Goal: Task Accomplishment & Management: Complete application form

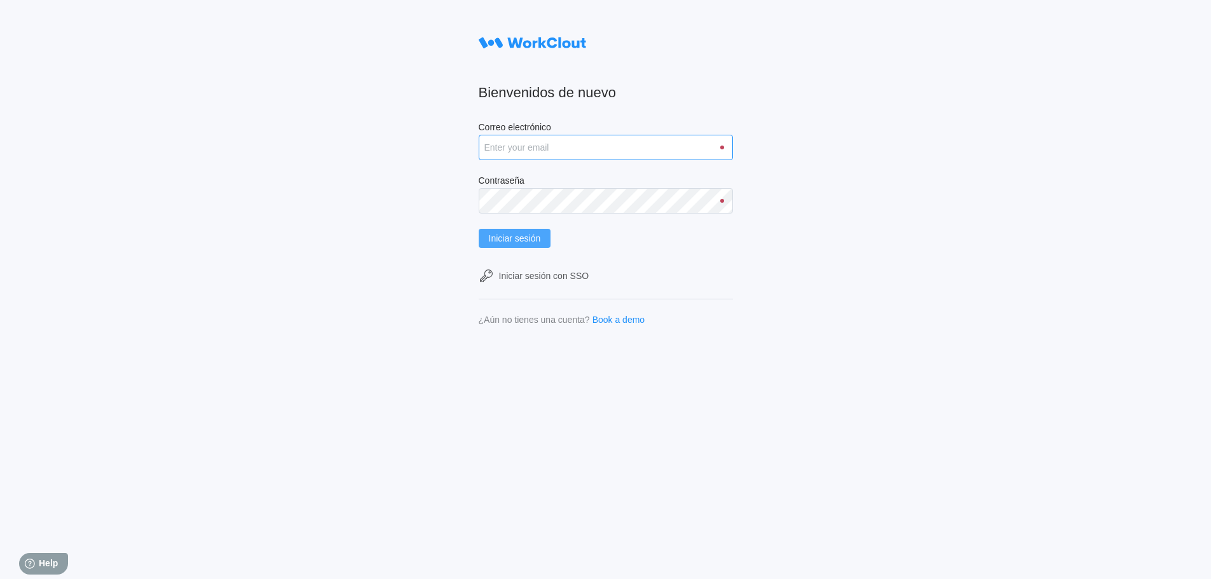
type input "[PERSON_NAME][EMAIL_ADDRESS][DOMAIN_NAME]"
click at [507, 243] on span "Iniciar sesión" at bounding box center [515, 238] width 52 height 9
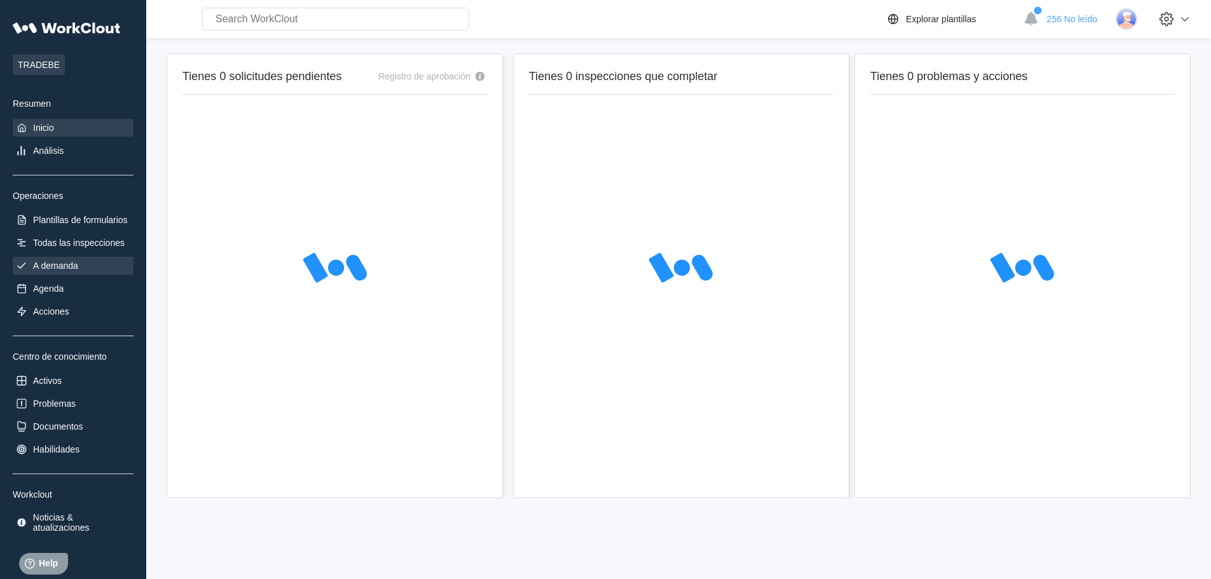
click at [76, 263] on div "A demanda" at bounding box center [55, 266] width 45 height 10
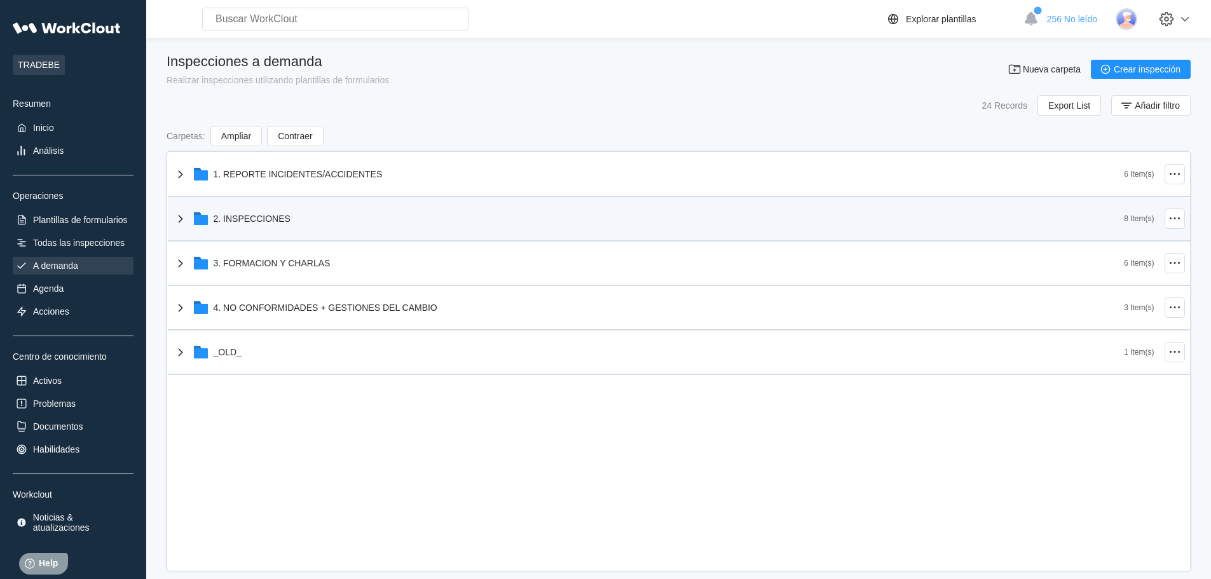
click at [303, 217] on div "2. INSPECCIONES" at bounding box center [649, 218] width 952 height 33
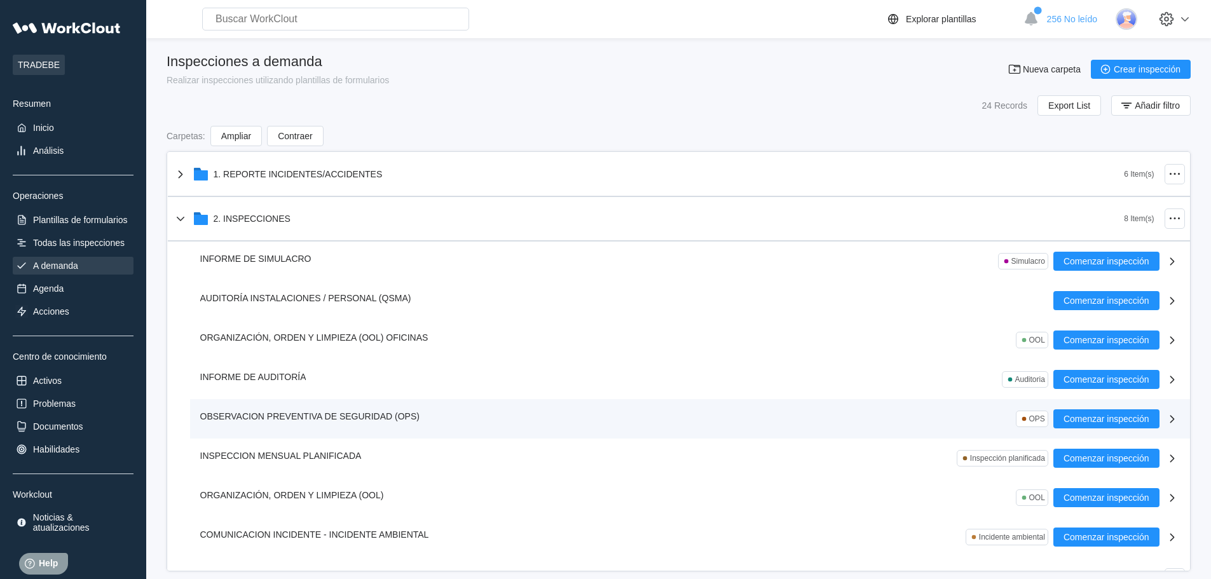
click at [314, 411] on div "OBSERVACION PREVENTIVA DE SEGURIDAD (OPS)" at bounding box center [312, 417] width 224 height 14
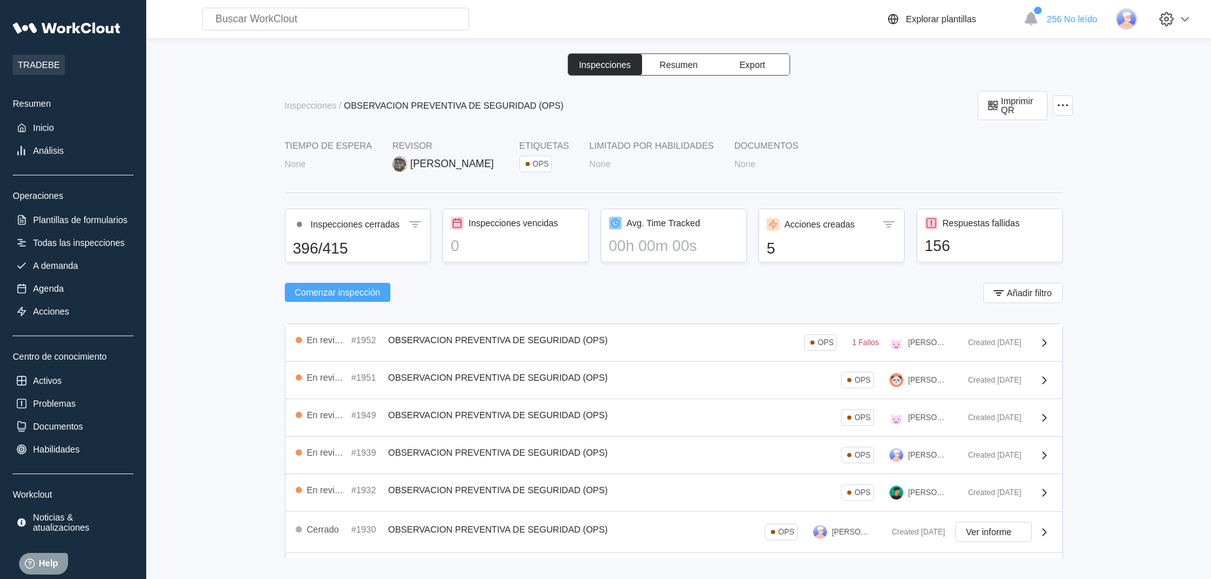
click at [361, 288] on span "Comenzar inspección" at bounding box center [338, 292] width 86 height 9
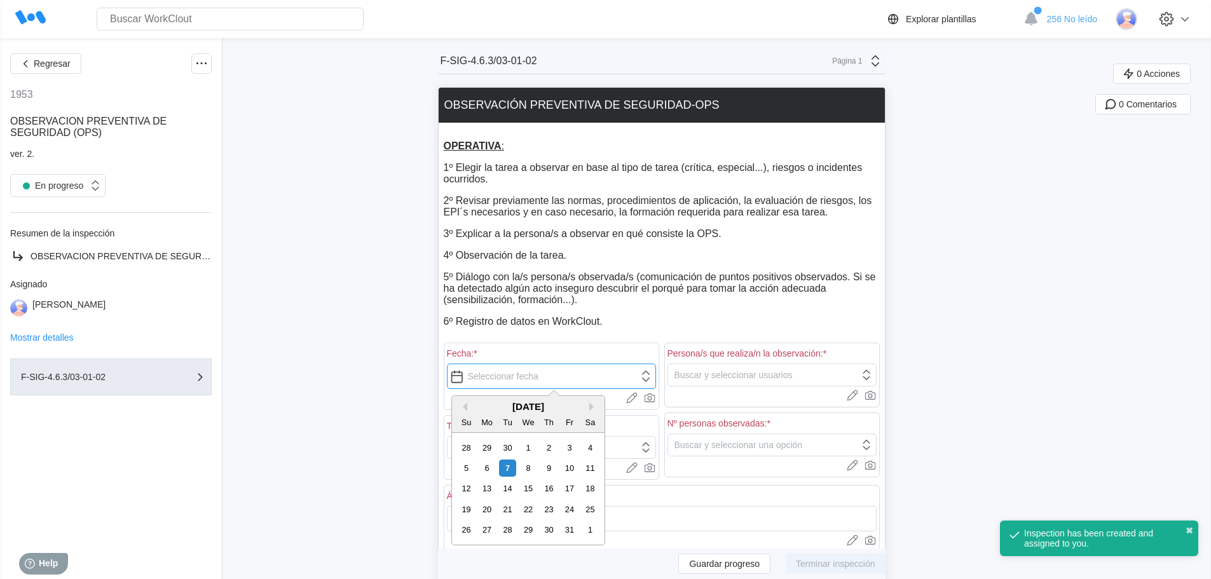
click at [516, 373] on input "text" at bounding box center [551, 376] width 209 height 25
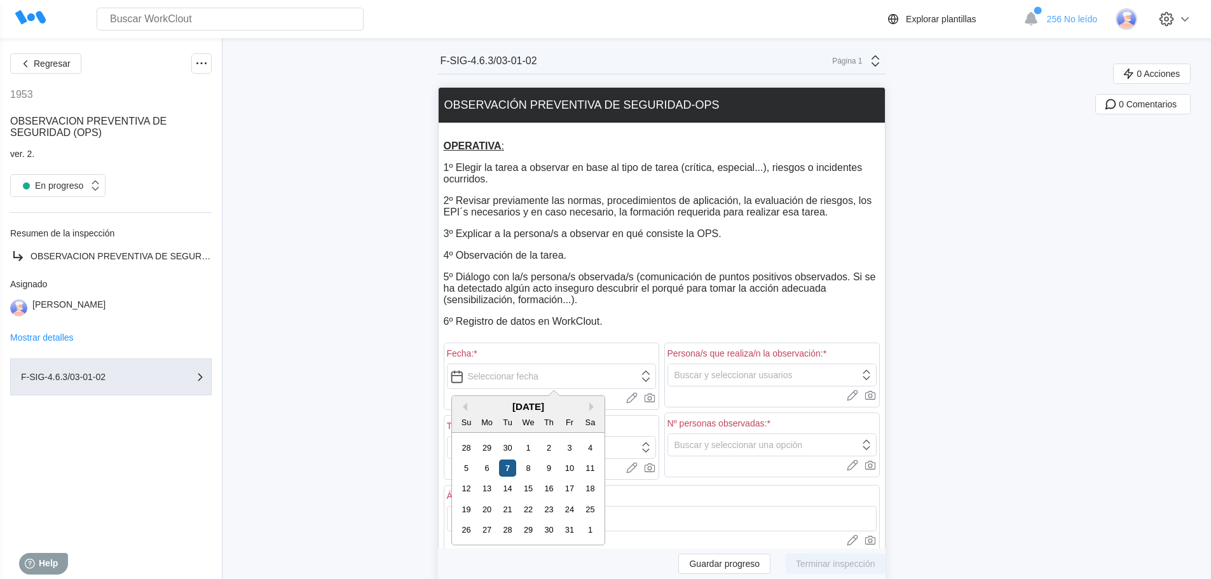
click at [511, 463] on div "7" at bounding box center [507, 468] width 17 height 17
type input "10/07/2025"
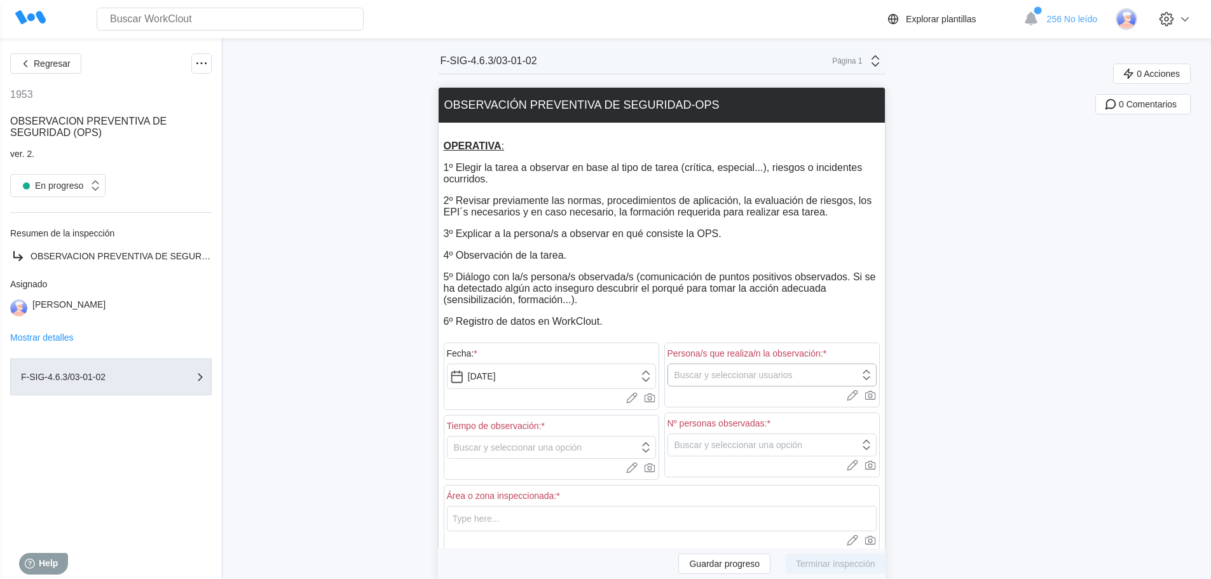
click at [712, 377] on div "Buscar y seleccionar usuarios" at bounding box center [734, 375] width 118 height 10
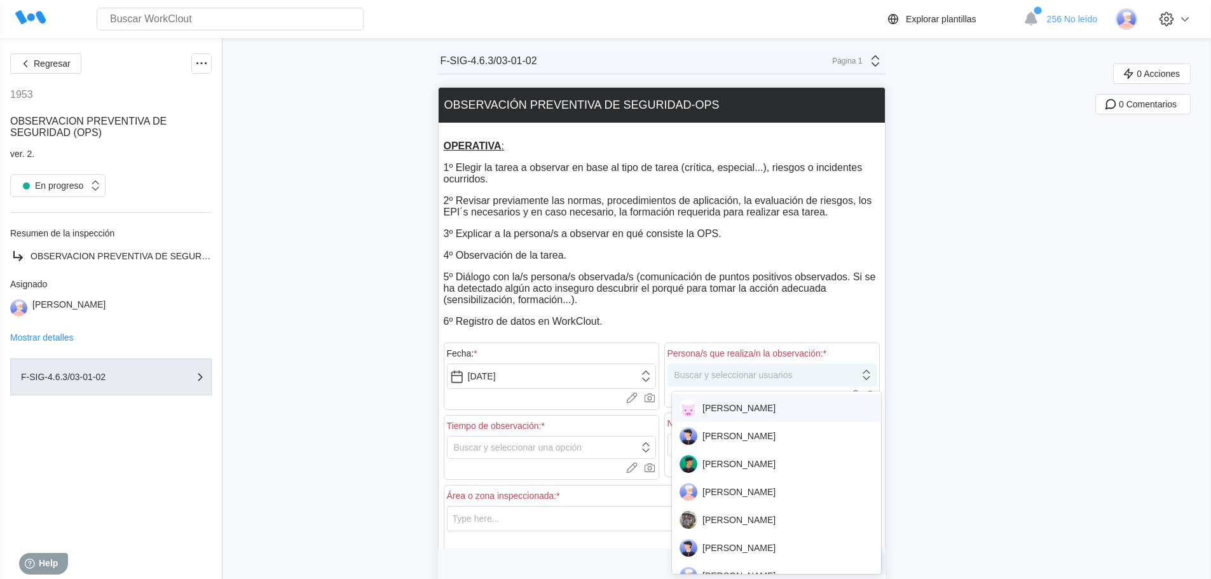
scroll to position [8, 0]
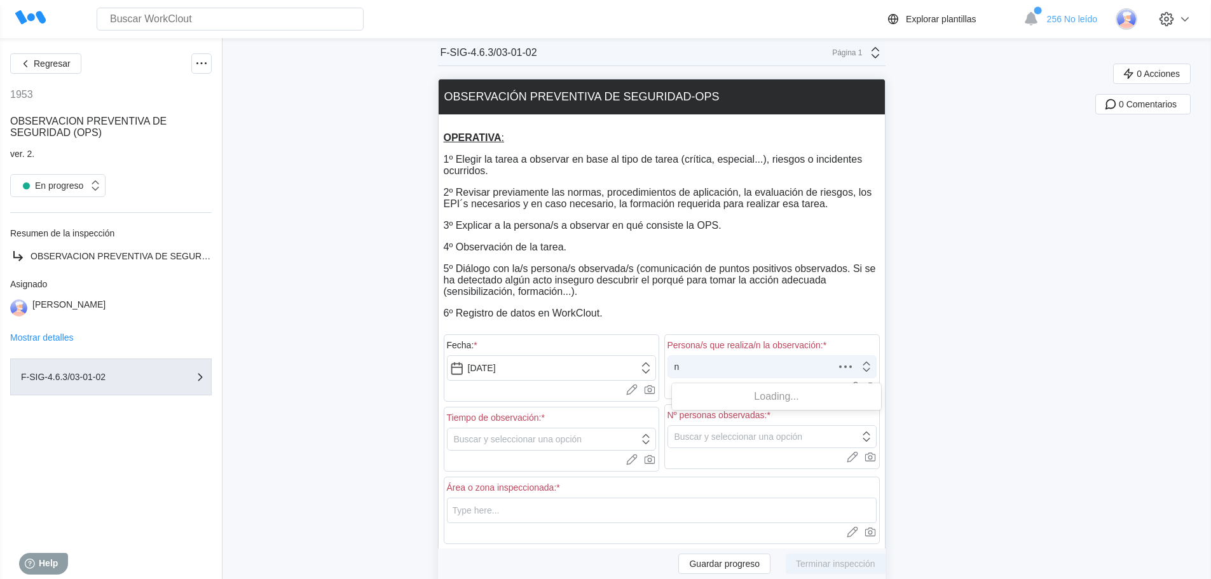
type input "na"
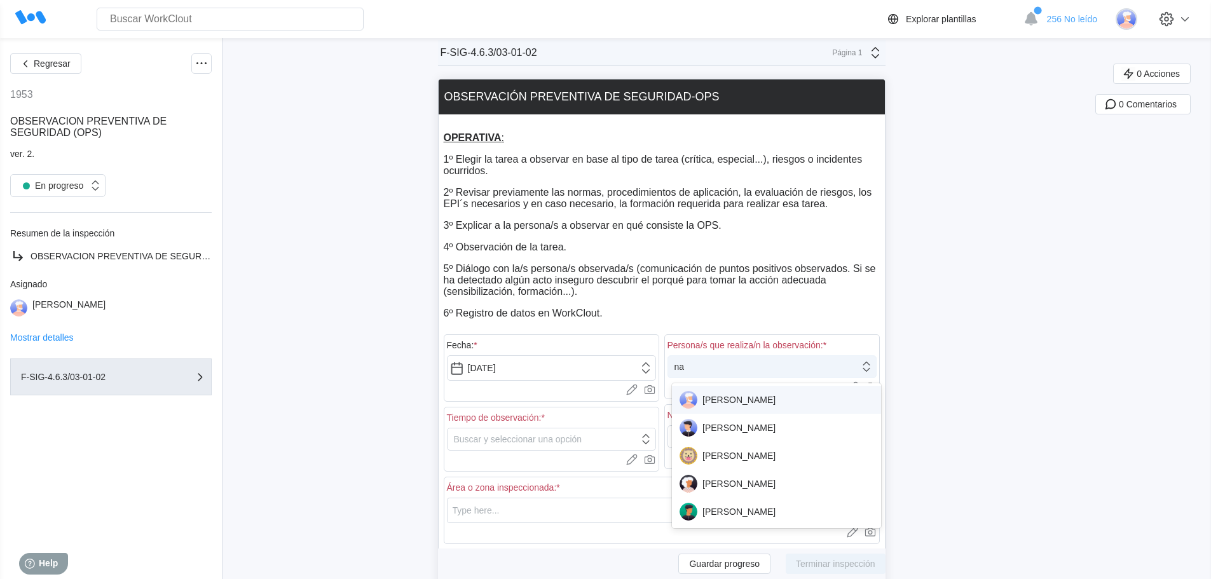
click at [719, 392] on div "NATALIA BUDIA" at bounding box center [777, 400] width 194 height 18
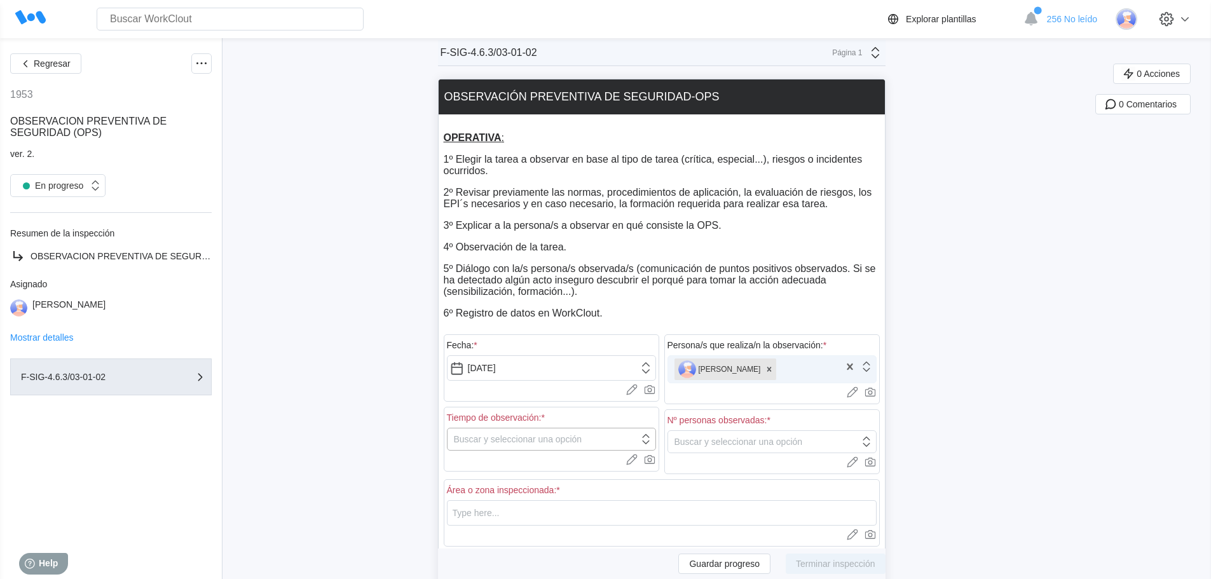
click at [485, 436] on div "Buscar y seleccionar una opción" at bounding box center [543, 440] width 191 height 18
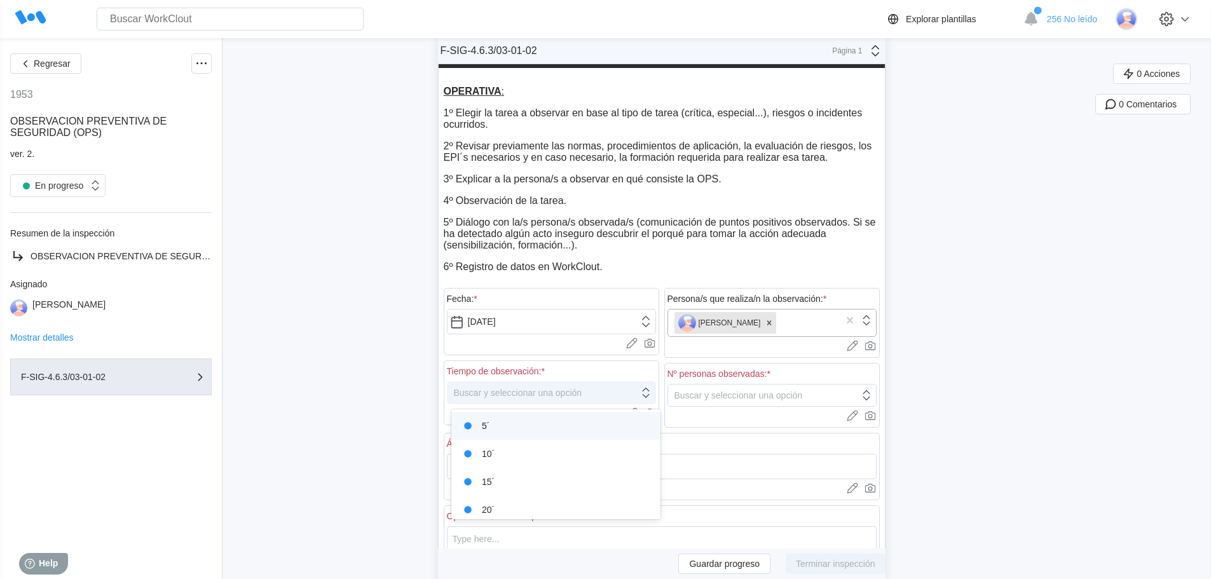
scroll to position [63, 0]
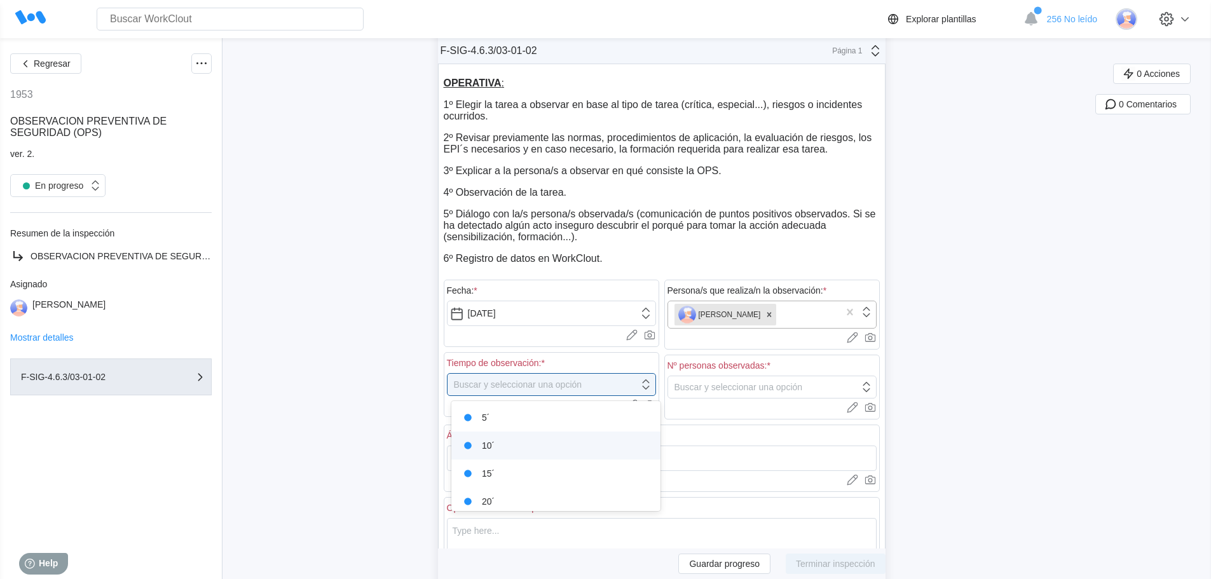
click at [485, 438] on div "10´" at bounding box center [556, 446] width 194 height 18
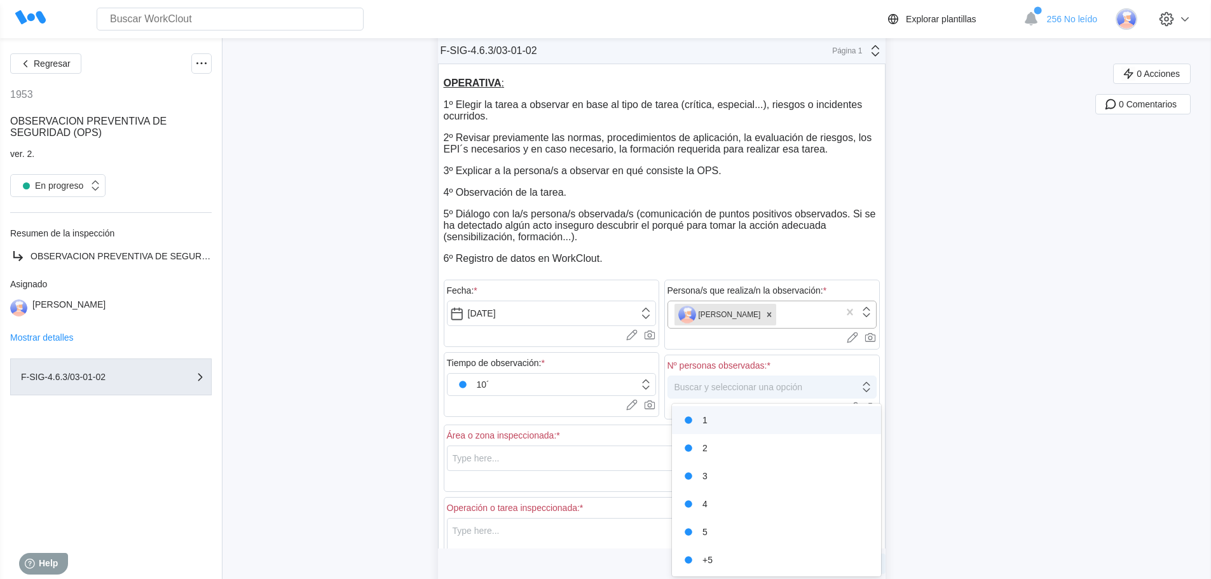
click at [777, 389] on div "Buscar y seleccionar una opción" at bounding box center [739, 387] width 128 height 10
click at [735, 451] on div "2" at bounding box center [777, 448] width 194 height 18
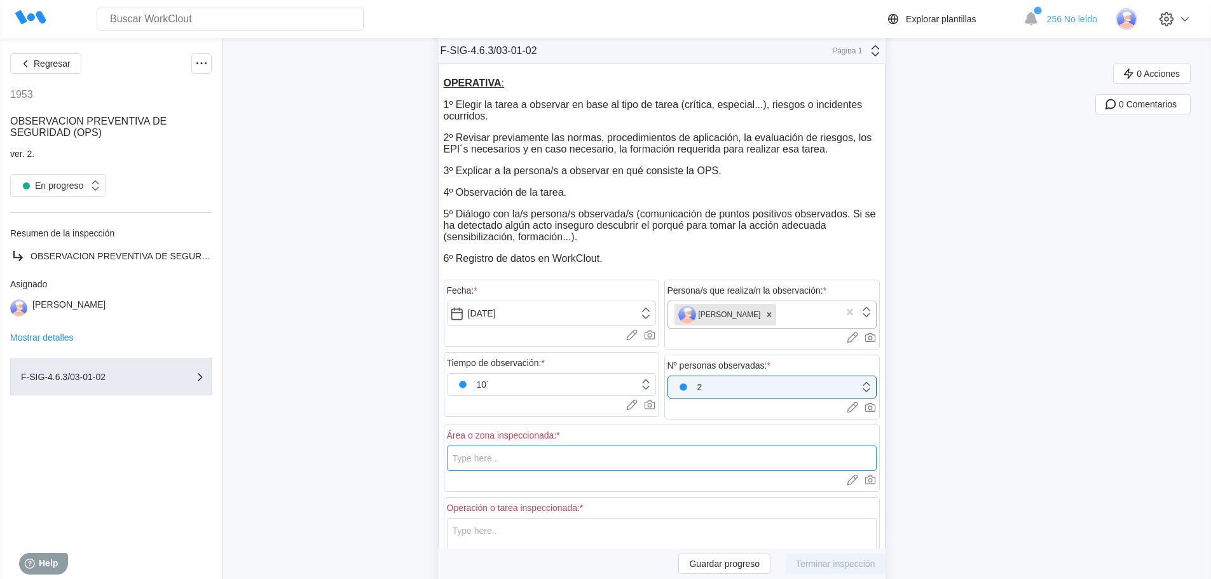
click at [578, 448] on input "text" at bounding box center [662, 458] width 430 height 25
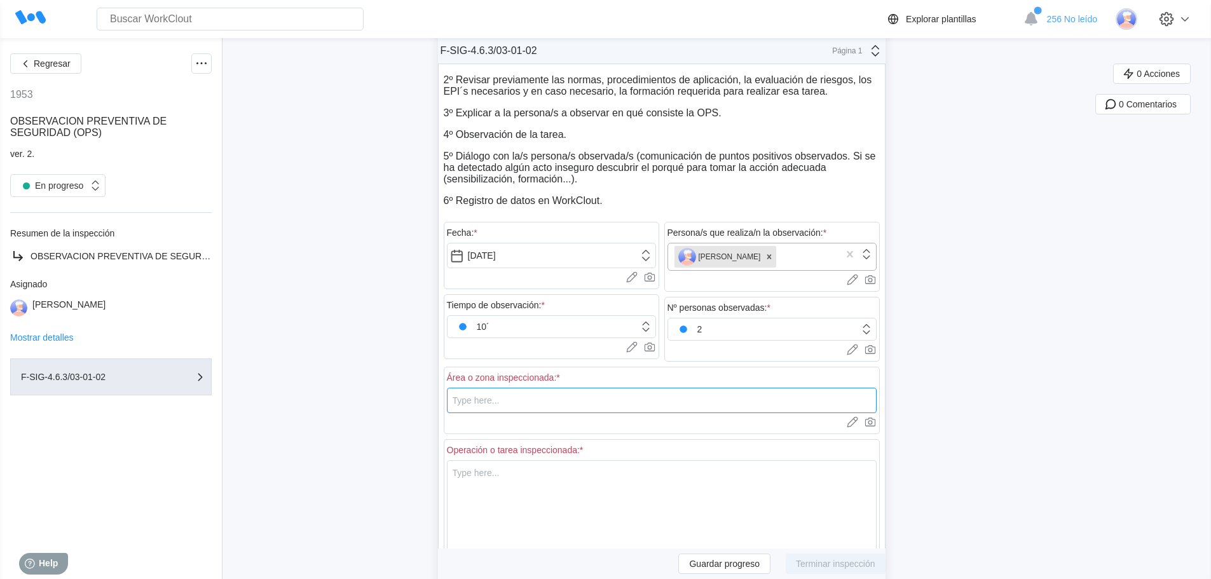
scroll to position [190, 0]
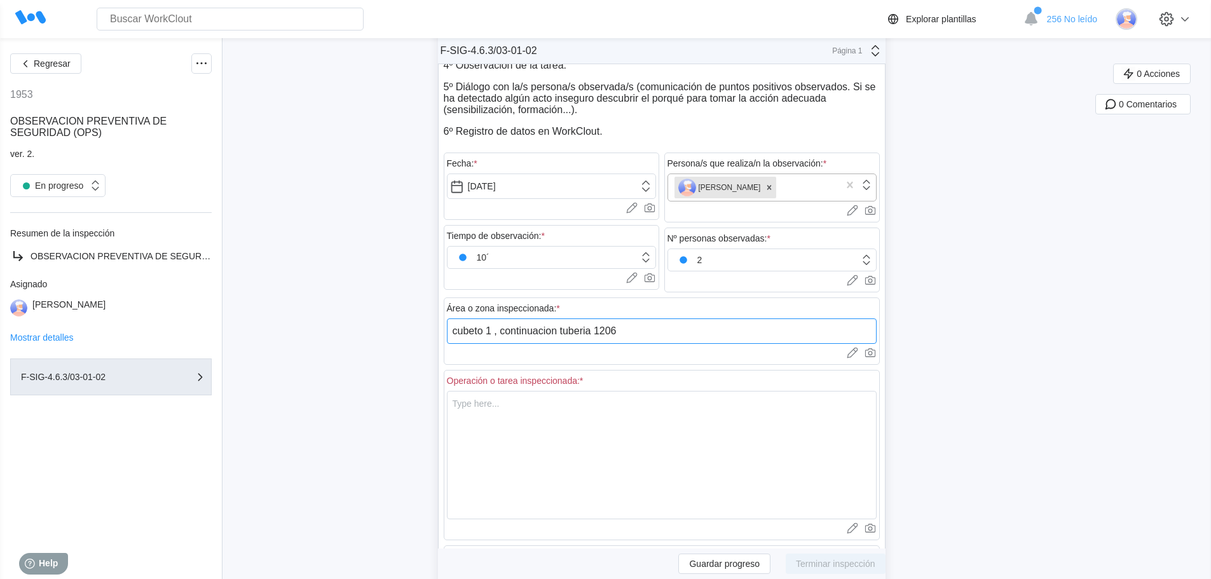
type input "cubeto 1 , continuacion tuberia 1206"
click at [554, 424] on textarea at bounding box center [662, 455] width 430 height 128
type textarea "s"
type textarea "x"
type textarea "so"
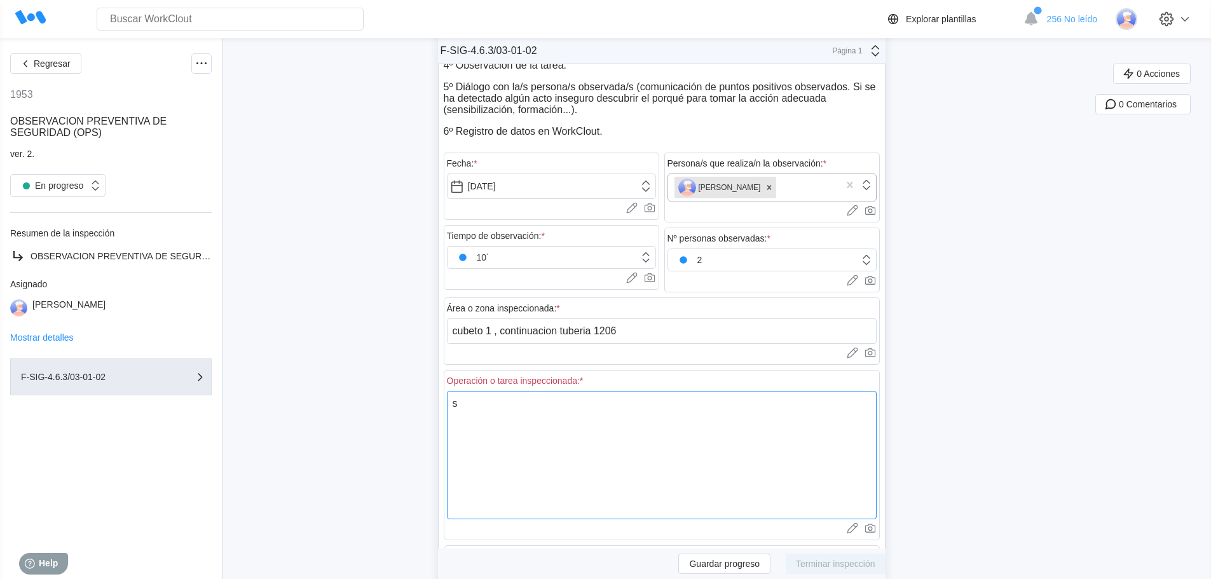
type textarea "x"
type textarea "sol"
type textarea "x"
type textarea "sold"
type textarea "x"
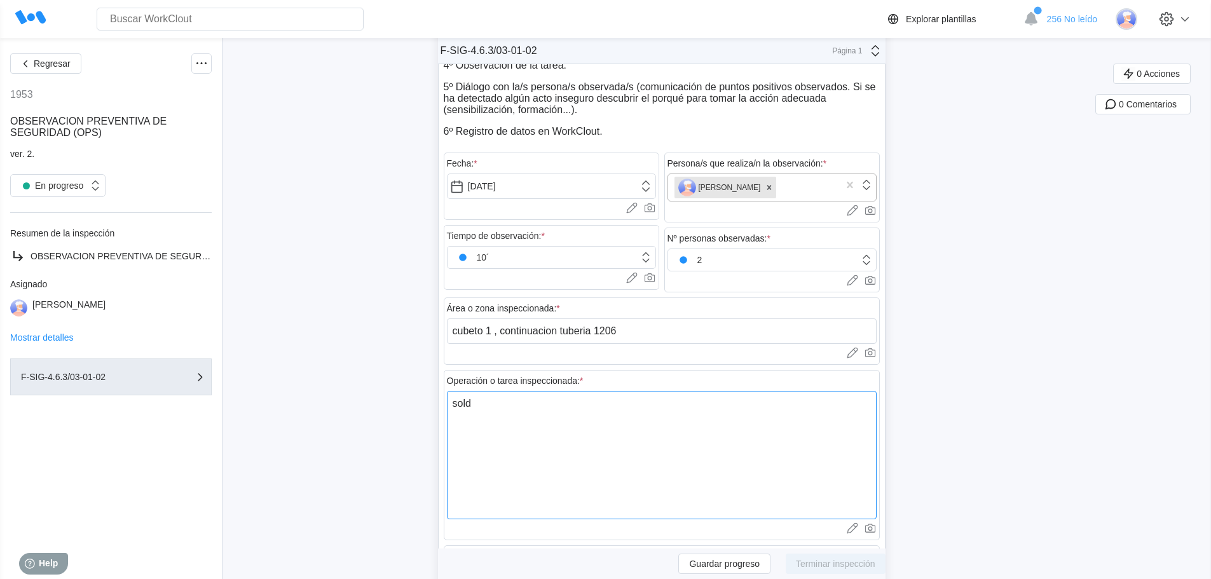
type textarea "solda"
type textarea "x"
type textarea "soldad"
type textarea "x"
type textarea "soldadu"
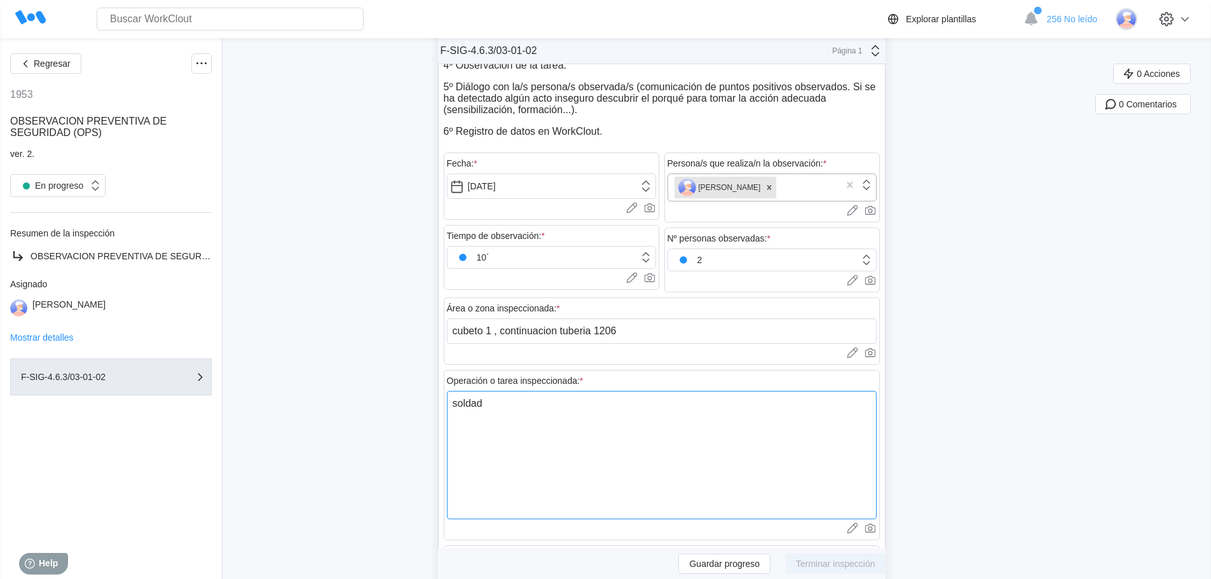
type textarea "x"
type textarea "soldadur"
type textarea "x"
type textarea "soldadura"
type textarea "x"
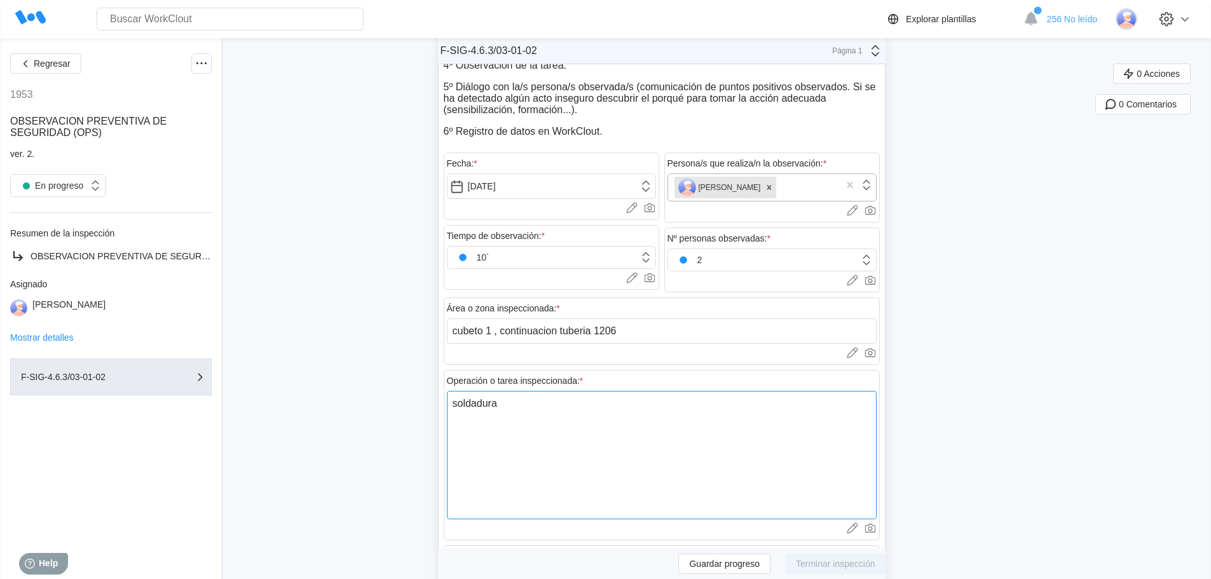
type textarea "soldadura"
type textarea "x"
type textarea "soldadura e"
type textarea "x"
type textarea "soldadura en"
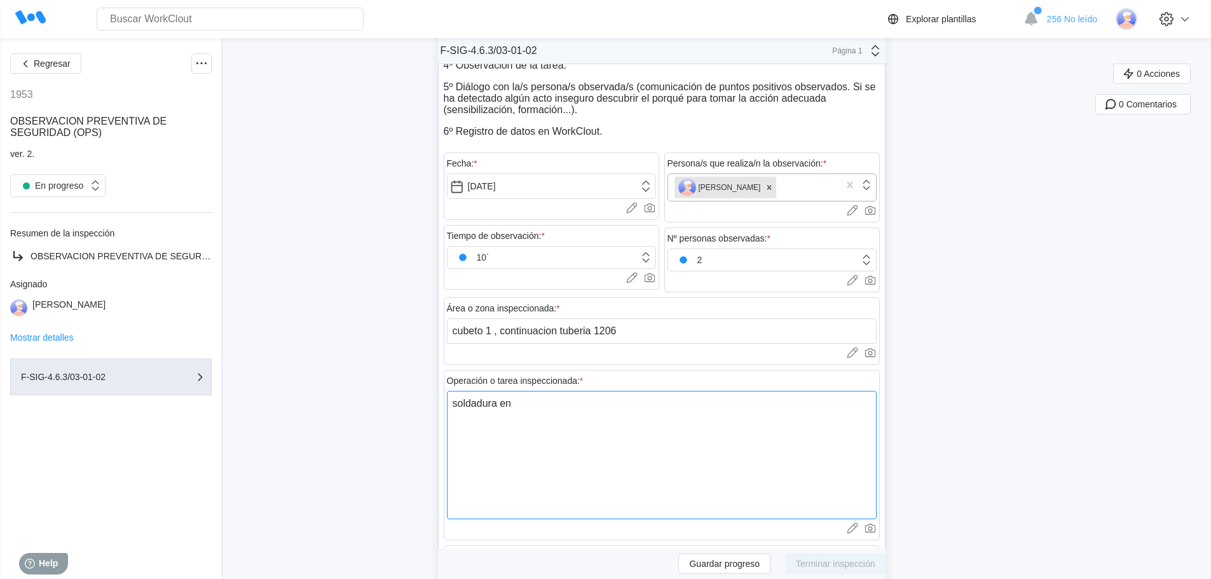
type textarea "x"
type textarea "soldadura en"
type textarea "x"
type textarea "soldadura en l"
type textarea "x"
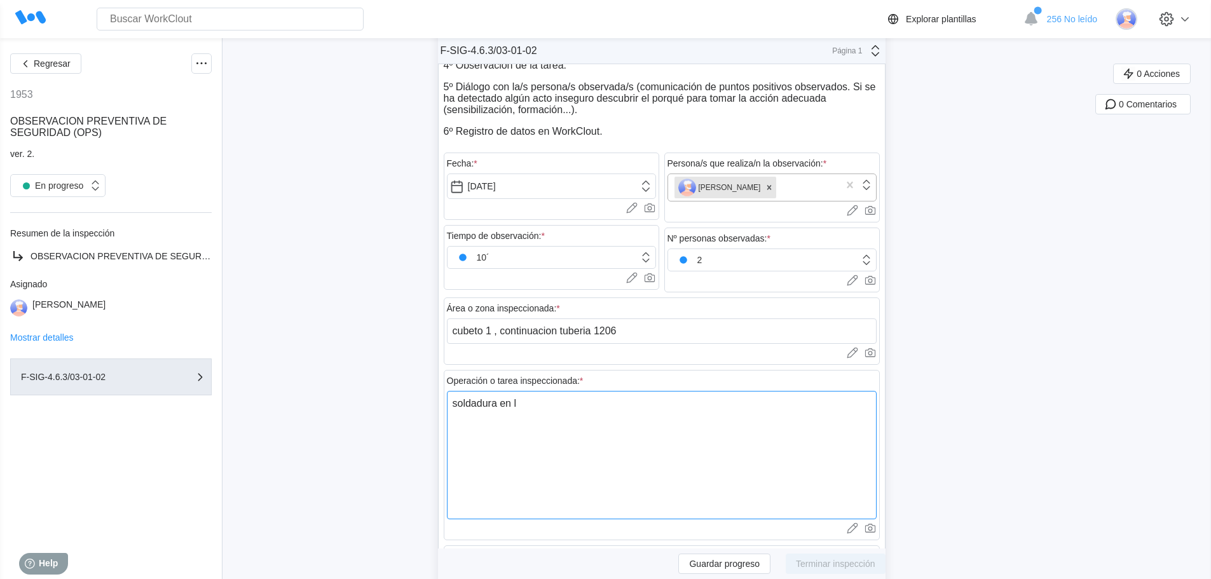
type textarea "soldadura en la"
type textarea "x"
type textarea "soldadura en la"
type textarea "x"
type textarea "soldadura en la t"
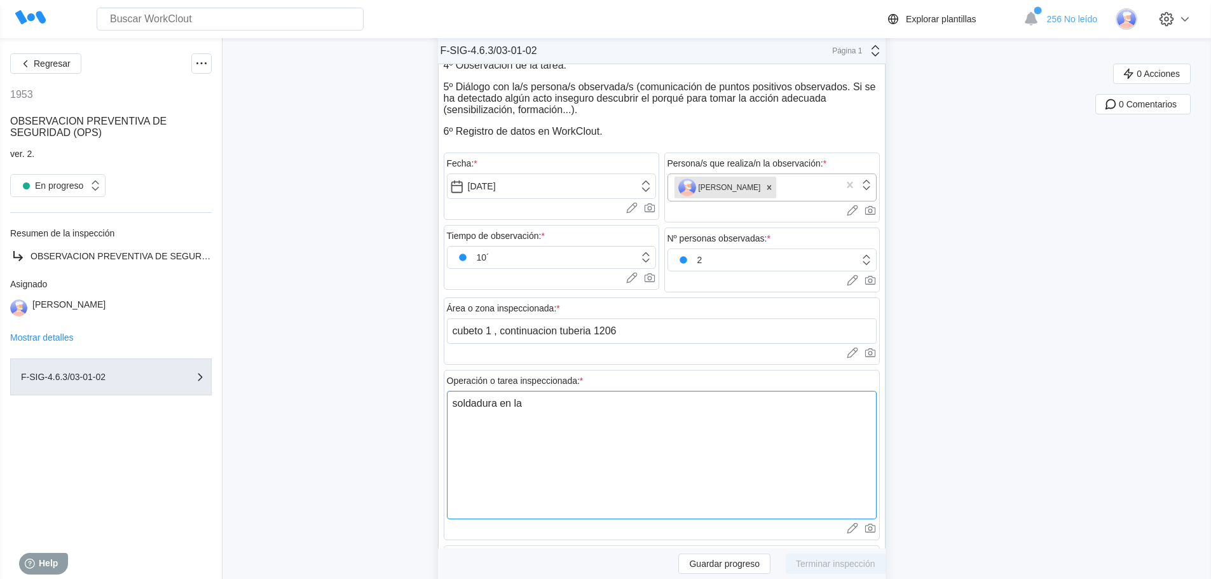
type textarea "x"
type textarea "soldadura en la tu"
type textarea "x"
type textarea "soldadura en la tub"
type textarea "x"
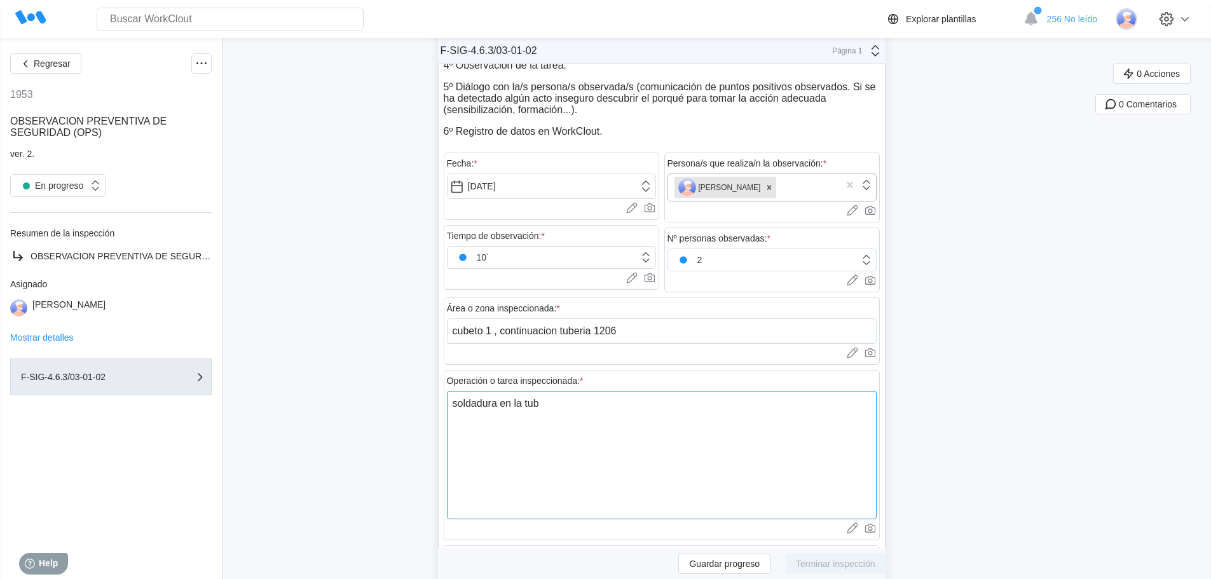
type textarea "soldadura en la tube"
type textarea "x"
type textarea "soldadura en la tuber"
type textarea "x"
type textarea "soldadura en la tuberi"
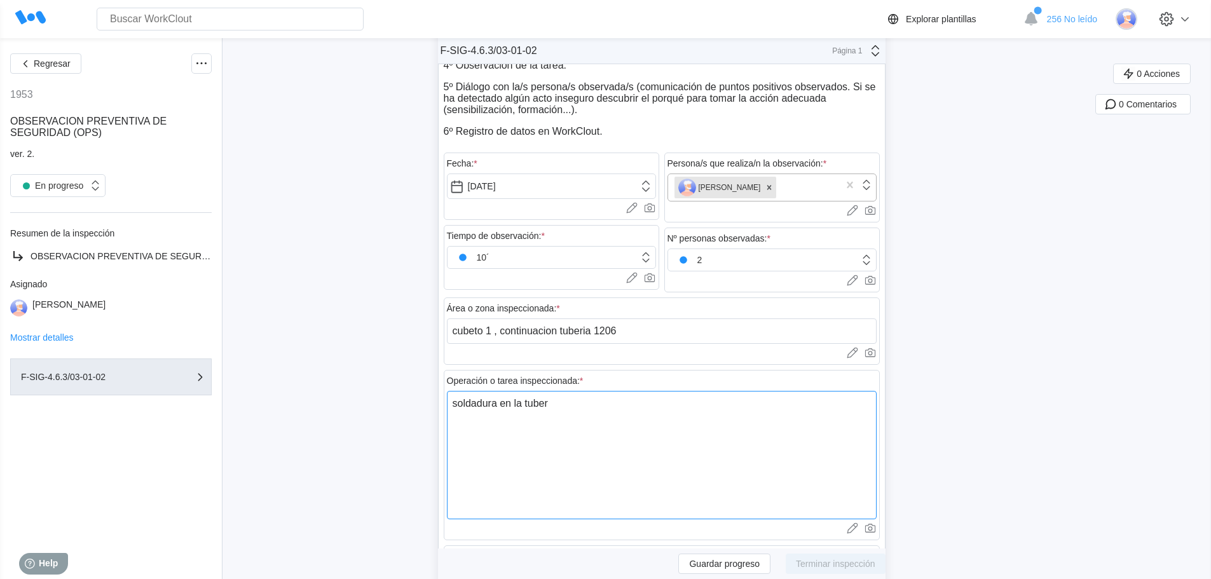
type textarea "x"
type textarea "soldadura en la tuberia"
type textarea "x"
type textarea "soldadura en la tuberia"
type textarea "x"
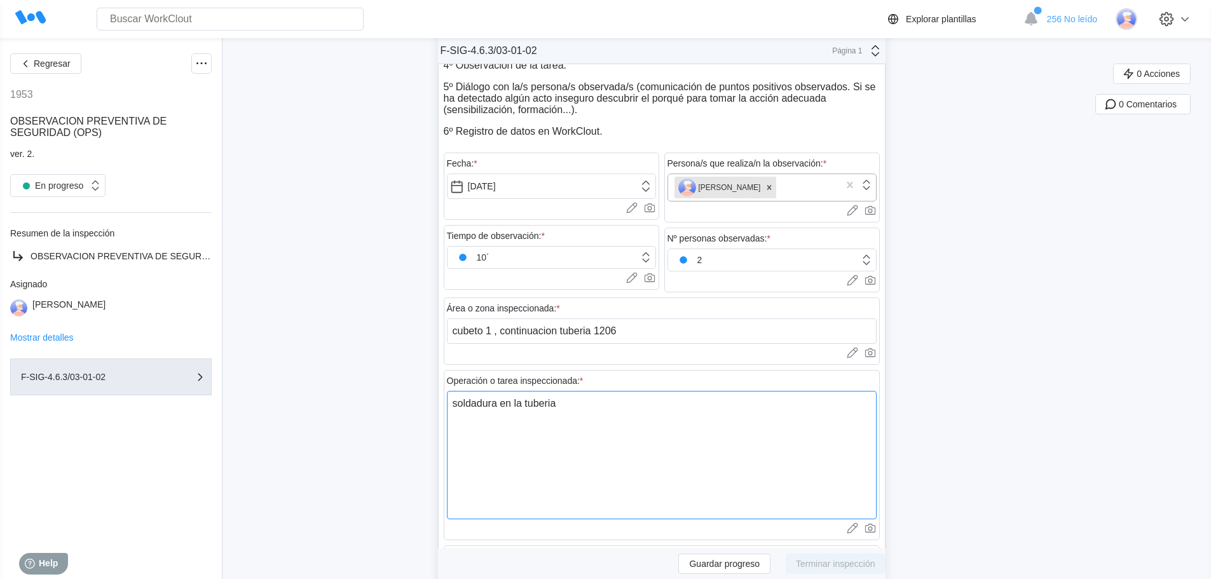
type textarea "soldadura en la tuberia q"
type textarea "x"
type textarea "soldadura en la tuberia qu"
type textarea "x"
type textarea "soldadura en la tuberia que"
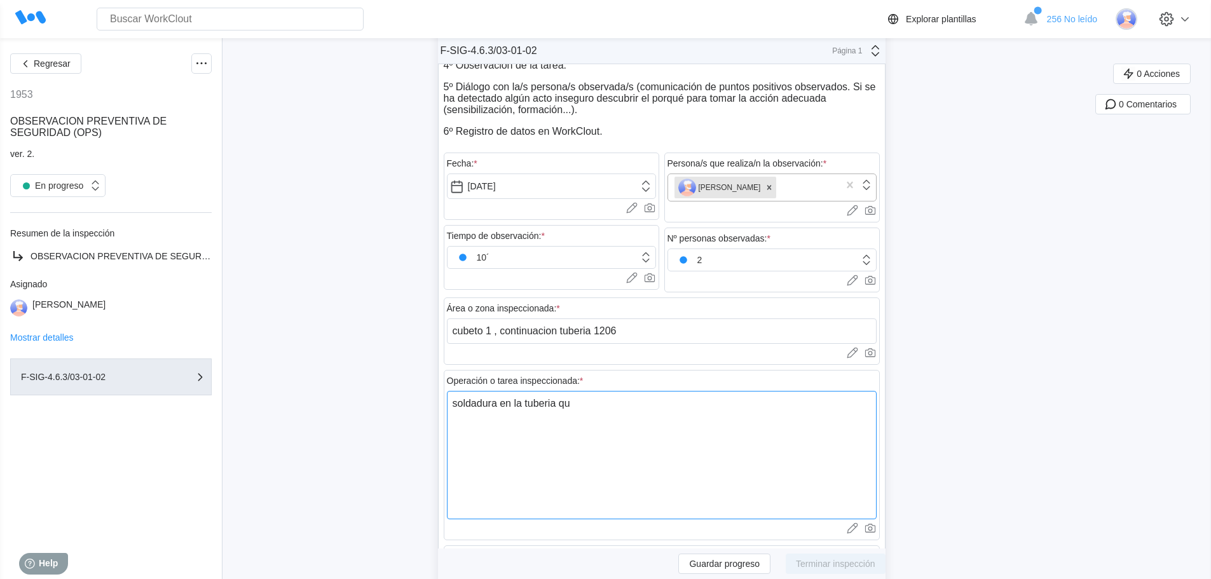
type textarea "x"
type textarea "soldadura en la tuberia que"
type textarea "x"
type textarea "soldadura en la tuberia que s"
type textarea "x"
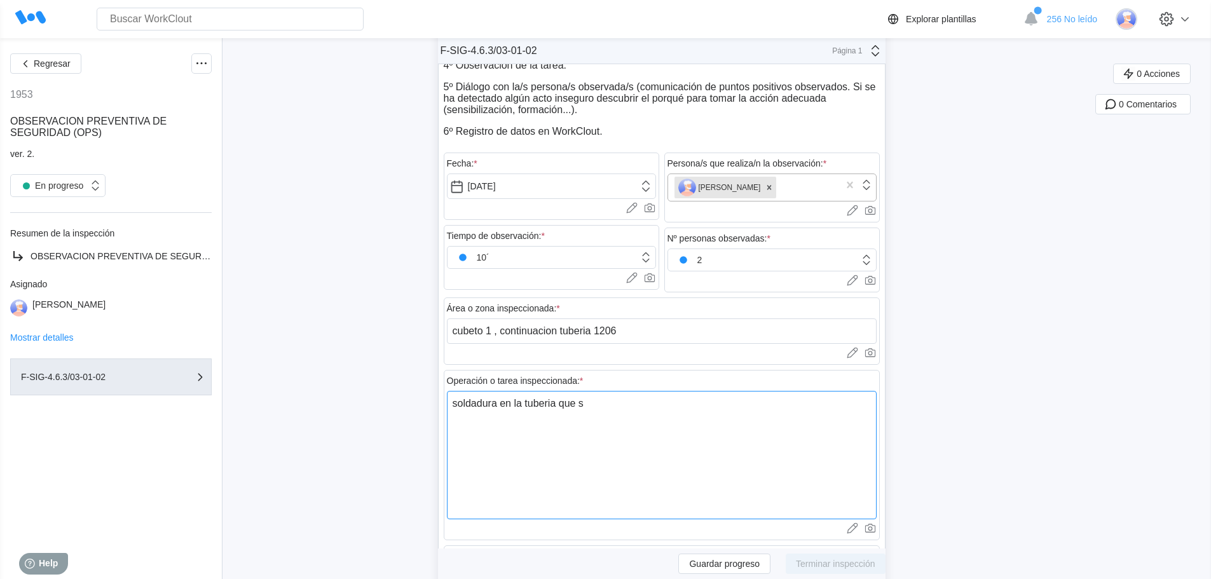
type textarea "soldadura en la tuberia que se"
type textarea "x"
type textarea "soldadura en la tuberia que se"
type textarea "x"
type textarea "soldadura en la tuberia que se a"
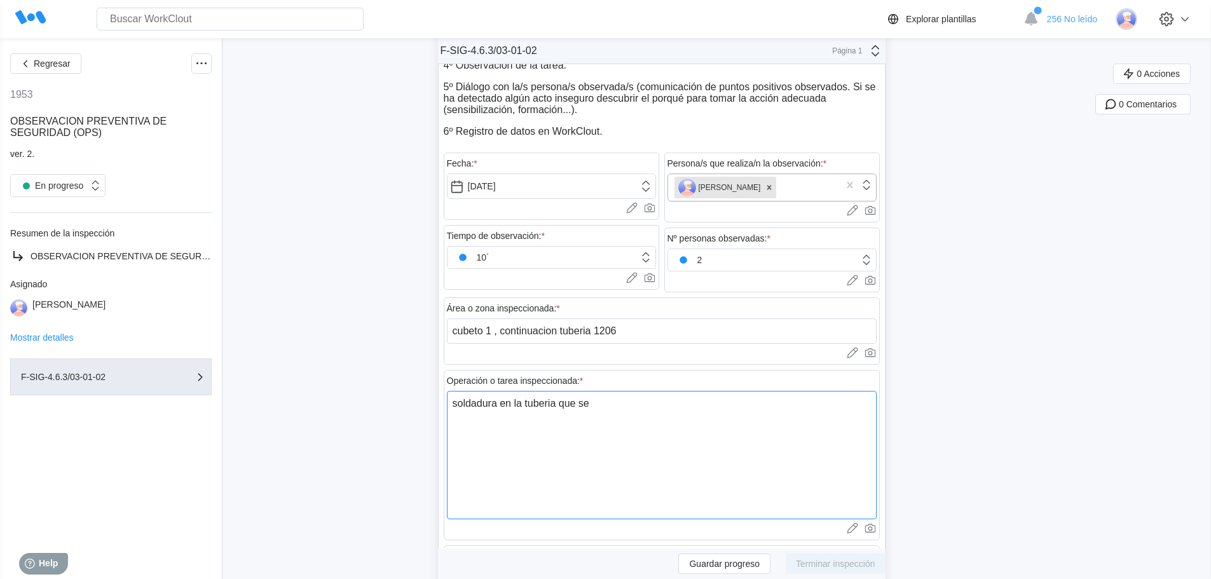
type textarea "x"
type textarea "soldadura en la tuberia que se añ"
type textarea "x"
type textarea "soldadura en la tuberia que se aña"
type textarea "x"
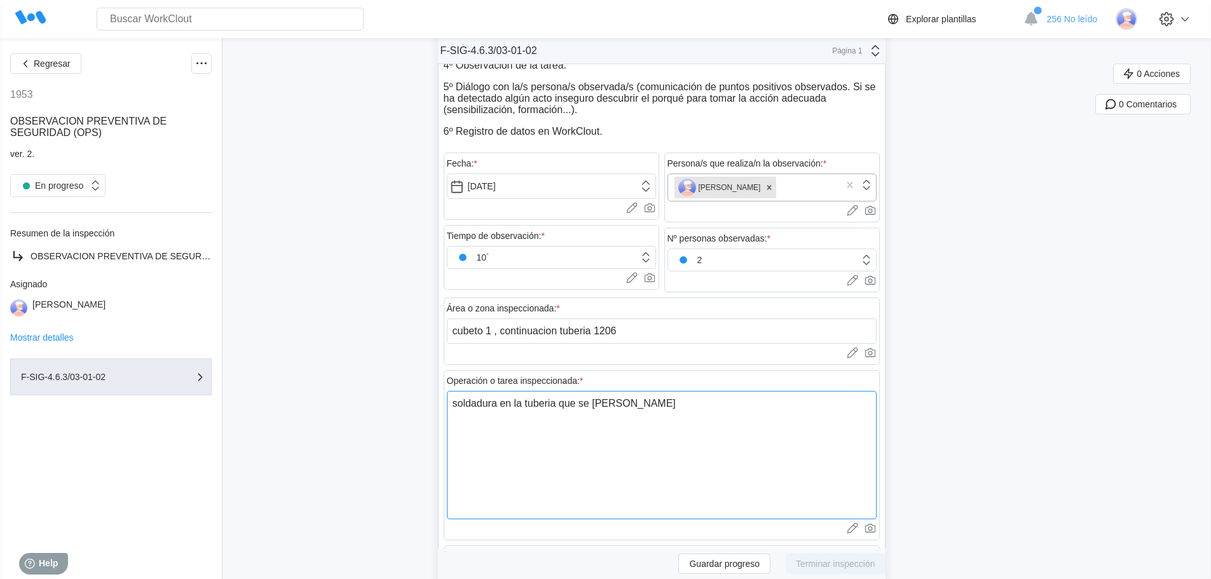
type textarea "soldadura en la tuberia que se añad"
type textarea "x"
type textarea "soldadura en la tuberia que se añadi"
type textarea "x"
type textarea "soldadura en la tuberia que se añadir"
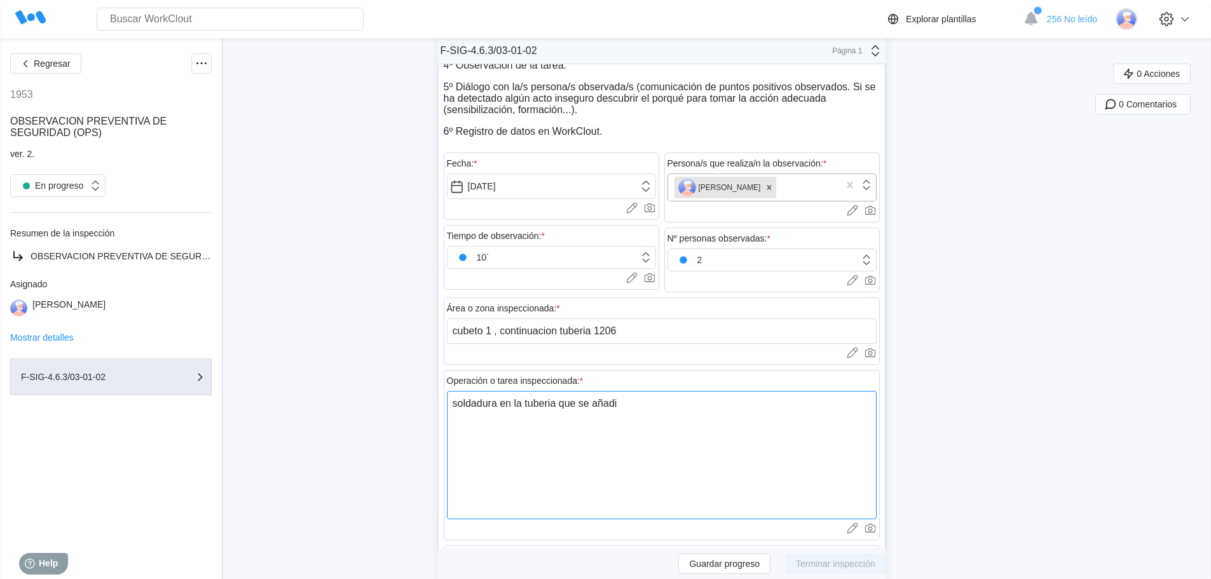
type textarea "x"
type textarea "soldadura en la tuberia que se añadirá"
type textarea "x"
type textarea "soldadura en la tuberia que se añadirá"
type textarea "x"
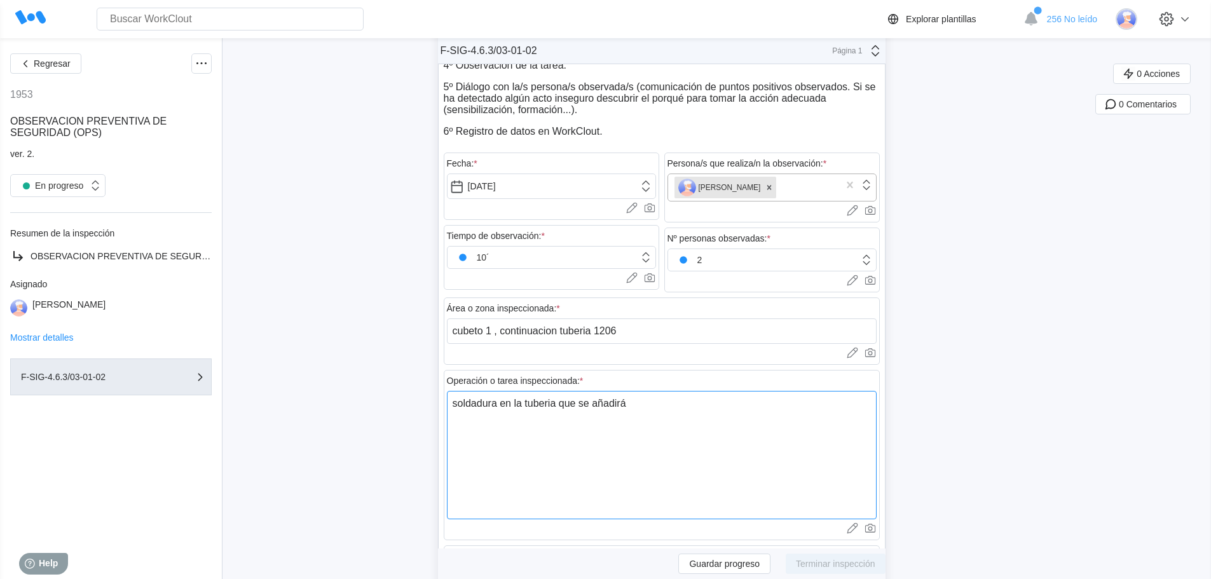
type textarea "soldadura en la tuberia que se añadirá a"
type textarea "x"
type textarea "soldadura en la tuberia que se añadirá a"
type textarea "x"
type textarea "soldadura en la tuberia que se añadirá a l"
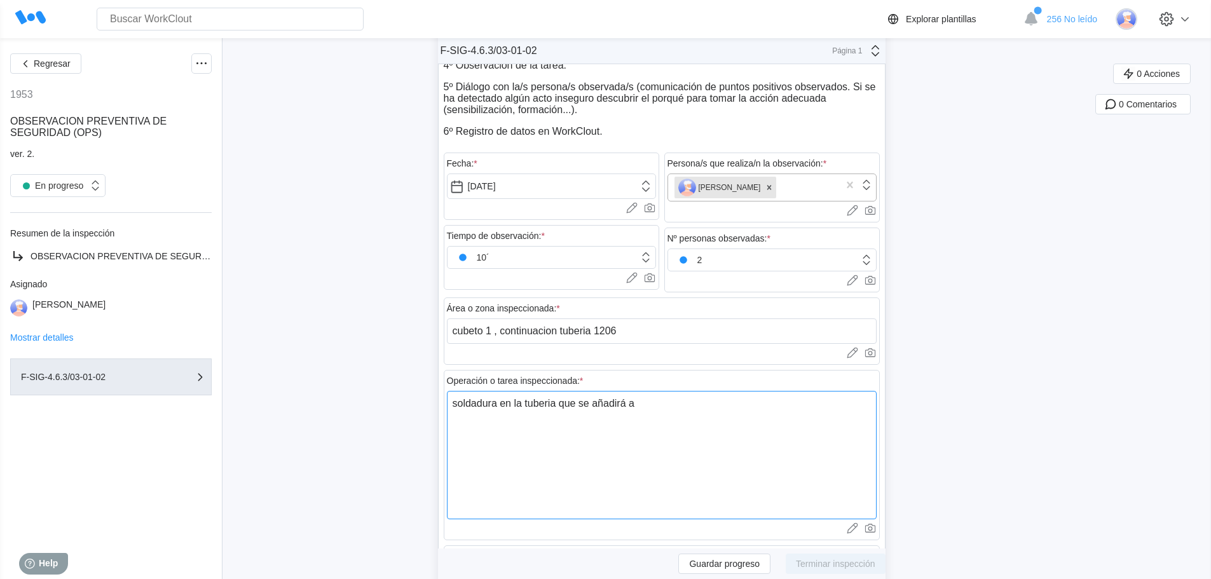
type textarea "x"
type textarea "soldadura en la tuberia que se añadirá a la"
type textarea "x"
type textarea "soldadura en la tuberia que se añadirá a la"
type textarea "x"
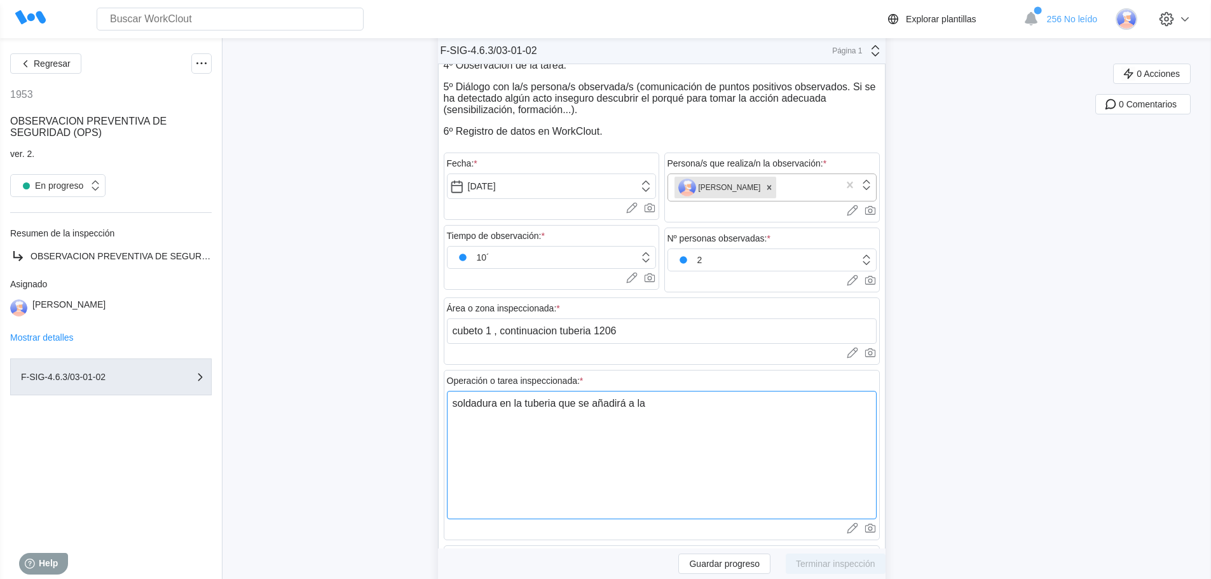
type textarea "soldadura en la tuberia que se añadirá a la e"
type textarea "x"
type textarea "soldadura en la tuberia que se añadirá a la ex"
type textarea "x"
type textarea "soldadura en la tuberia que se añadirá a la exi"
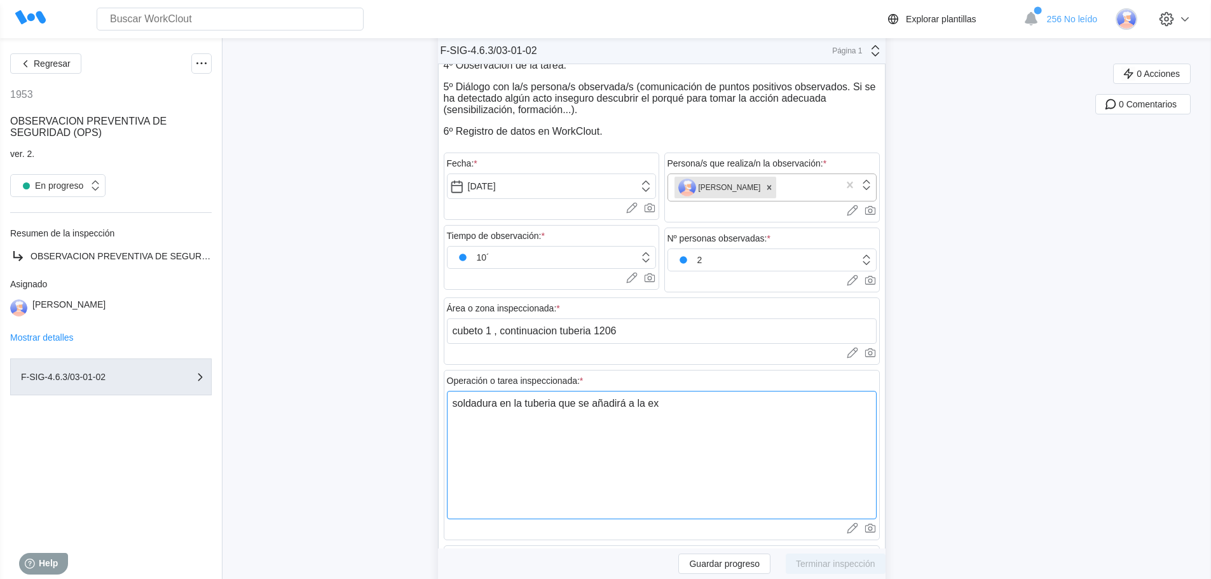
type textarea "x"
type textarea "soldadura en la tuberia que se añadirá a la exis"
type textarea "x"
type textarea "soldadura en la tuberia que se añadirá a la exist"
type textarea "x"
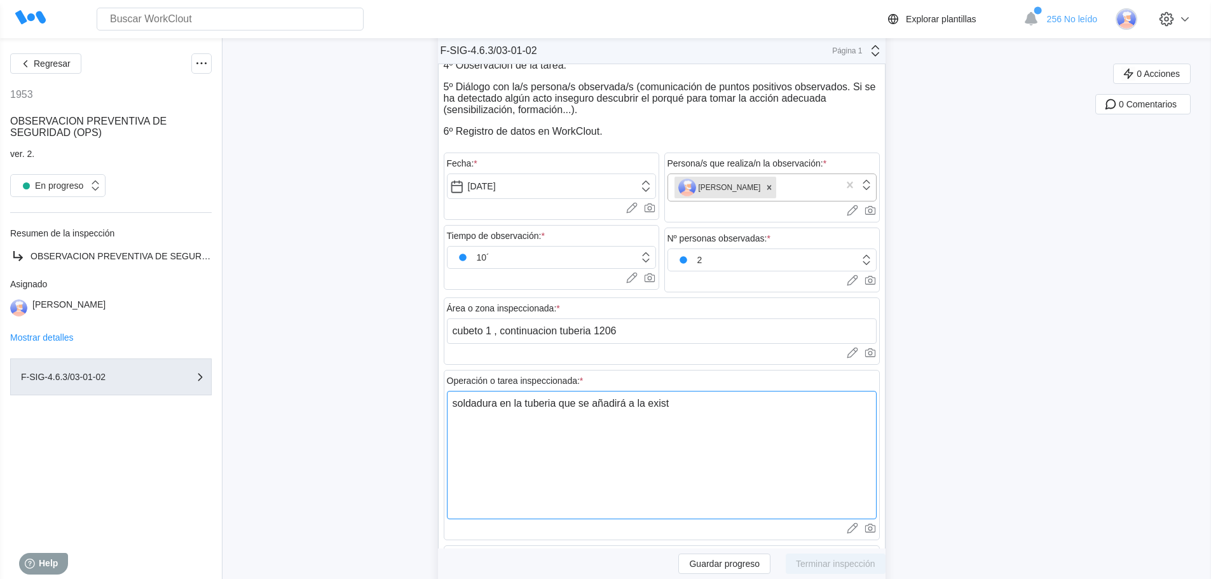
type textarea "soldadura en la tuberia que se añadirá a la existe"
type textarea "x"
type textarea "soldadura en la tuberia que se añadirá a la existen"
type textarea "x"
type textarea "soldadura en la tuberia que se añadirá a la existent"
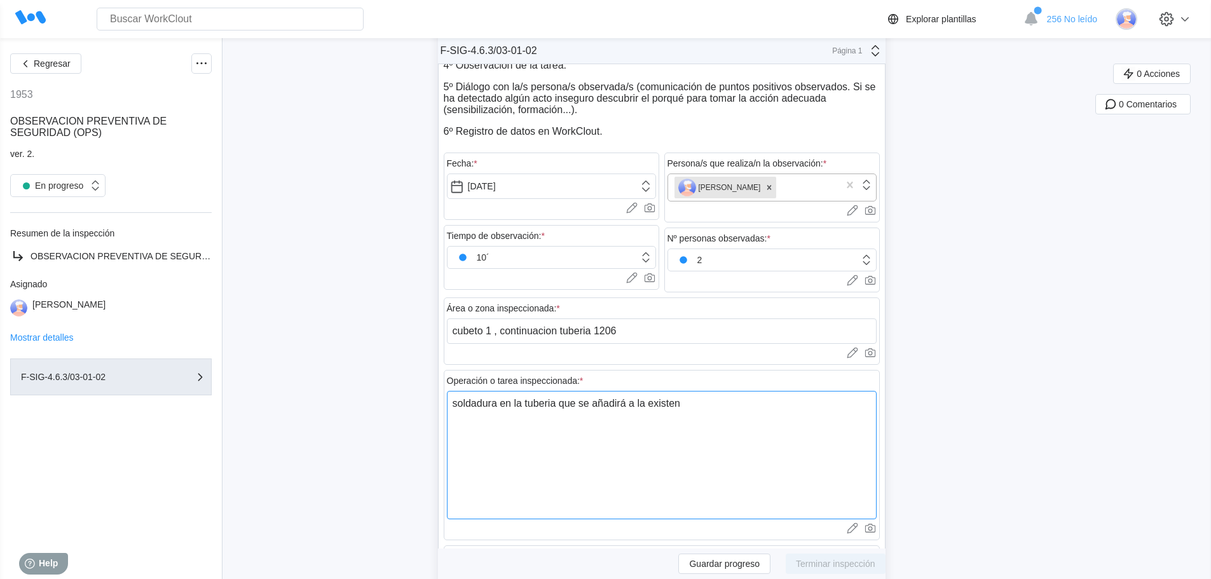
type textarea "x"
type textarea "soldadura en la tuberia que se añadirá a la existente"
type textarea "x"
type textarea "soldadura en la tuberia que se añadirá a la existente"
type textarea "x"
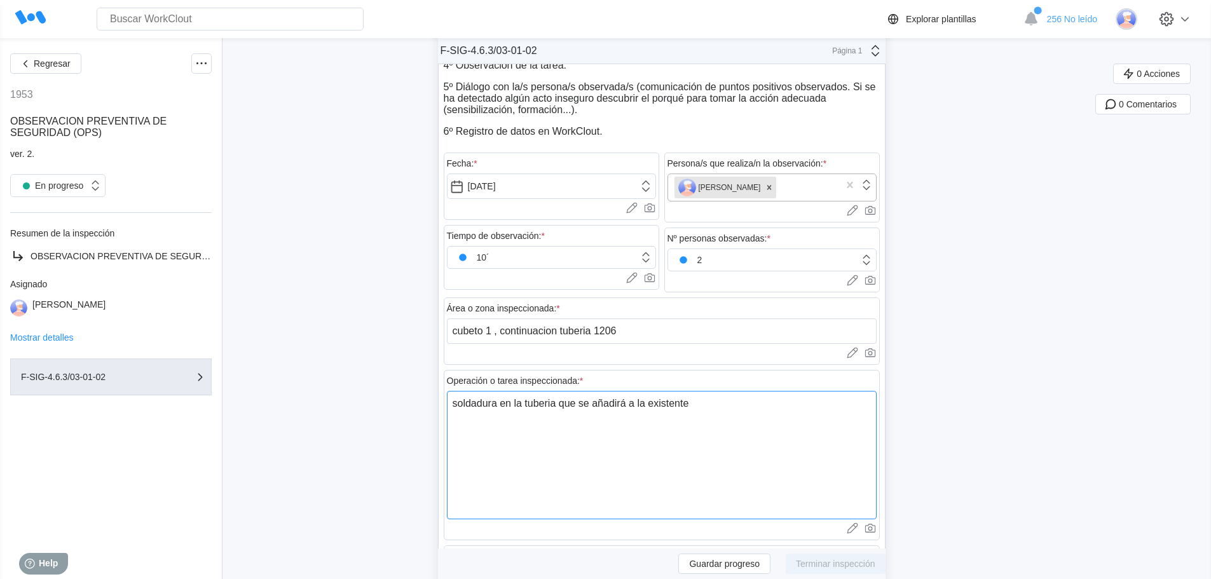
type textarea "soldadura en la tuberia que se añadirá a la existente 1"
type textarea "x"
type textarea "soldadura en la tuberia que se añadirá a la existente 12"
type textarea "x"
type textarea "soldadura en la tuberia que se añadirá a la existente 120"
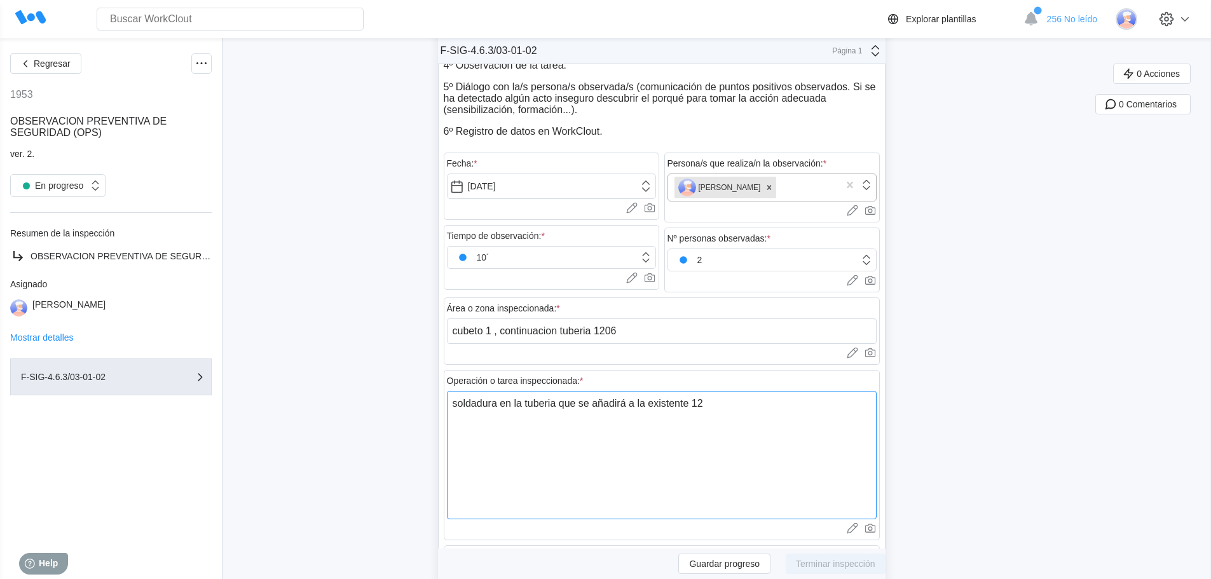
type textarea "x"
type textarea "soldadura en la tuberia que se añadirá a la existente 1206"
type textarea "x"
type textarea "soldadura en la tuberia que se añadirá a la existente 1206"
type textarea "x"
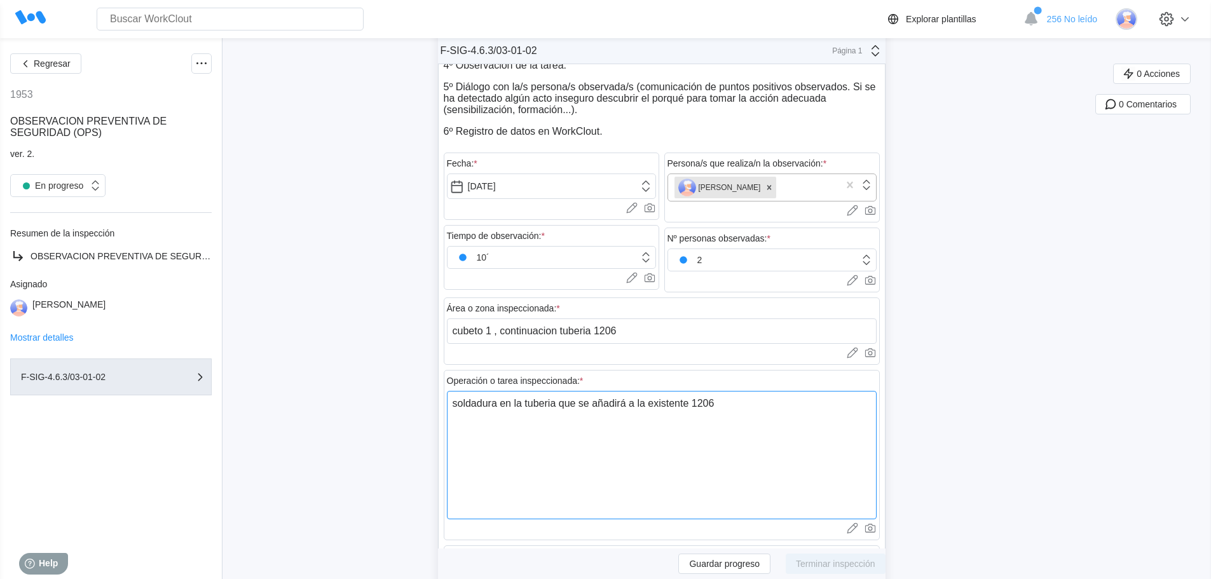
type textarea "soldadura en la tuberia que se añadirá a la existente 1206 ("
type textarea "x"
type textarea "soldadura en la tuberia que se añadirá a la existente 1206 ("
type textarea "x"
type textarea "soldadura en la tuberia que se añadirá a la existente 1206 ( l"
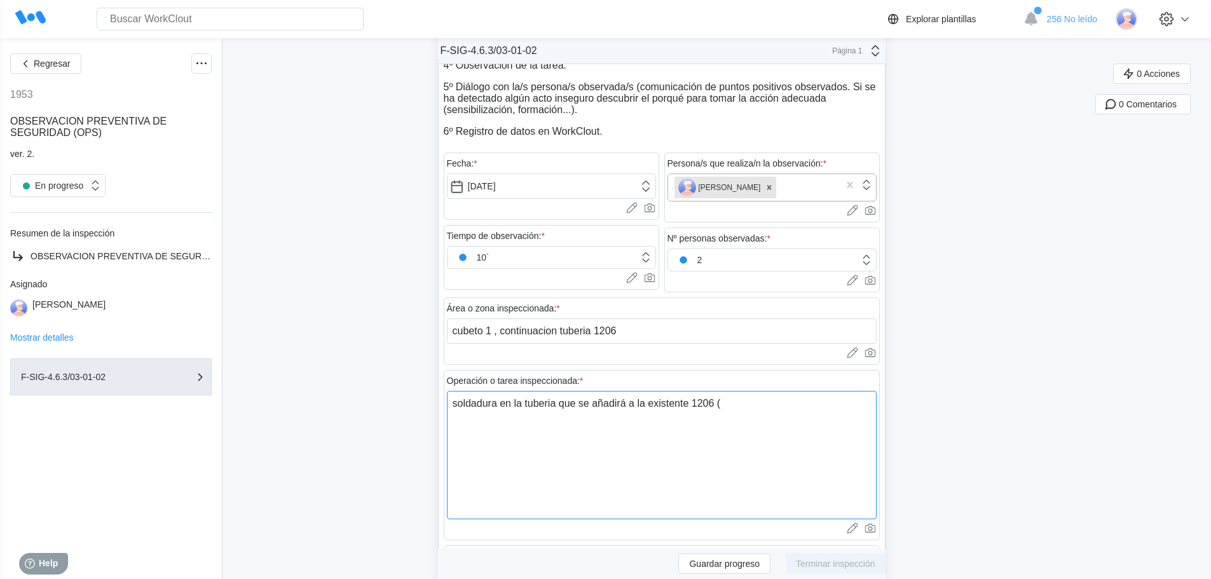
type textarea "x"
type textarea "soldadura en la tuberia que se añadirá a la existente 1206 ( li"
type textarea "x"
type textarea "soldadura en la tuberia que se añadirá a la existente 1206 ( lin"
type textarea "x"
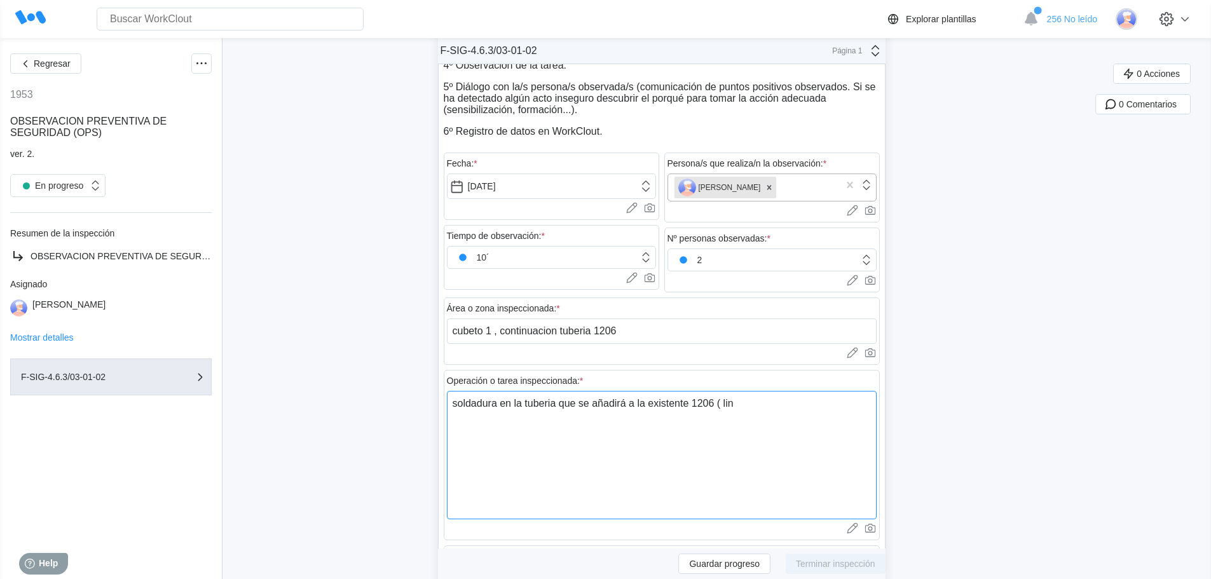
type textarea "soldadura en la tuberia que se añadirá a la existente 1206 ( line"
type textarea "x"
type textarea "soldadura en la tuberia que se añadirá a la existente 1206 ( linea"
type textarea "x"
type textarea "soldadura en la tuberia que se añadirá a la existente 1206 ( linea"
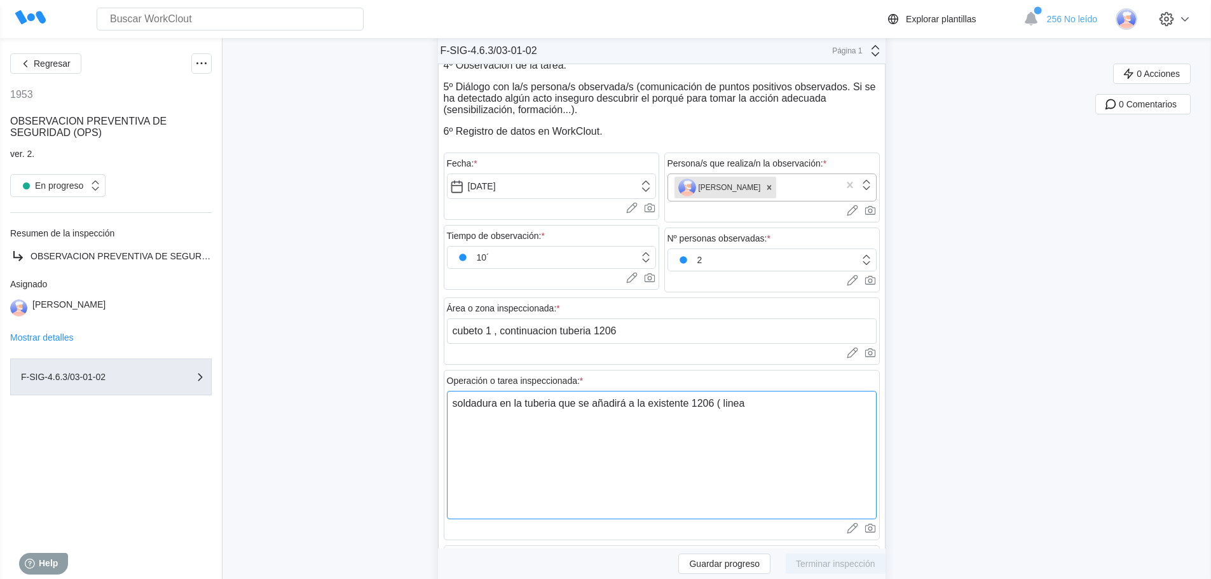
type textarea "x"
type textarea "soldadura en la tuberia que se añadirá a la existente 1206 ( linea n"
type textarea "x"
type textarea "soldadura en la tuberia que se añadirá a la existente 1206 ( linea nu"
type textarea "x"
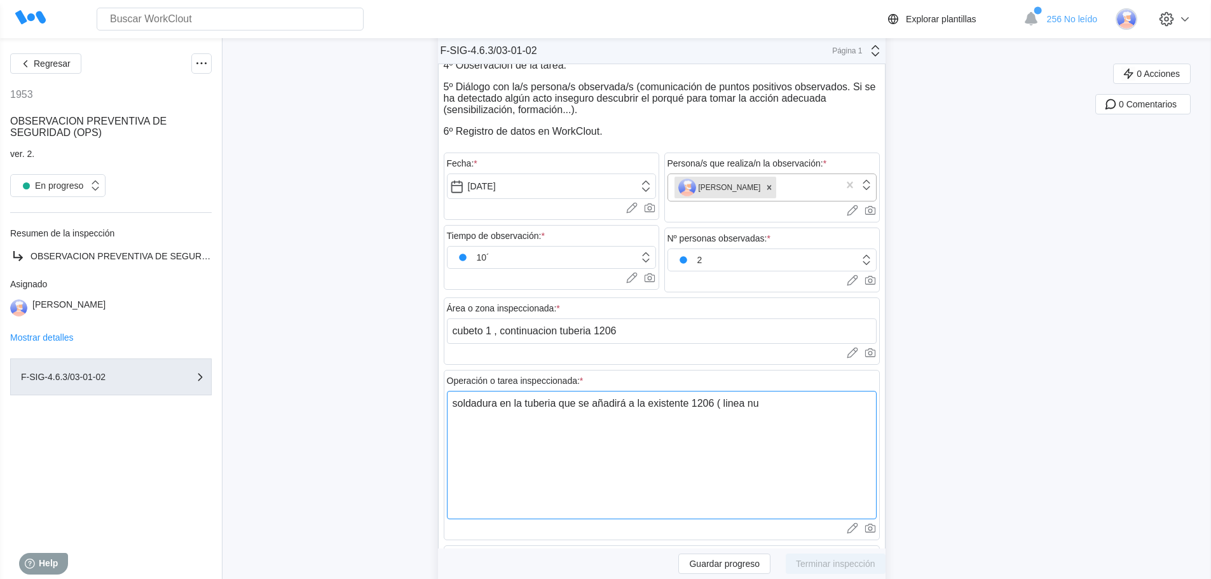
type textarea "soldadura en la tuberia que se añadirá a la existente 1206 ( linea nue"
type textarea "x"
type textarea "soldadura en la tuberia que se añadirá a la existente 1206 ( linea nuev"
type textarea "x"
type textarea "soldadura en la tuberia que se añadirá a la existente 1206 ( linea nueva"
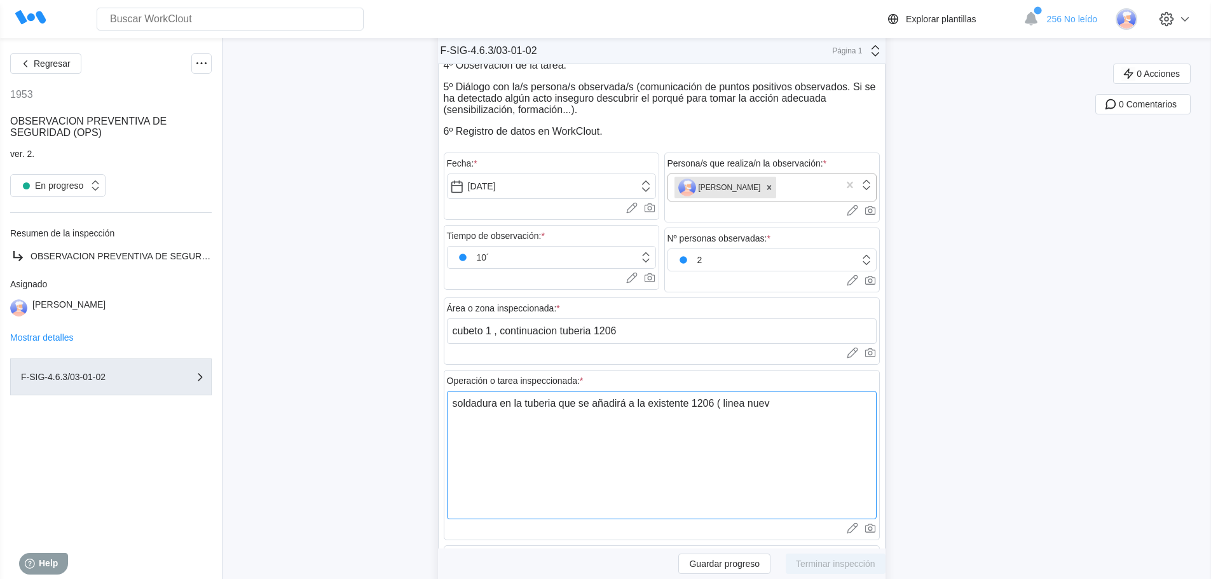
type textarea "x"
type textarea "soldadura en la tuberia que se añadirá a la existente 1206 ( linea nueva"
type textarea "x"
type textarea "soldadura en la tuberia que se añadirá a la existente 1206 ( linea nueva d"
type textarea "x"
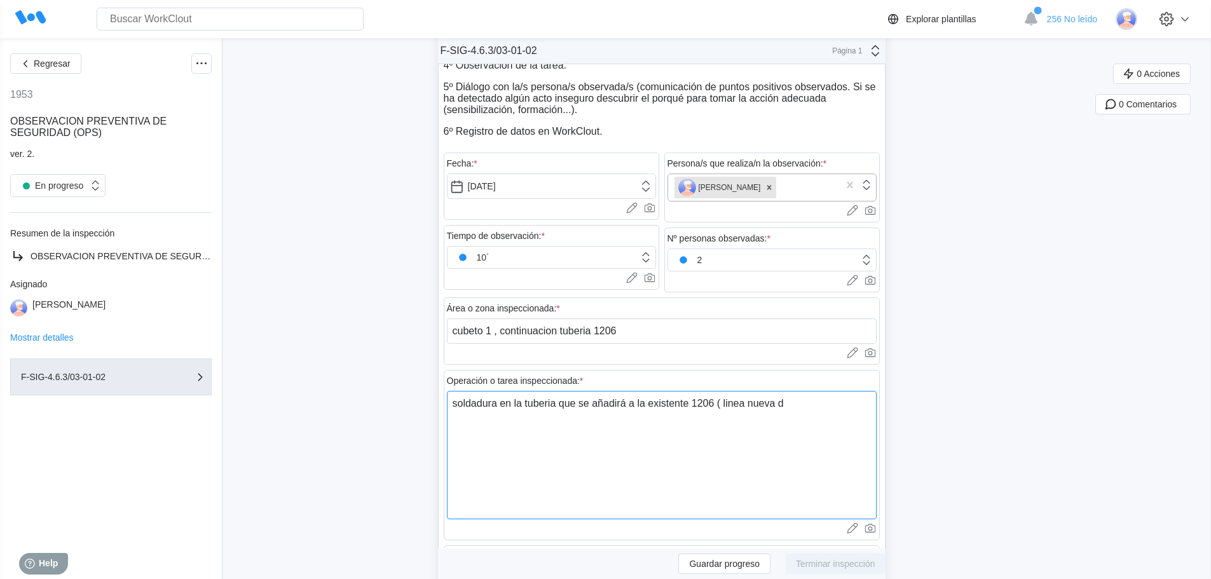
type textarea "soldadura en la tuberia que se añadirá a la existente 1206 ( linea nueva de"
type textarea "x"
type textarea "soldadura en la tuberia que se añadirá a la existente 1206 ( linea nueva de"
type textarea "x"
type textarea "soldadura en la tuberia que se añadirá a la existente 1206 ( linea nueva de <"
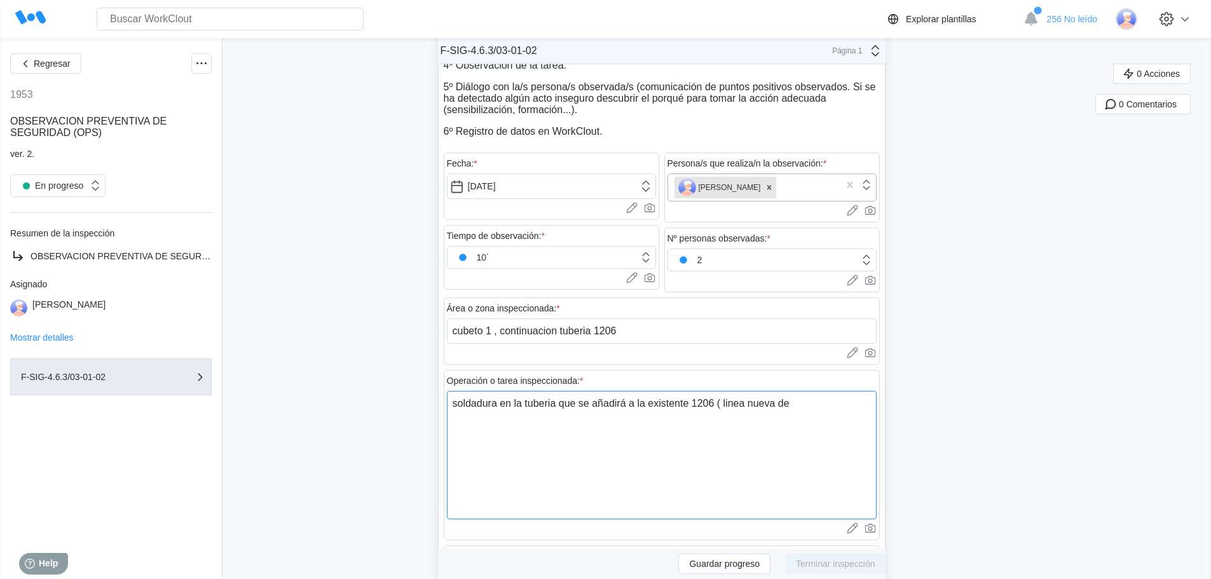
type textarea "x"
type textarea "soldadura en la tuberia que se añadirá a la existente 1206 ( linea nueva de <j"
type textarea "x"
type textarea "soldadura en la tuberia que se añadirá a la existente 1206 ( linea nueva de <"
type textarea "x"
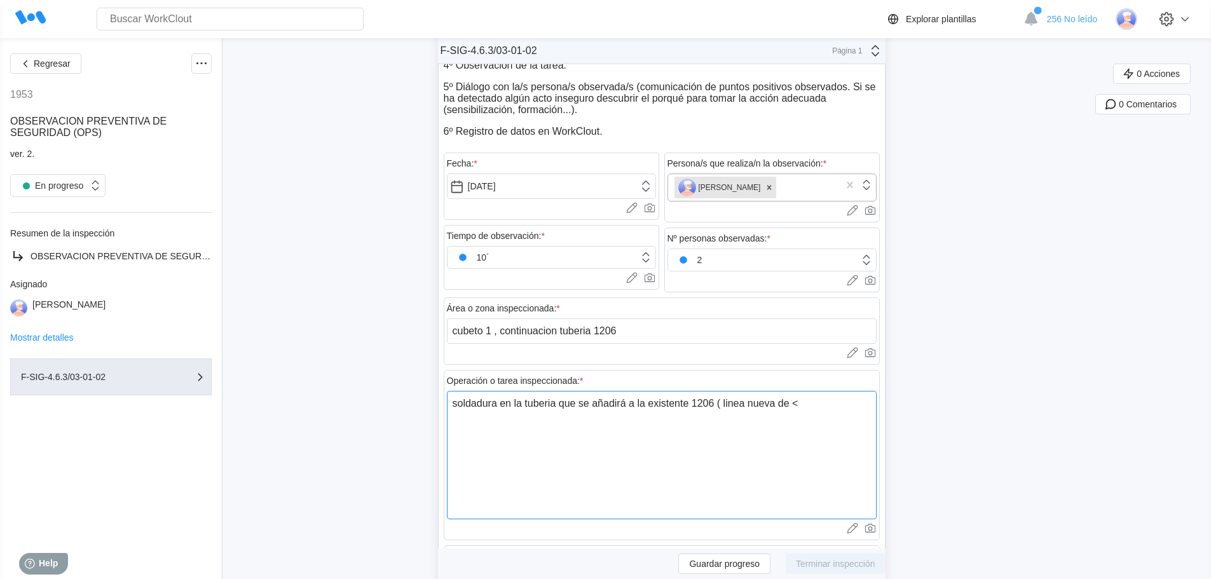
type textarea "soldadura en la tuberia que se añadirá a la existente 1206 ( linea nueva de"
type textarea "x"
type textarea "soldadura en la tuberia que se añadirá a la existente 1206 ( linea nueva de J"
type textarea "x"
type textarea "soldadura en la tuberia que se añadirá a la existente 1206 ( linea nueva de JE"
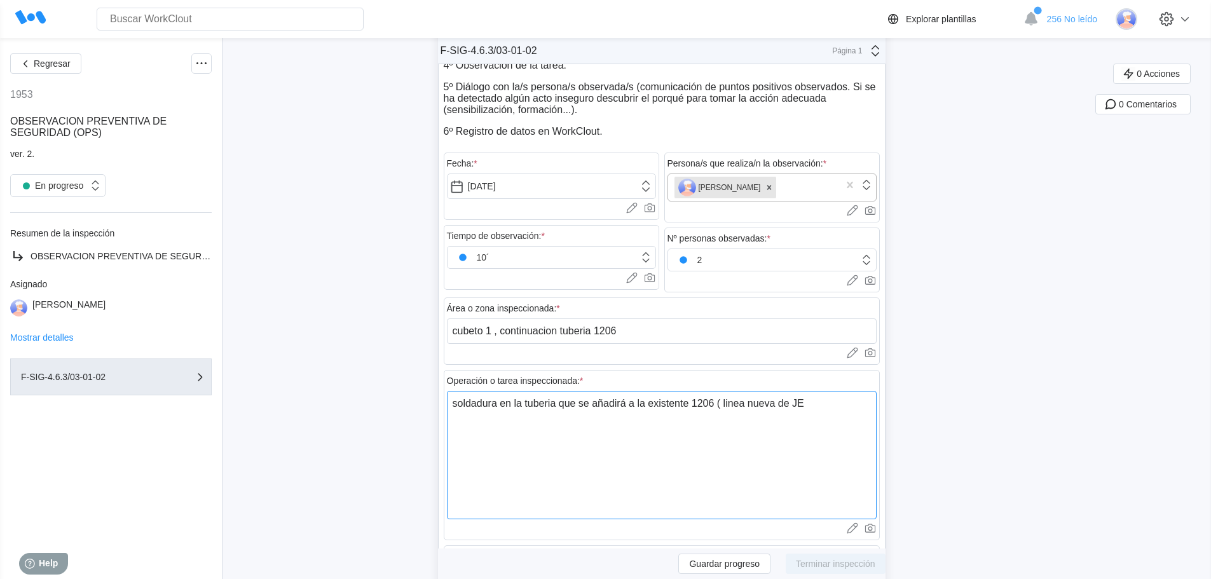
type textarea "x"
type textarea "soldadura en la tuberia que se añadirá a la existente 1206 ( linea nueva de JET"
type textarea "x"
type textarea "soldadura en la tuberia que se añadirá a la existente 1206 ( linea nueva de JET"
type textarea "x"
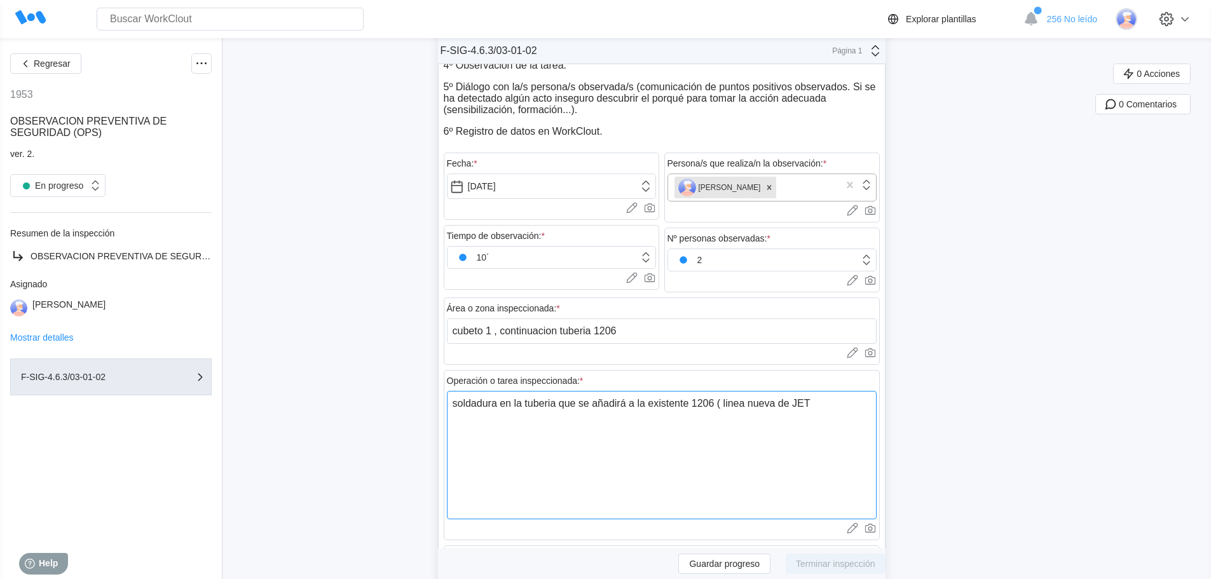
type textarea "soldadura en la tuberia que se añadirá a la existente 1206 ( linea nueva de JET…"
type textarea "x"
type textarea "soldadura en la tuberia que se añadirá a la existente 1206 ( linea nueva de JET…"
type textarea "x"
type textarea "soldadura en la tuberia que se añadirá a la existente 1206 ( linea nueva de JET…"
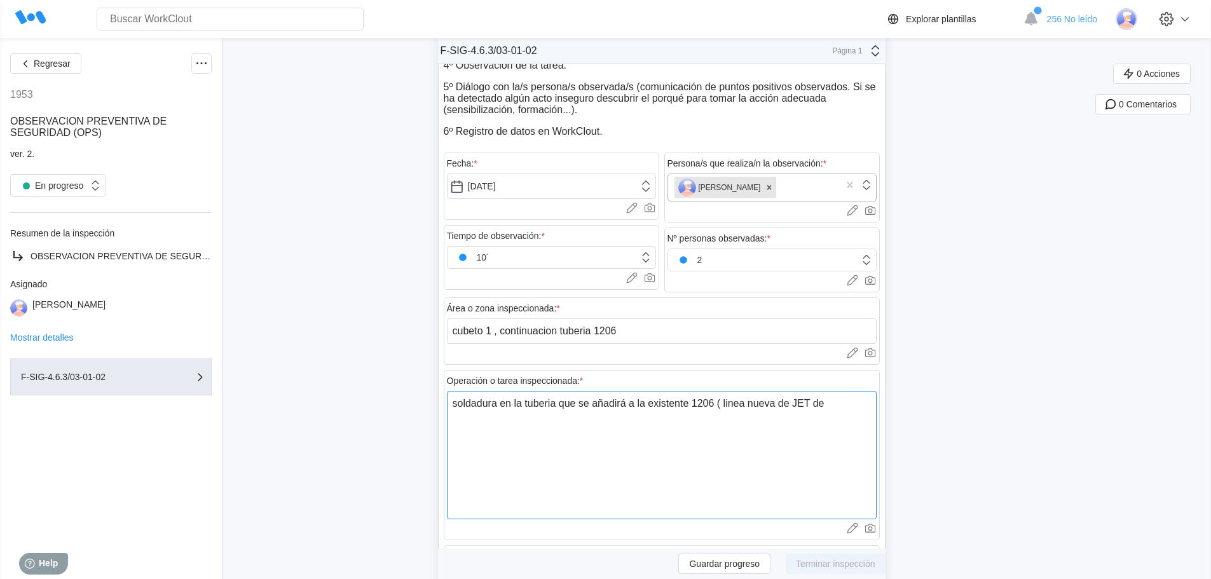
type textarea "x"
type textarea "soldadura en la tuberia que se añadirá a la existente 1206 ( linea nueva de JET…"
type textarea "x"
type textarea "soldadura en la tuberia que se añadirá a la existente 1206 ( linea nueva de JET…"
type textarea "x"
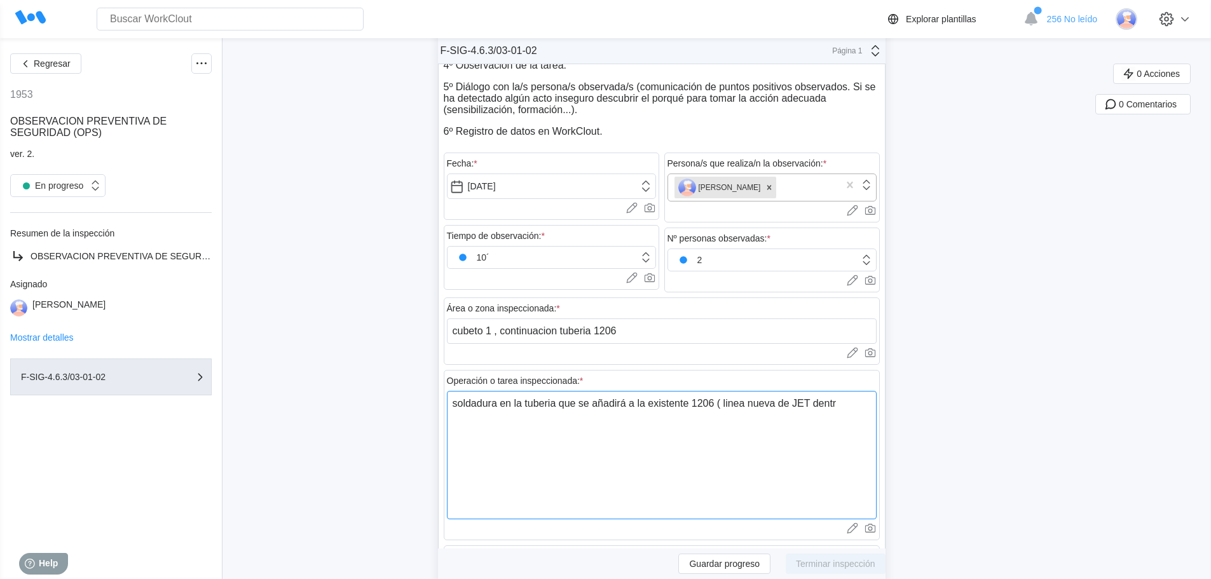
type textarea "soldadura en la tuberia que se añadirá a la existente 1206 ( linea nueva de JET…"
type textarea "x"
type textarea "soldadura en la tuberia que se añadirá a la existente 1206 ( linea nueva de JET…"
type textarea "x"
type textarea "soldadura en la tuberia que se añadirá a la existente 1206 ( linea nueva de JET…"
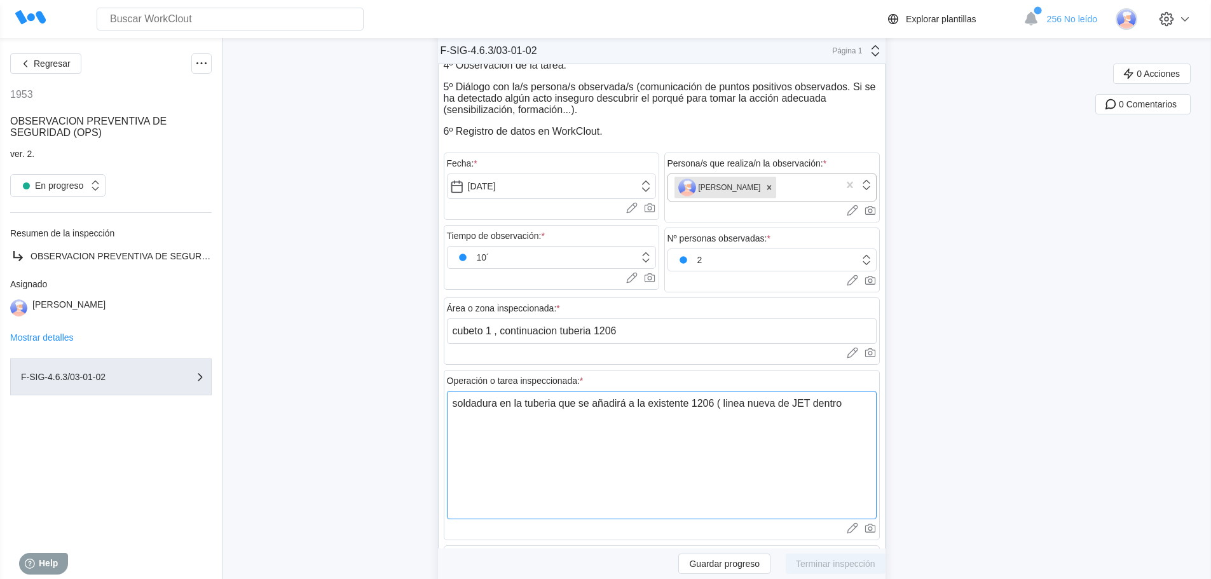
type textarea "x"
type textarea "soldadura en la tuberia que se añadirá a la existente 1206 ( linea nueva de JET…"
type textarea "x"
type textarea "soldadura en la tuberia que se añadirá a la existente 1206 ( linea nueva de JET…"
type textarea "x"
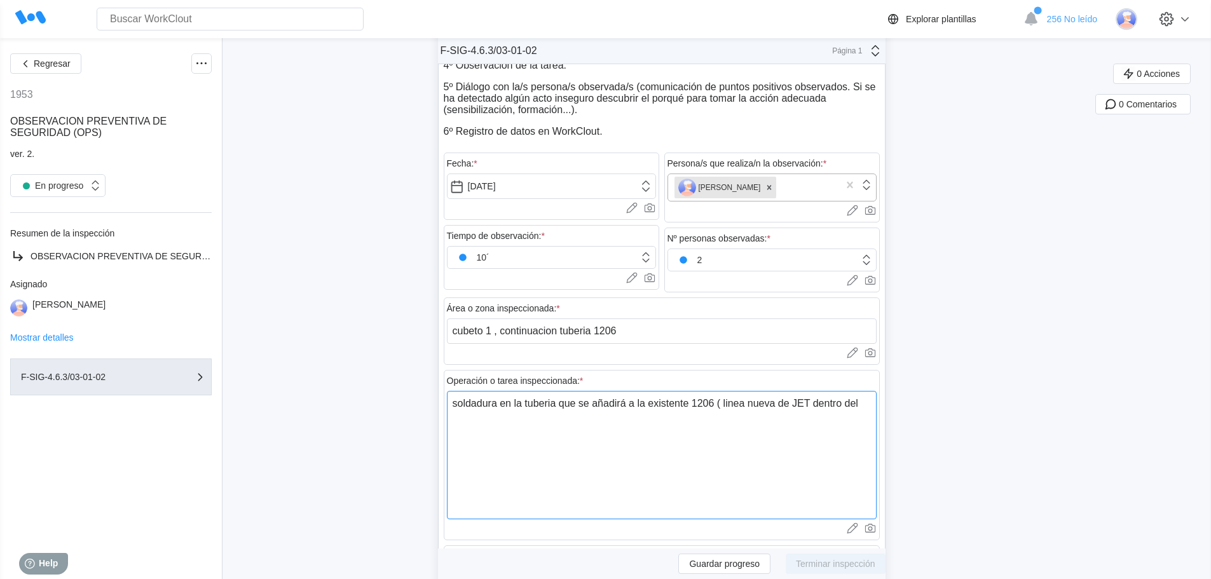
type textarea "soldadura en la tuberia que se añadirá a la existente 1206 ( linea nueva de JET…"
type textarea "x"
type textarea "soldadura en la tuberia que se añadirá a la existente 1206 ( linea nueva de JET…"
type textarea "x"
type textarea "soldadura en la tuberia que se añadirá a la existente 1206 ( linea nueva de JET…"
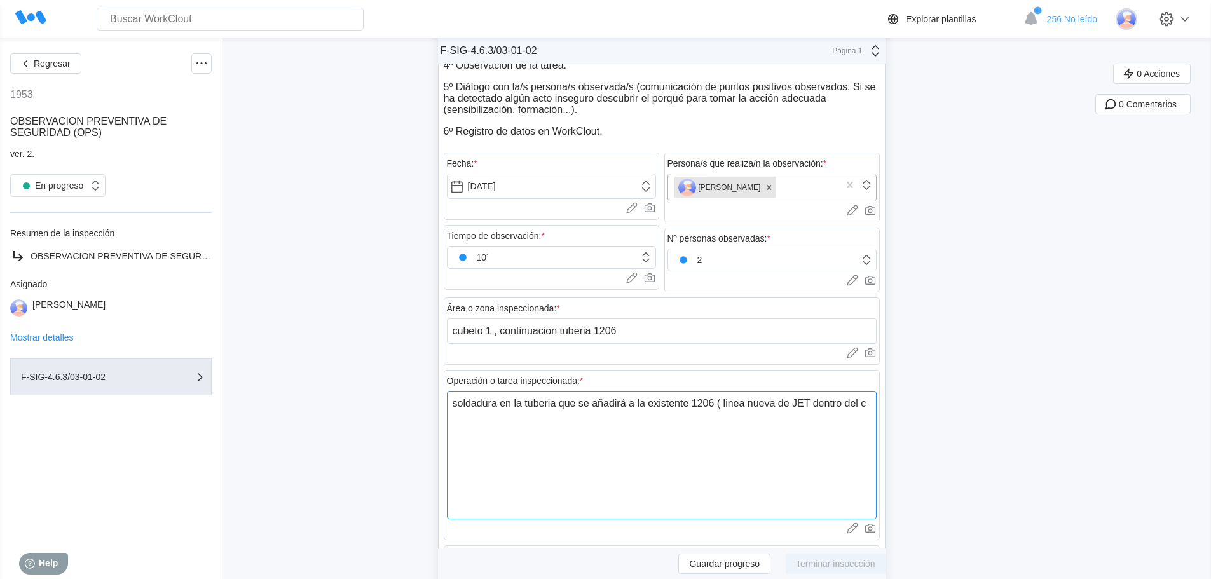
type textarea "x"
type textarea "soldadura en la tuberia que se añadirá a la existente 1206 ( linea nueva de JET…"
type textarea "x"
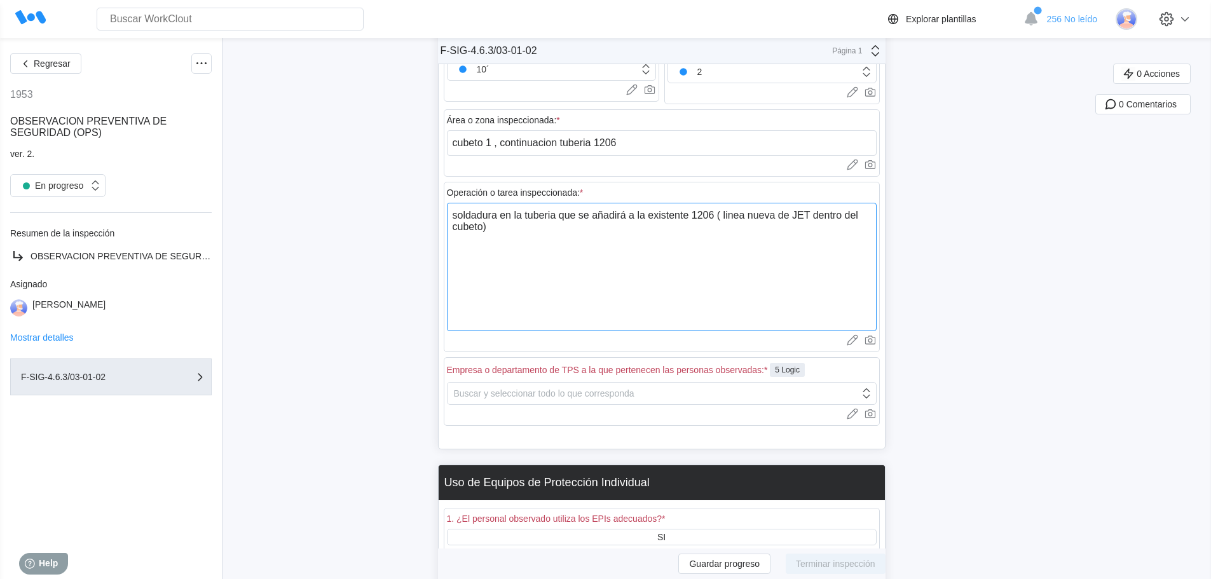
scroll to position [381, 0]
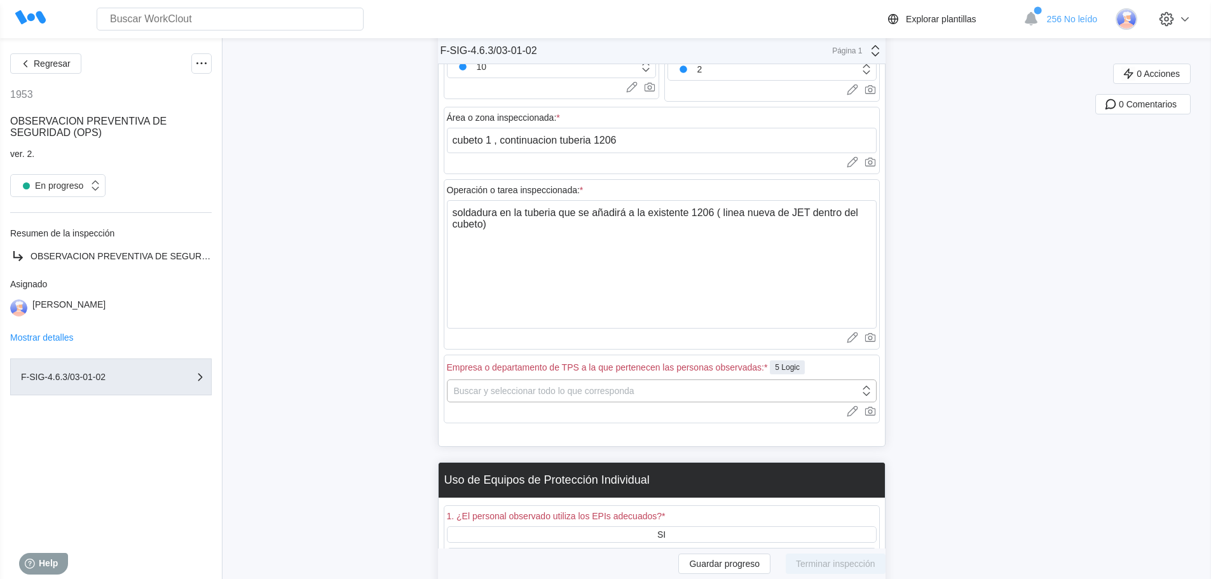
click at [490, 394] on div "Buscar y seleccionar todo lo que corresponda" at bounding box center [544, 391] width 181 height 10
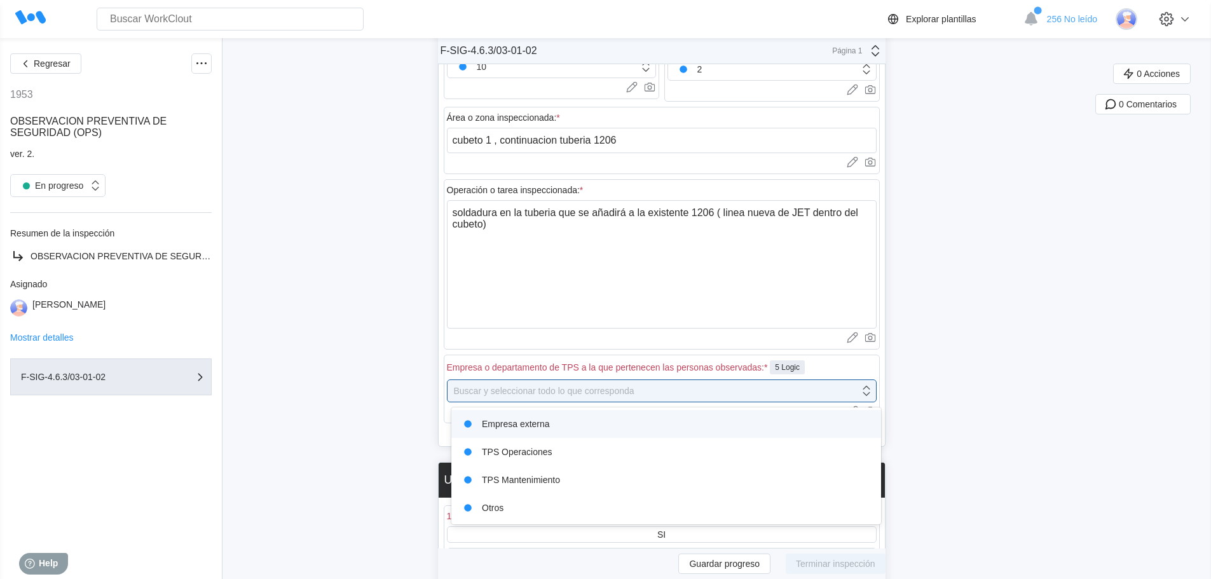
click at [492, 424] on div "Empresa externa" at bounding box center [666, 424] width 415 height 18
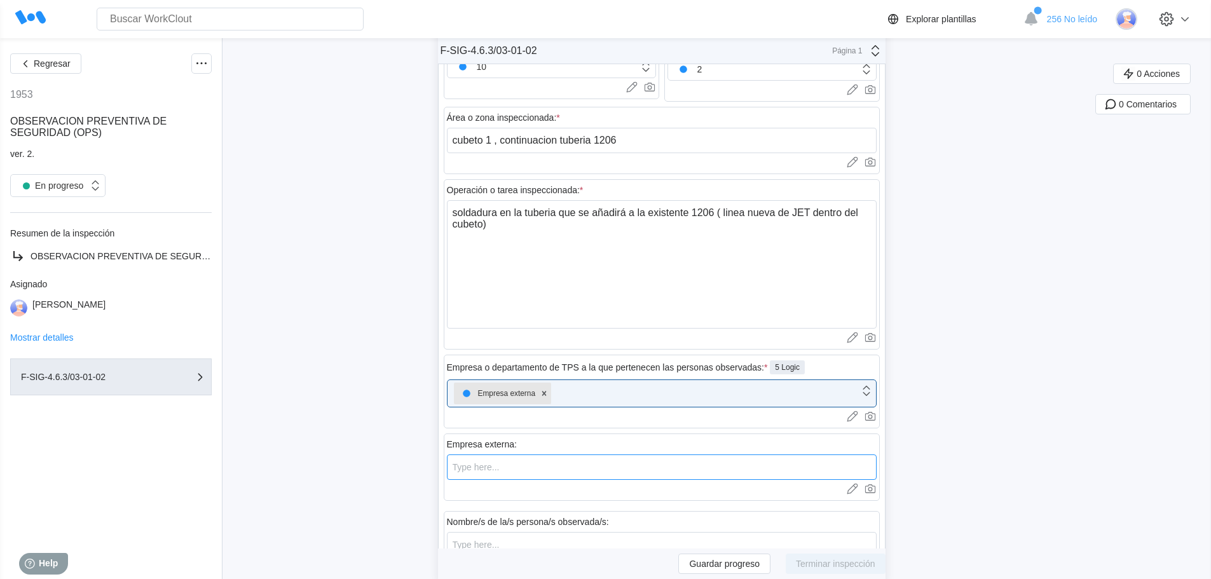
click at [492, 472] on input "text" at bounding box center [662, 467] width 430 height 25
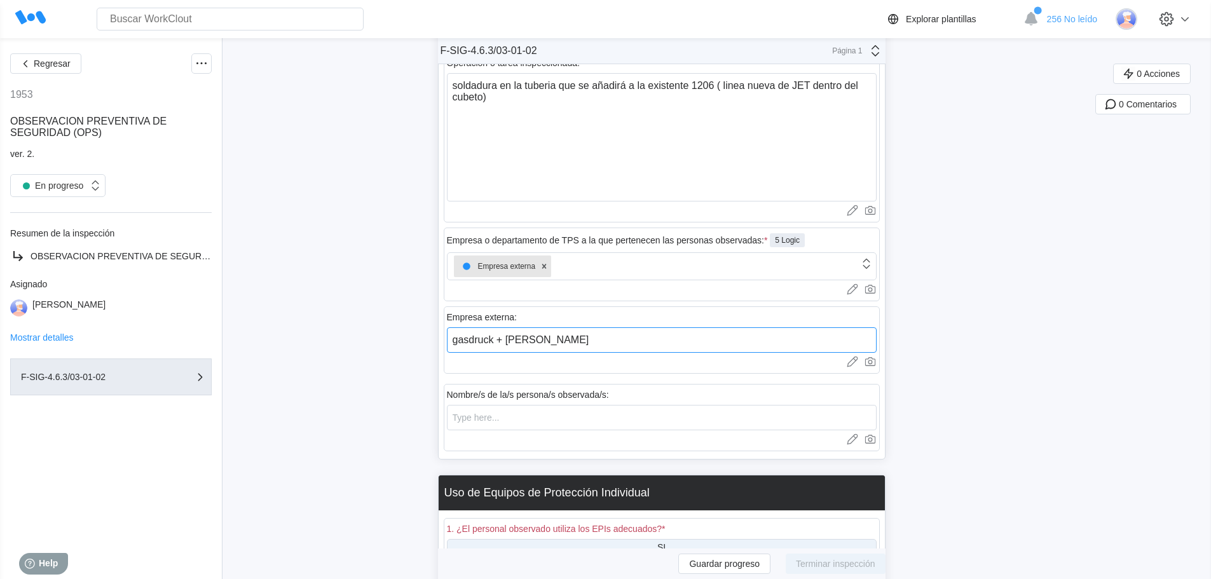
scroll to position [635, 0]
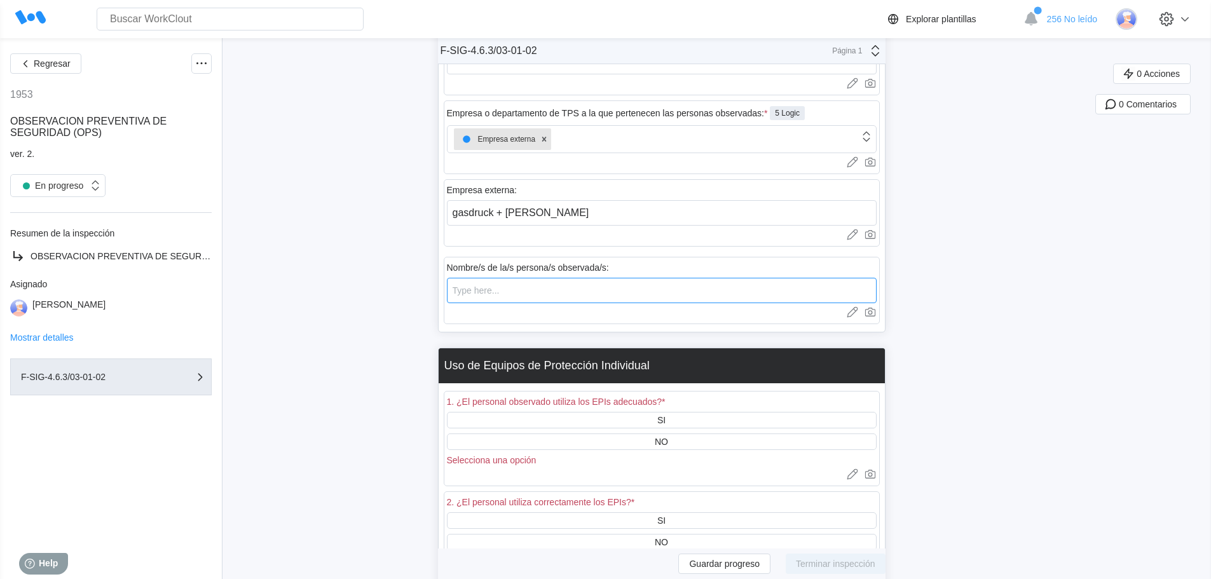
click at [507, 298] on input "text" at bounding box center [662, 290] width 430 height 25
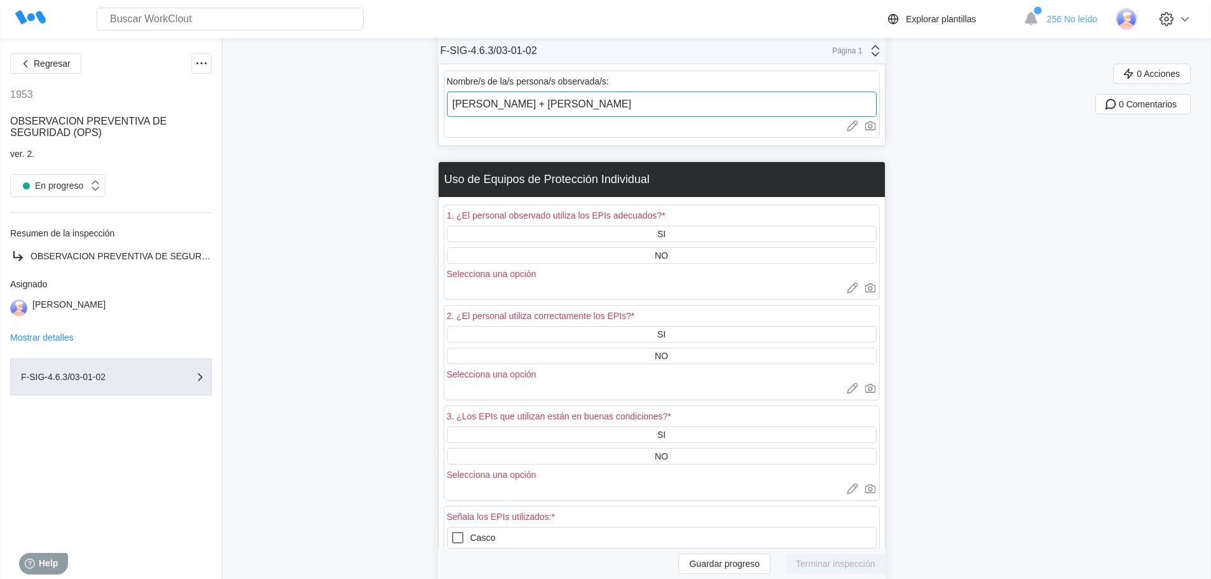
scroll to position [826, 0]
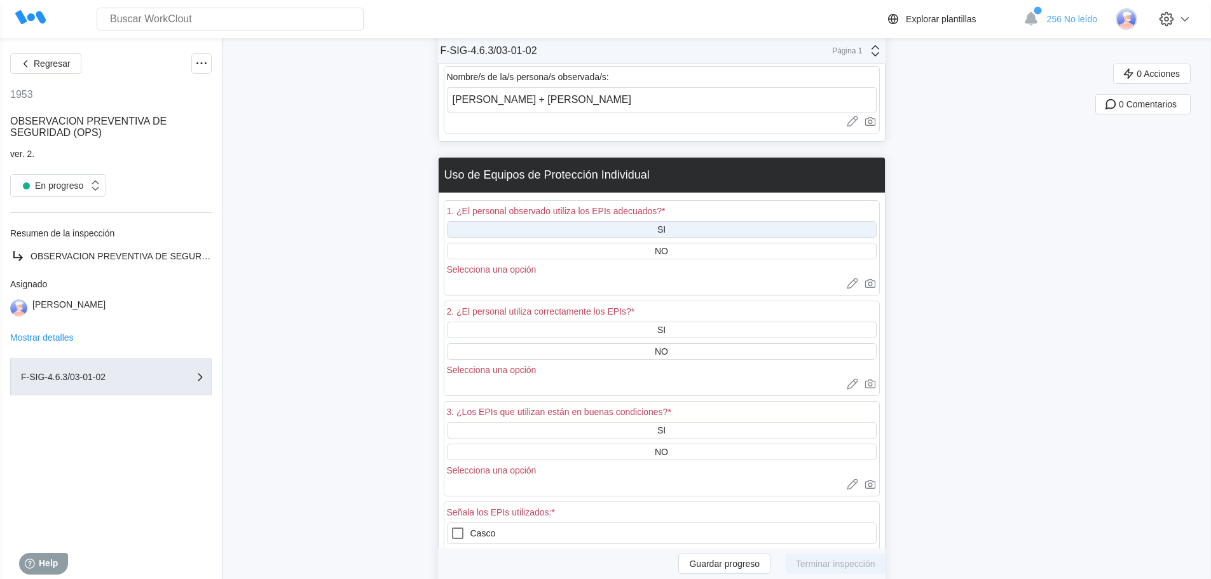
click at [509, 235] on div "SI" at bounding box center [662, 229] width 430 height 17
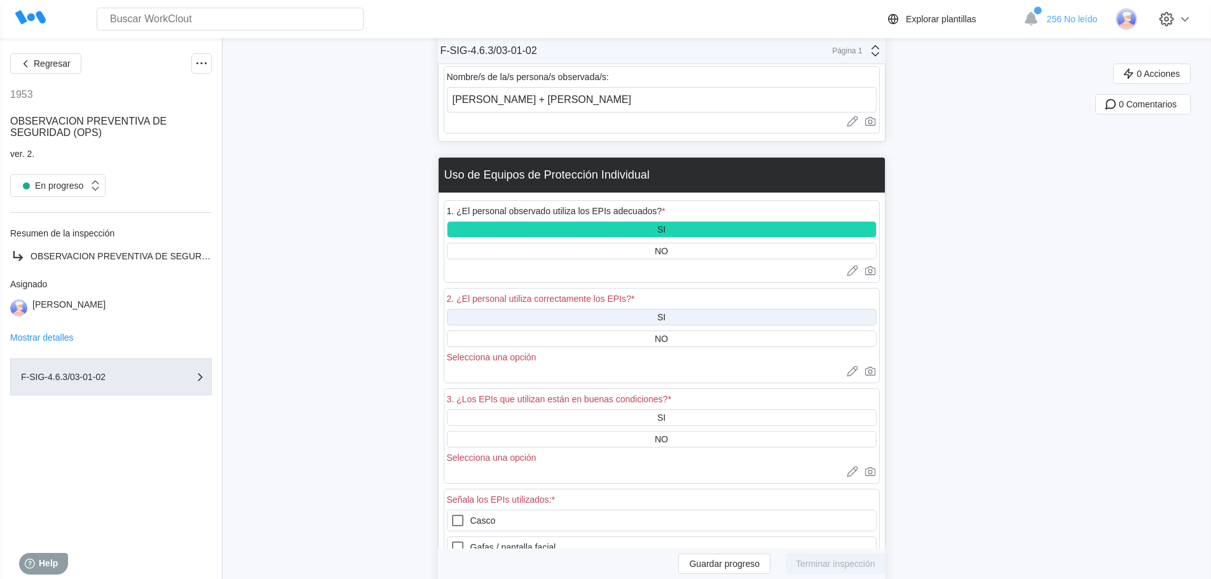
click at [511, 322] on div "SI" at bounding box center [662, 317] width 430 height 17
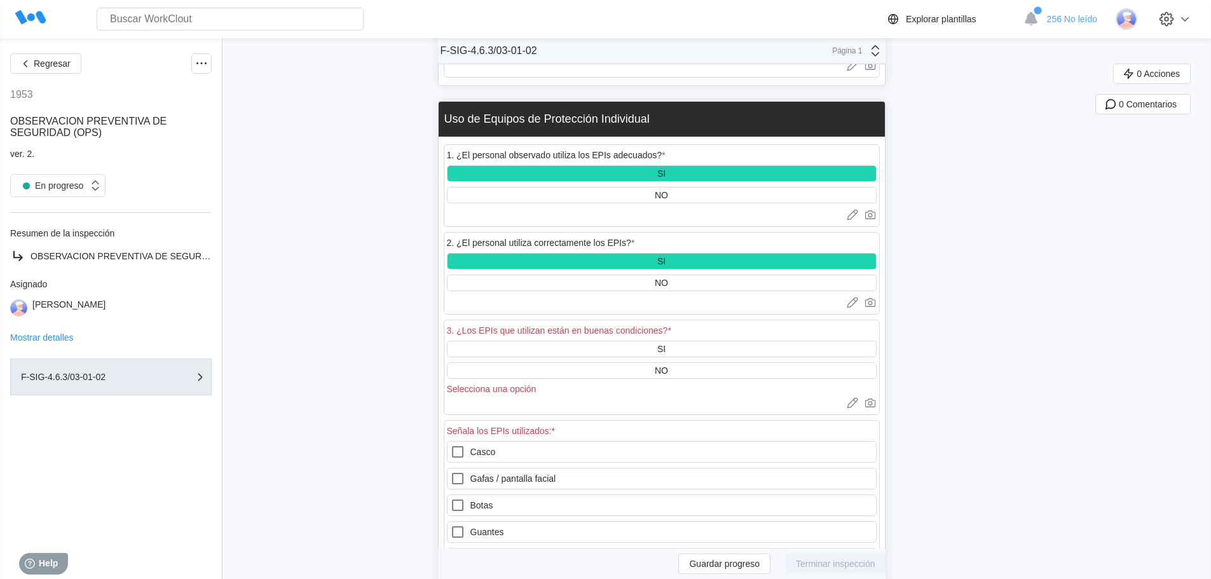
scroll to position [1017, 0]
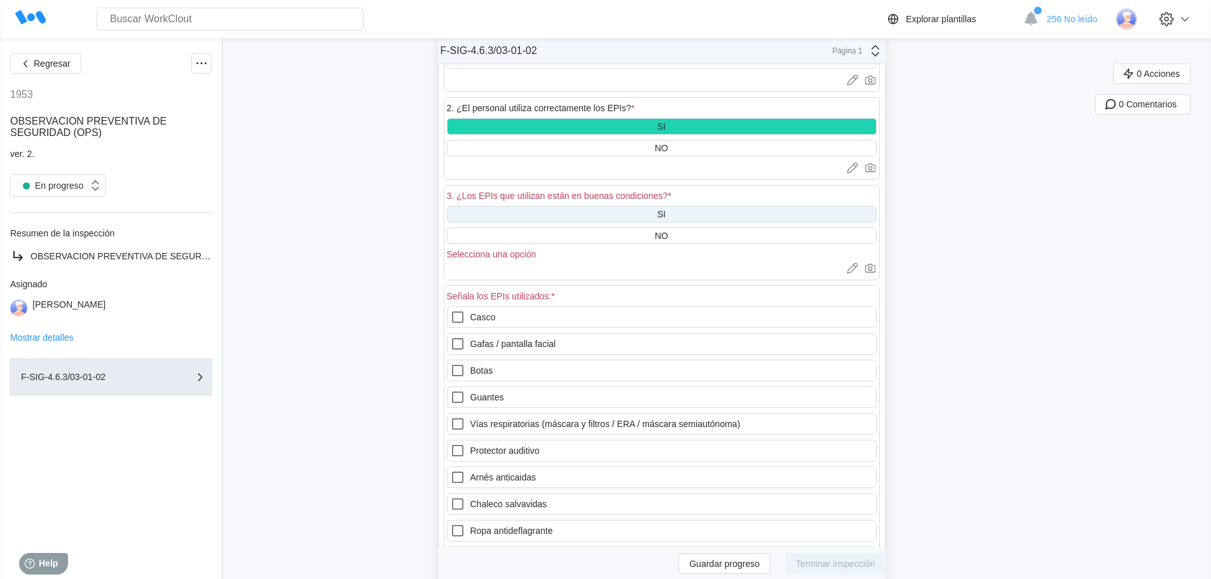
click at [572, 208] on div "SI" at bounding box center [662, 214] width 430 height 17
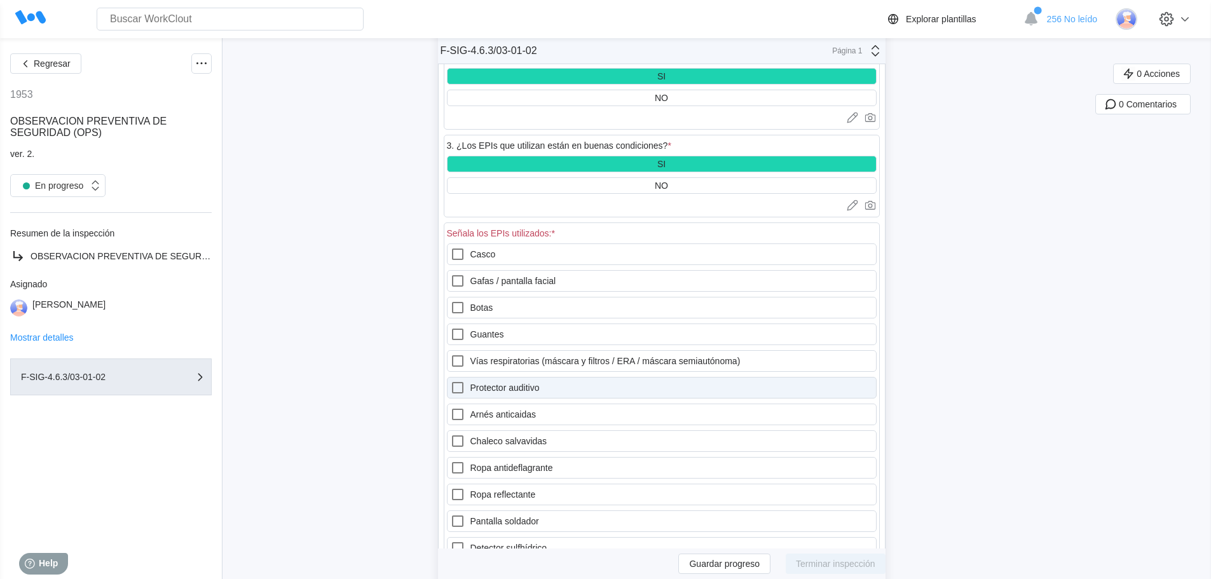
scroll to position [1144, 0]
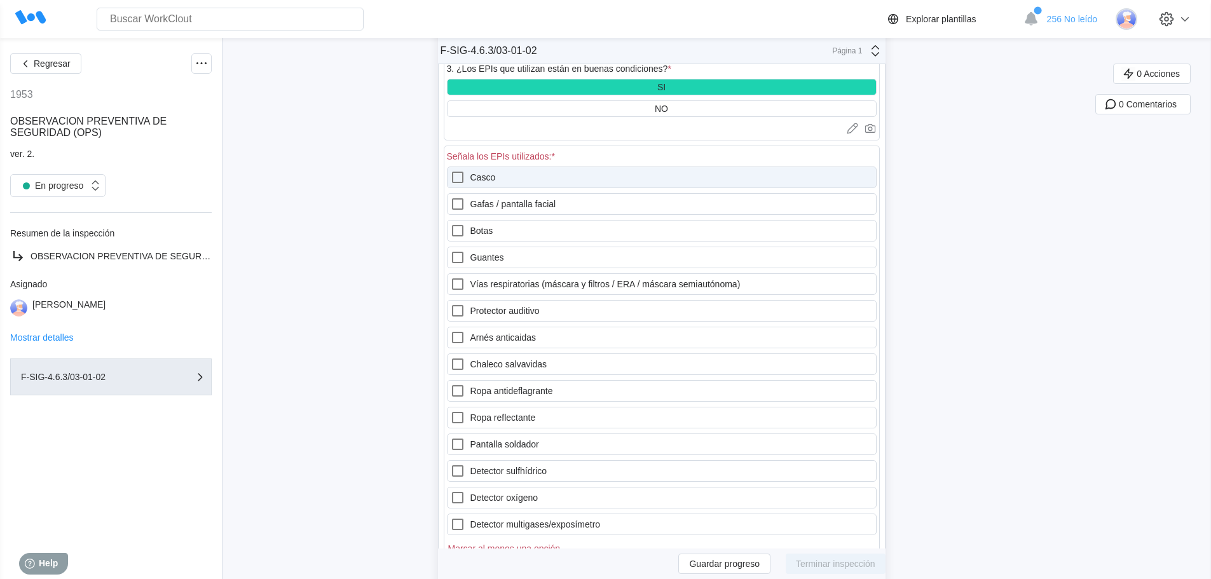
click at [464, 179] on icon at bounding box center [457, 177] width 15 height 15
click at [451, 170] on input "Casco" at bounding box center [450, 170] width 1 height 1
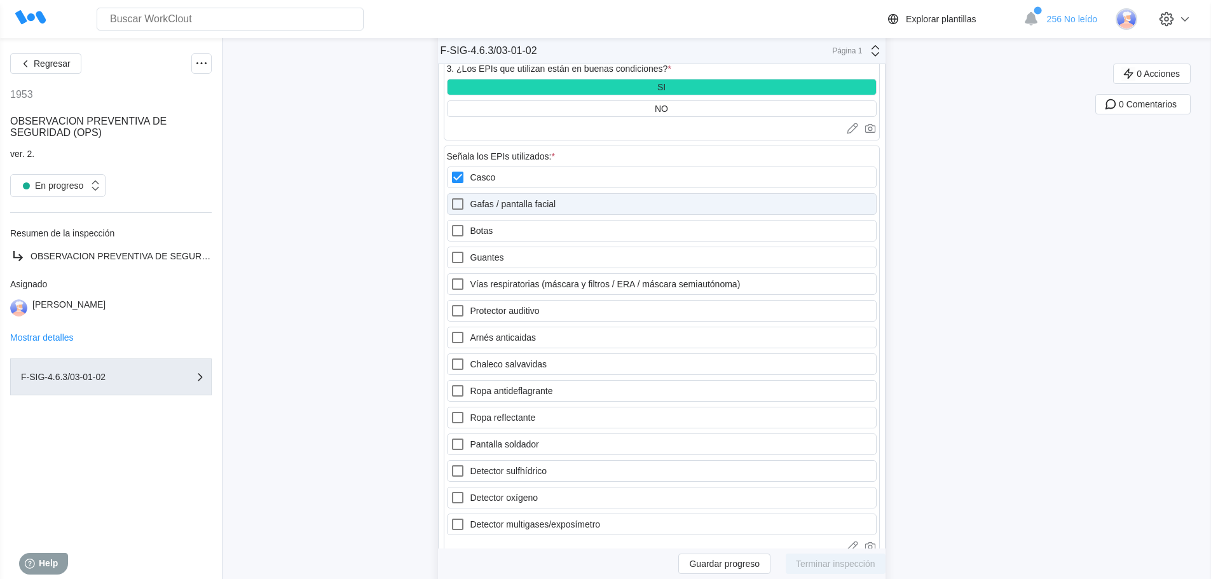
click at [462, 202] on icon at bounding box center [457, 204] width 15 height 15
click at [451, 197] on facial "Gafas / pantalla facial" at bounding box center [450, 197] width 1 height 1
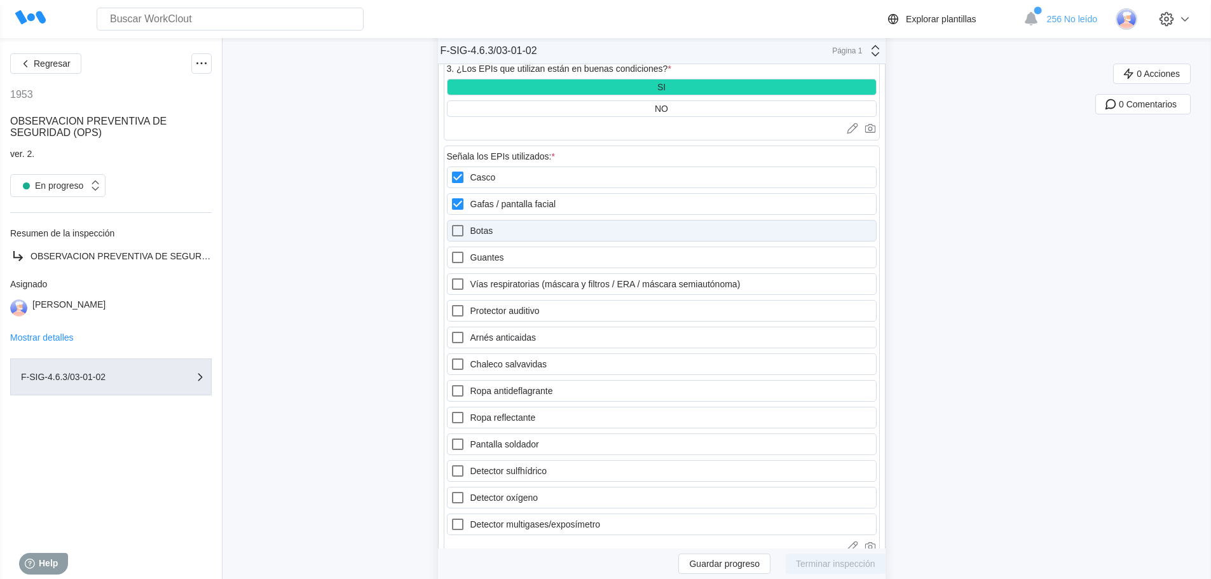
click at [464, 234] on icon at bounding box center [457, 230] width 15 height 15
click at [451, 224] on input "Botas" at bounding box center [450, 223] width 1 height 1
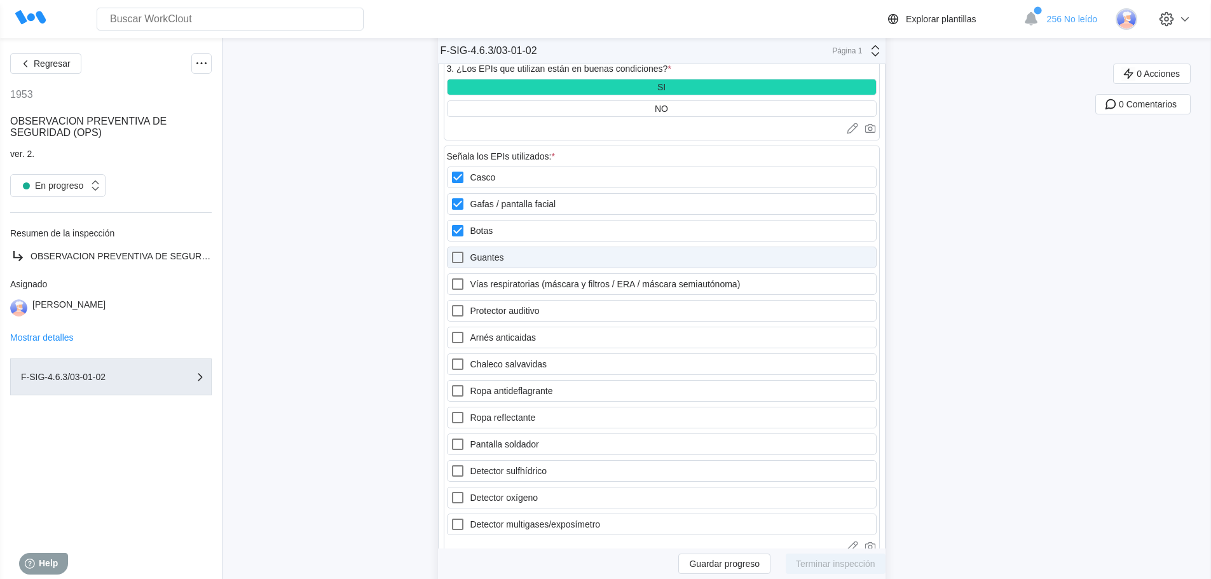
click at [464, 252] on icon at bounding box center [457, 257] width 11 height 11
click at [451, 251] on input "Guantes" at bounding box center [450, 250] width 1 height 1
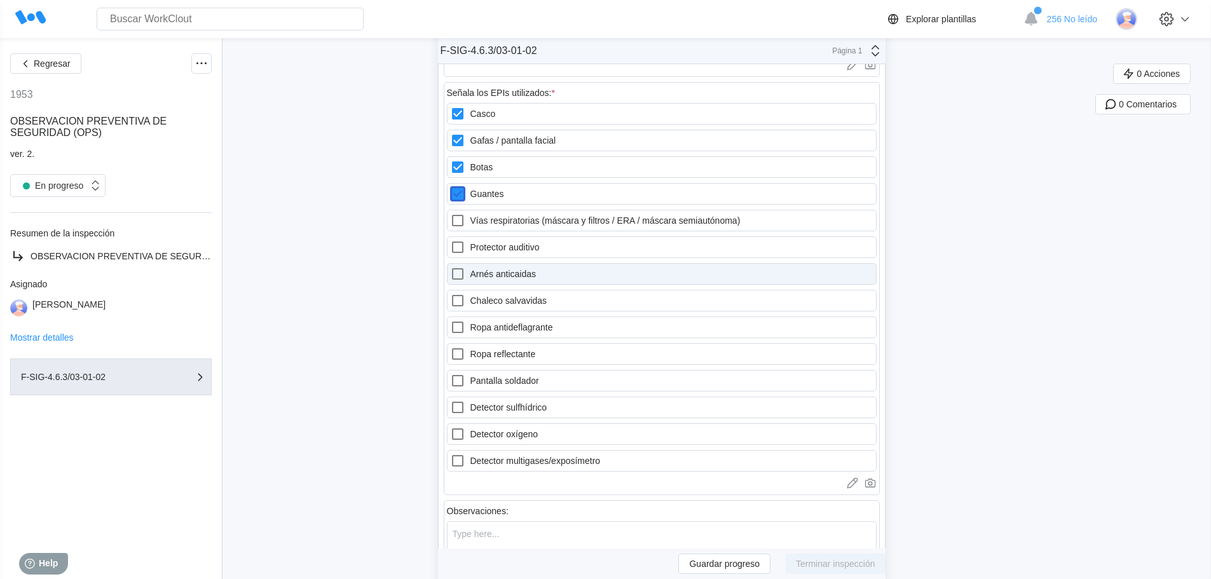
scroll to position [1271, 0]
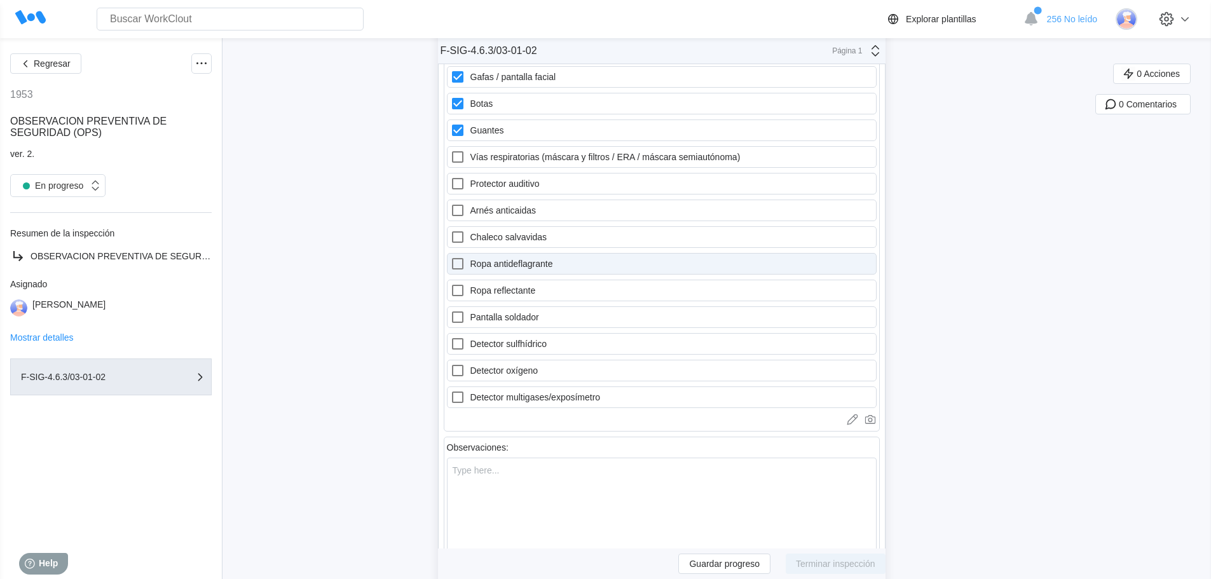
click at [462, 261] on icon at bounding box center [457, 263] width 15 height 15
click at [451, 257] on antideflagrante "Ropa antideflagrante" at bounding box center [450, 256] width 1 height 1
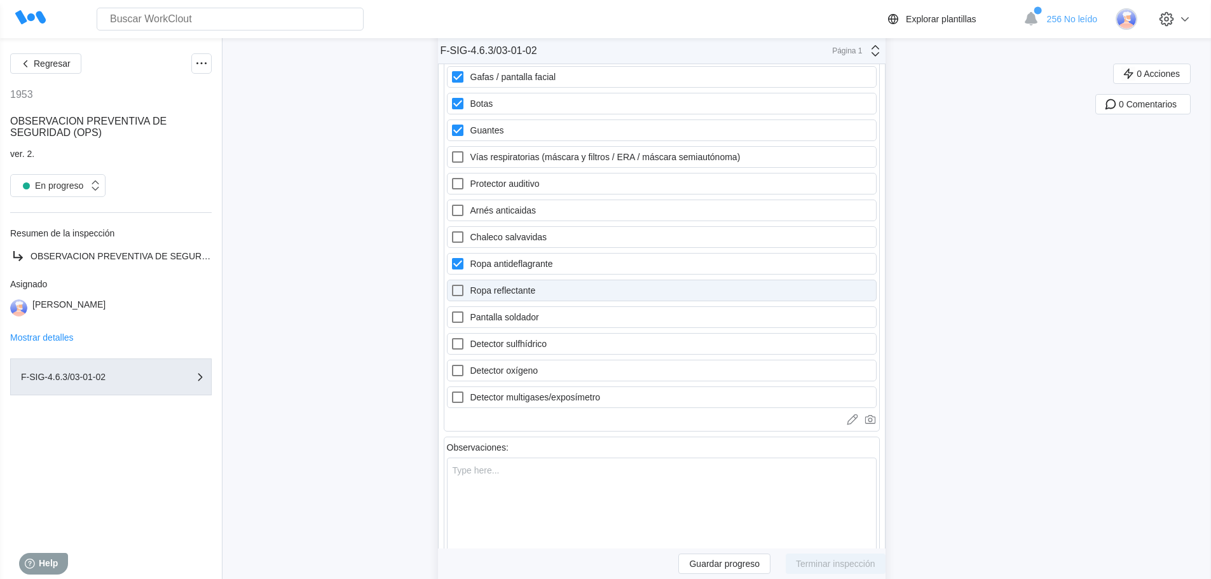
click at [461, 287] on icon at bounding box center [457, 290] width 15 height 15
click at [451, 284] on reflectante "Ropa reflectante" at bounding box center [450, 283] width 1 height 1
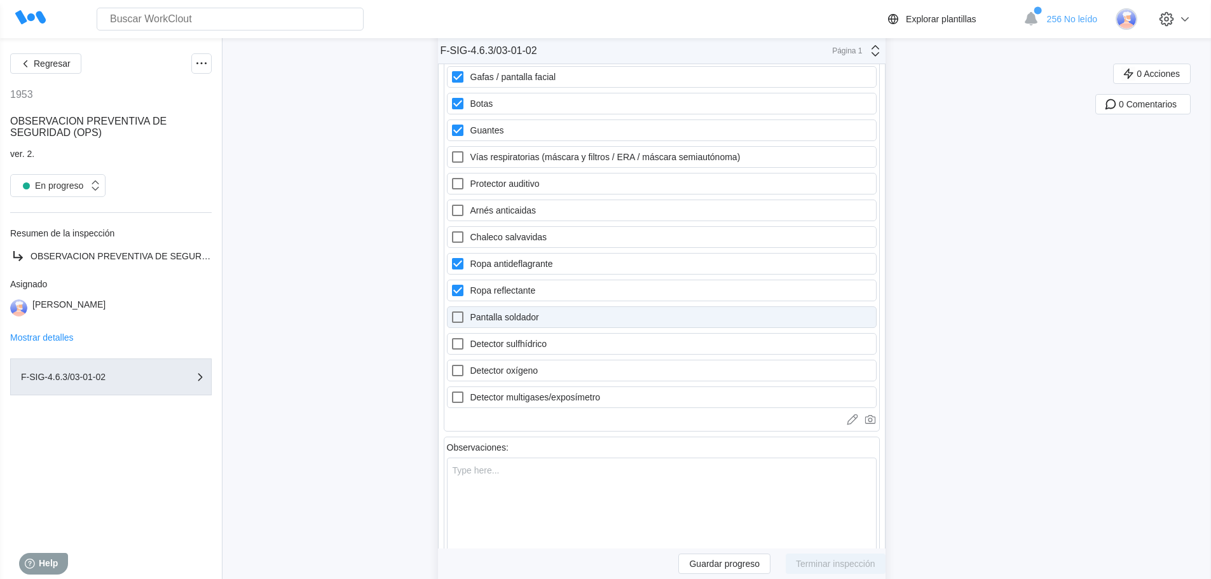
click at [460, 320] on icon at bounding box center [457, 317] width 15 height 15
click at [451, 310] on soldador "Pantalla soldador" at bounding box center [450, 310] width 1 height 1
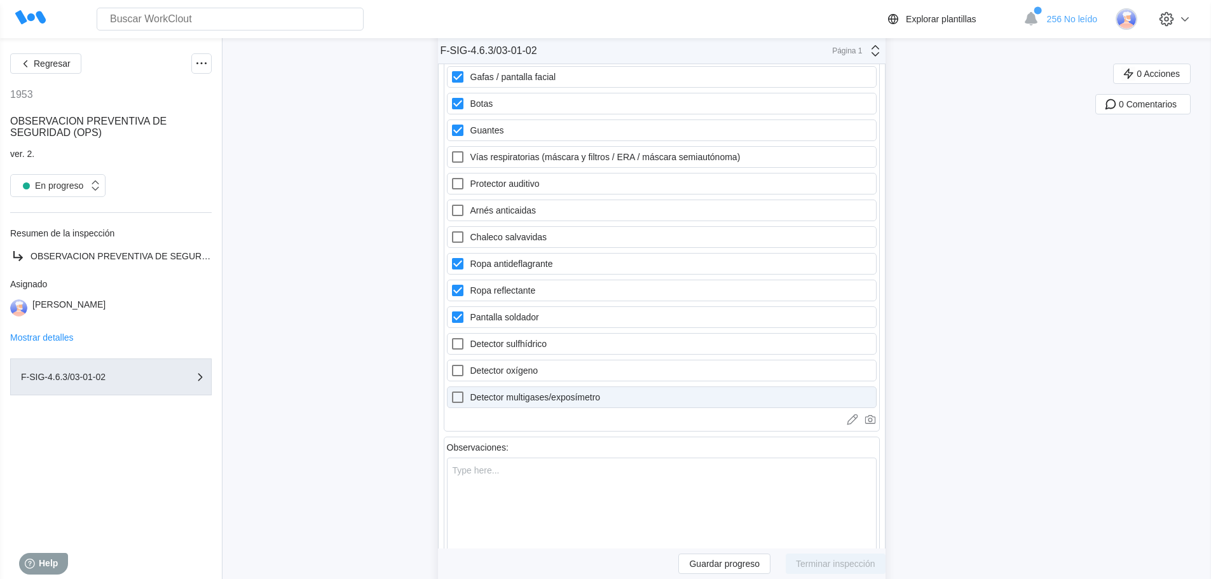
click at [463, 397] on icon at bounding box center [457, 397] width 15 height 15
click at [451, 390] on multigases\/exposímetro "Detector multigases/exposímetro" at bounding box center [450, 390] width 1 height 1
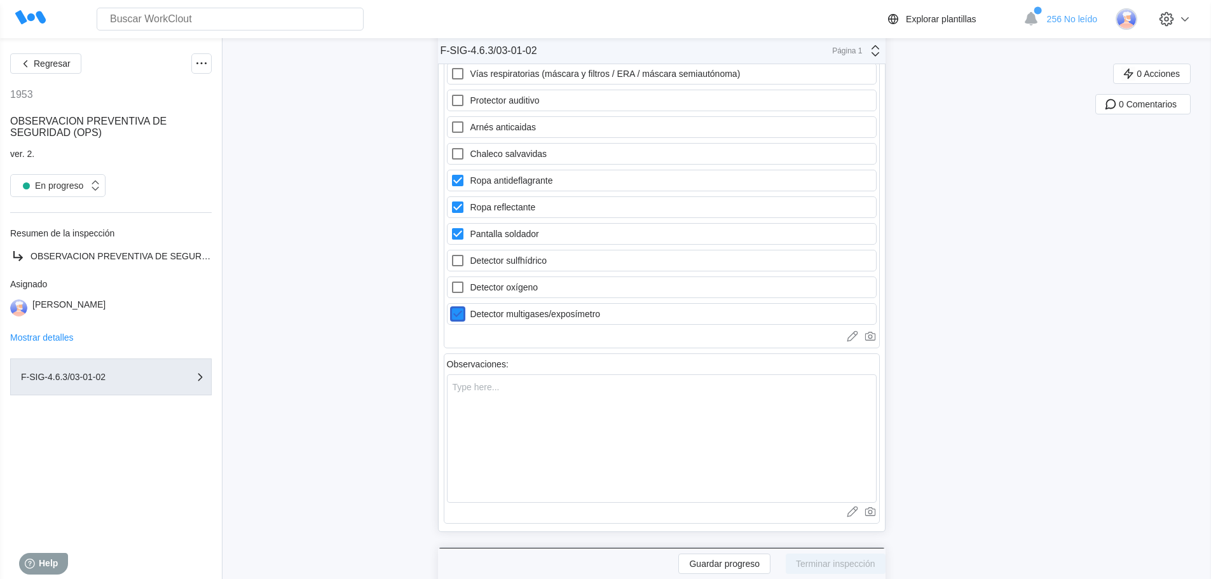
scroll to position [1462, 0]
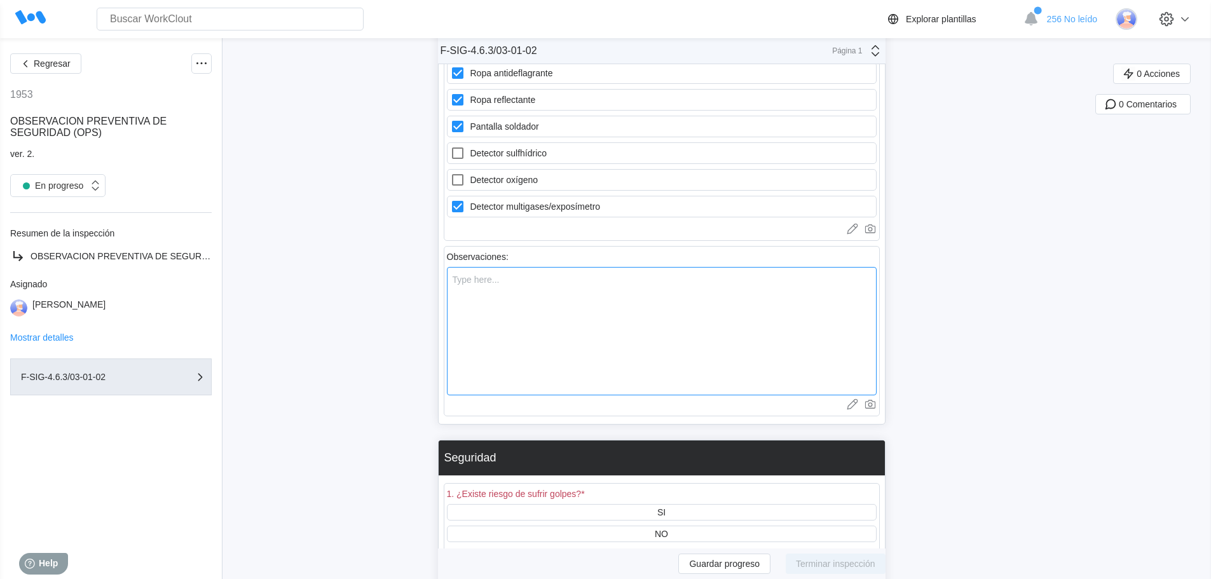
click at [523, 287] on textarea at bounding box center [662, 331] width 430 height 128
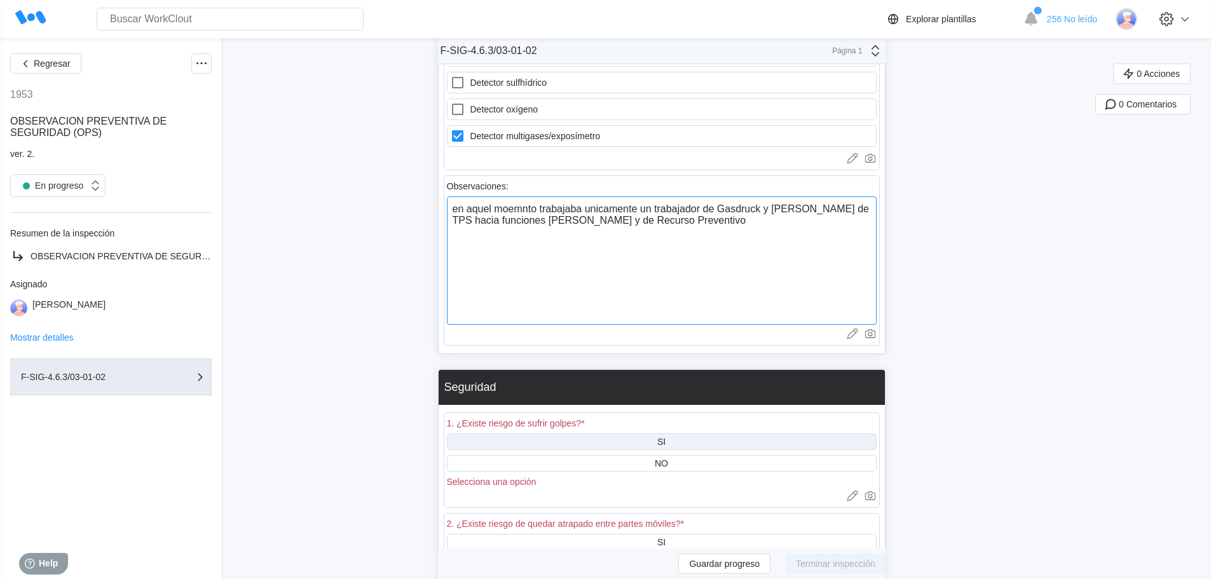
scroll to position [1716, 0]
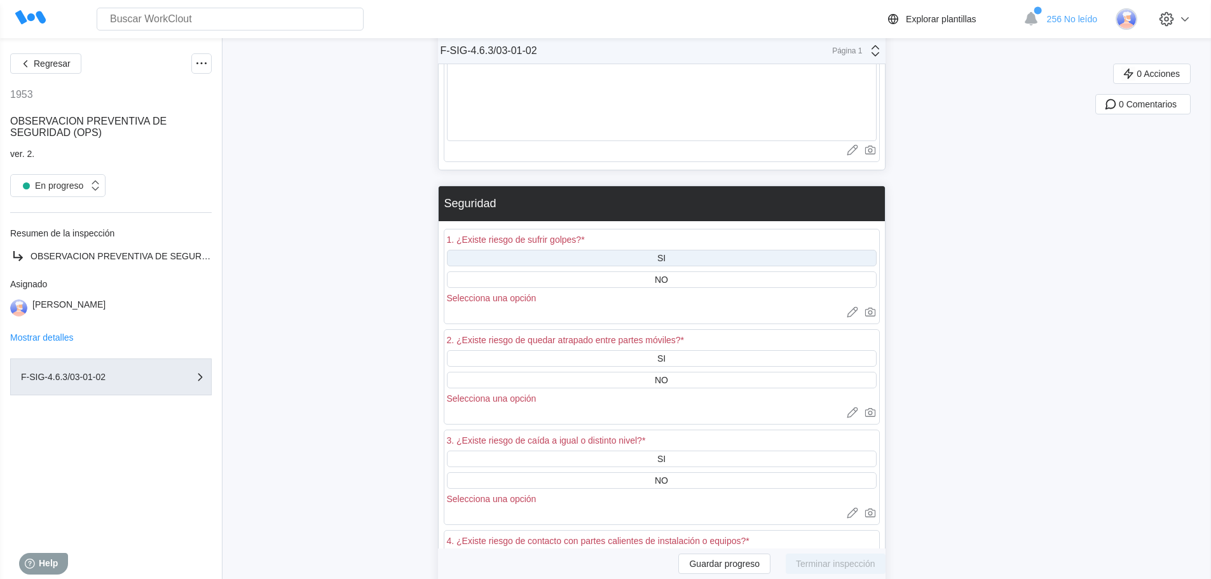
click at [529, 265] on div "SI" at bounding box center [662, 258] width 430 height 17
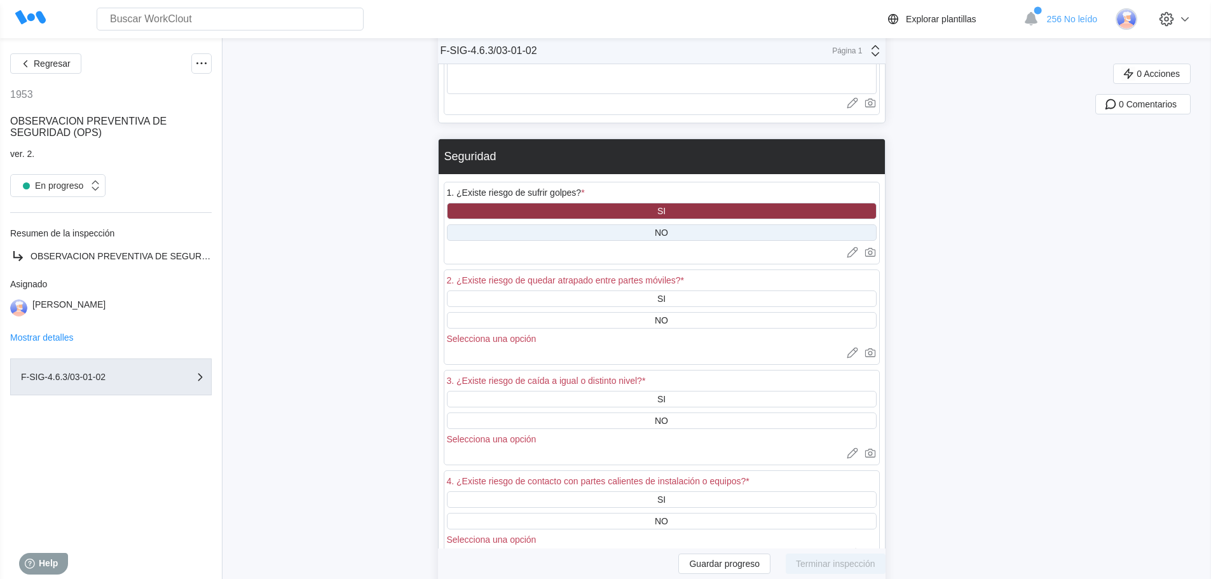
scroll to position [1844, 0]
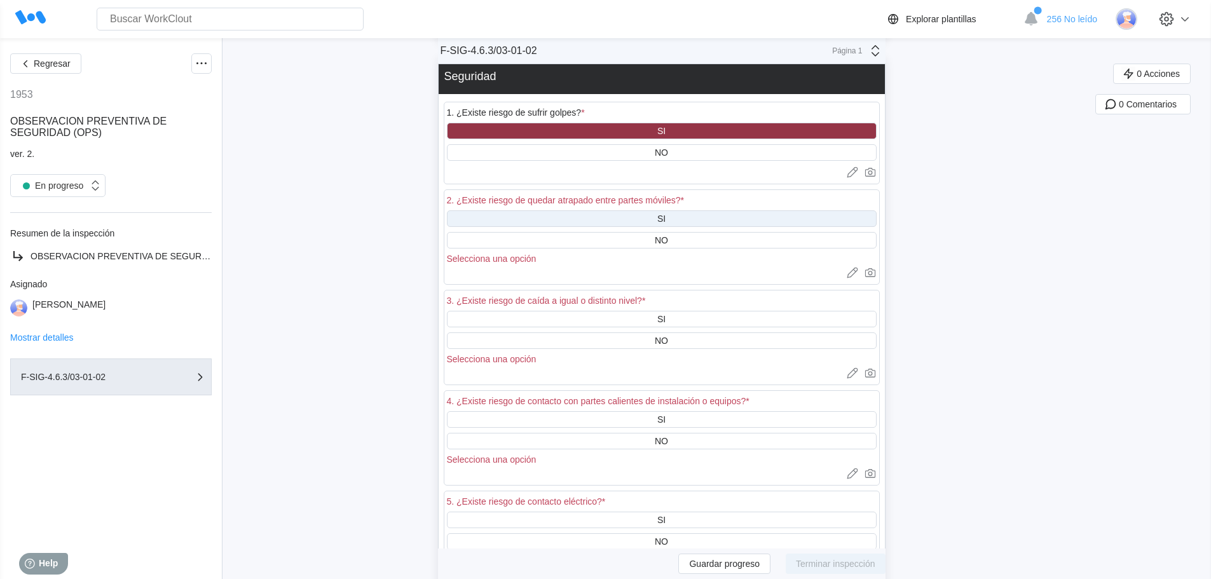
click at [572, 214] on div "SI" at bounding box center [662, 219] width 430 height 17
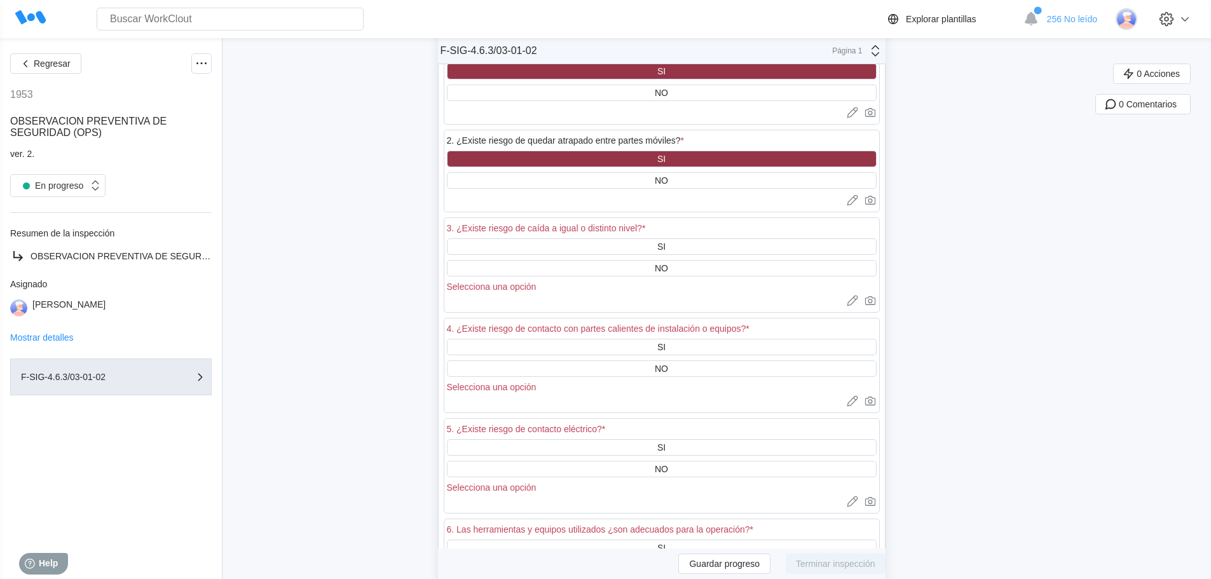
scroll to position [1971, 0]
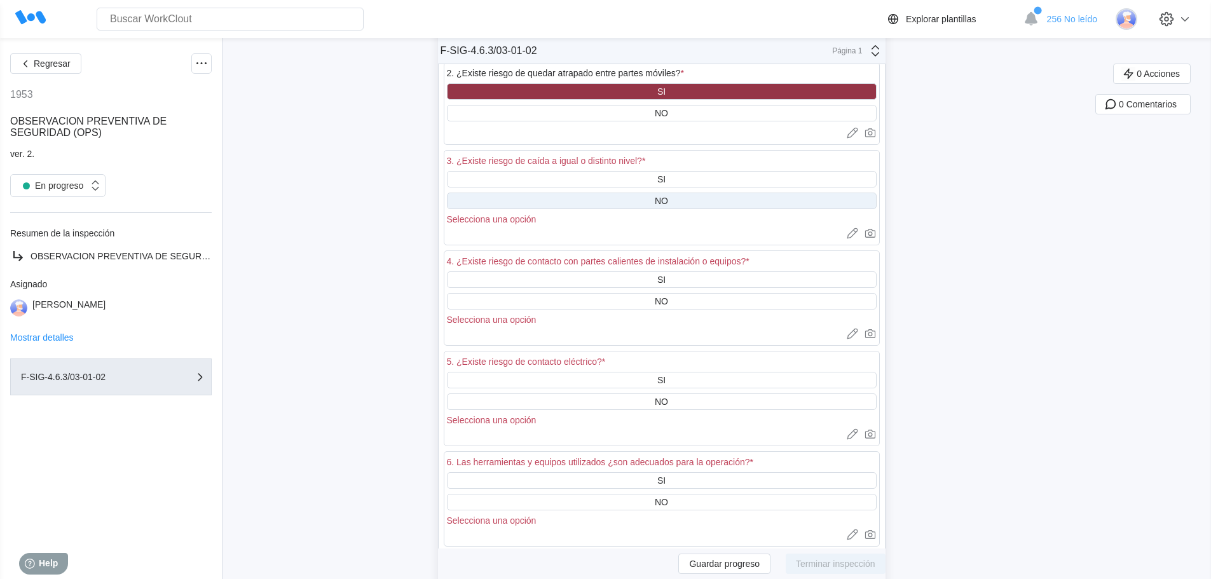
click at [604, 199] on div "NO" at bounding box center [662, 201] width 430 height 17
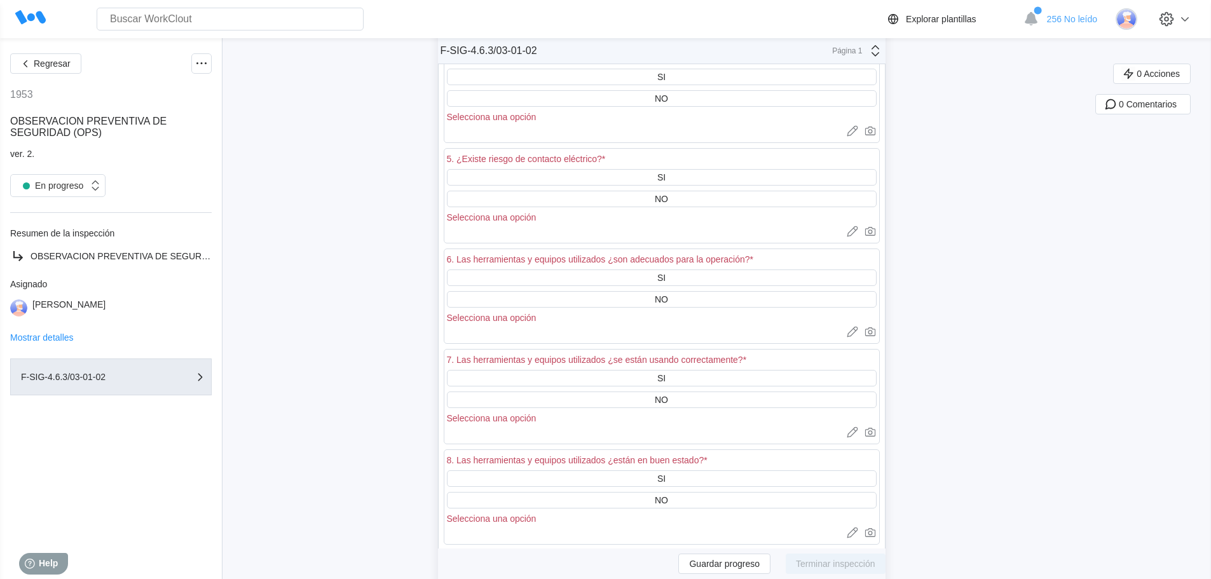
scroll to position [2034, 0]
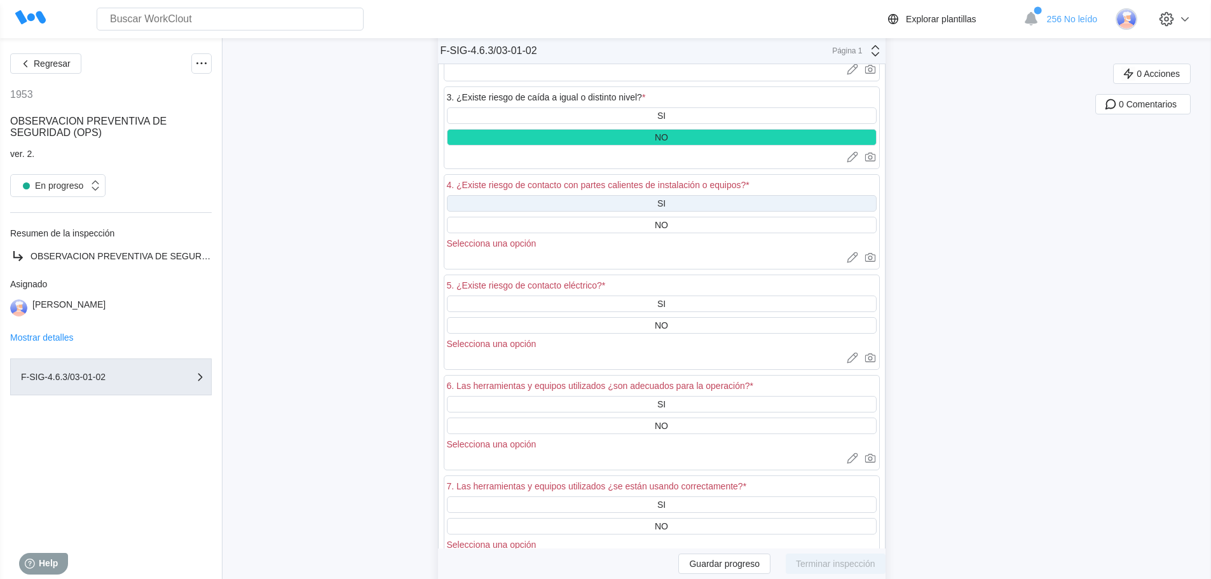
click at [617, 203] on div "SI" at bounding box center [662, 203] width 430 height 17
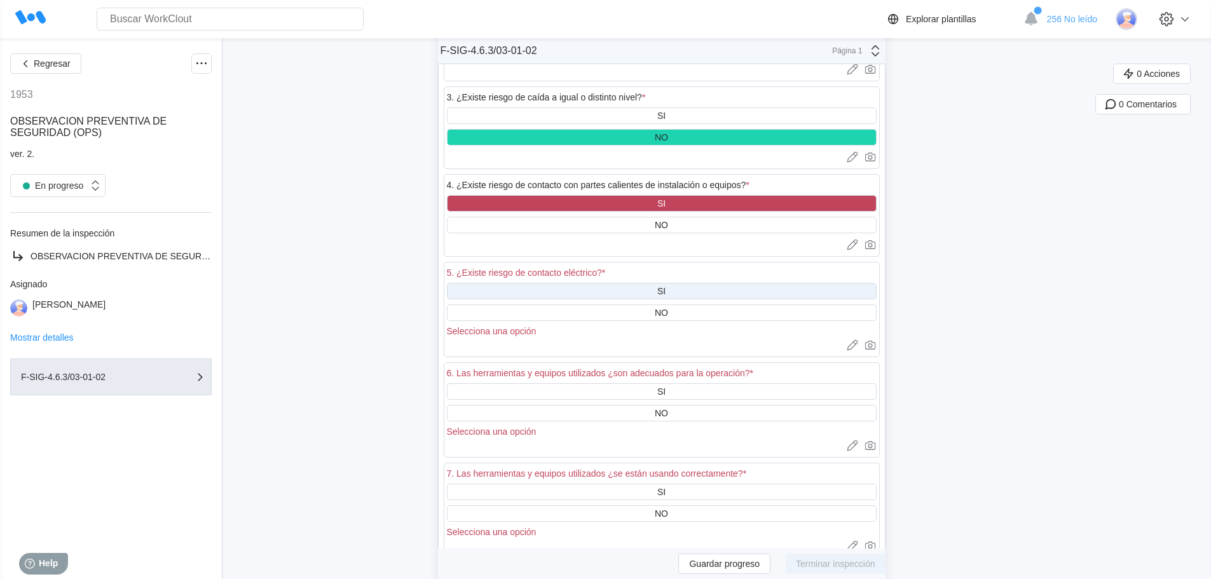
click at [593, 285] on div "SI" at bounding box center [662, 291] width 430 height 17
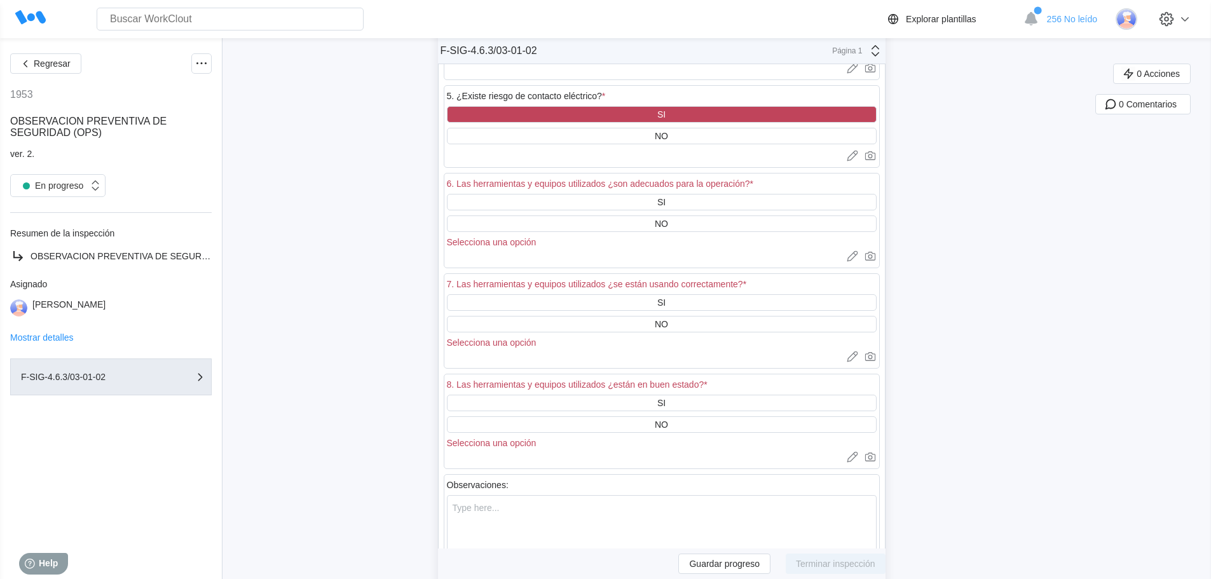
scroll to position [2225, 0]
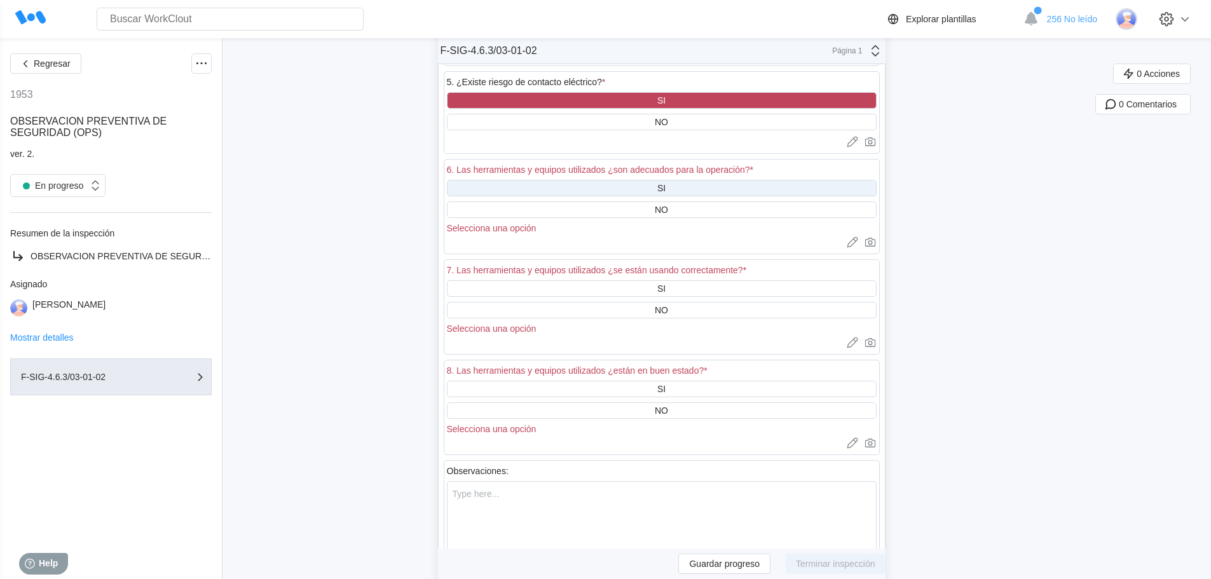
click at [565, 181] on div "SI" at bounding box center [662, 188] width 430 height 17
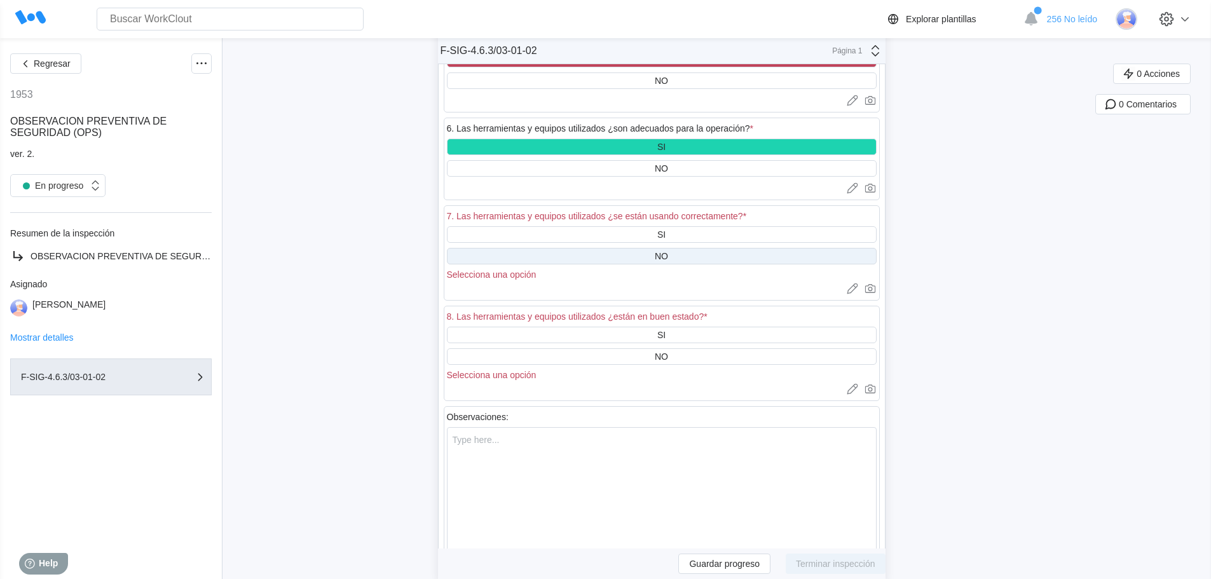
scroll to position [2289, 0]
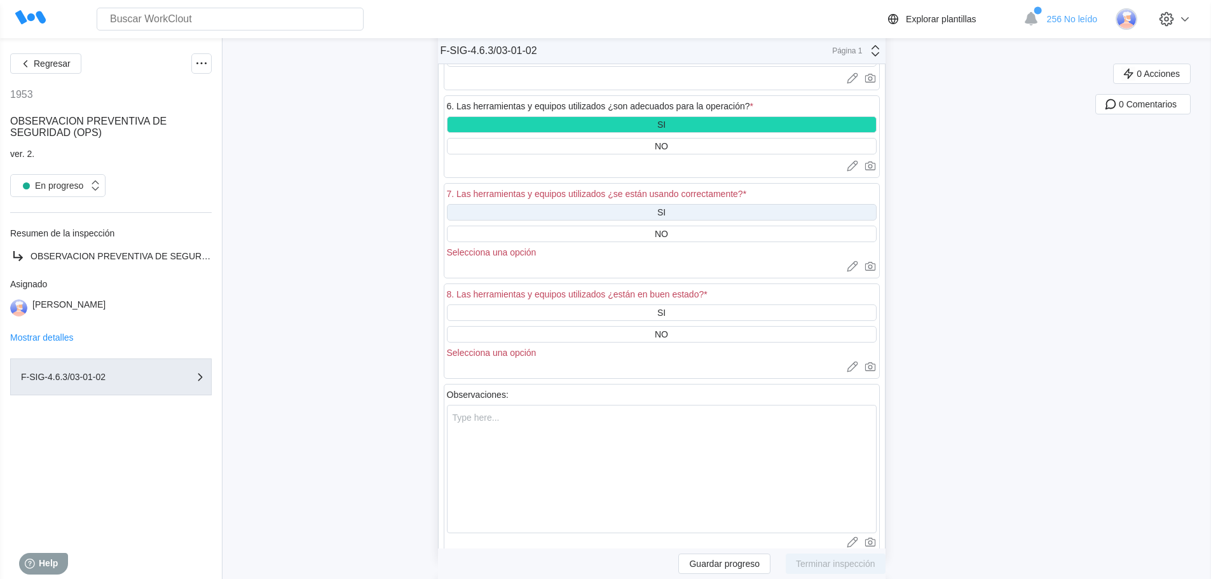
click at [550, 211] on div "SI" at bounding box center [662, 212] width 430 height 17
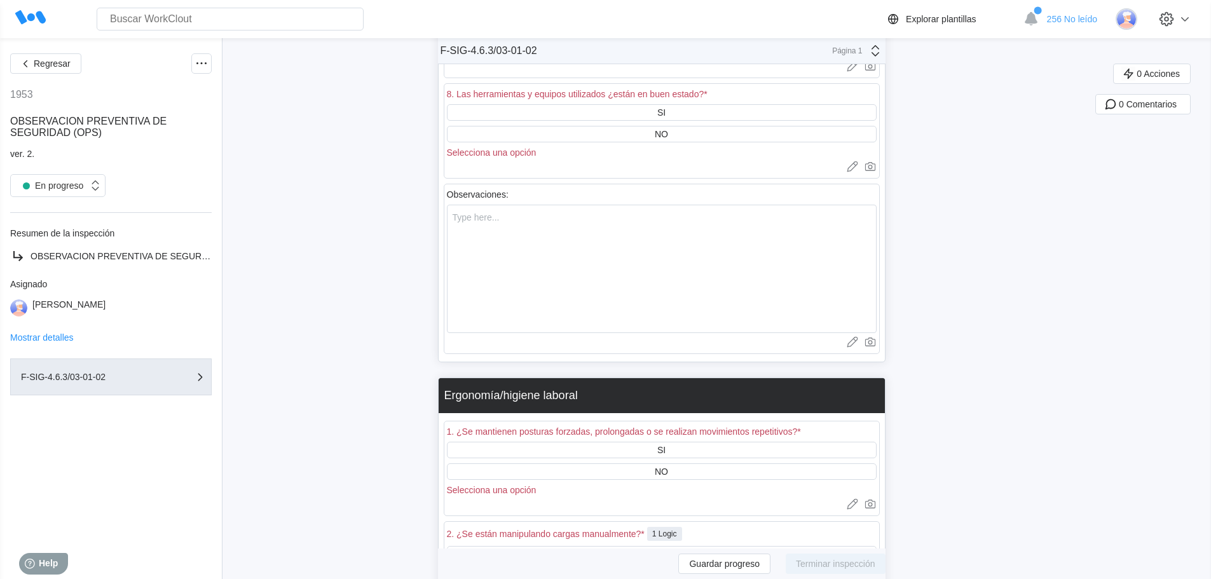
scroll to position [2480, 0]
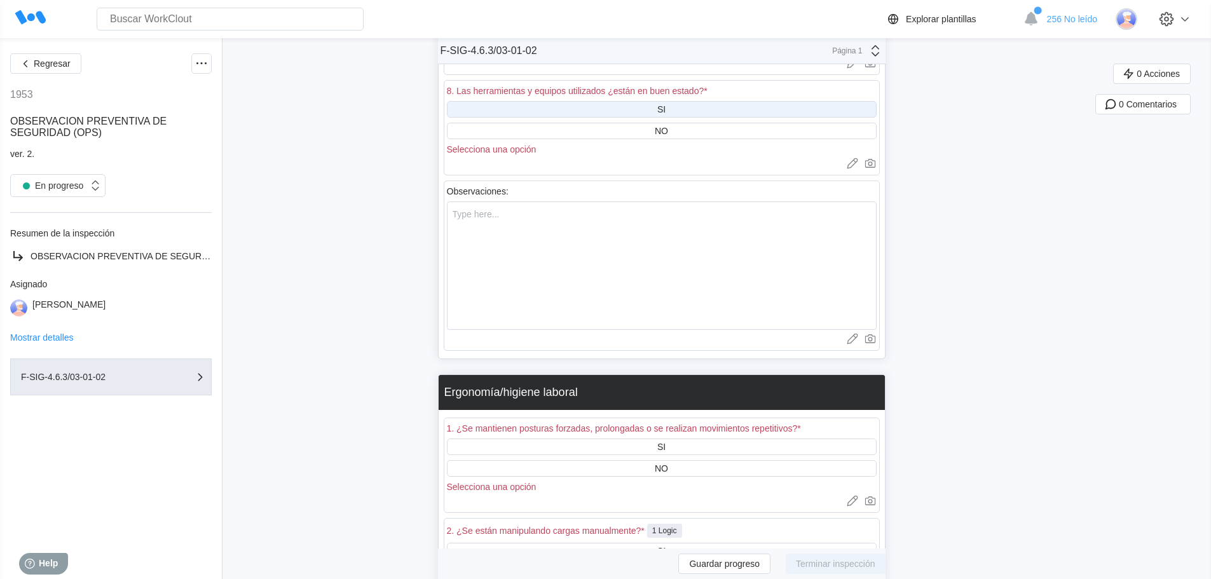
click at [598, 112] on div "SI" at bounding box center [662, 109] width 430 height 17
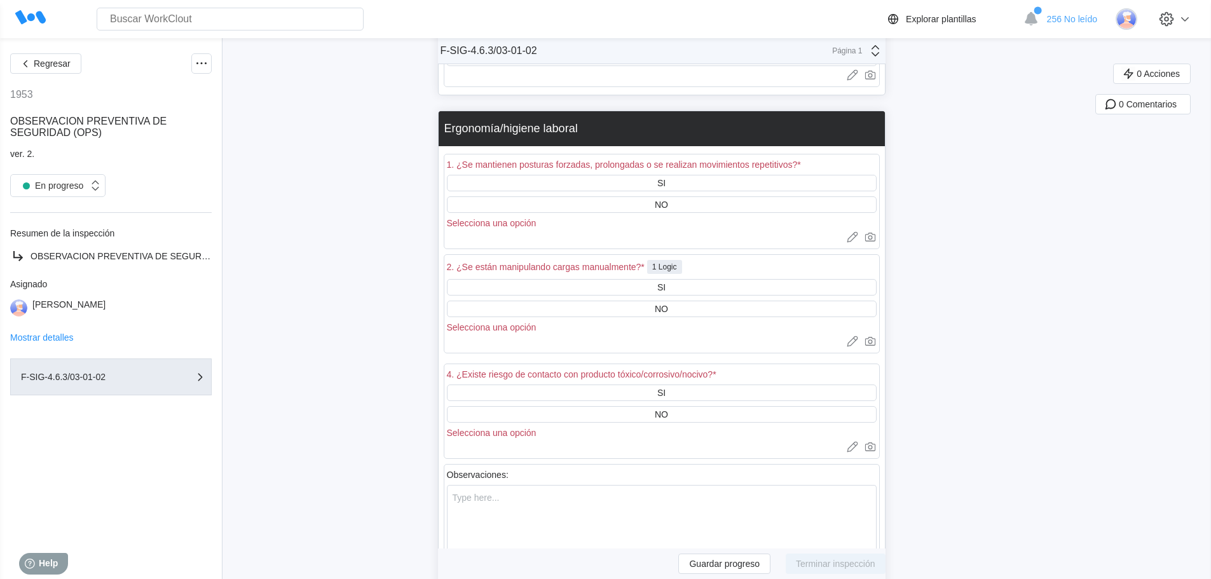
scroll to position [2734, 0]
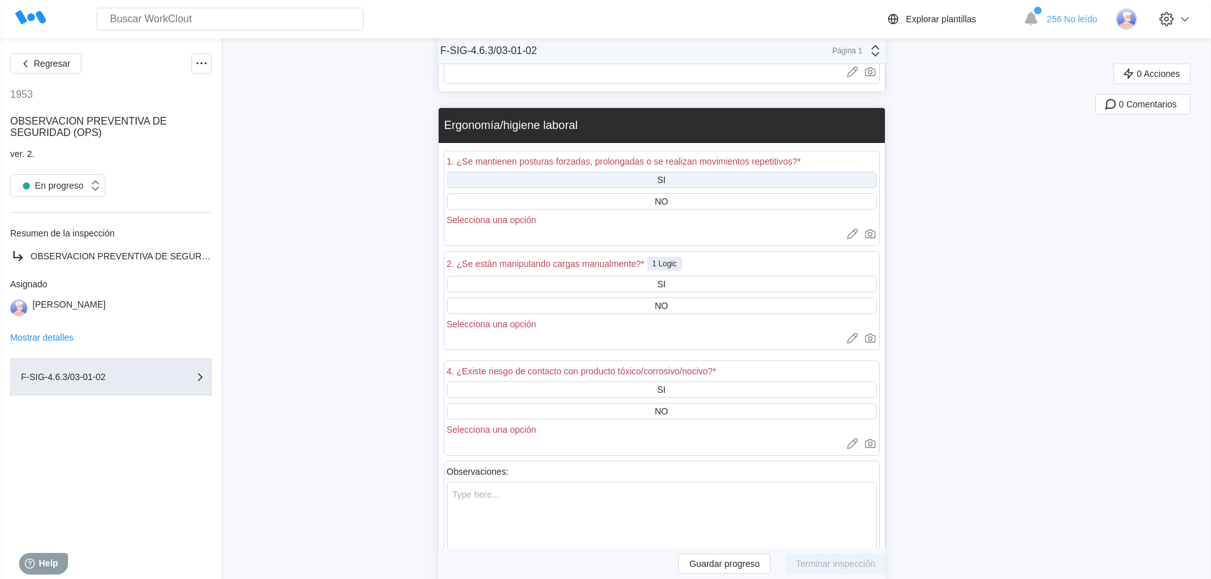
click at [576, 181] on div "SI" at bounding box center [662, 180] width 430 height 17
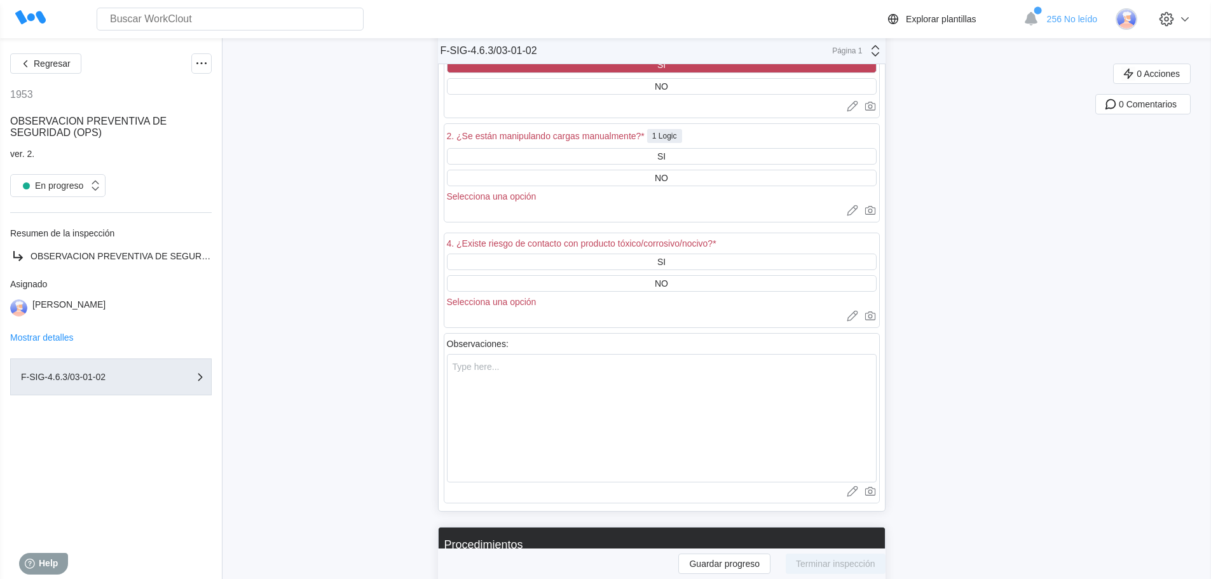
scroll to position [2861, 0]
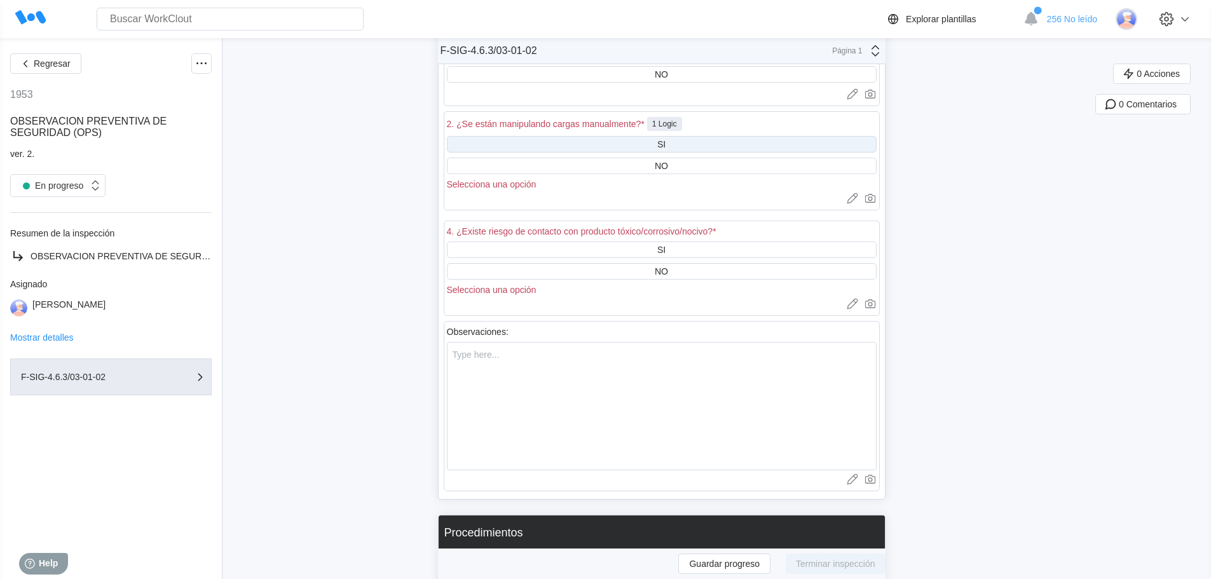
click at [570, 148] on div "SI" at bounding box center [662, 144] width 430 height 17
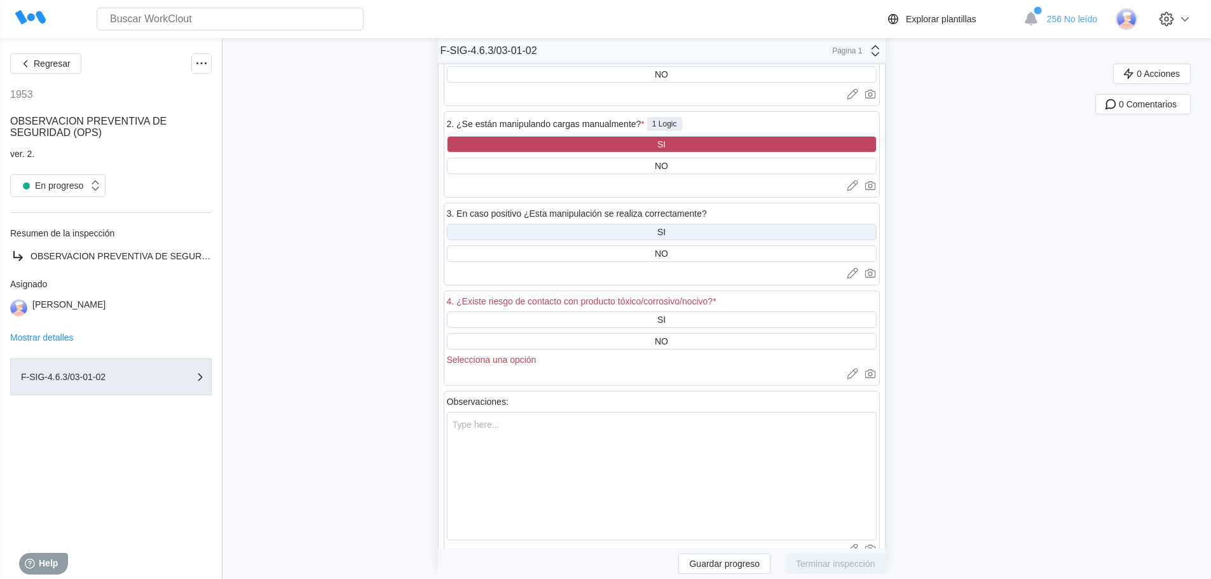
click at [563, 233] on div "SI" at bounding box center [662, 232] width 430 height 17
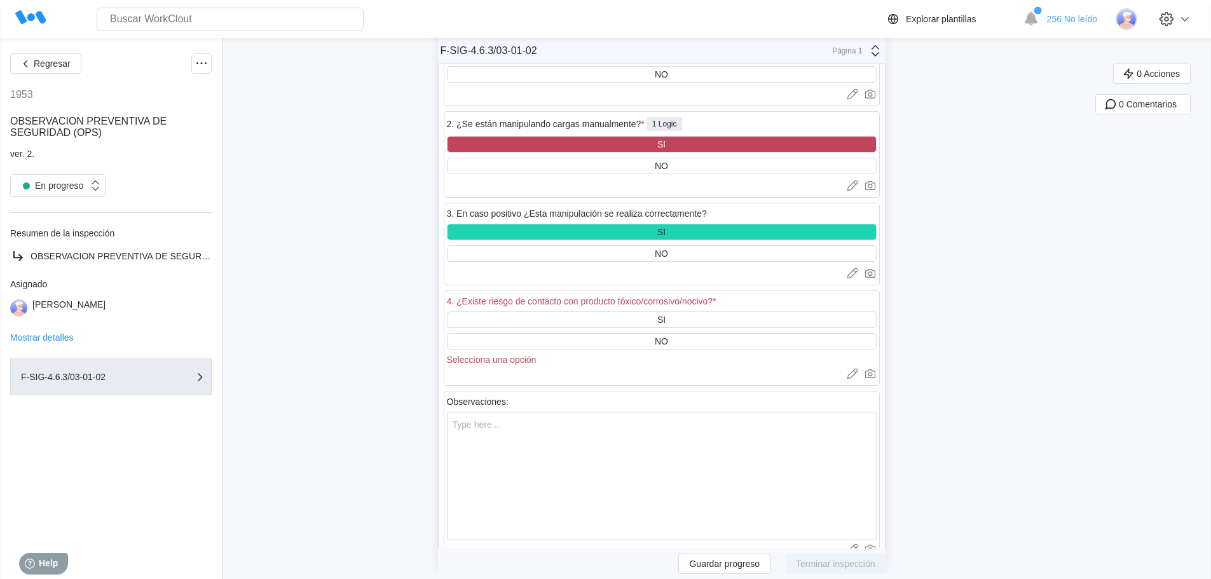
scroll to position [2988, 0]
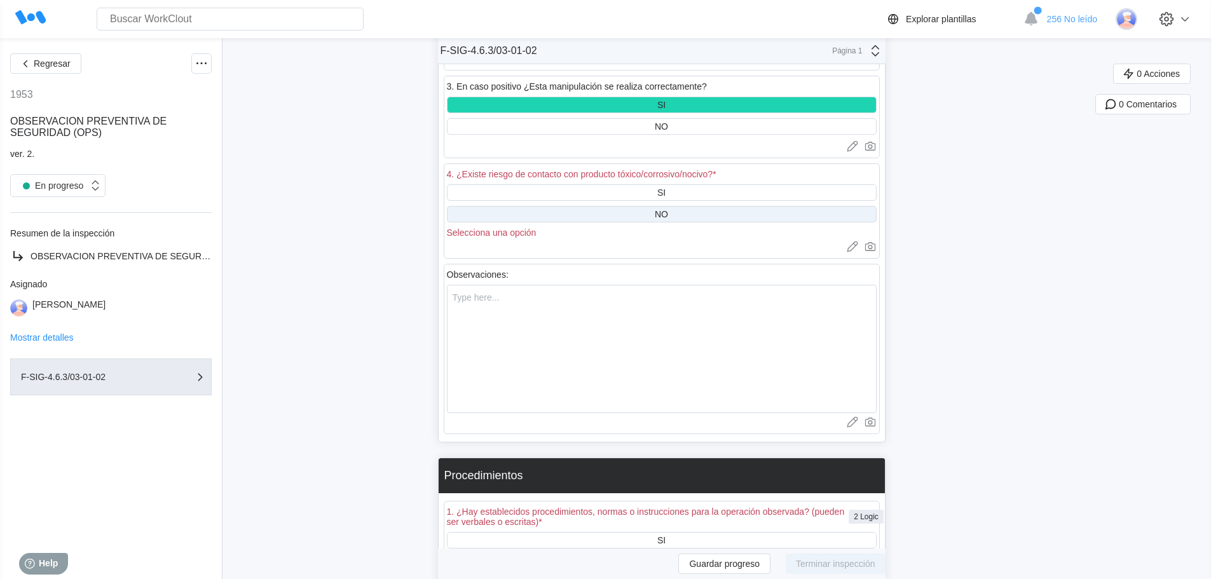
click at [563, 211] on div "NO" at bounding box center [662, 214] width 430 height 17
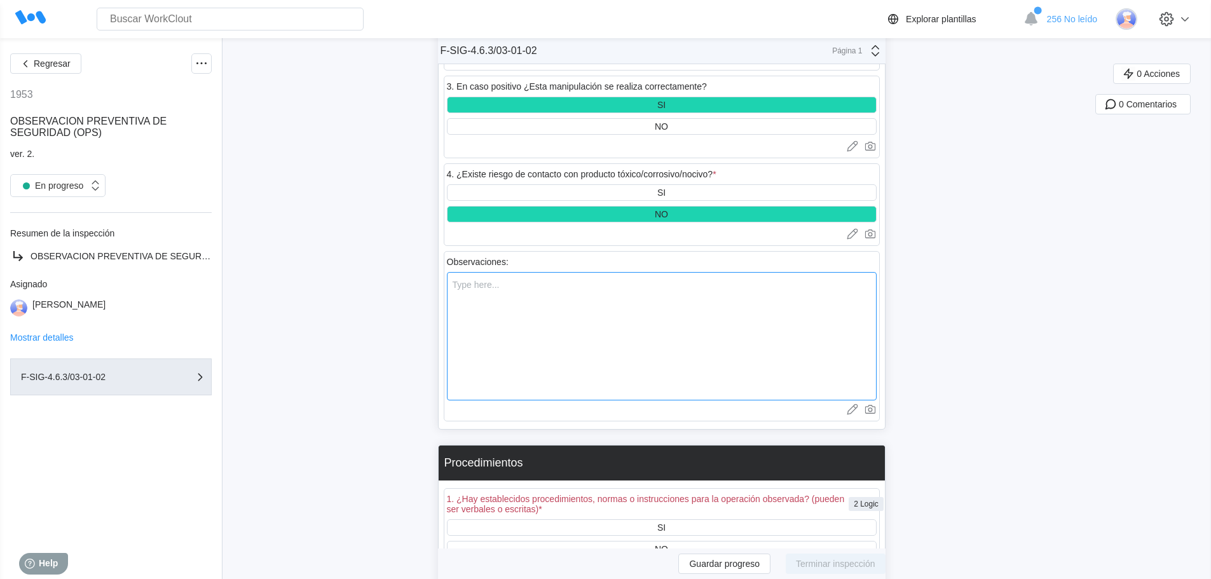
click at [494, 272] on textarea at bounding box center [662, 336] width 430 height 128
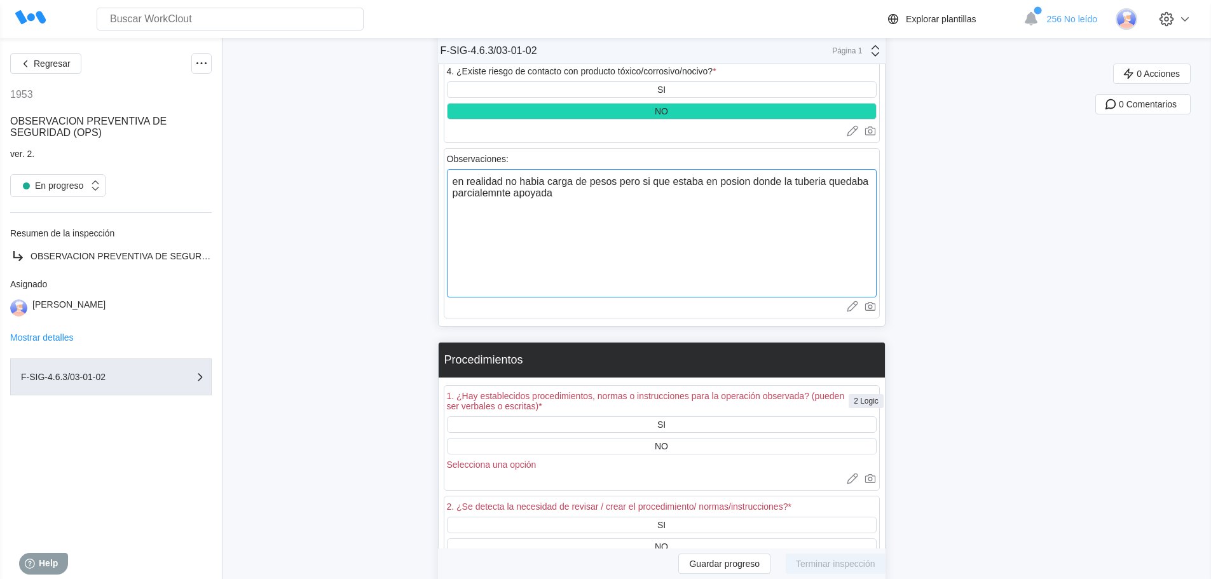
scroll to position [3243, 0]
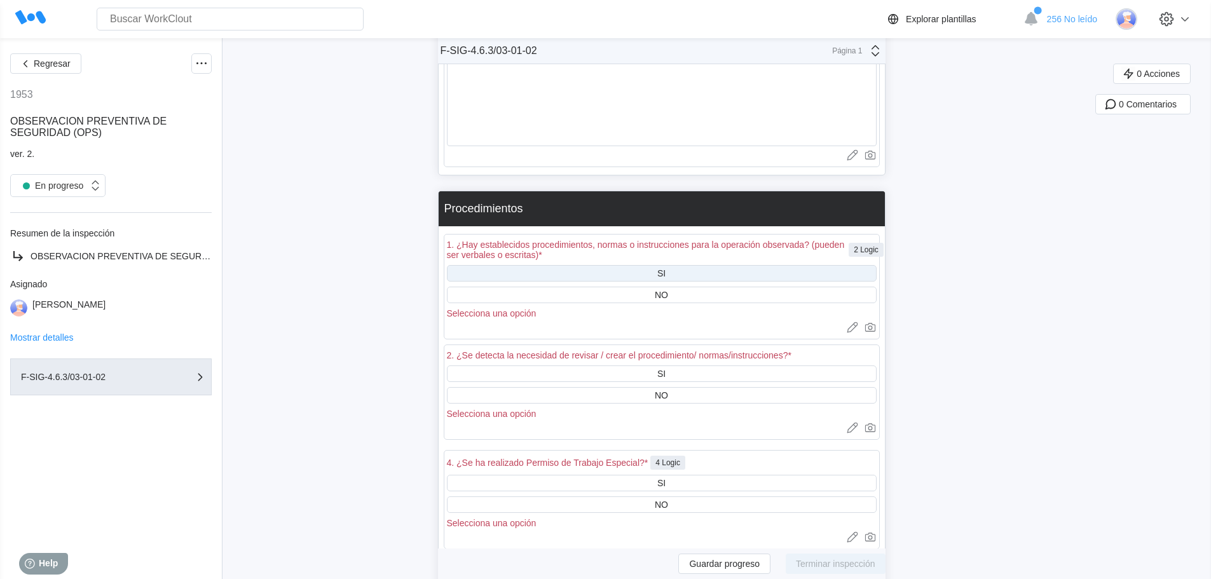
click at [550, 265] on div "SI" at bounding box center [662, 273] width 430 height 17
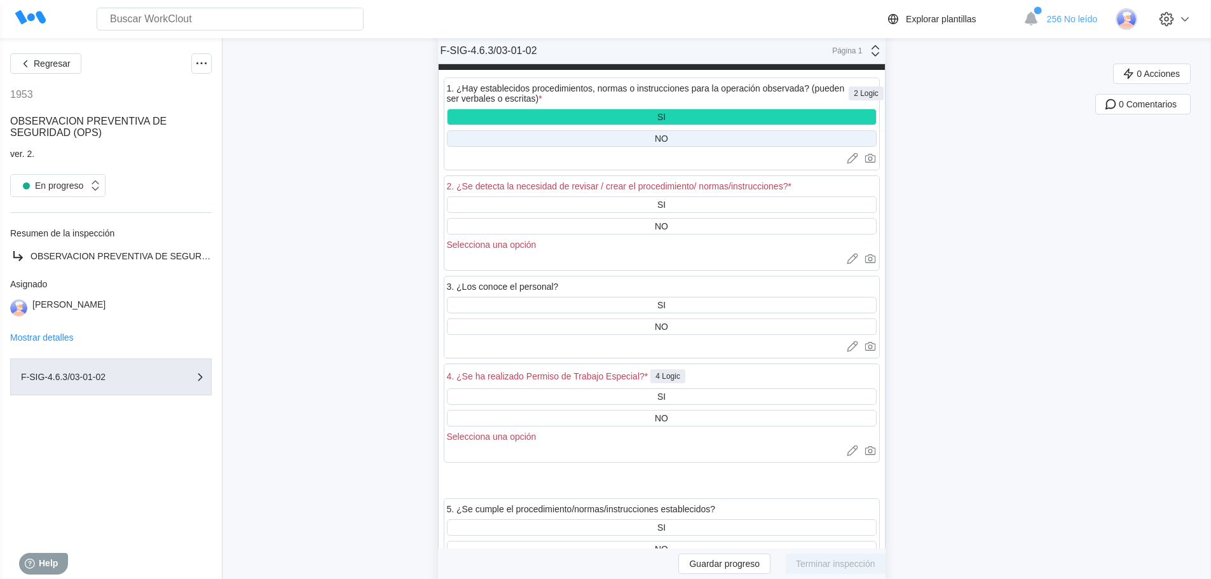
scroll to position [3306, 0]
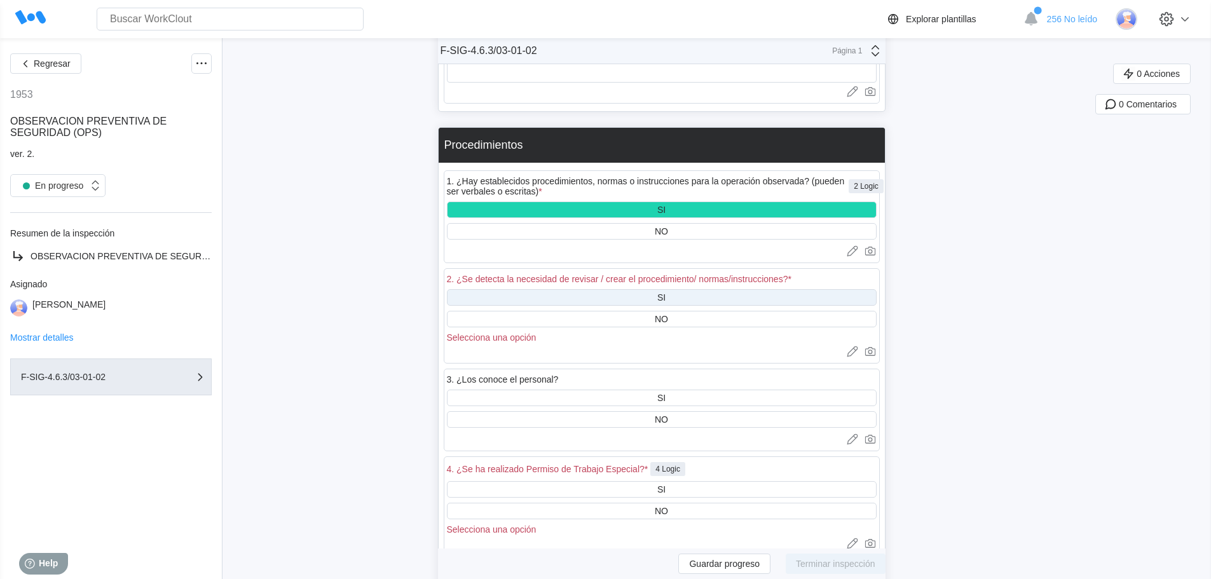
click at [528, 291] on div "SI" at bounding box center [662, 297] width 430 height 17
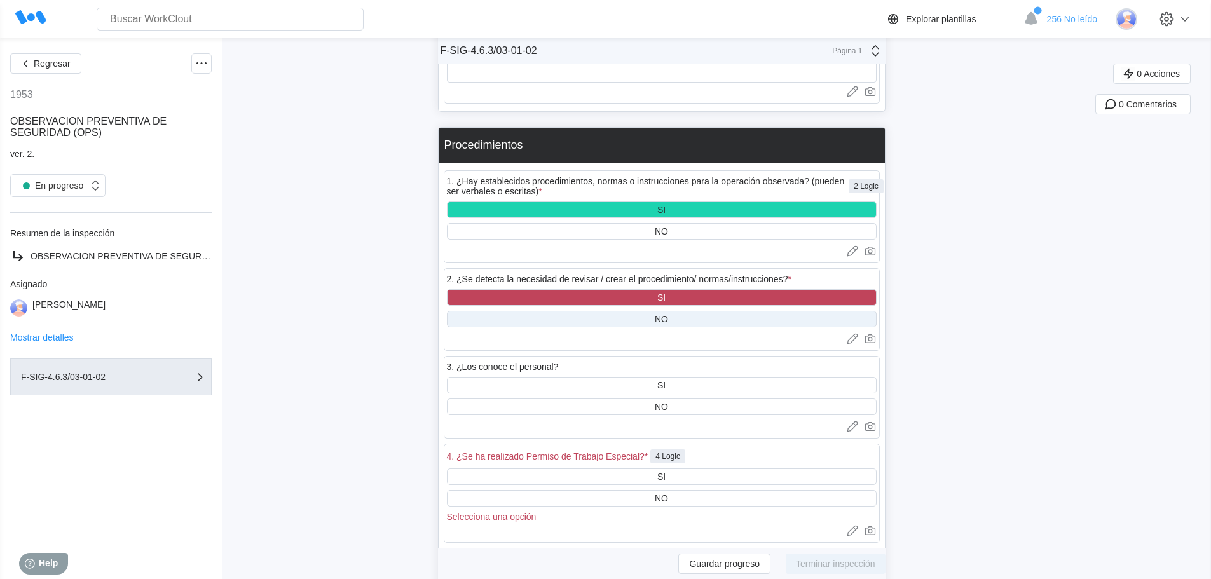
click at [535, 321] on div "NO" at bounding box center [662, 319] width 430 height 17
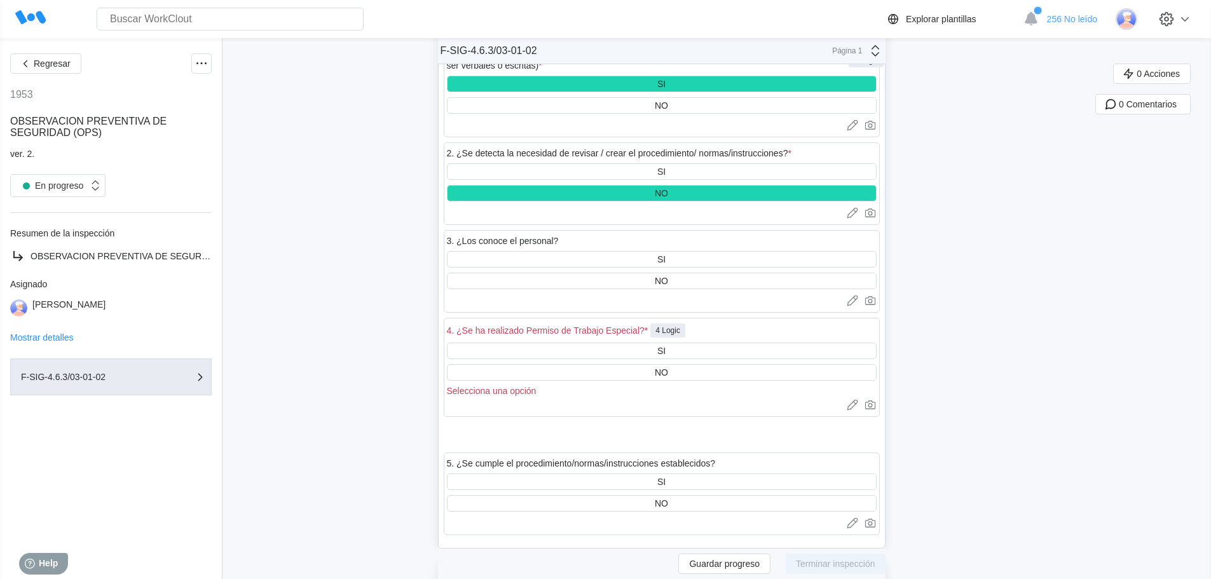
scroll to position [3434, 0]
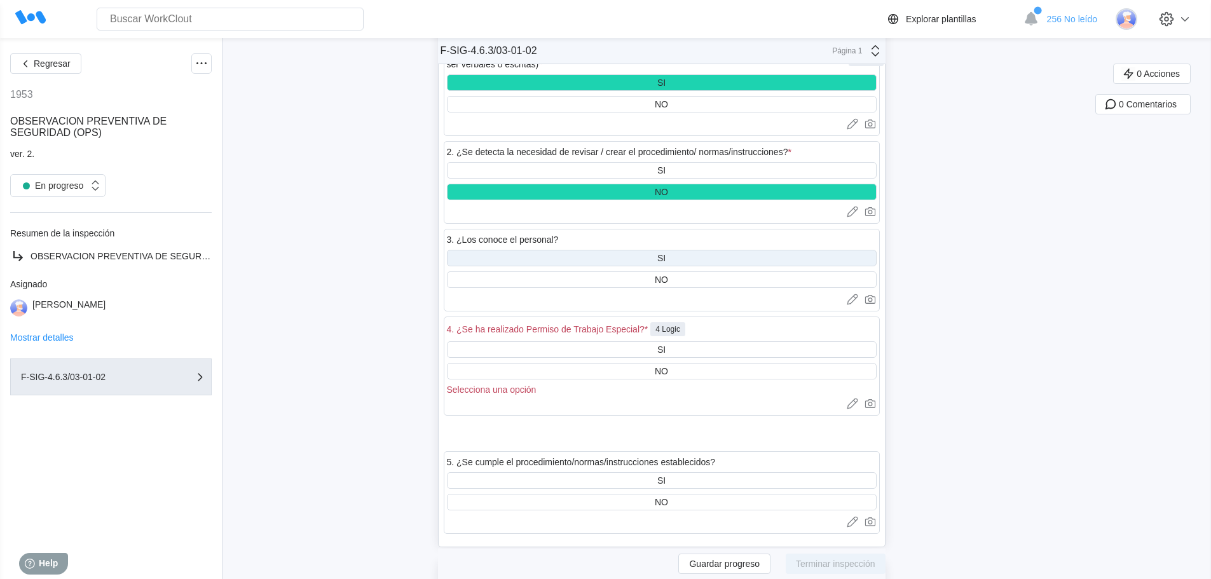
click at [527, 263] on div "SI" at bounding box center [662, 258] width 430 height 17
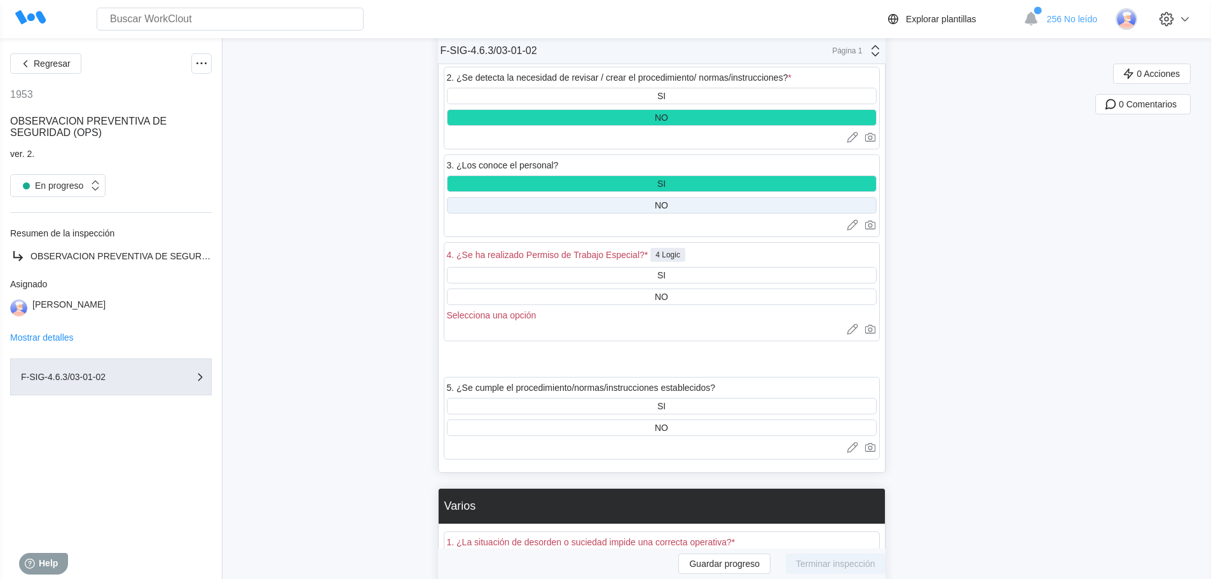
scroll to position [3624, 0]
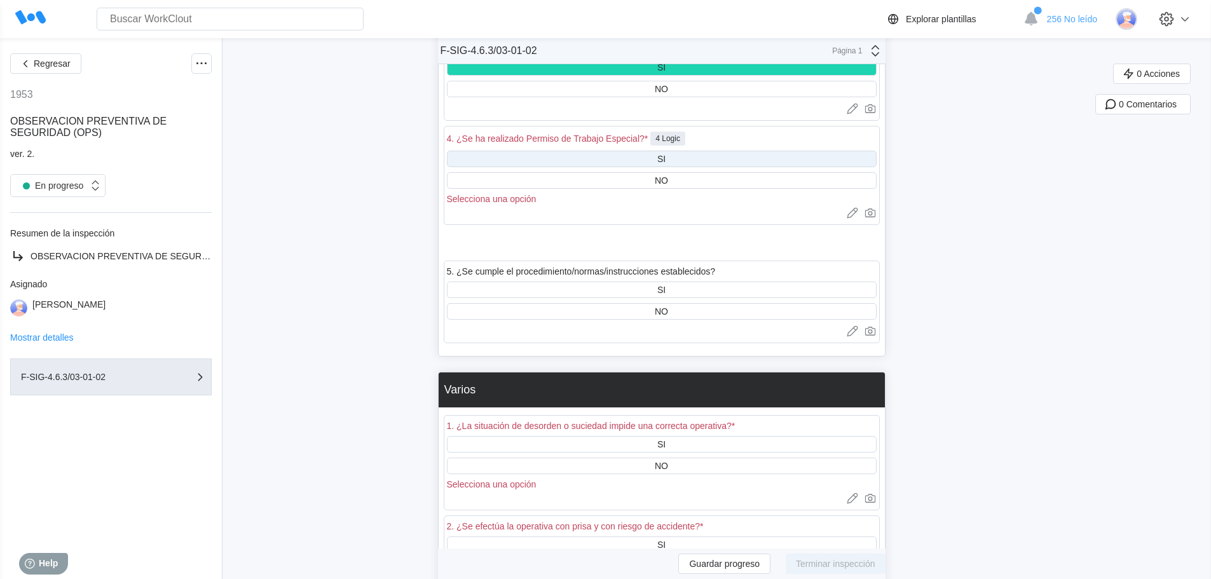
click at [597, 158] on div "SI" at bounding box center [662, 159] width 430 height 17
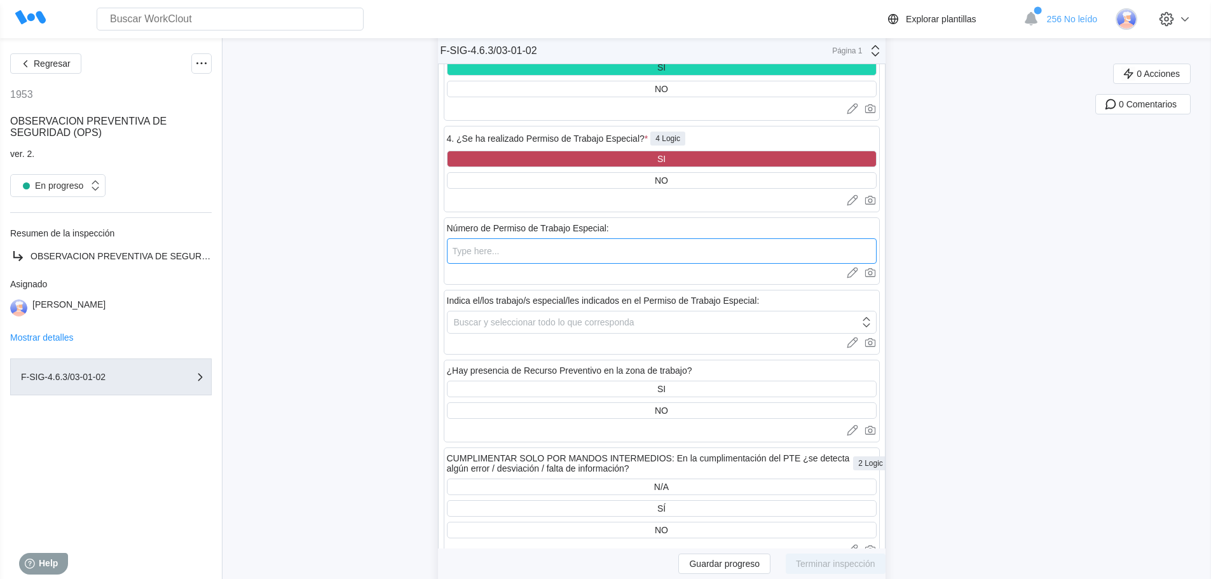
click at [496, 255] on input "text" at bounding box center [662, 250] width 430 height 25
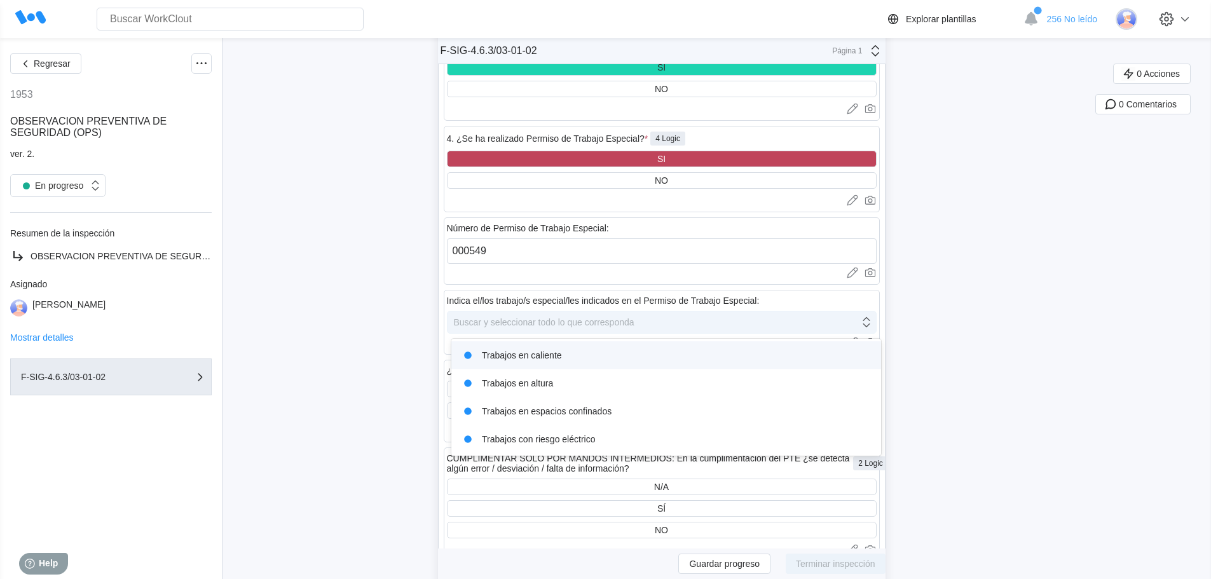
click at [525, 322] on div "Buscar y seleccionar todo lo que corresponda" at bounding box center [544, 322] width 181 height 10
click at [527, 361] on div "Trabajos en caliente" at bounding box center [666, 356] width 415 height 18
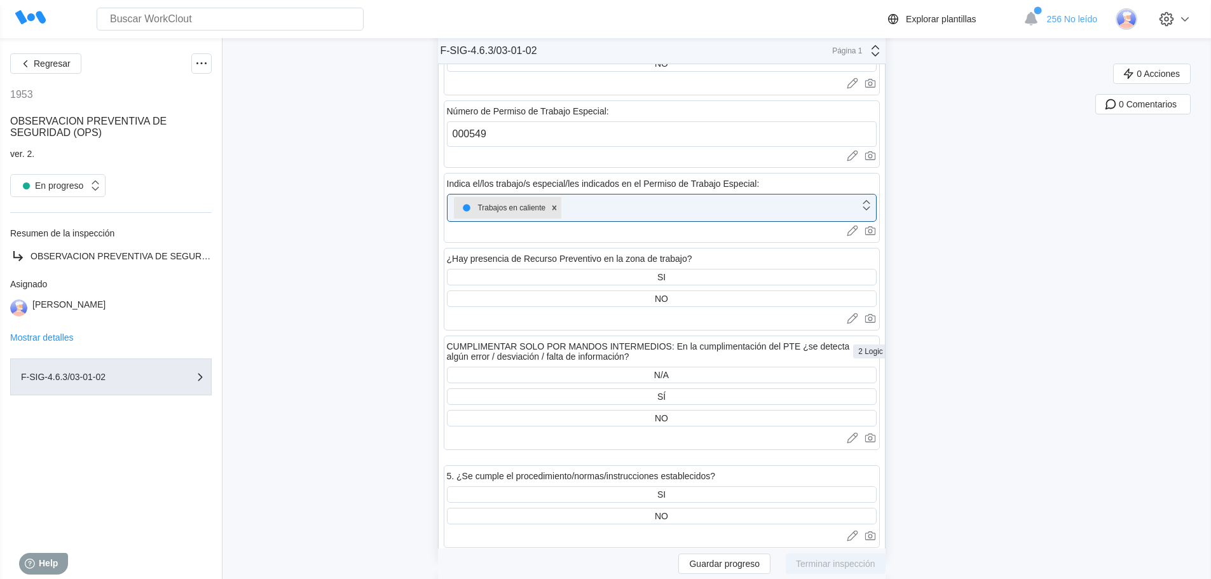
scroll to position [3751, 0]
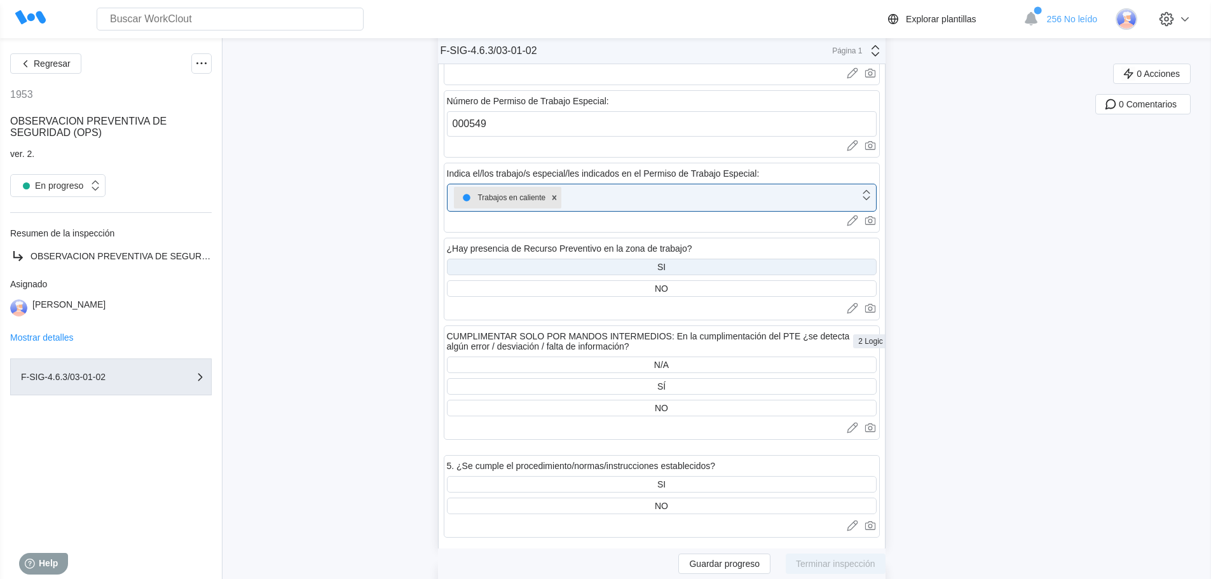
click at [518, 266] on div "SI" at bounding box center [662, 267] width 430 height 17
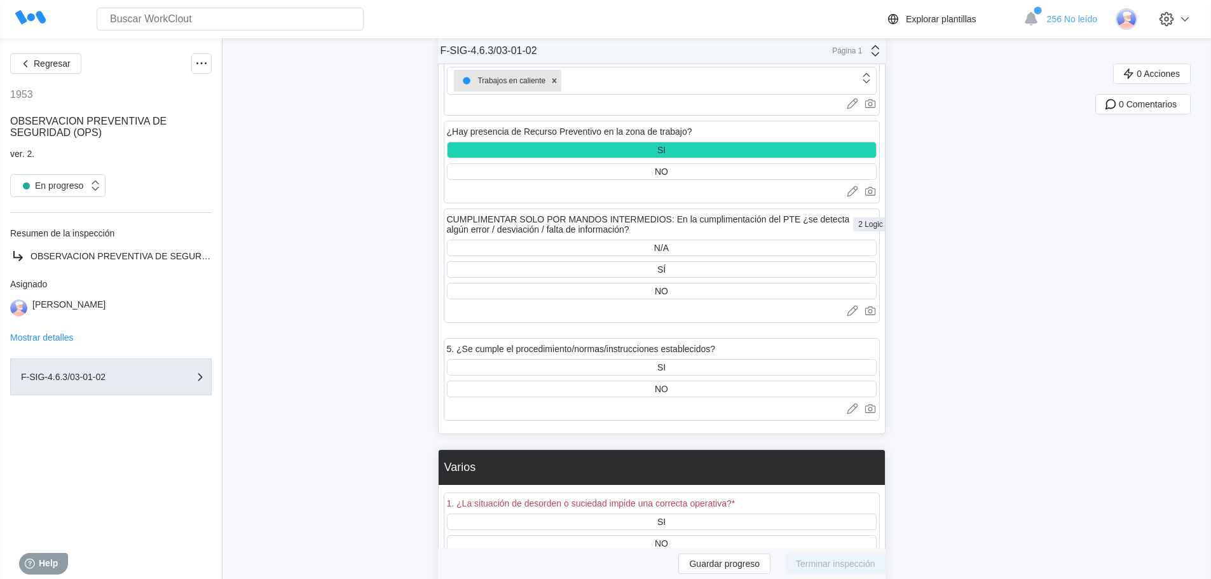
scroll to position [3879, 0]
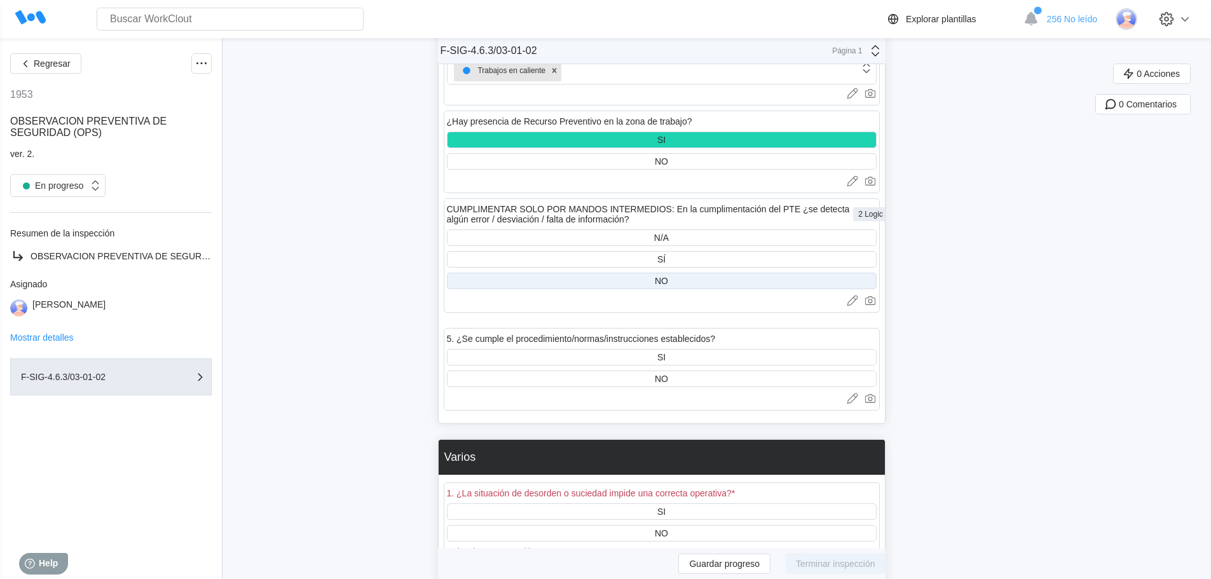
click at [630, 273] on div "NO" at bounding box center [662, 281] width 430 height 17
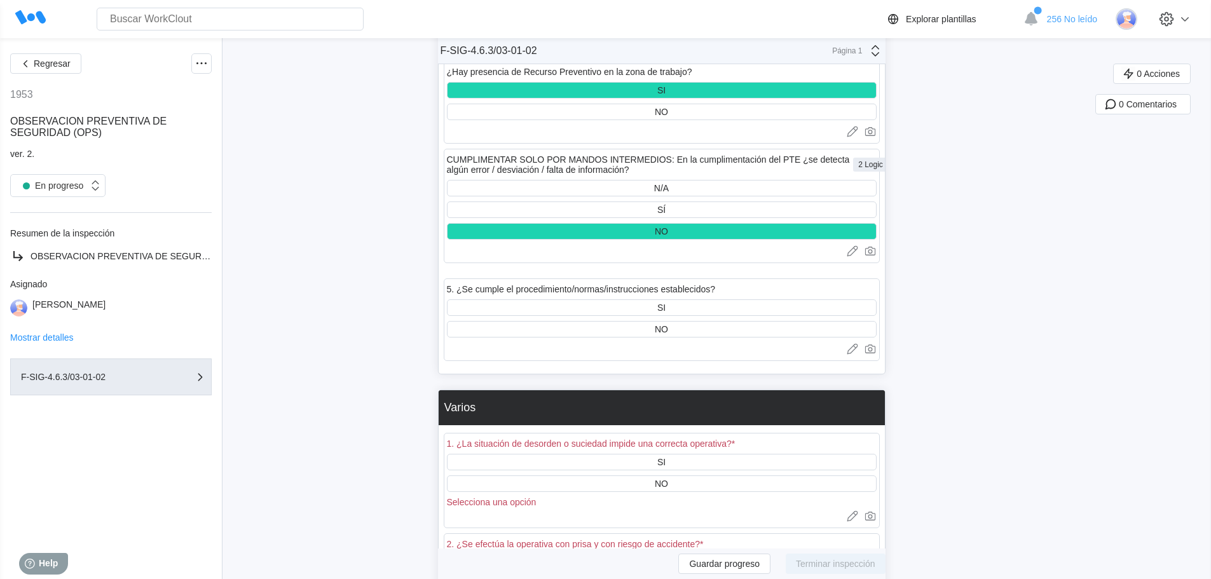
scroll to position [4006, 0]
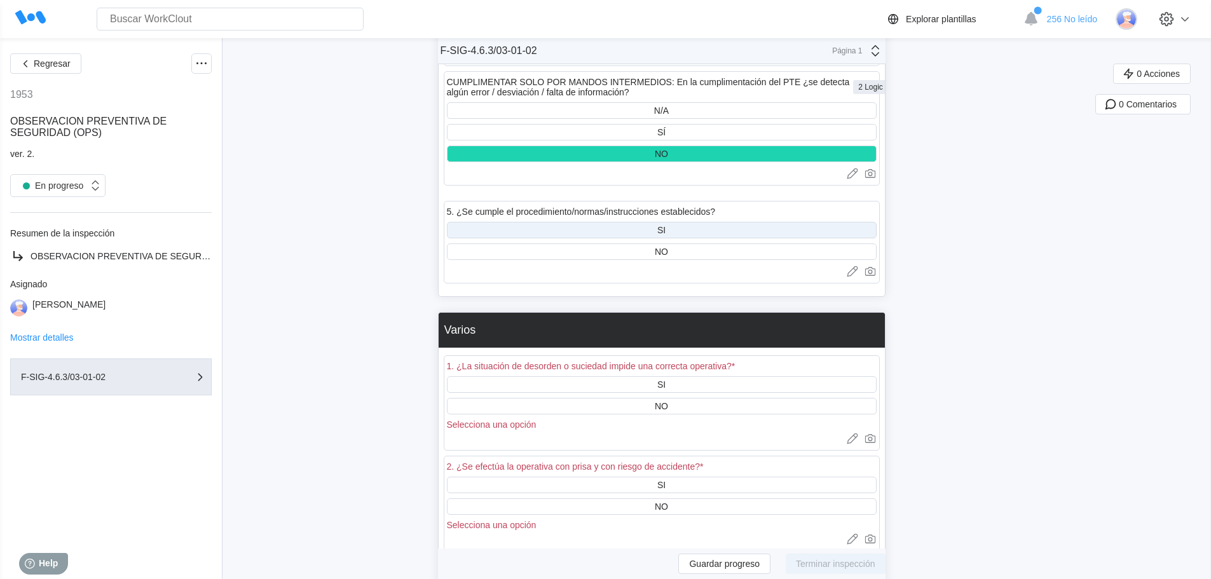
click at [694, 230] on div "SI" at bounding box center [662, 230] width 430 height 17
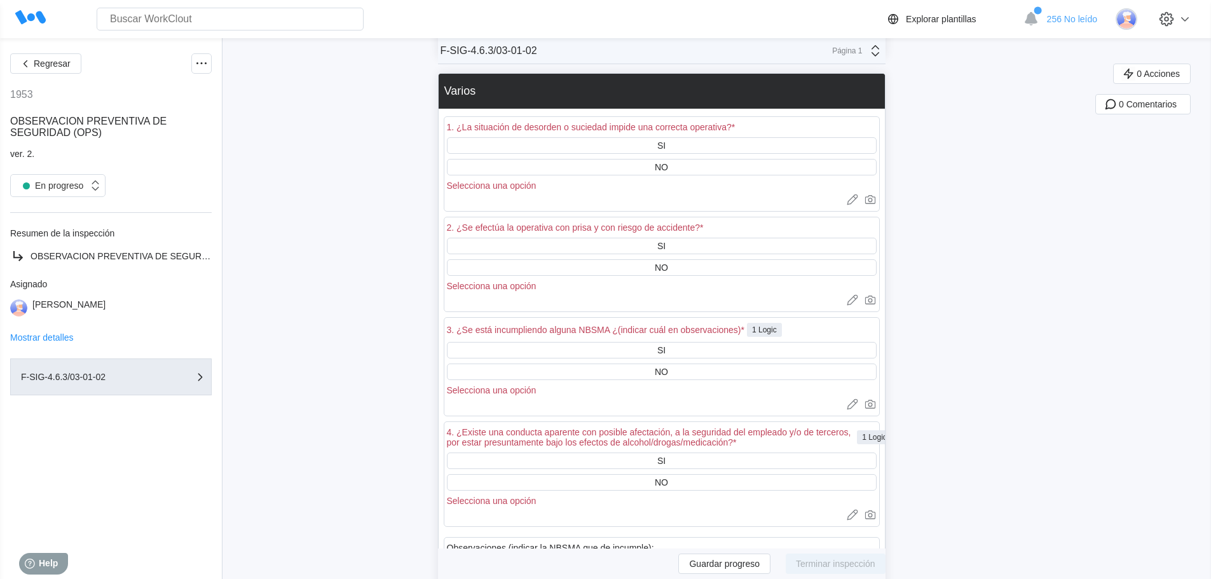
scroll to position [4260, 0]
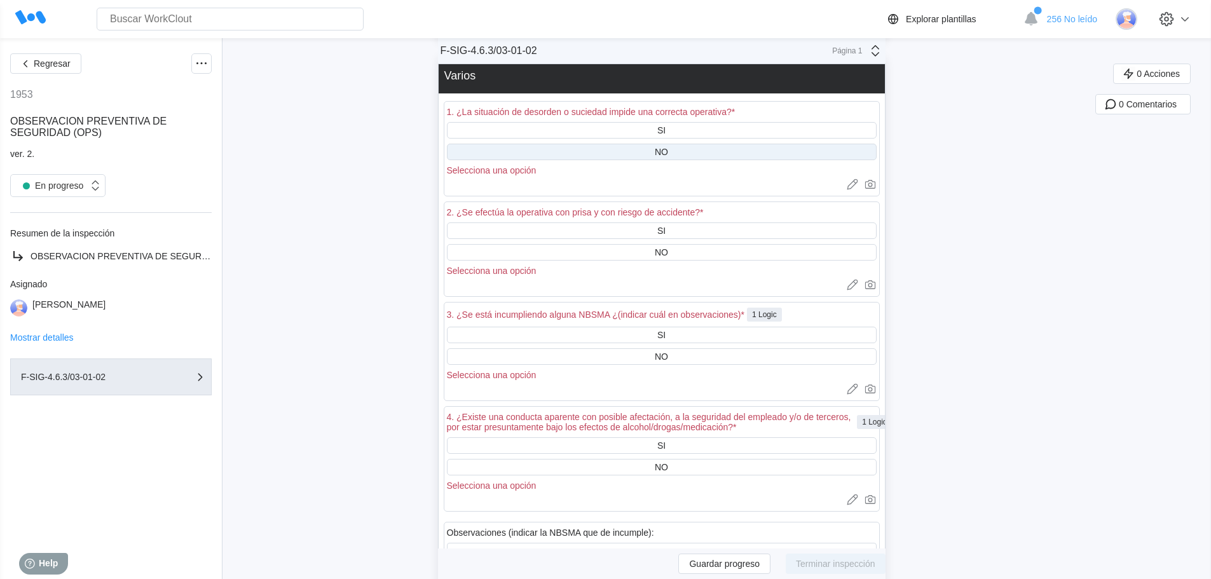
click at [591, 148] on div "NO" at bounding box center [662, 152] width 430 height 17
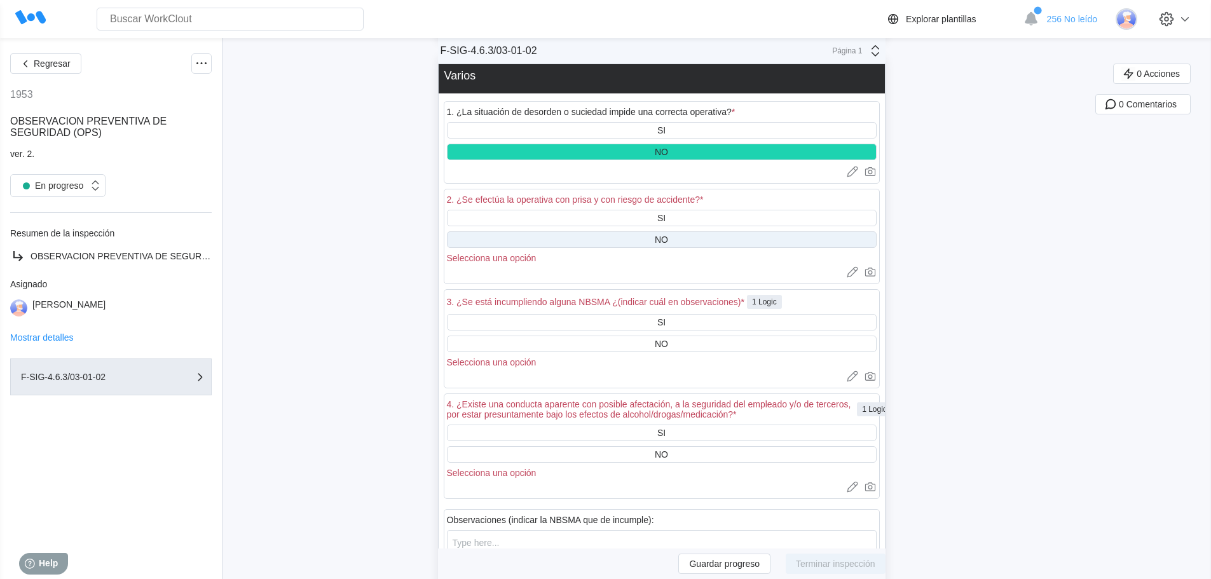
click at [604, 233] on div "NO" at bounding box center [662, 239] width 430 height 17
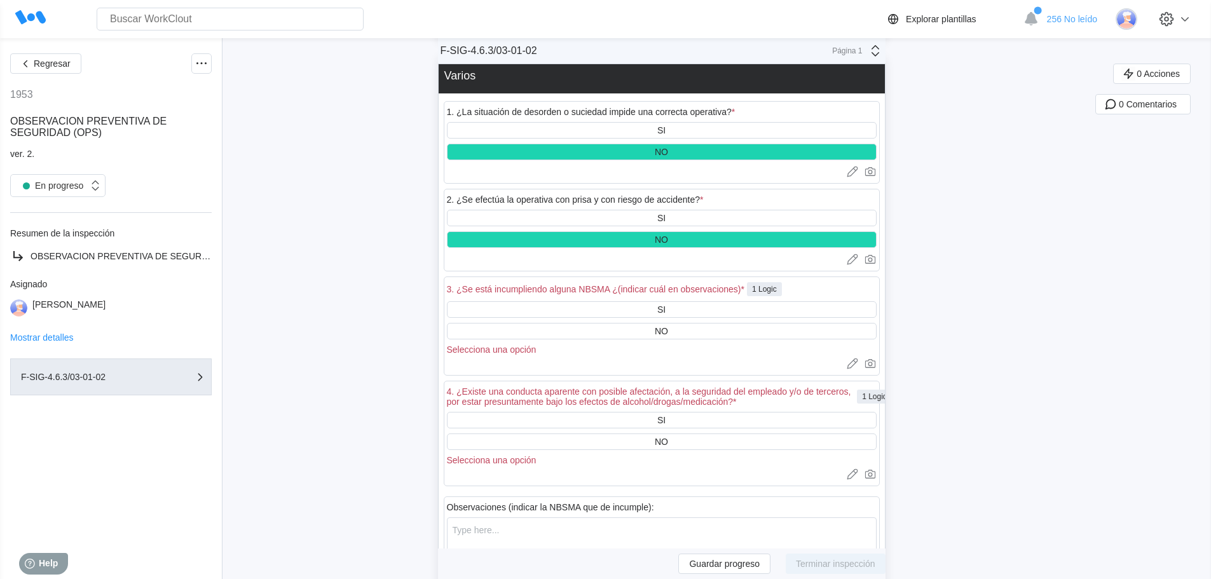
scroll to position [4324, 0]
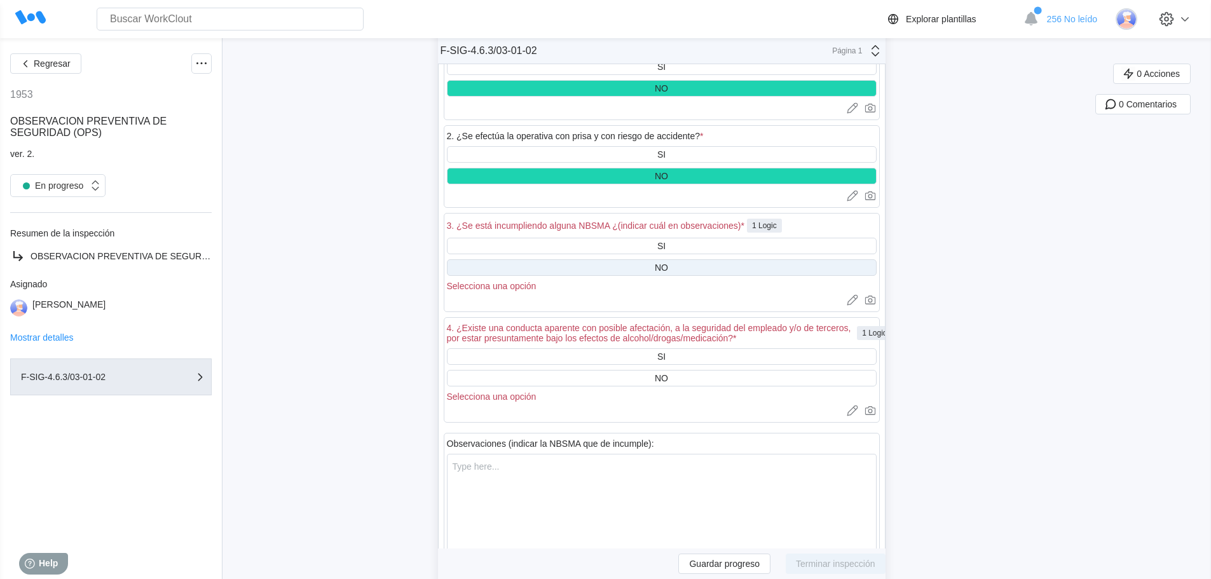
click at [632, 263] on div "NO" at bounding box center [662, 267] width 430 height 17
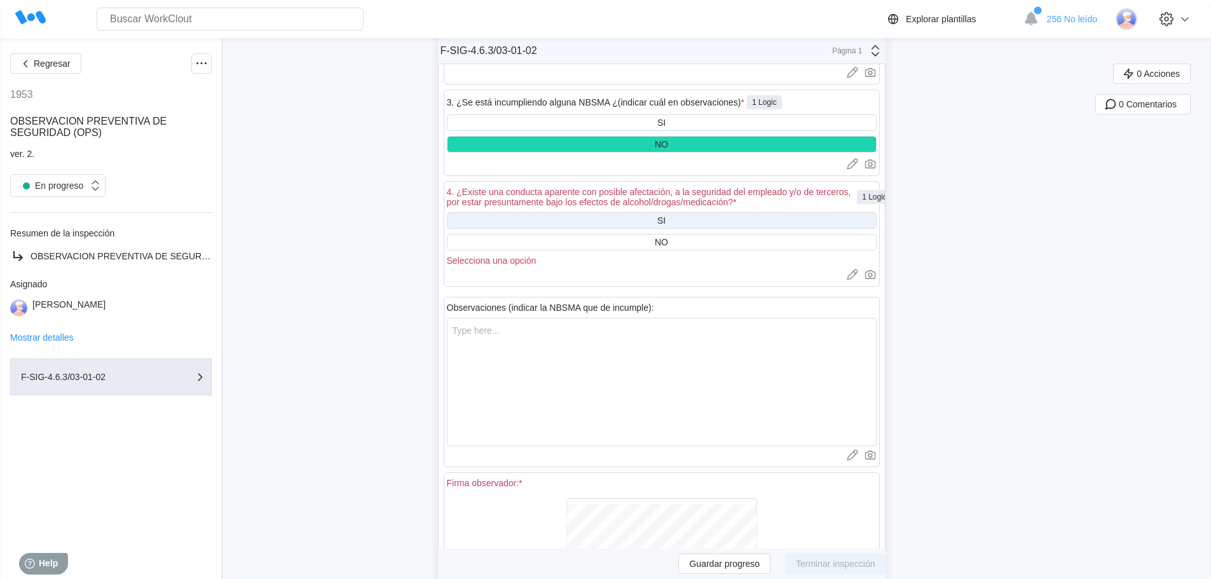
scroll to position [4451, 0]
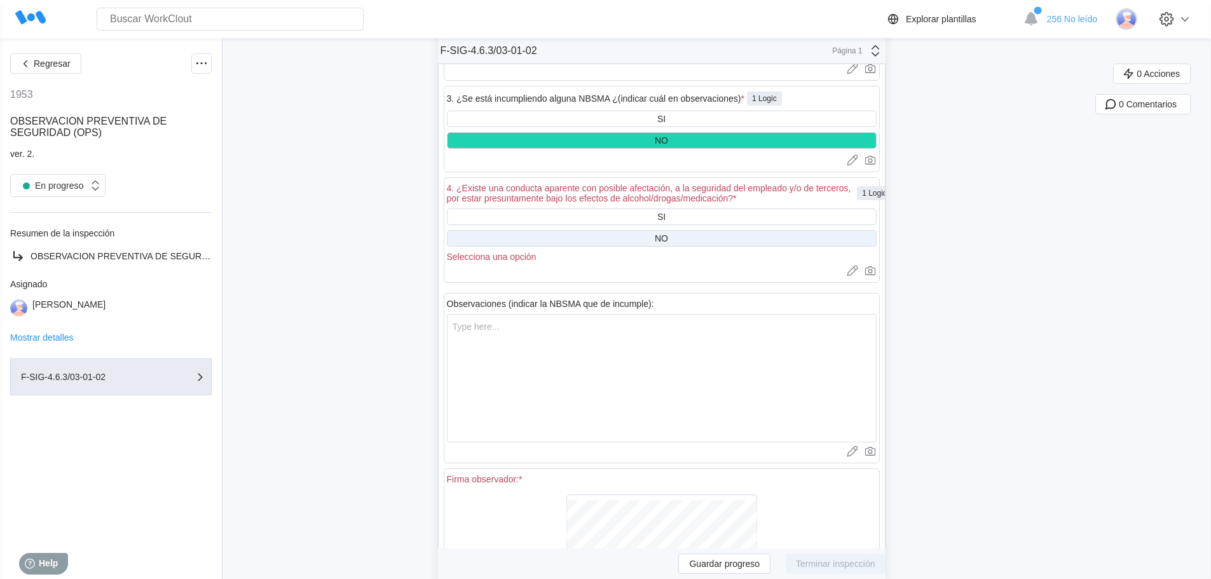
click at [644, 240] on div "NO" at bounding box center [662, 238] width 430 height 17
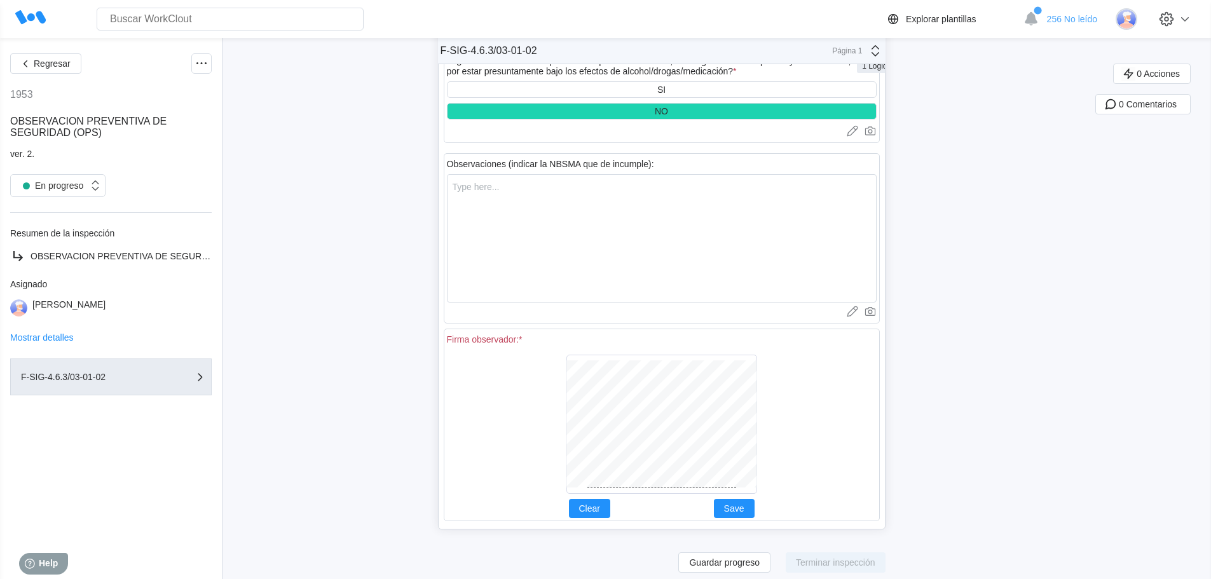
scroll to position [4587, 0]
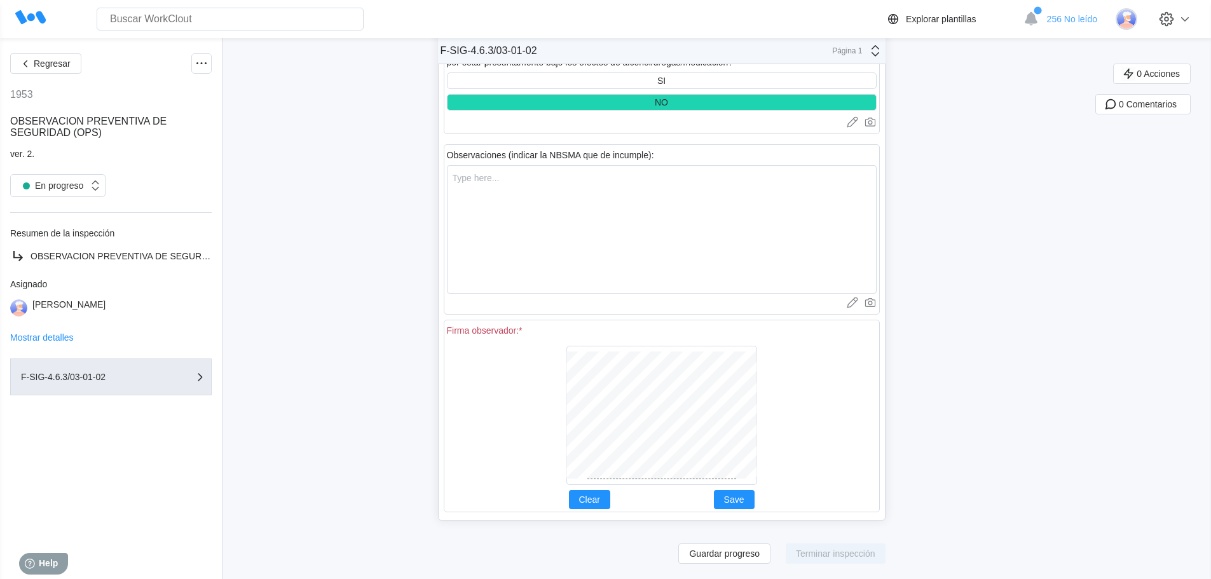
click at [780, 392] on div at bounding box center [662, 415] width 430 height 149
click at [733, 495] on span "Save" at bounding box center [734, 499] width 20 height 9
click at [846, 556] on span "Terminar inspección" at bounding box center [835, 553] width 79 height 9
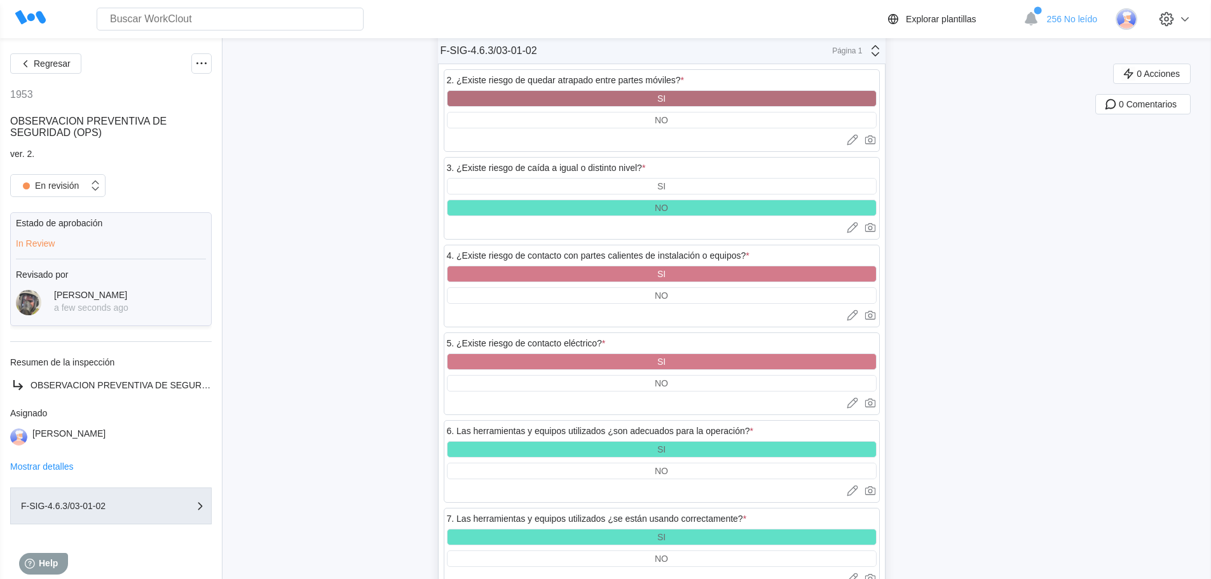
scroll to position [1822, 0]
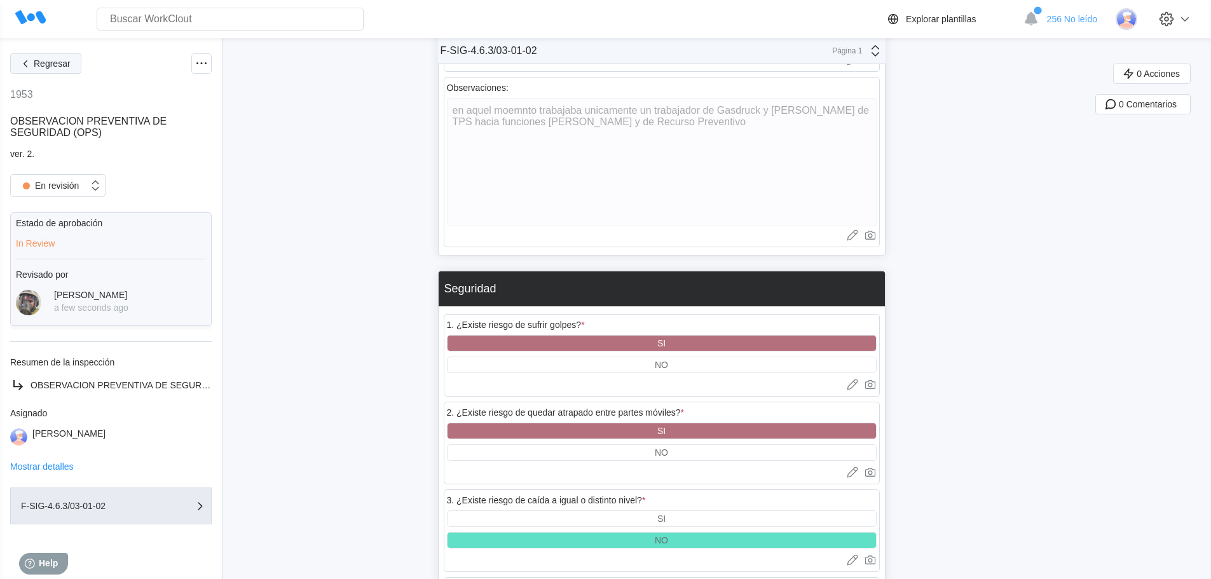
drag, startPoint x: 71, startPoint y: 62, endPoint x: 71, endPoint y: 73, distance: 11.5
click at [71, 62] on button "Regresar" at bounding box center [45, 63] width 71 height 20
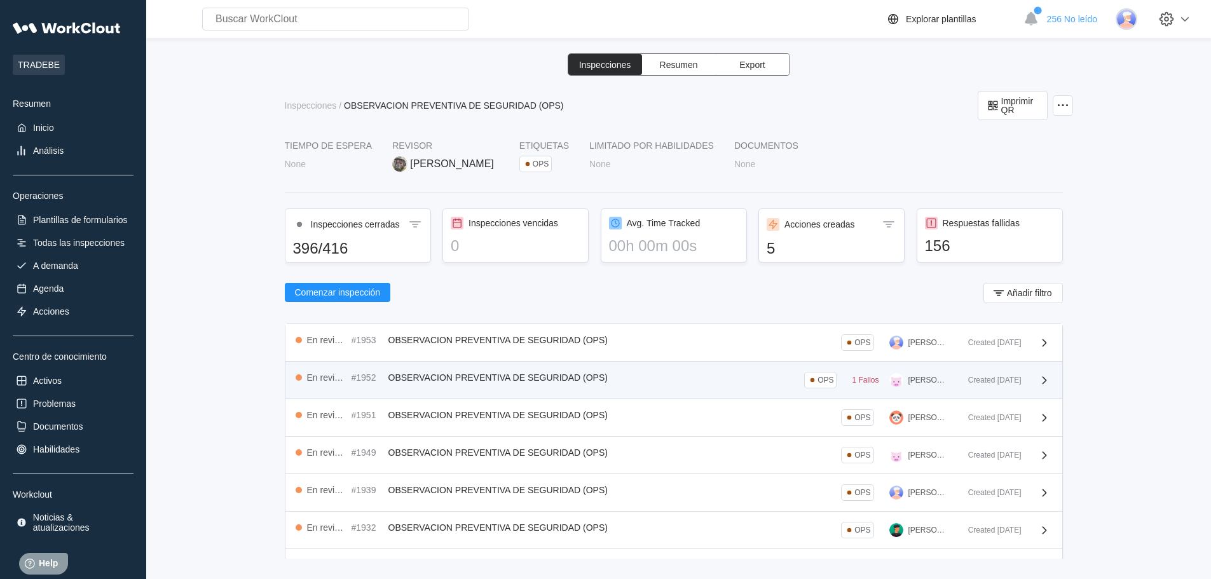
click at [852, 380] on div "1 Fallos" at bounding box center [865, 380] width 27 height 9
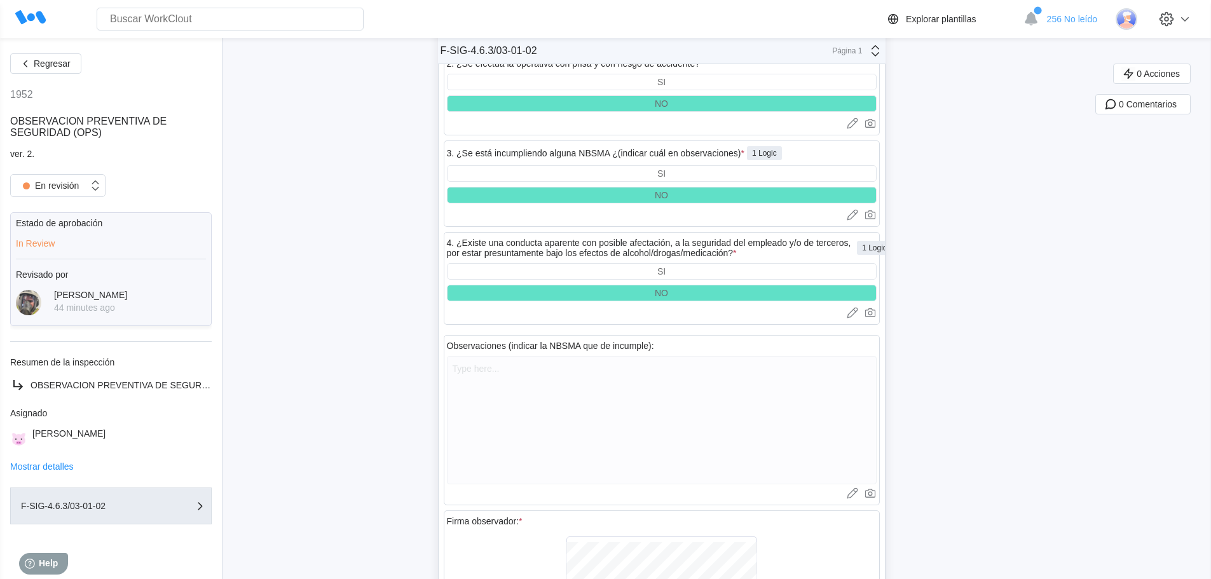
scroll to position [3927, 0]
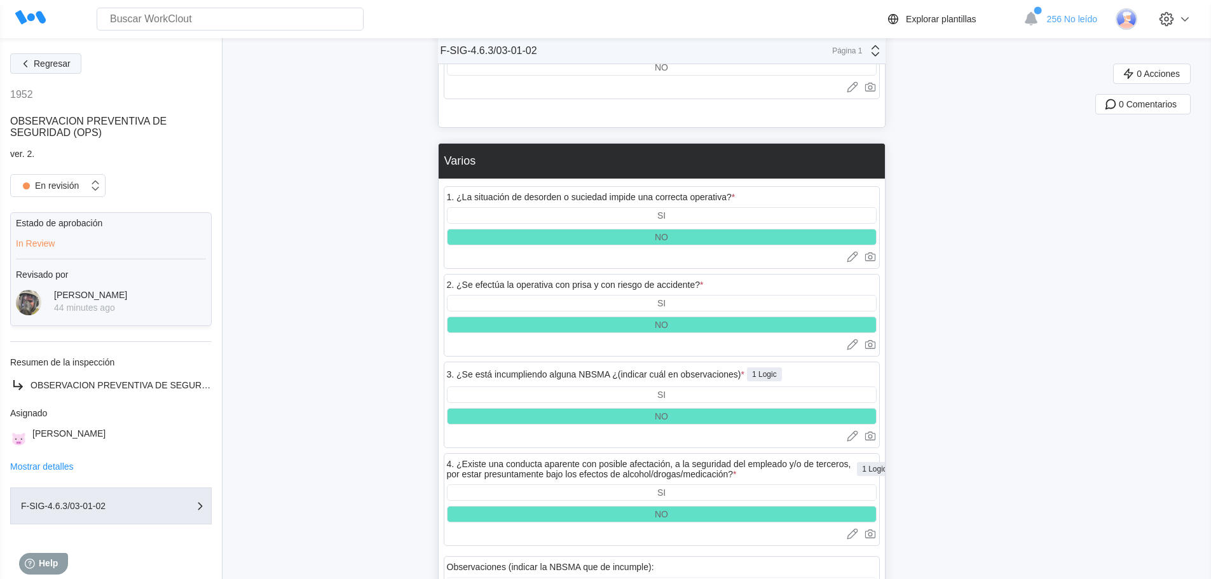
click at [46, 67] on span "Regresar" at bounding box center [52, 63] width 37 height 9
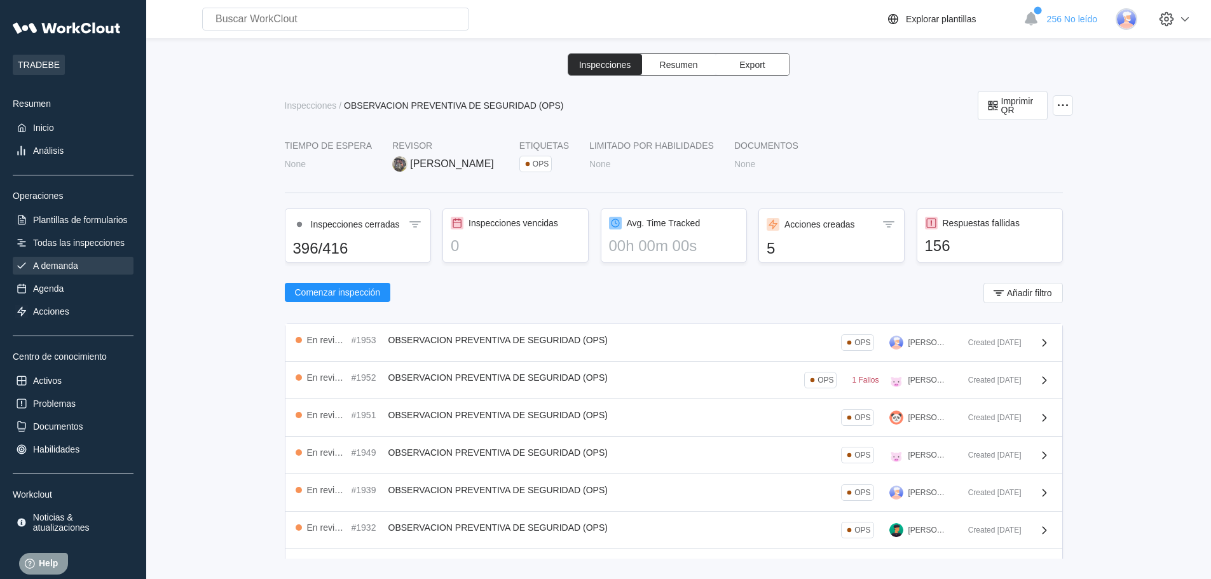
click at [55, 264] on div "A demanda" at bounding box center [55, 266] width 45 height 10
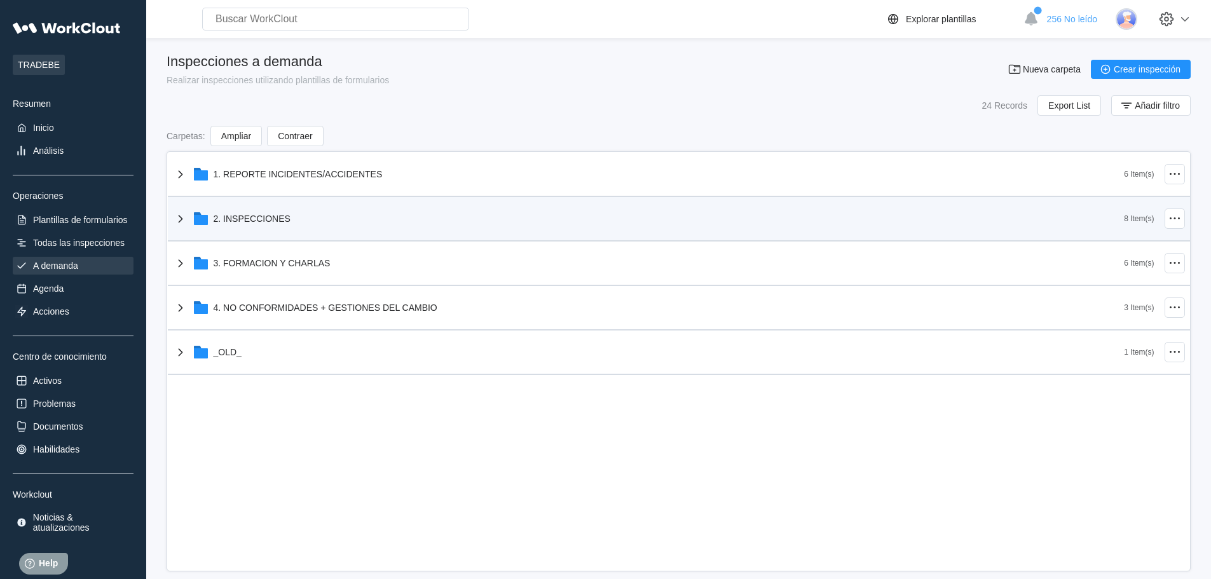
click at [305, 224] on div "2. INSPECCIONES" at bounding box center [649, 218] width 952 height 33
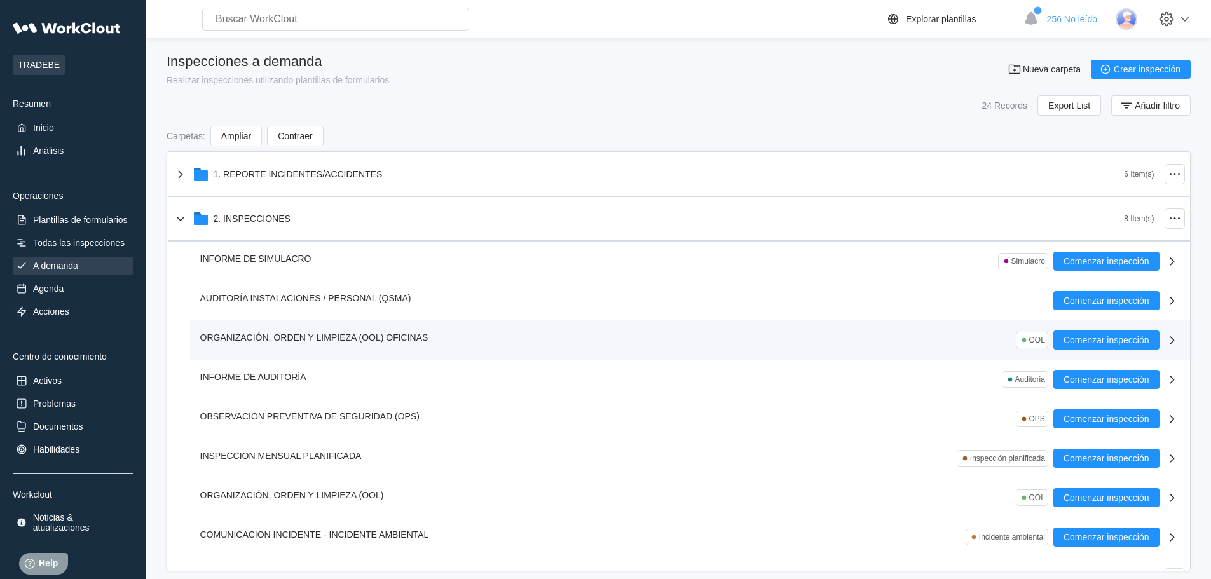
click at [280, 334] on span "ORGANIZACIÓN, ORDEN Y LIMPIEZA (OOL) OFICINAS" at bounding box center [314, 338] width 228 height 10
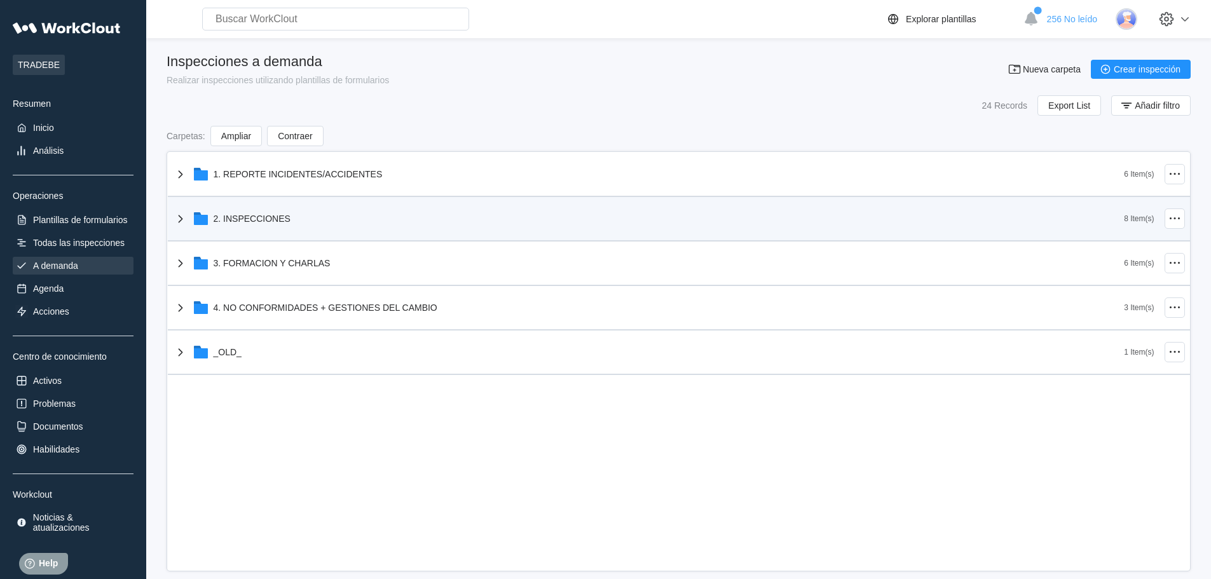
click at [331, 223] on div "2. INSPECCIONES" at bounding box center [649, 218] width 952 height 33
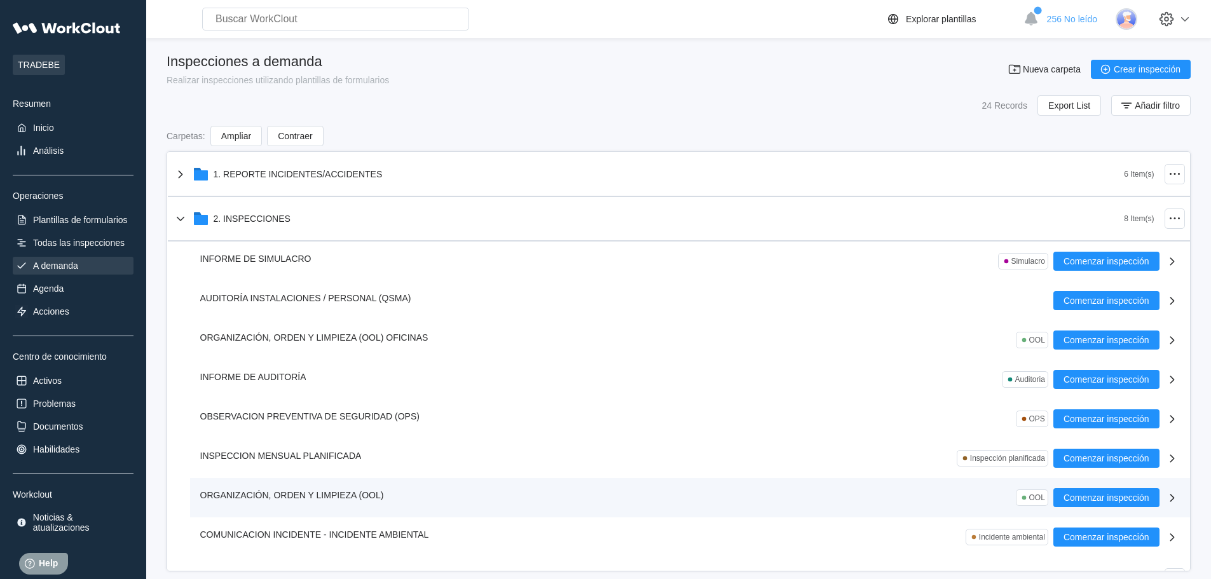
click at [361, 486] on div "ORGANIZACIÓN, ORDEN Y LIMPIEZA (OOL) OOL Comenzar inspección" at bounding box center [690, 497] width 1000 height 39
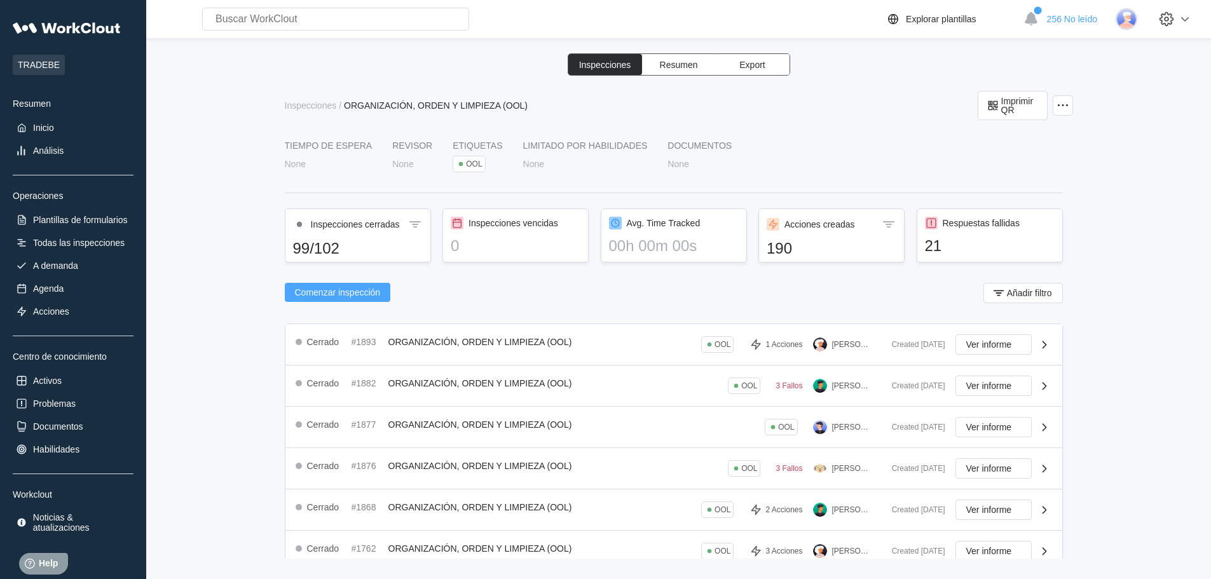
click at [336, 291] on span "Comenzar inspección" at bounding box center [338, 292] width 86 height 9
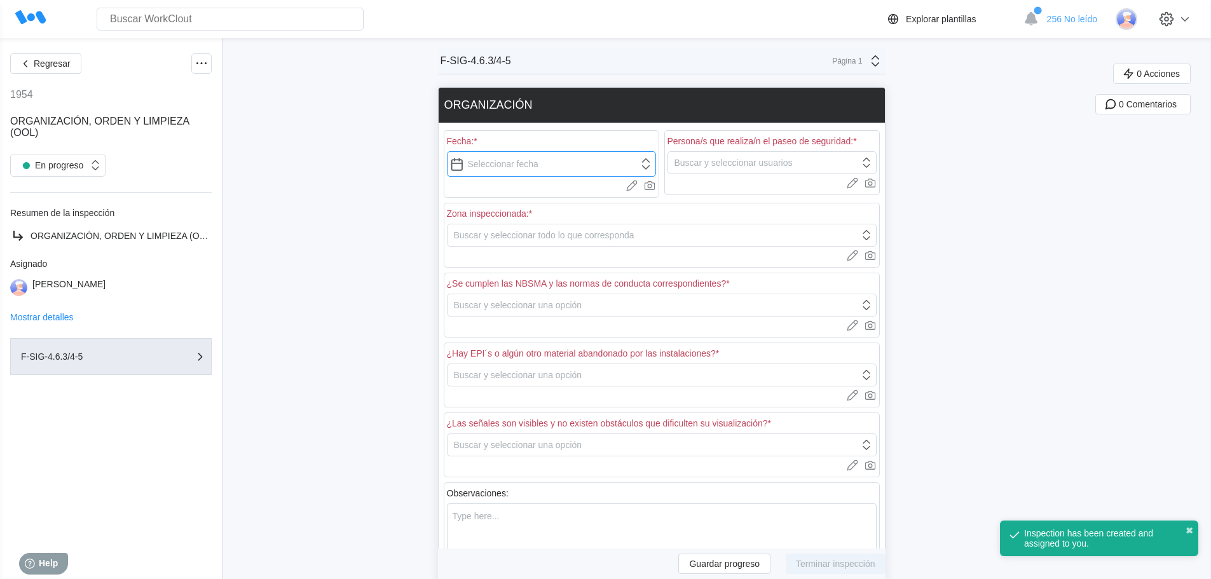
click at [518, 162] on input "text" at bounding box center [551, 163] width 209 height 25
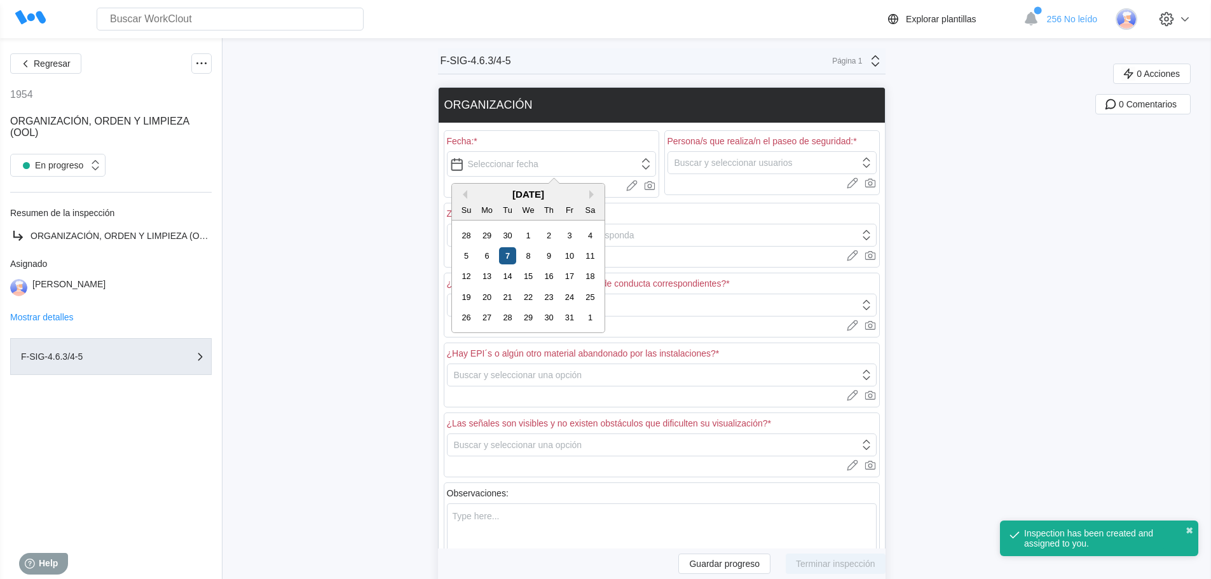
click at [506, 256] on div "7" at bounding box center [507, 255] width 17 height 17
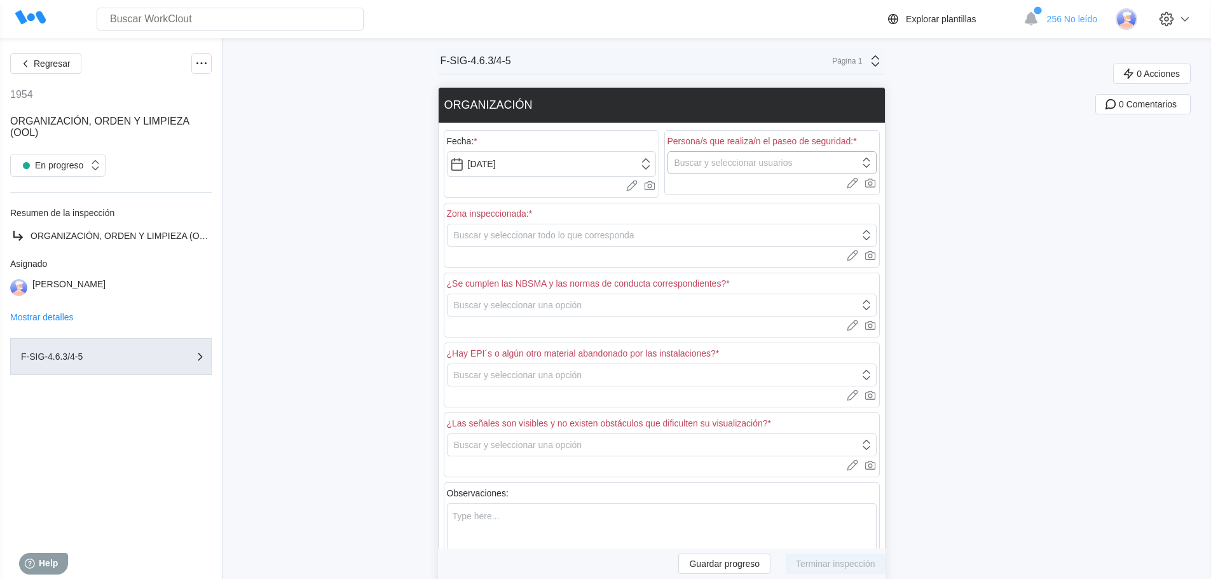
click at [738, 160] on div "Buscar y seleccionar usuarios" at bounding box center [734, 163] width 118 height 10
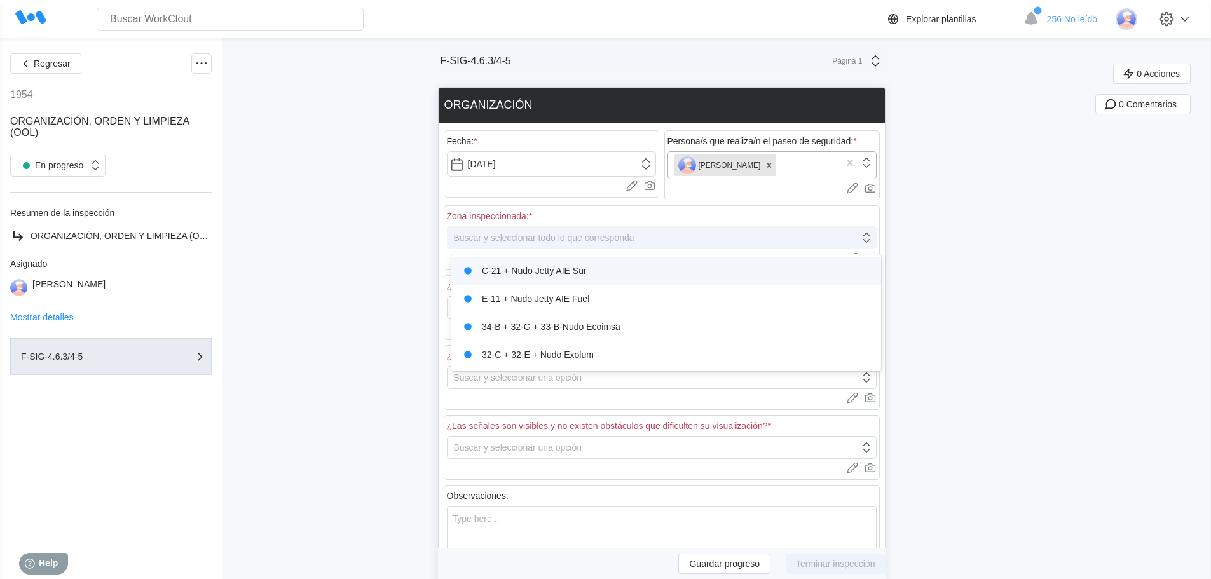
click at [673, 240] on div "Buscar y seleccionar todo lo que corresponda" at bounding box center [654, 238] width 412 height 18
click at [870, 233] on icon at bounding box center [866, 238] width 7 height 10
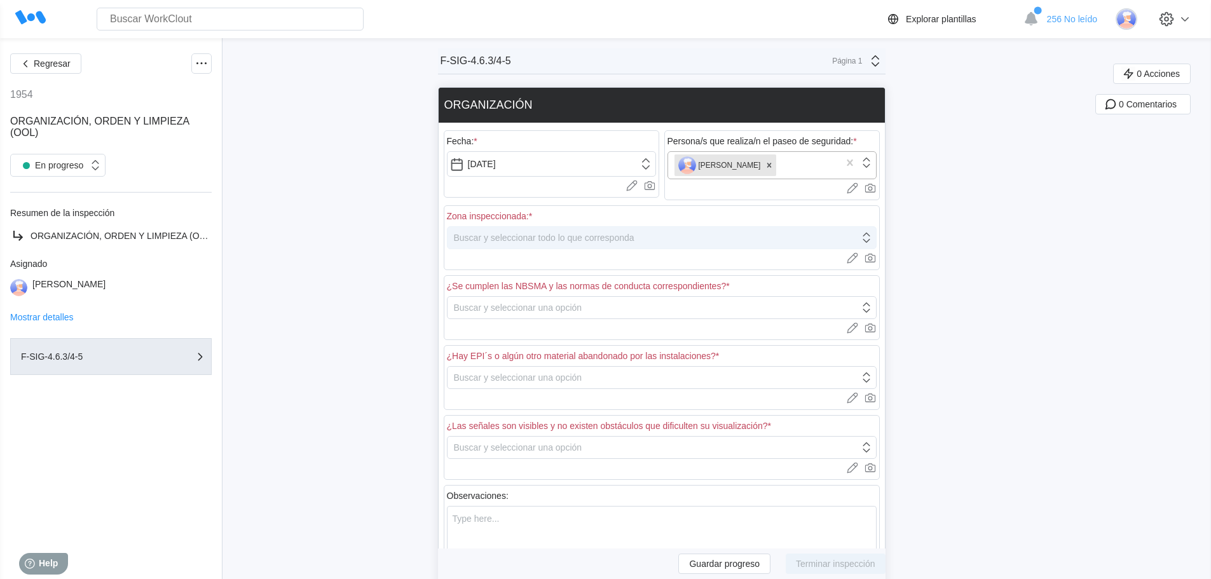
click at [870, 242] on icon at bounding box center [867, 238] width 14 height 14
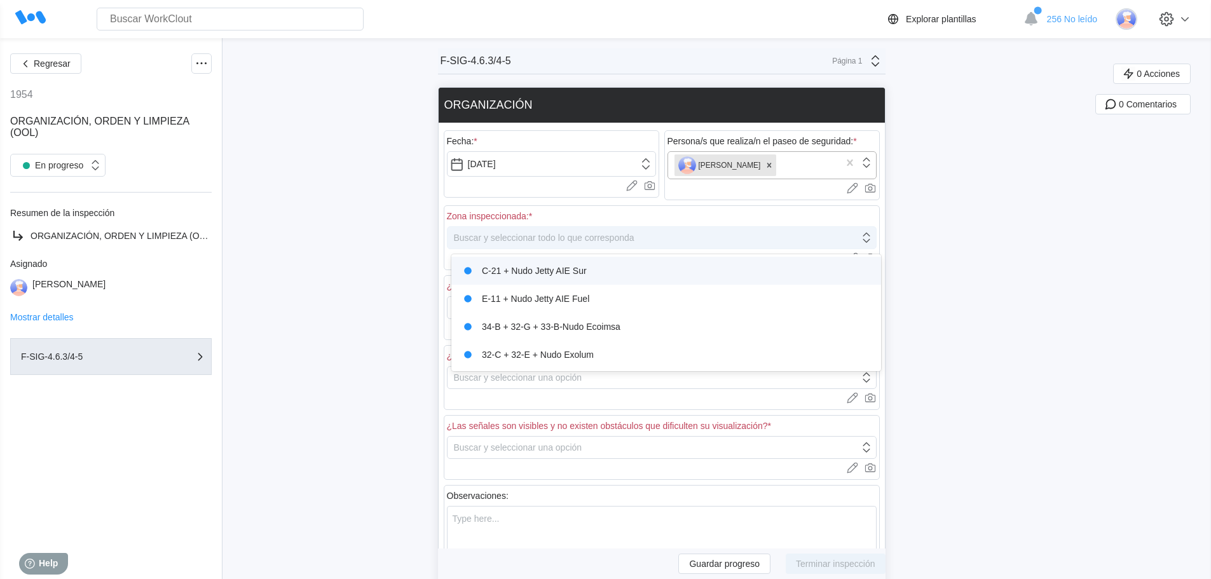
click at [643, 242] on div "Buscar y seleccionar todo lo que corresponda" at bounding box center [654, 238] width 412 height 18
click at [589, 266] on div "C-21 + Nudo Jetty AIE Sur" at bounding box center [666, 271] width 415 height 18
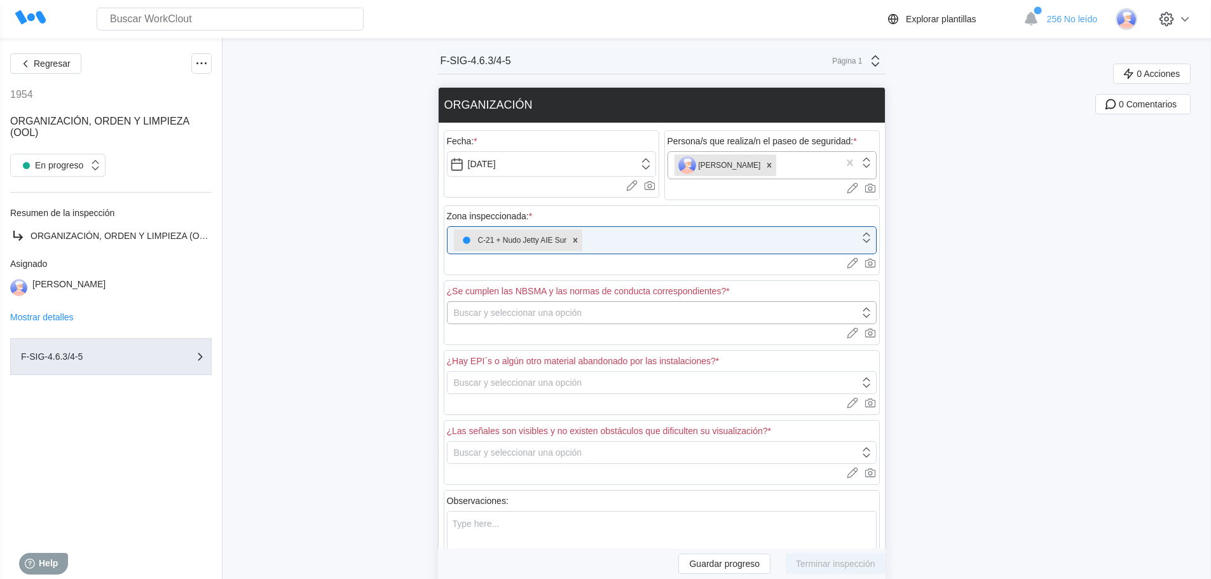
click at [525, 310] on div "Buscar y seleccionar una opción" at bounding box center [518, 313] width 128 height 10
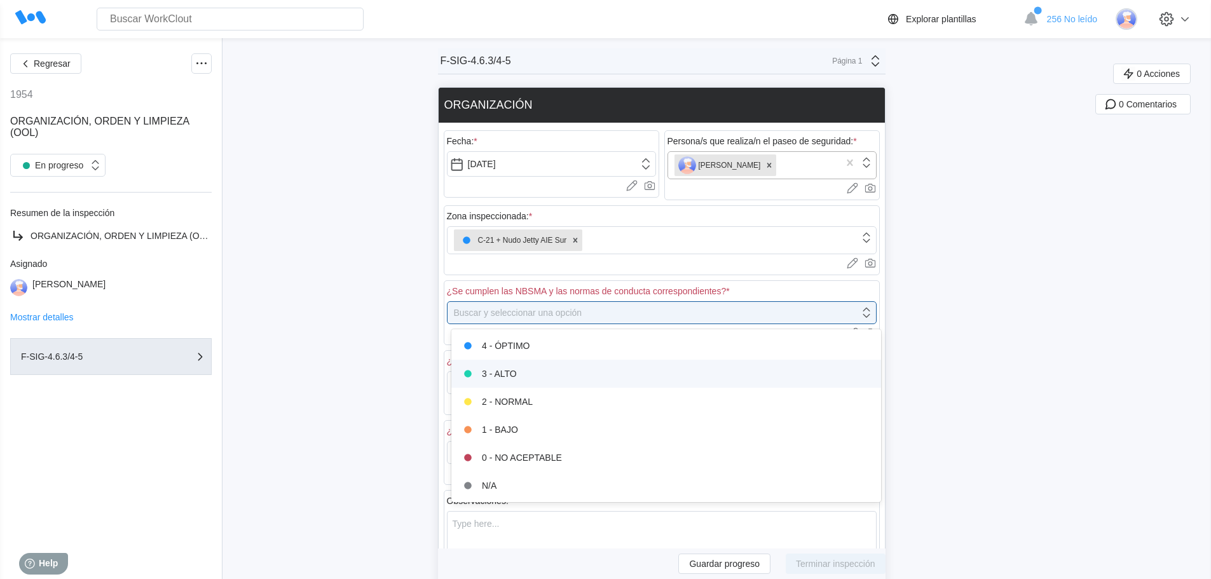
click at [516, 371] on div "3 - ALTO" at bounding box center [666, 374] width 415 height 18
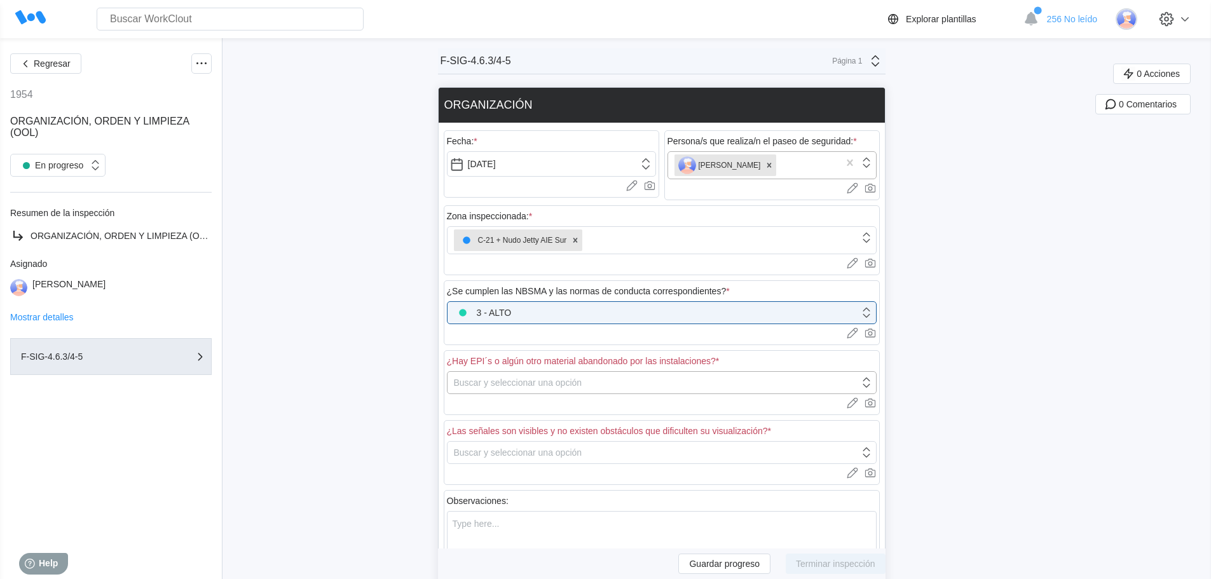
click at [520, 384] on div "Buscar y seleccionar una opción" at bounding box center [518, 383] width 128 height 10
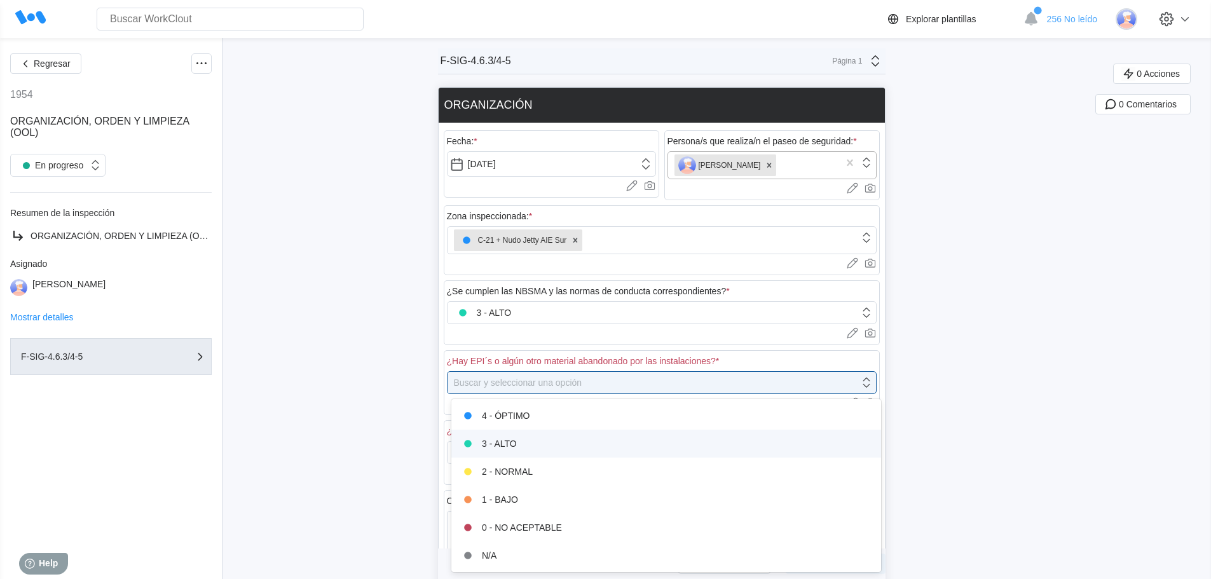
click at [506, 438] on div "3 - ALTO" at bounding box center [666, 444] width 415 height 18
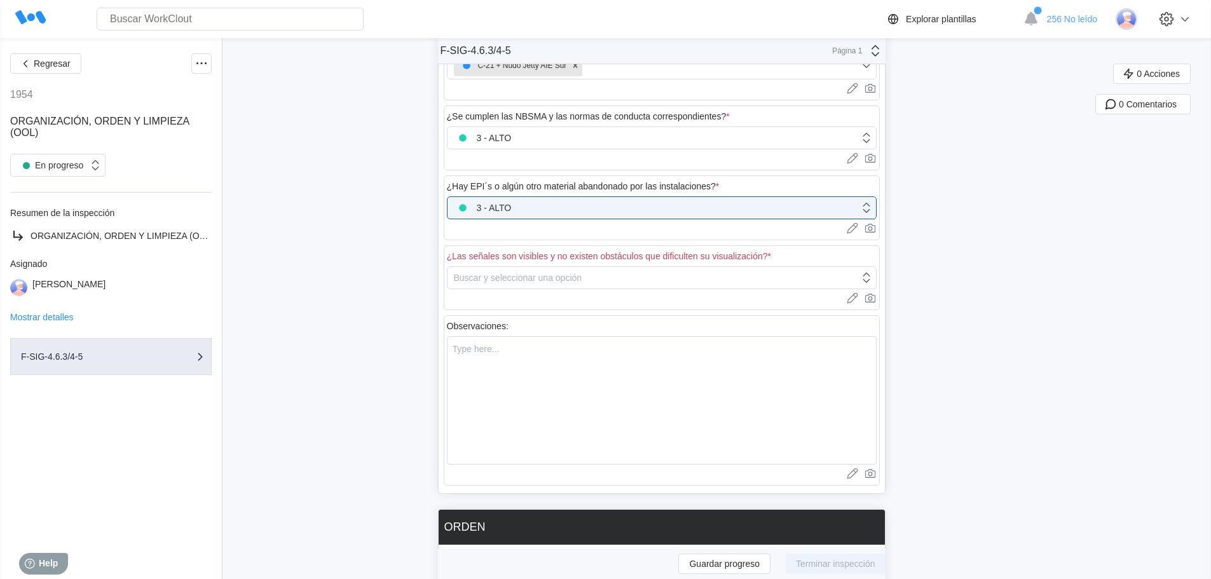
scroll to position [191, 0]
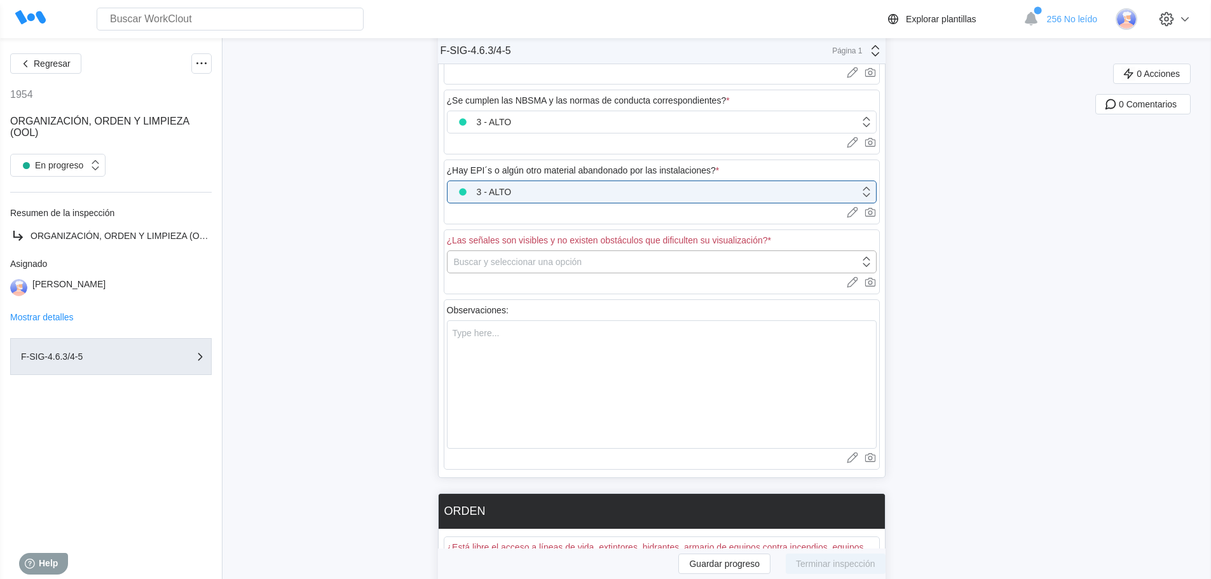
click at [534, 261] on div "Buscar y seleccionar una opción" at bounding box center [518, 262] width 128 height 10
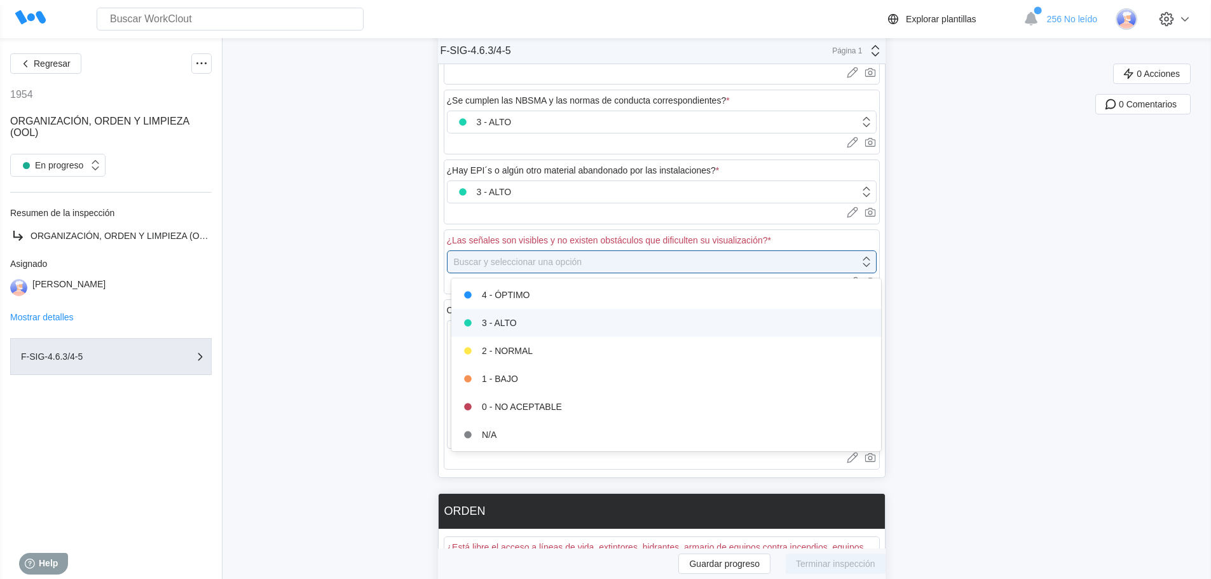
click at [532, 329] on div "3 - ALTO" at bounding box center [666, 323] width 415 height 18
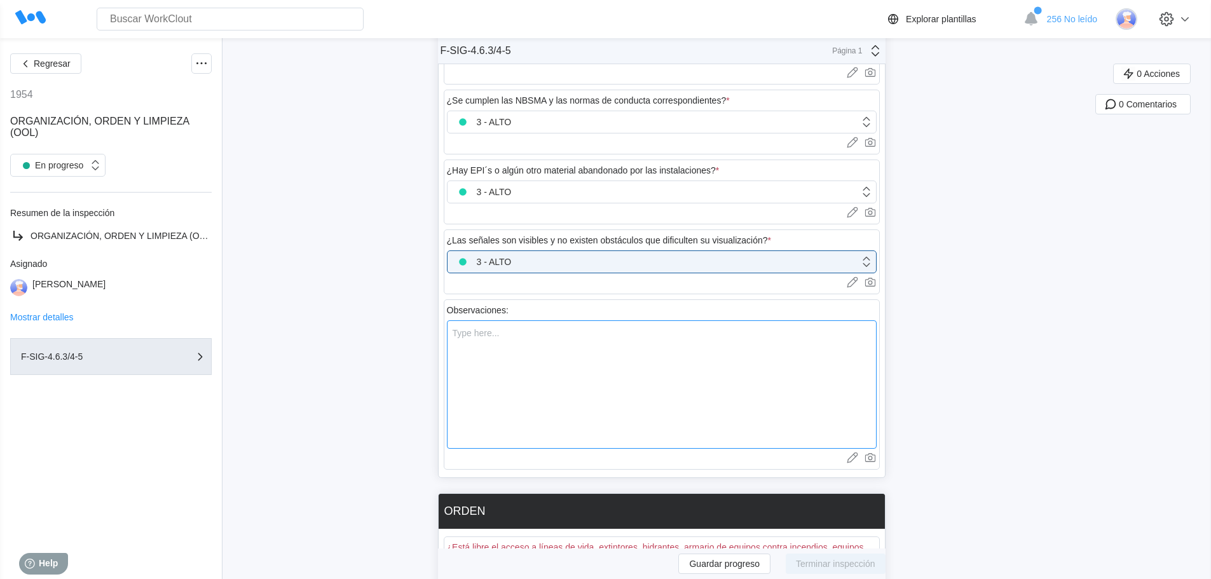
click at [511, 335] on textarea at bounding box center [662, 385] width 430 height 128
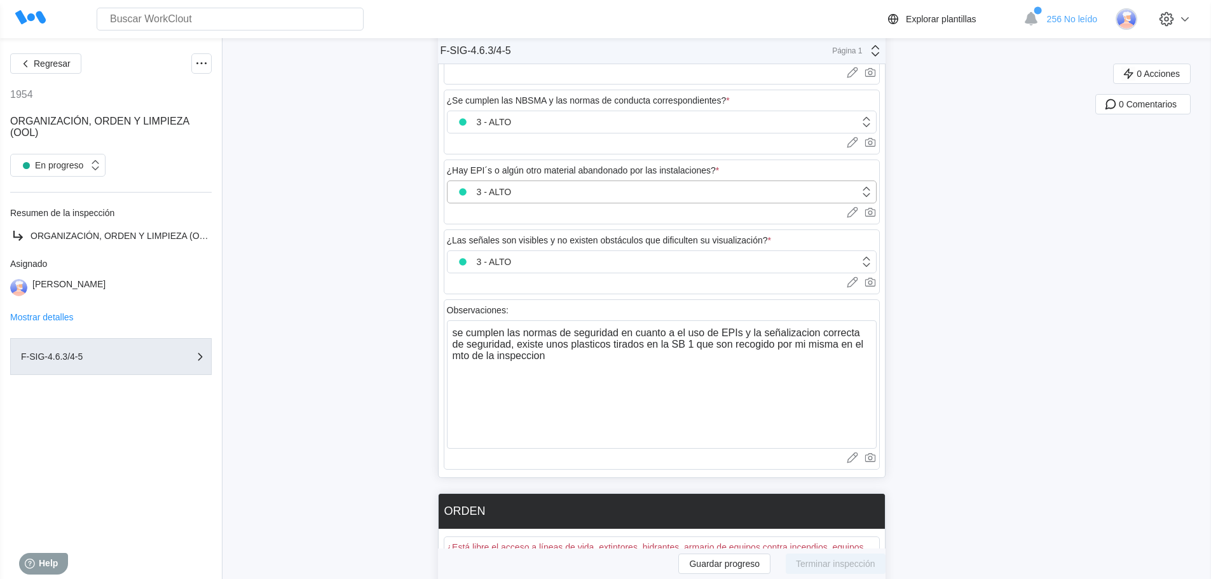
click at [583, 190] on div "3 - ALTO" at bounding box center [654, 192] width 412 height 18
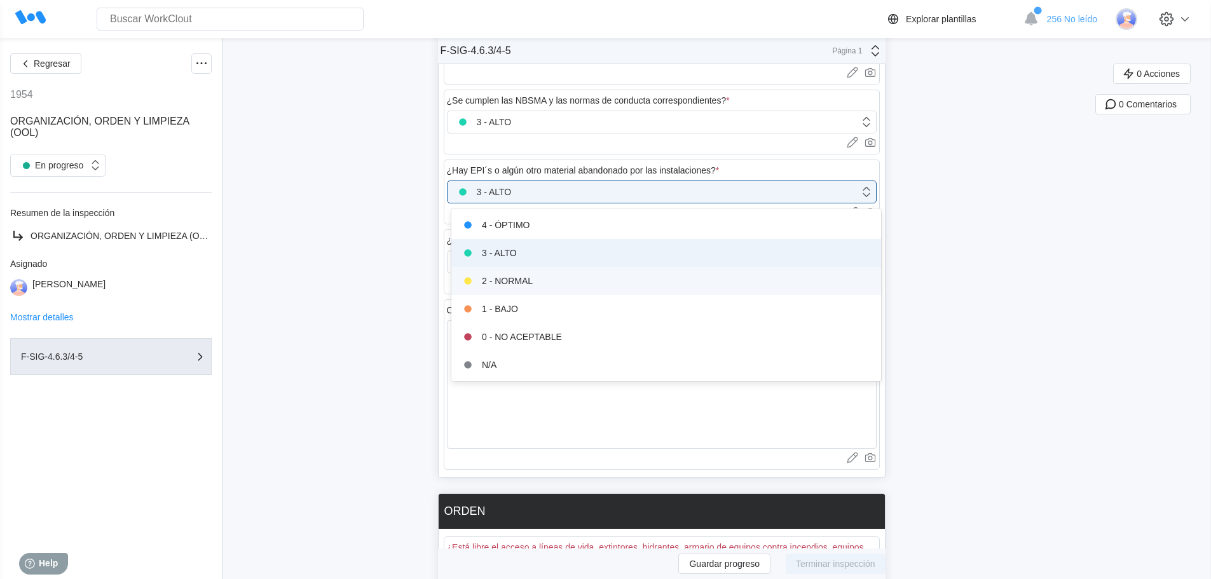
click at [553, 291] on div "2 - NORMAL" at bounding box center [667, 281] width 430 height 28
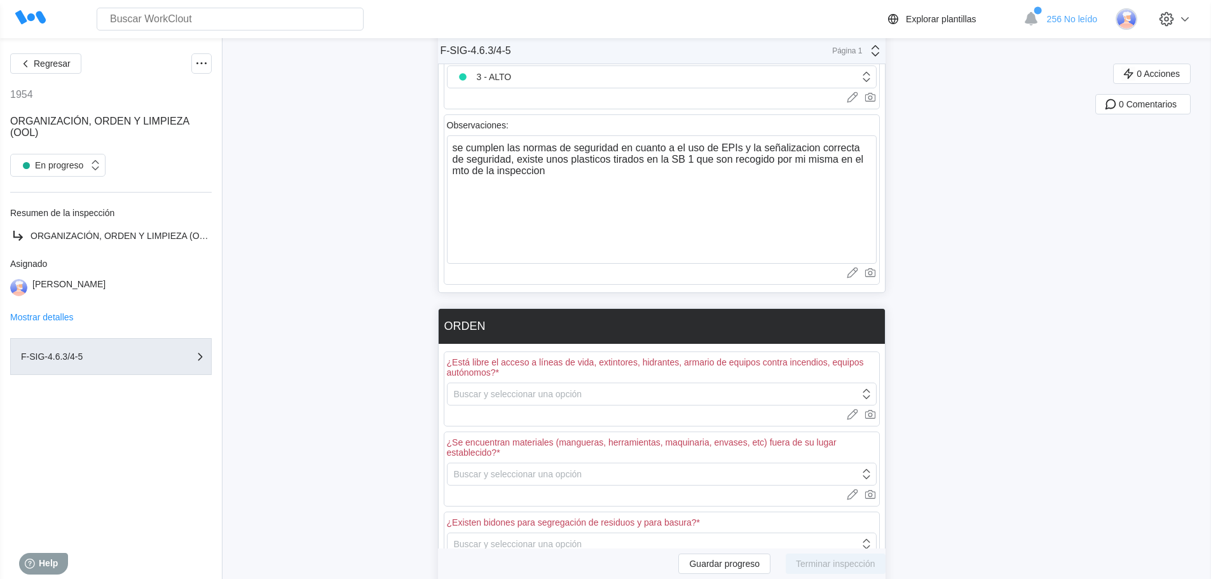
scroll to position [382, 0]
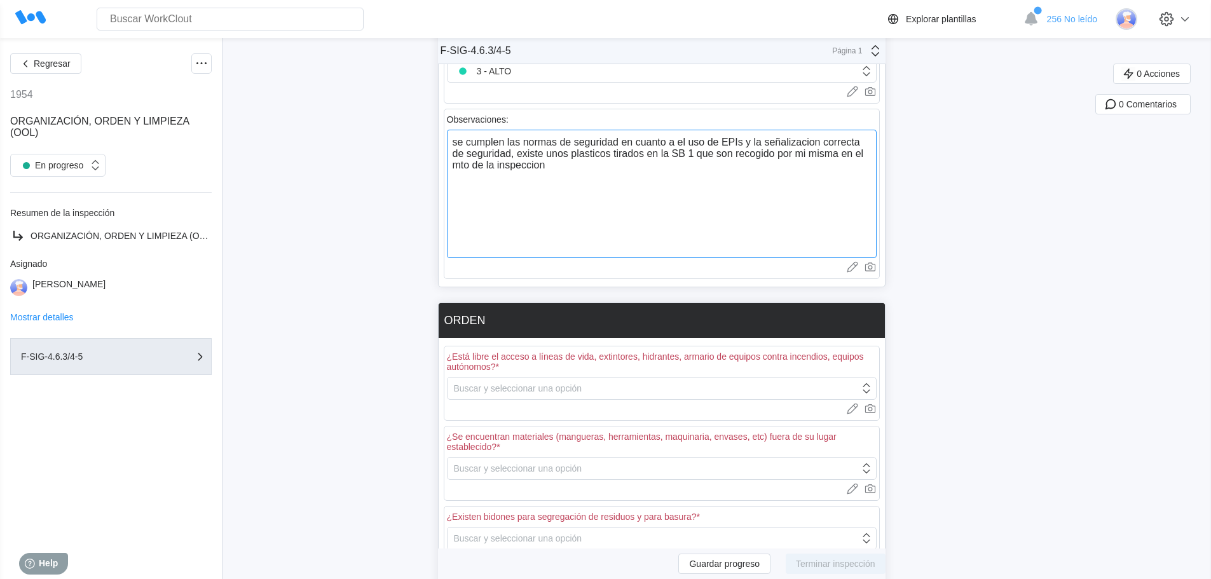
click at [461, 139] on textarea "se cumplen las normas de seguridad en cuanto a el uso de EPIs y la señalizacion…" at bounding box center [662, 194] width 430 height 128
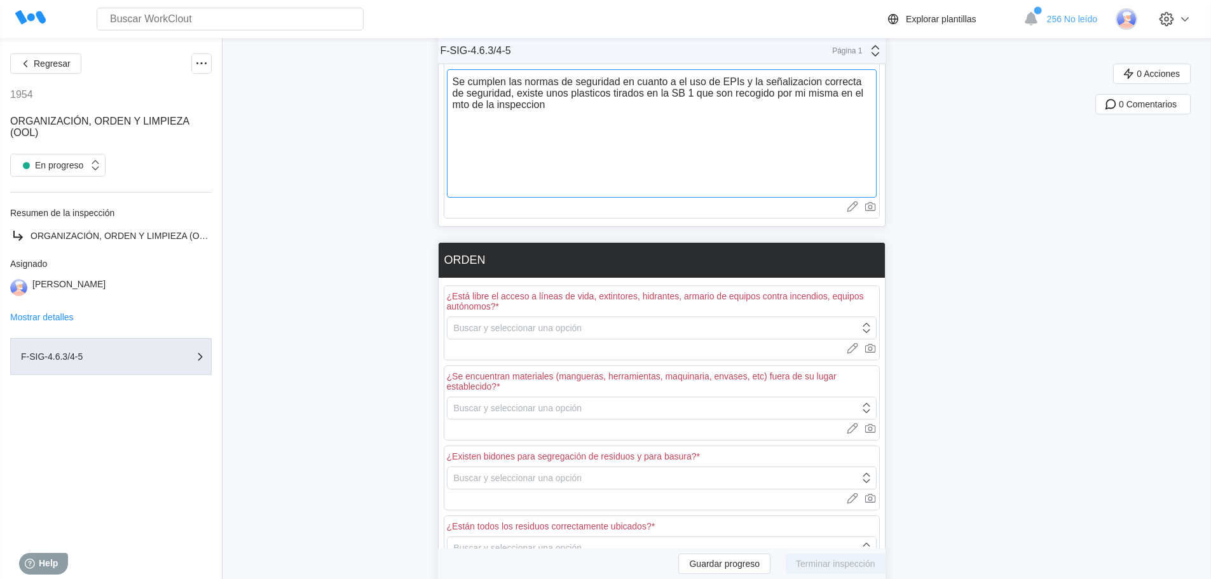
scroll to position [509, 0]
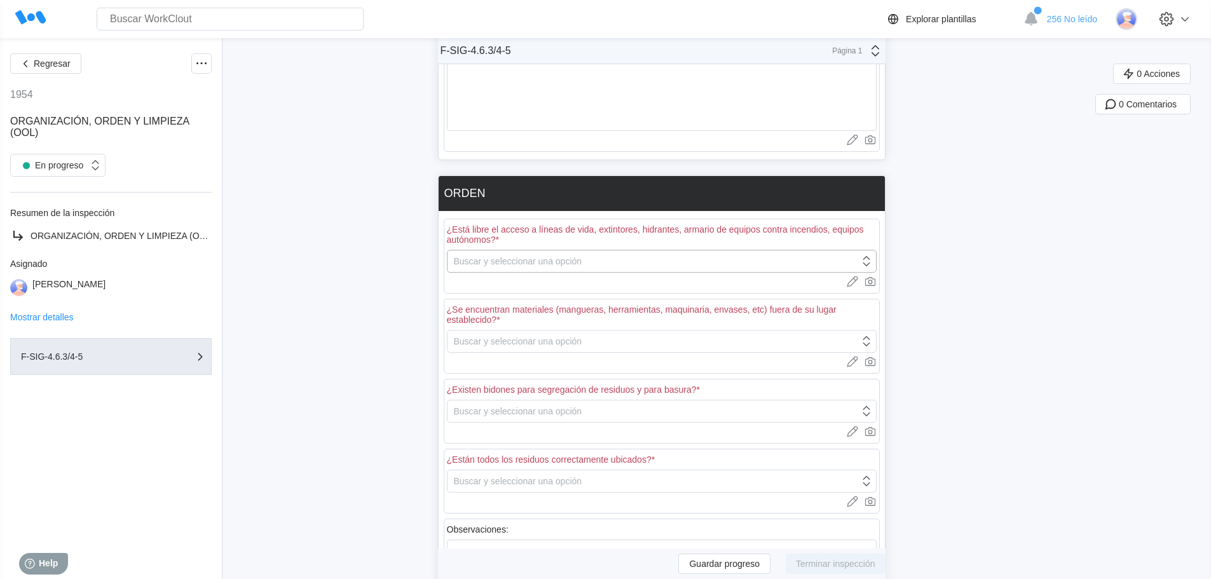
click at [583, 257] on div "Buscar y seleccionar una opción" at bounding box center [518, 261] width 128 height 10
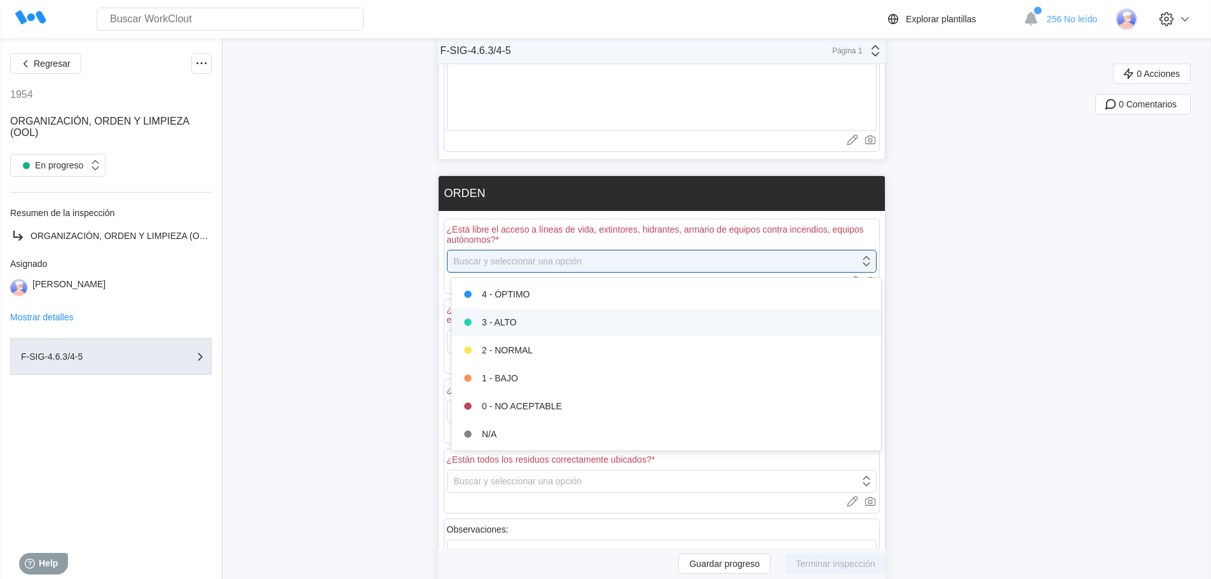
click at [545, 321] on div "3 - ALTO" at bounding box center [666, 323] width 415 height 18
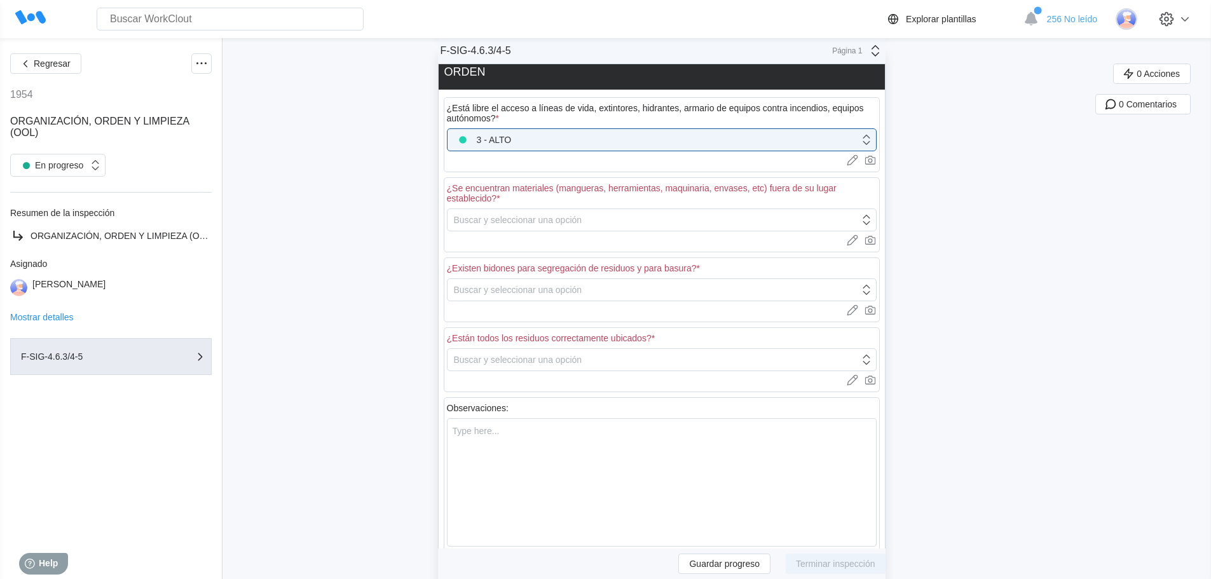
scroll to position [636, 0]
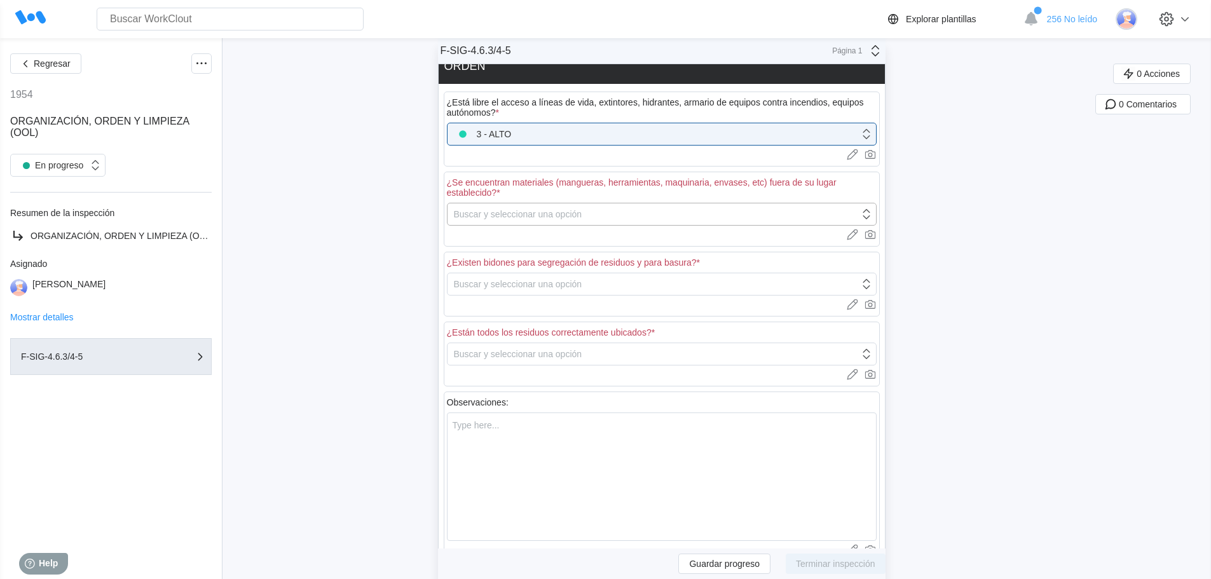
click at [547, 218] on div "Buscar y seleccionar una opción" at bounding box center [518, 214] width 128 height 10
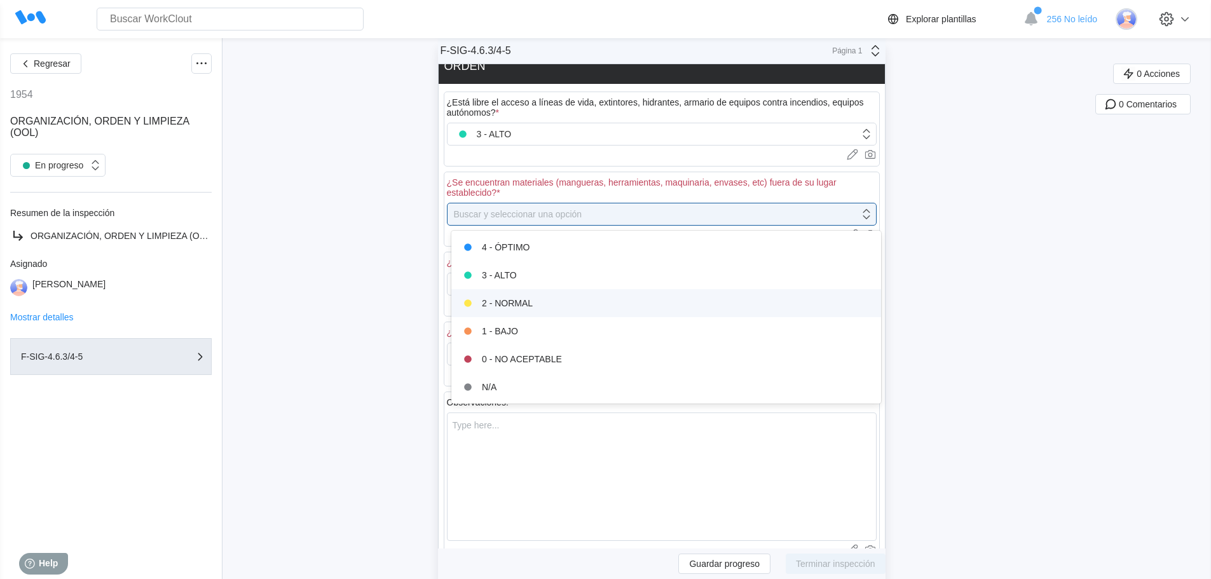
click at [519, 296] on div "2 - NORMAL" at bounding box center [666, 303] width 415 height 18
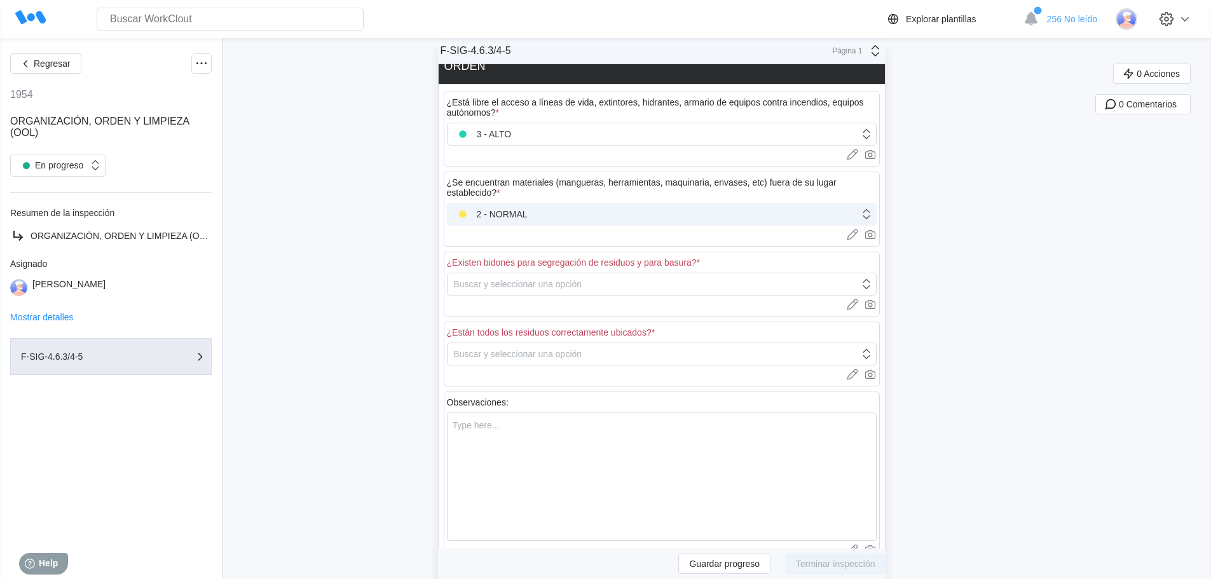
click at [539, 207] on div "2 - NORMAL" at bounding box center [654, 214] width 412 height 18
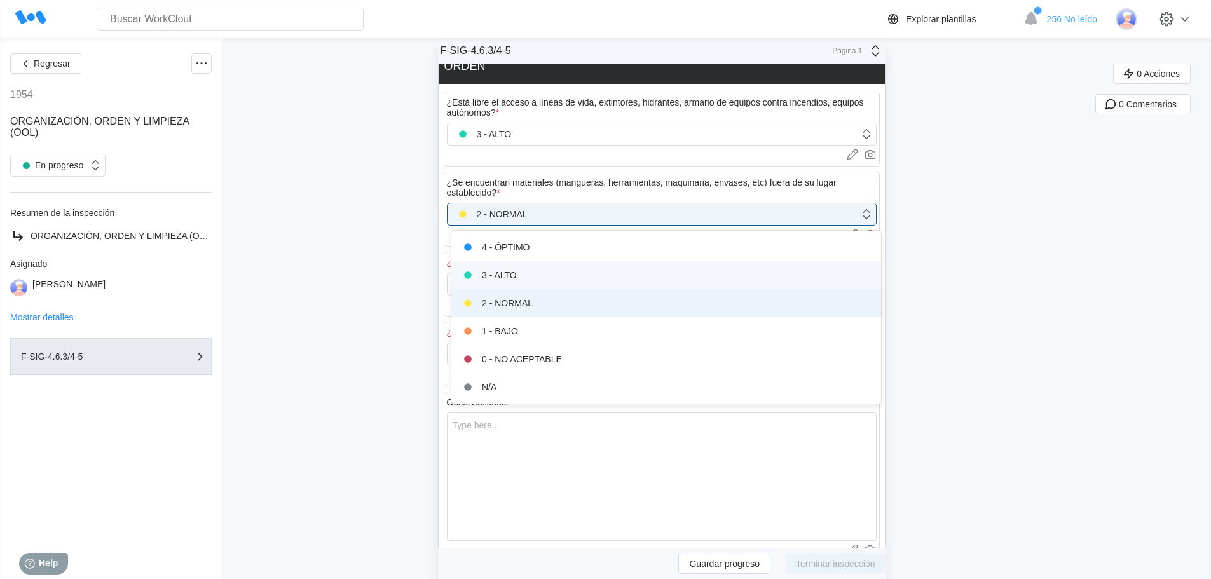
click at [516, 272] on div "3 - ALTO" at bounding box center [666, 275] width 415 height 18
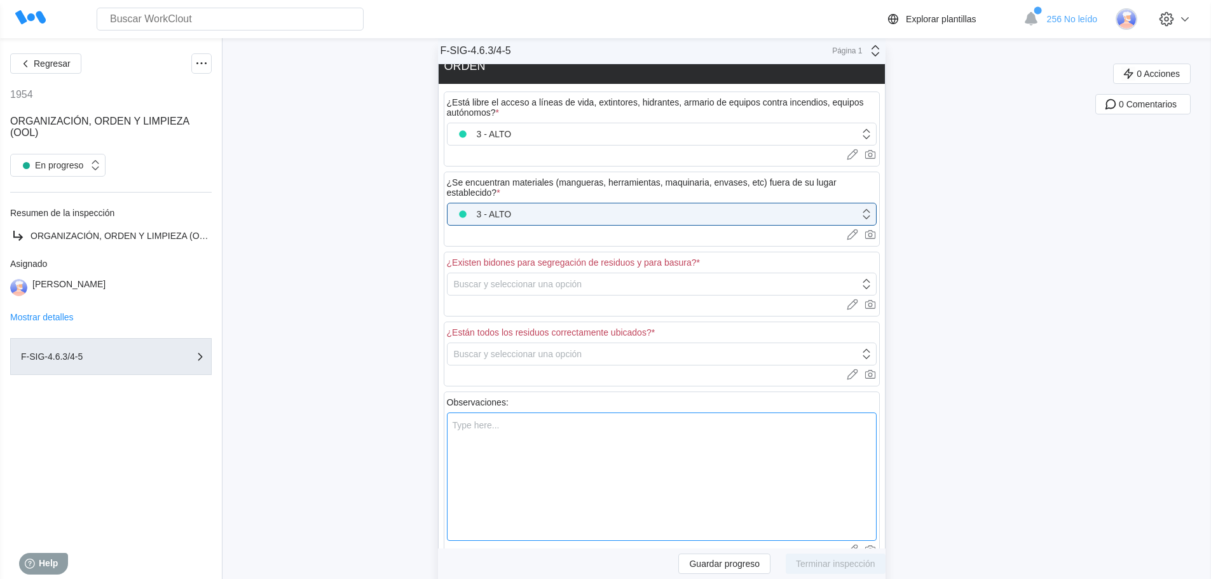
click at [465, 423] on textarea at bounding box center [662, 477] width 430 height 128
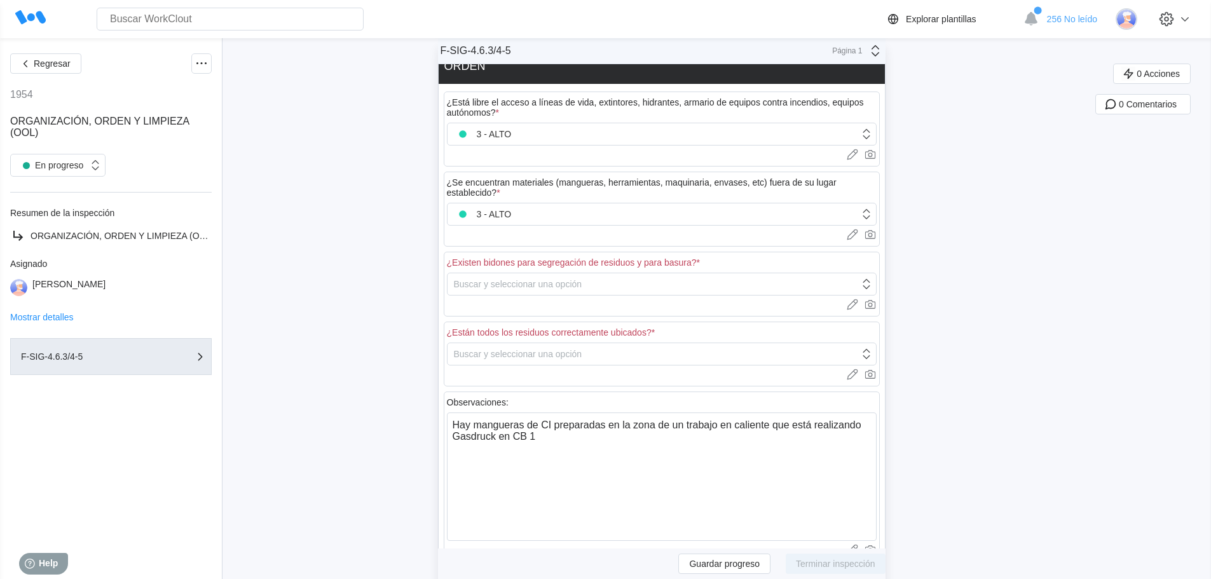
click at [519, 226] on div "¿Se encuentran materiales (mangueras, herramientas, maquinaria, envases, etc) f…" at bounding box center [662, 209] width 436 height 75
click at [516, 209] on div "3 - ALTO" at bounding box center [654, 214] width 412 height 18
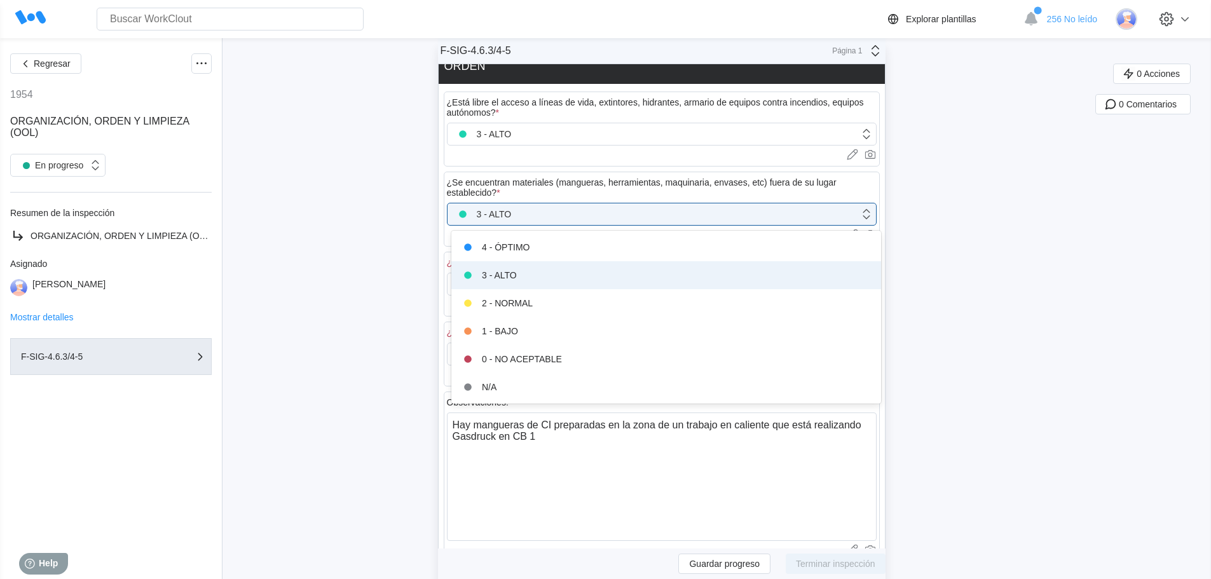
click at [518, 279] on div "3 - ALTO" at bounding box center [666, 275] width 415 height 18
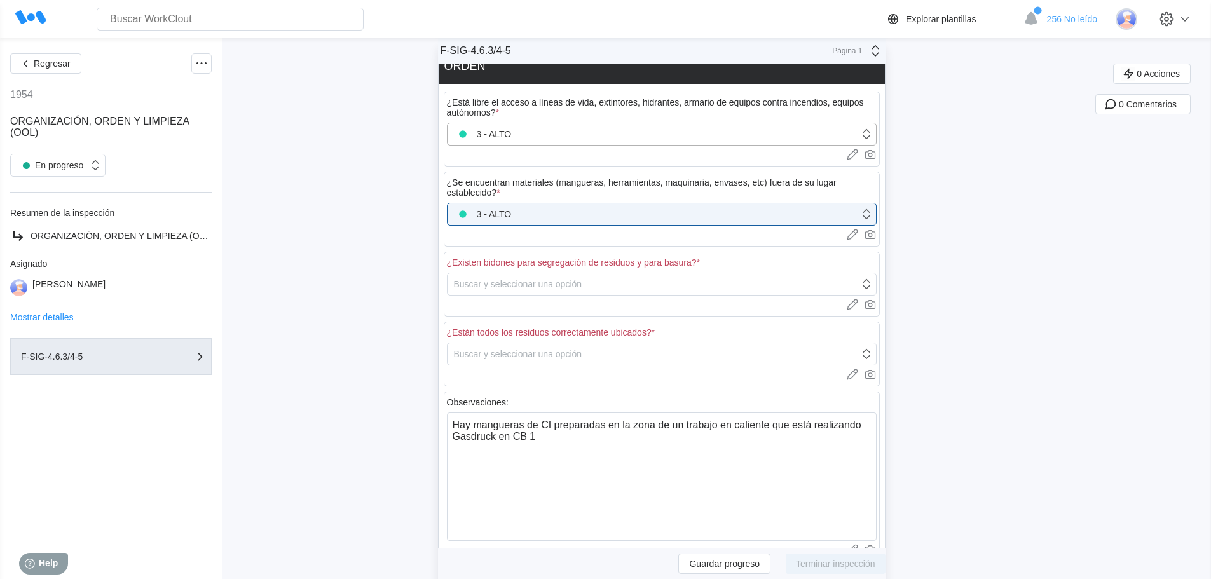
click at [661, 137] on div "3 - ALTO" at bounding box center [654, 134] width 412 height 18
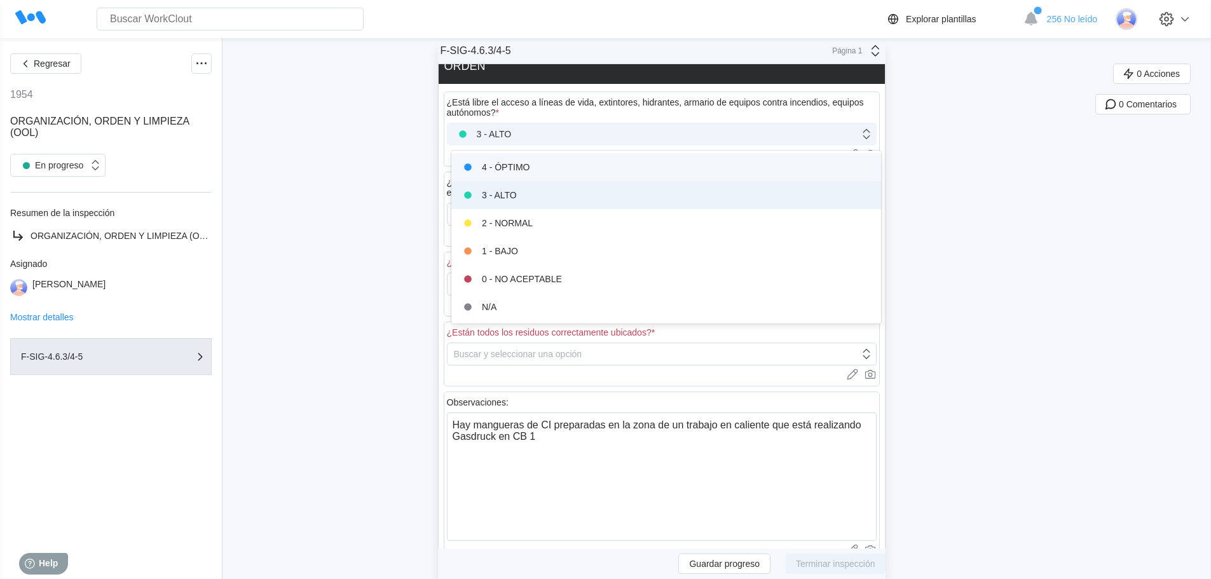
click at [654, 141] on div "3 - ALTO" at bounding box center [654, 134] width 412 height 18
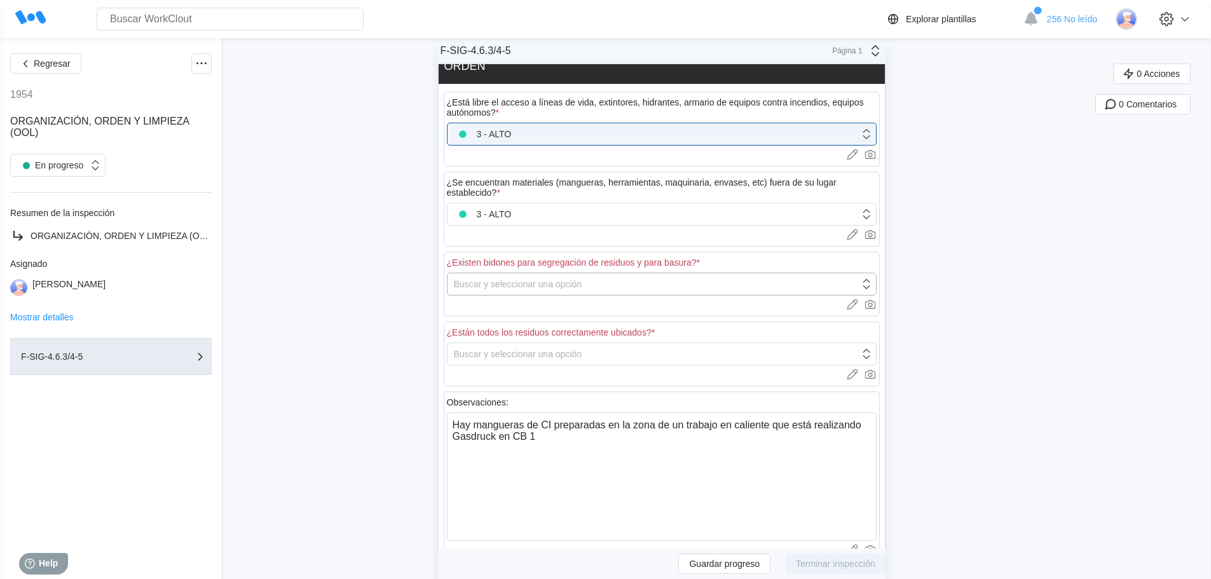
click at [600, 282] on div "Buscar y seleccionar una opción" at bounding box center [654, 284] width 412 height 18
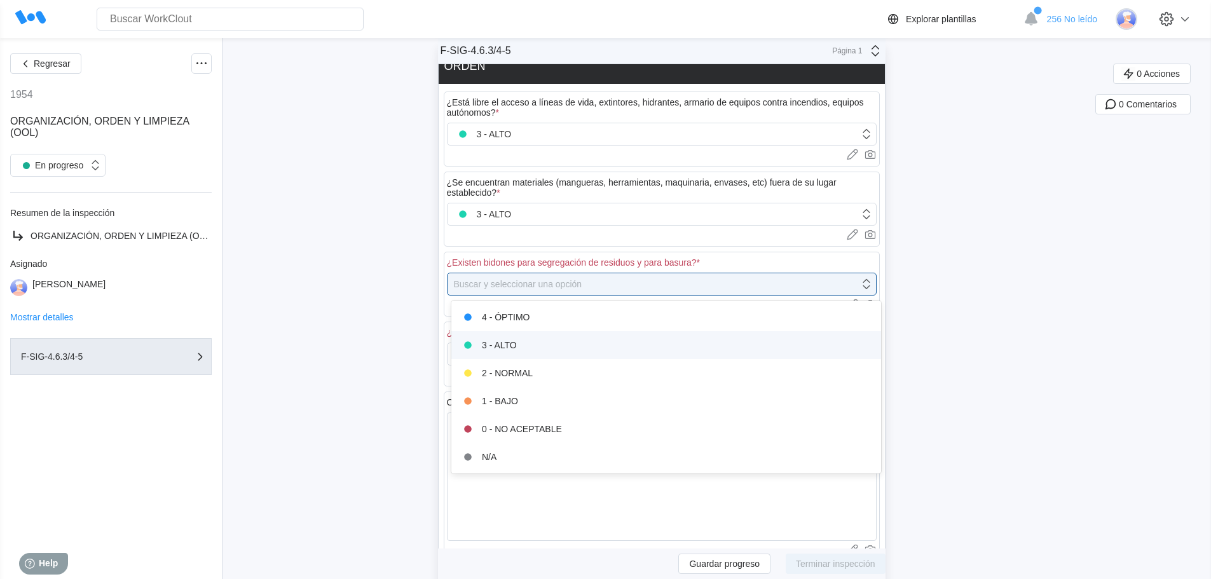
click at [553, 351] on div "3 - ALTO" at bounding box center [666, 345] width 415 height 18
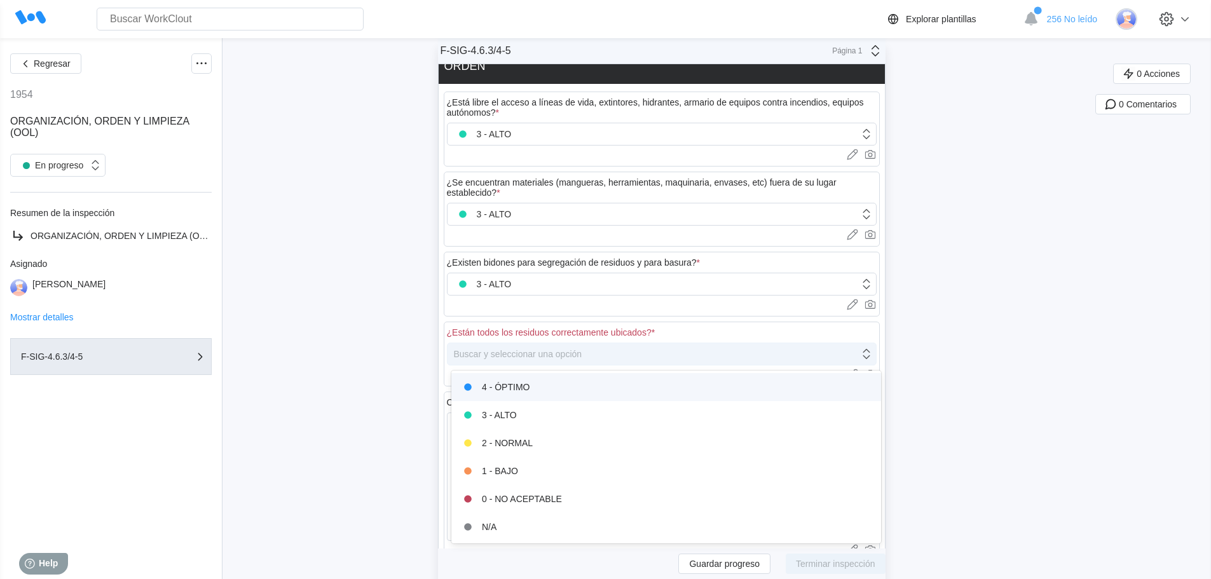
click at [552, 351] on div "Buscar y seleccionar una opción" at bounding box center [518, 354] width 128 height 10
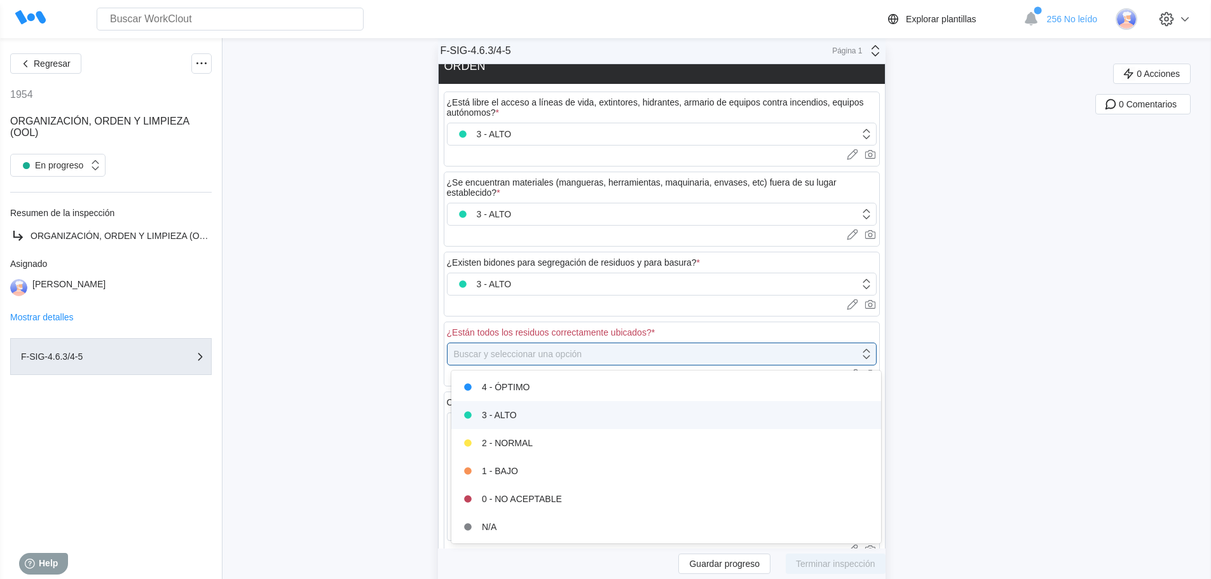
click at [539, 418] on div "3 - ALTO" at bounding box center [666, 415] width 415 height 18
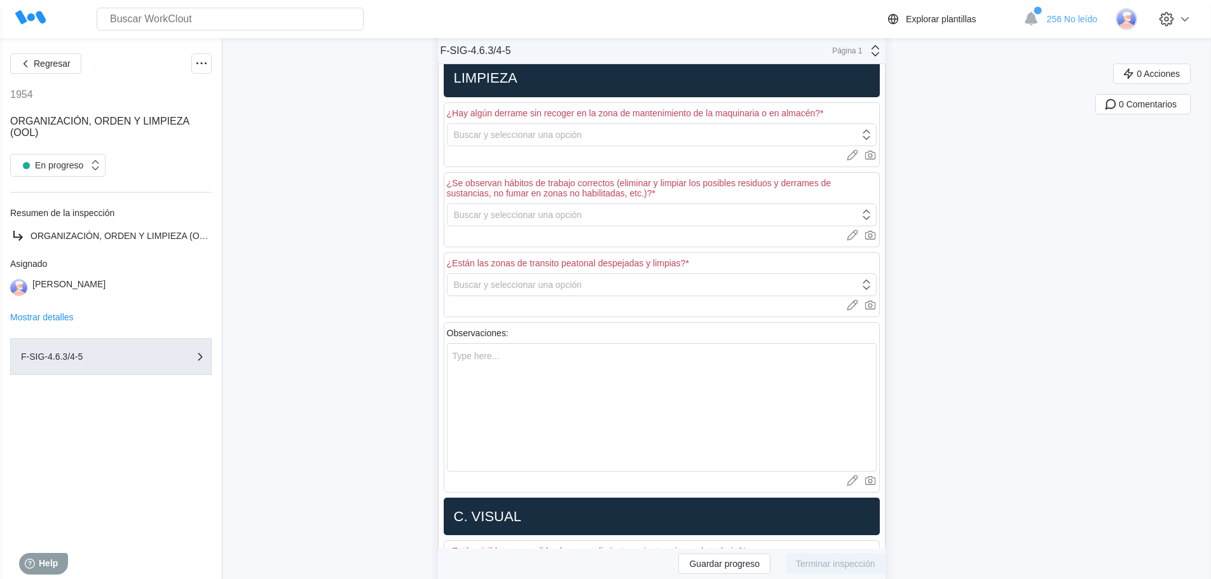
scroll to position [1145, 0]
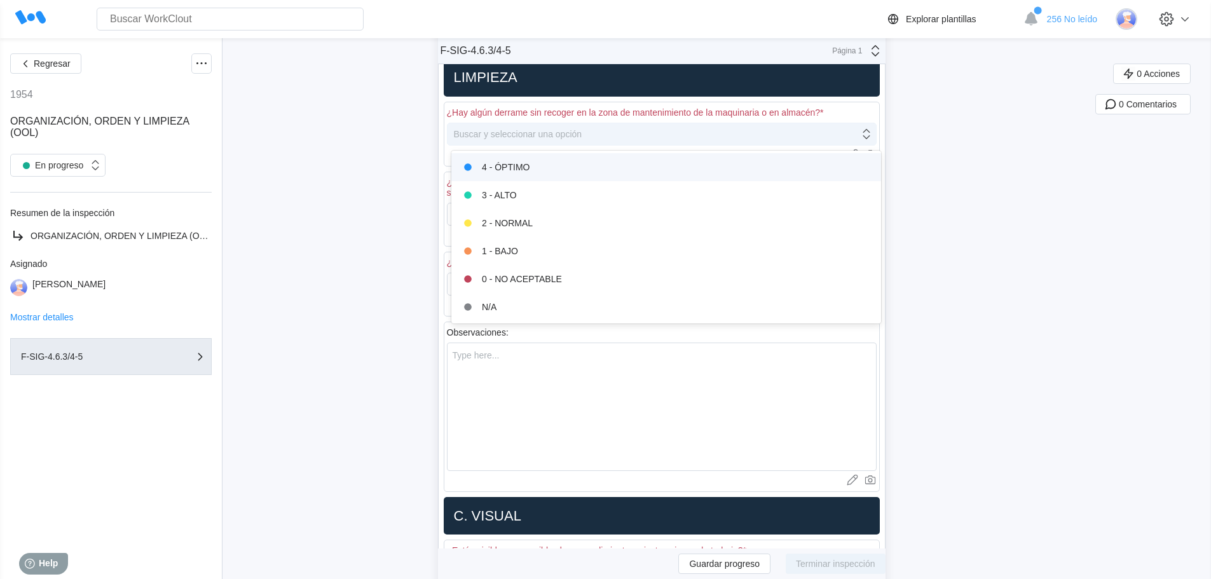
click at [656, 130] on div "Buscar y seleccionar una opción" at bounding box center [654, 134] width 412 height 18
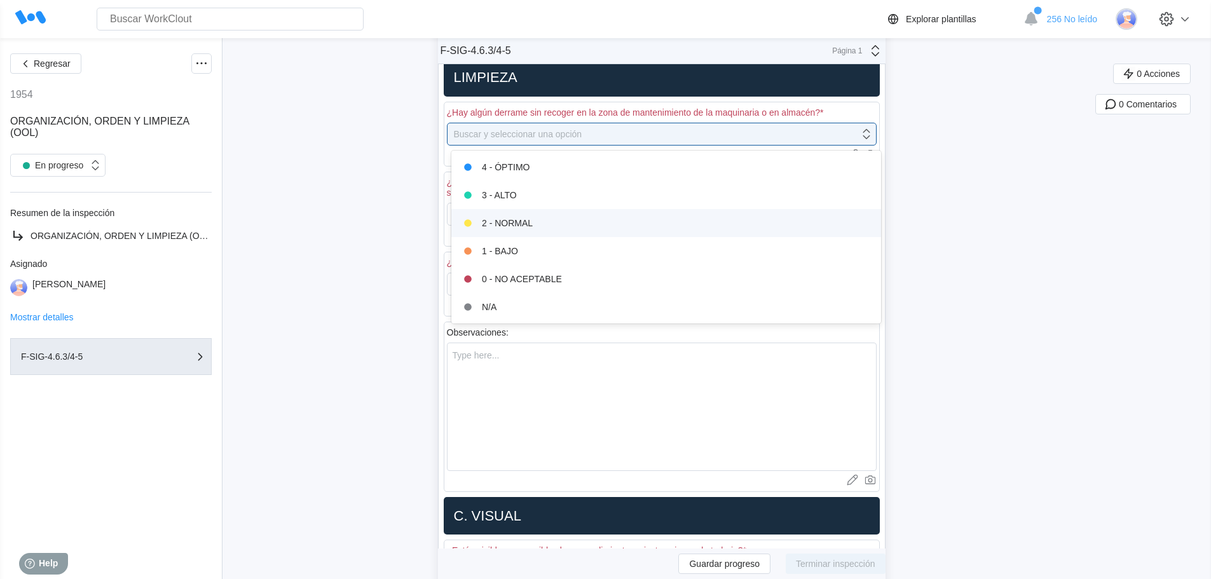
click at [570, 222] on div "2 - NORMAL" at bounding box center [666, 223] width 415 height 18
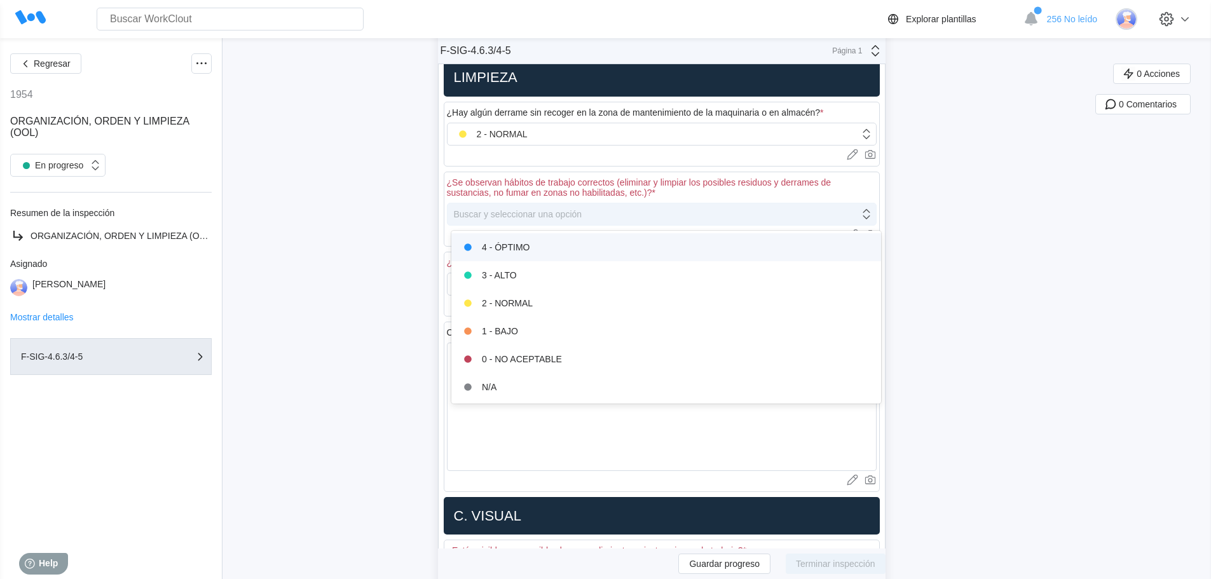
click at [498, 206] on div "Buscar y seleccionar una opción" at bounding box center [654, 214] width 412 height 18
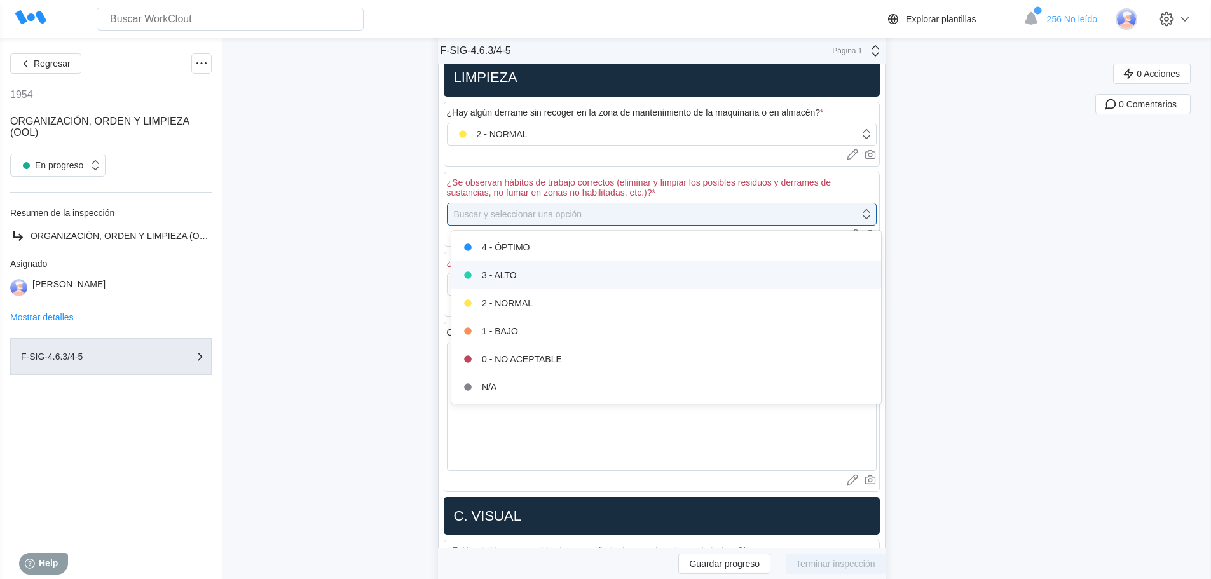
click at [521, 275] on div "3 - ALTO" at bounding box center [666, 275] width 415 height 18
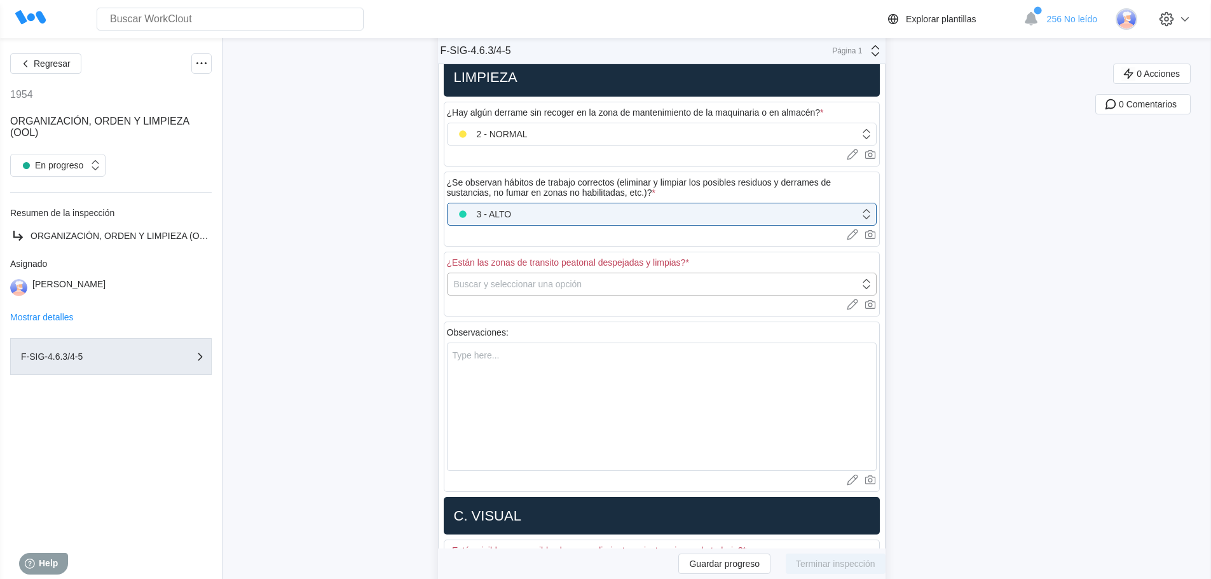
click at [521, 281] on div "Buscar y seleccionar una opción" at bounding box center [518, 284] width 128 height 10
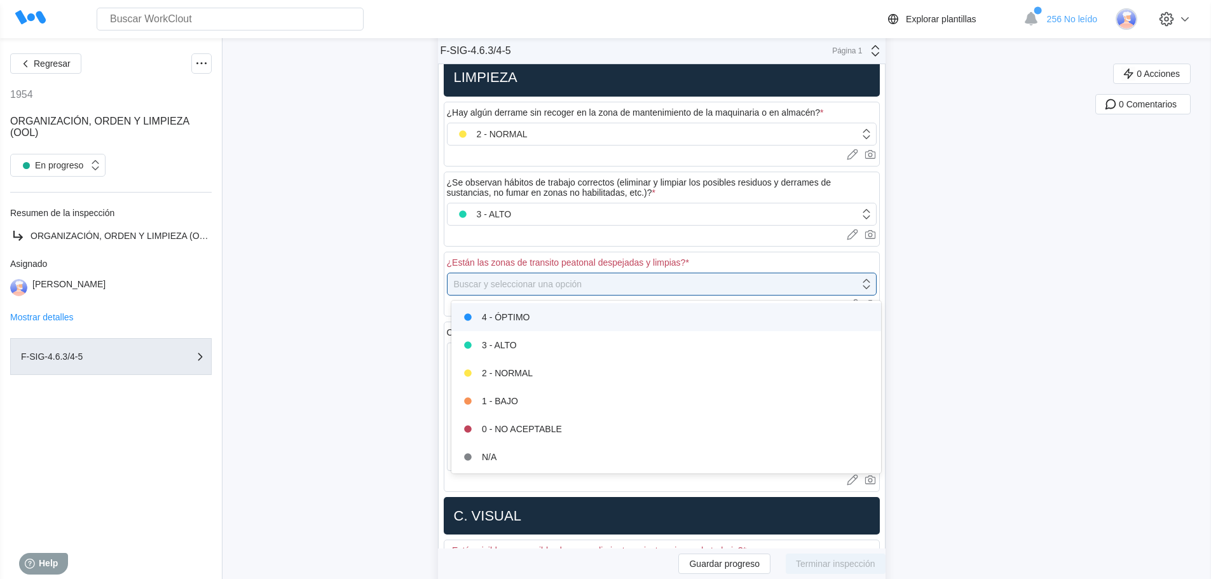
click at [518, 321] on div "4 - ÓPTIMO" at bounding box center [666, 317] width 415 height 18
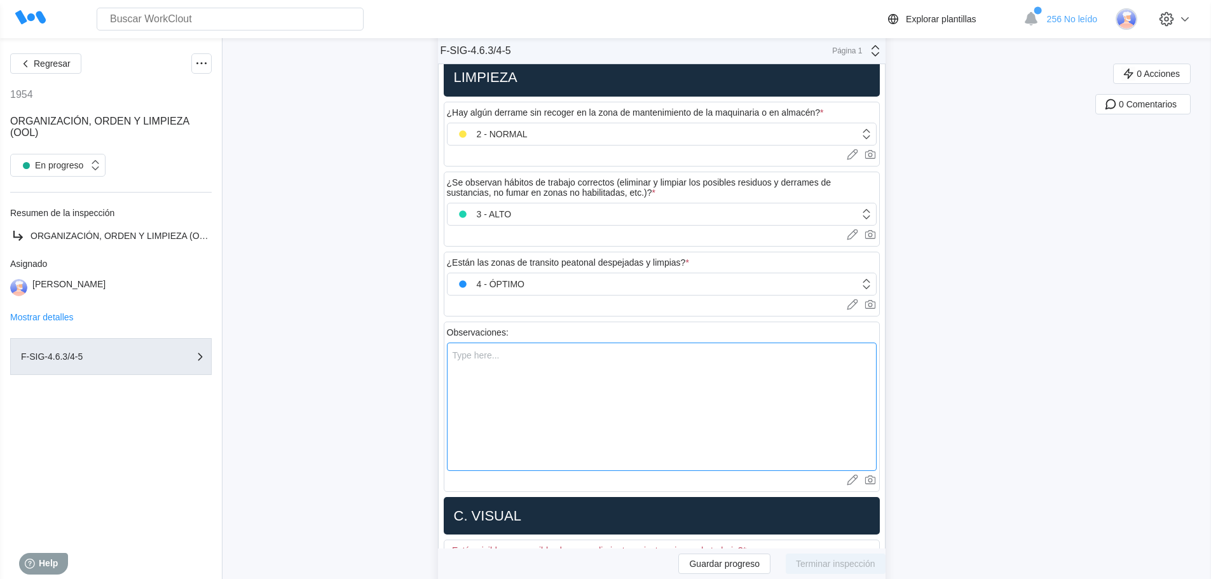
click at [518, 358] on textarea at bounding box center [662, 407] width 430 height 128
click at [811, 357] on textarea "En la isleta ! hay restos de algun pequeño derrame con sepiolita en el suelo si…" at bounding box center [662, 407] width 430 height 128
click at [513, 355] on textarea "En la isleta ! hay restos de algun pequeño derrame con sepiolita en el suelo si…" at bounding box center [662, 407] width 430 height 128
click at [574, 441] on textarea "En la isleta 5 hay restos de algun pequeño derrame con sepiolita en el suelo si…" at bounding box center [662, 407] width 430 height 128
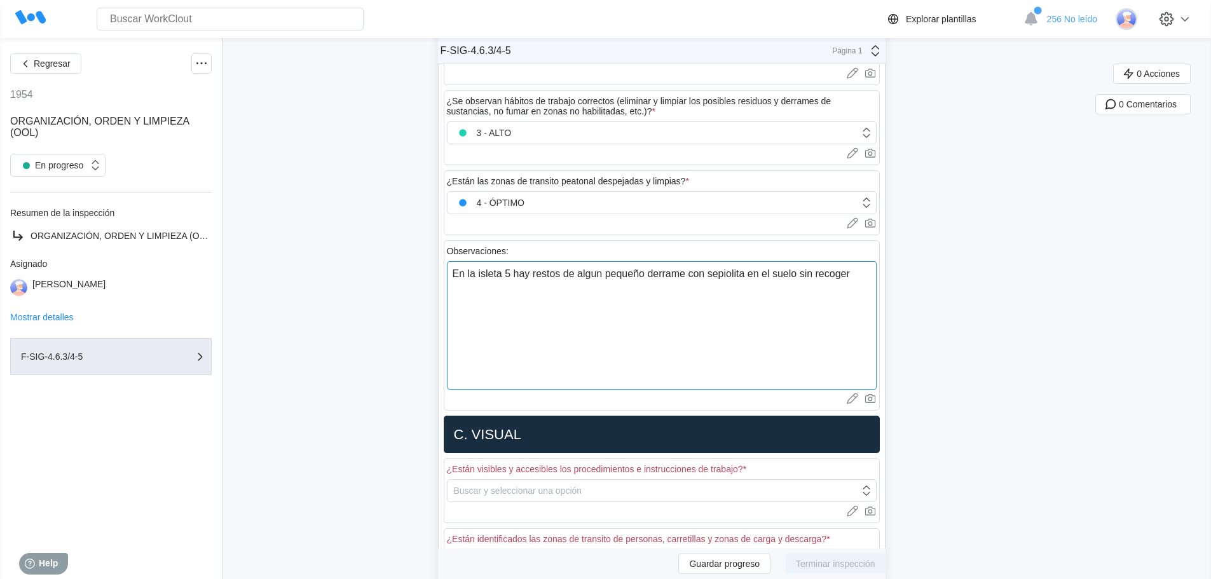
scroll to position [1399, 0]
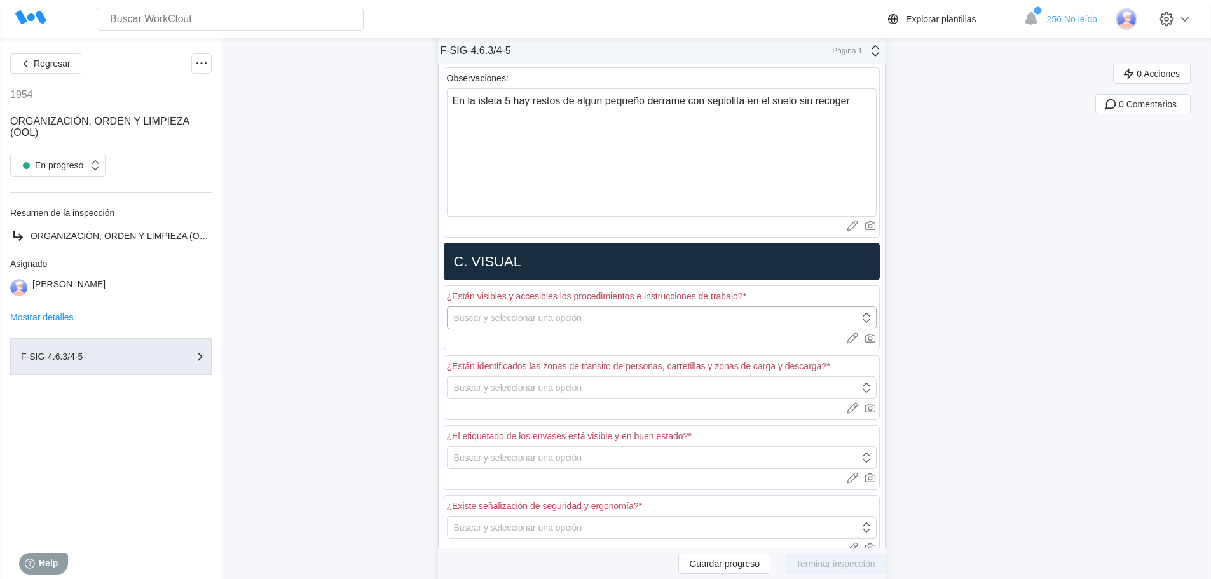
click at [551, 321] on div "Buscar y seleccionar una opción" at bounding box center [518, 318] width 128 height 10
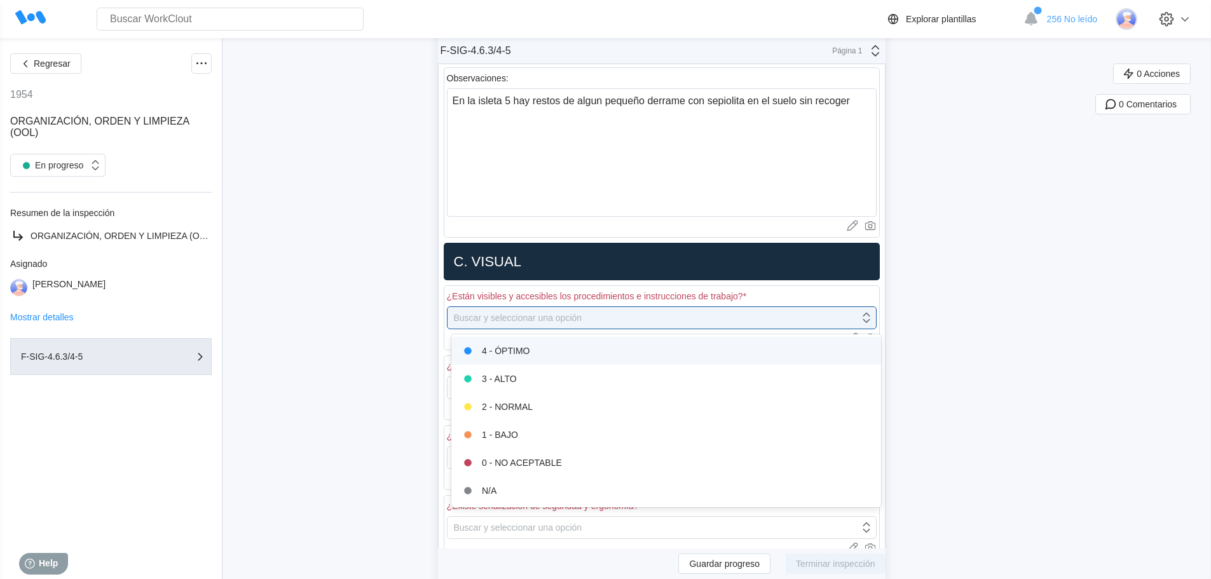
click at [546, 354] on div "4 - ÓPTIMO" at bounding box center [666, 351] width 415 height 18
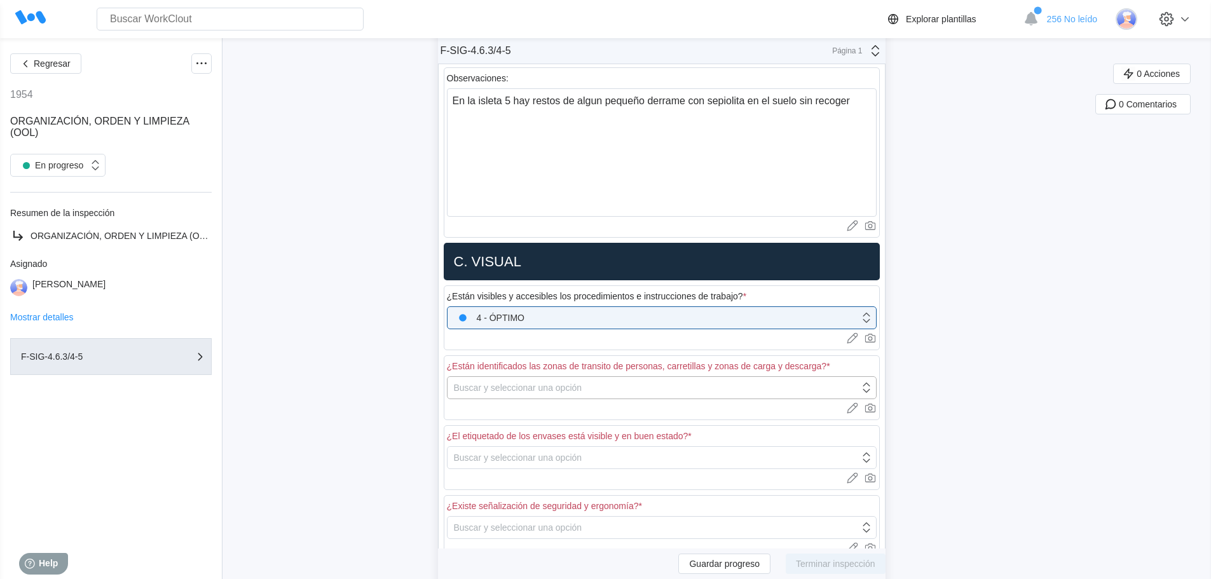
click at [513, 394] on div "Buscar y seleccionar una opción" at bounding box center [654, 388] width 412 height 18
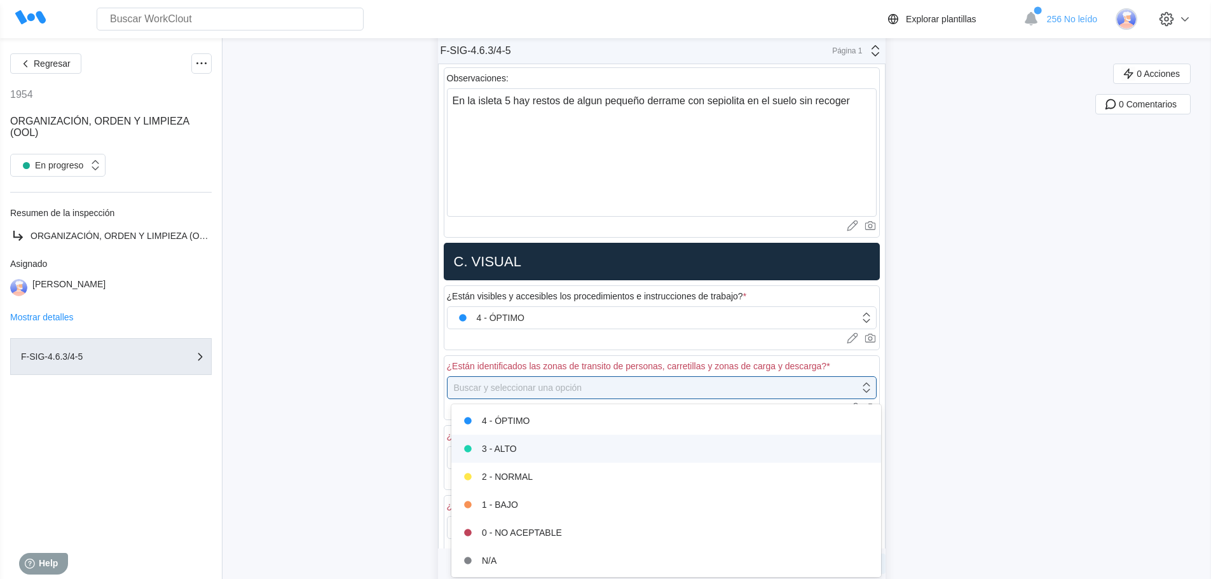
click at [513, 440] on div "3 - ALTO" at bounding box center [666, 449] width 415 height 18
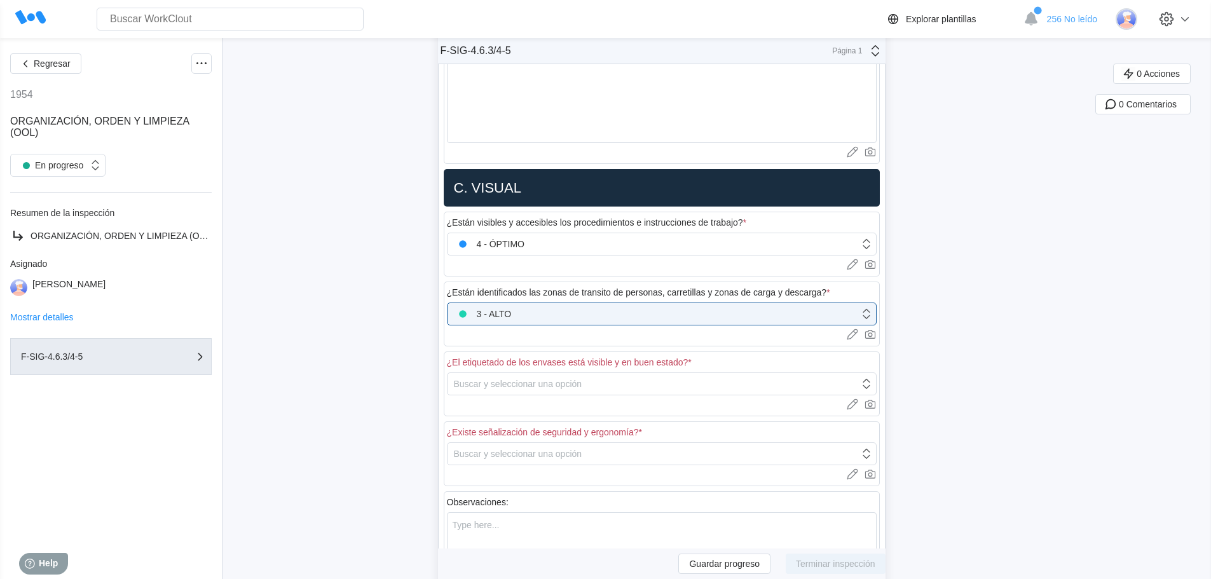
scroll to position [1590, 0]
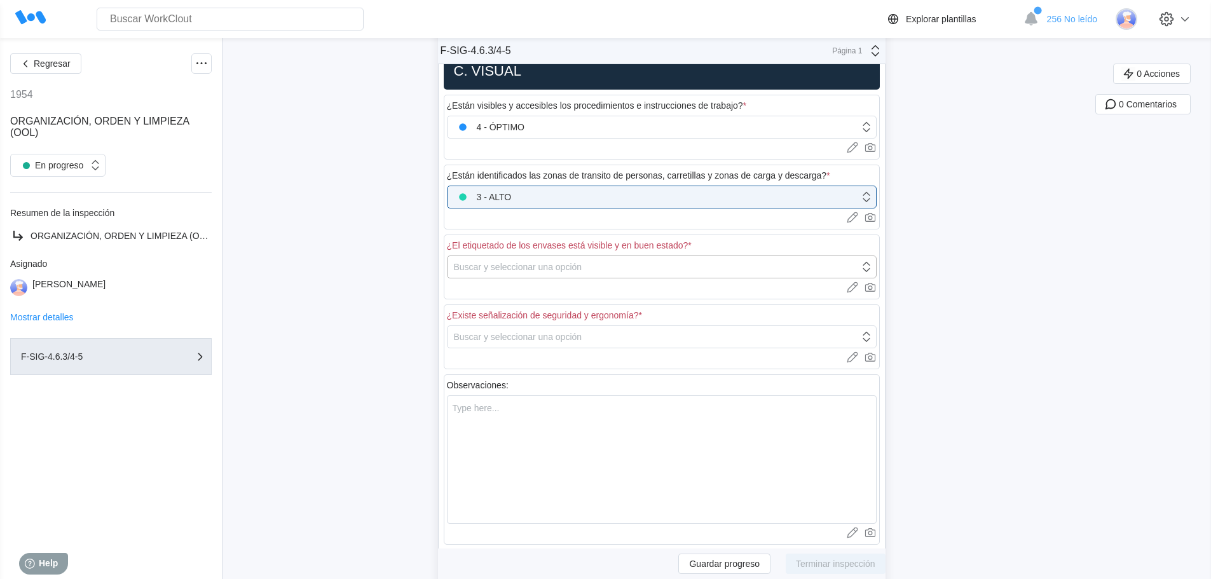
click at [548, 260] on div "Buscar y seleccionar una opción" at bounding box center [654, 267] width 412 height 18
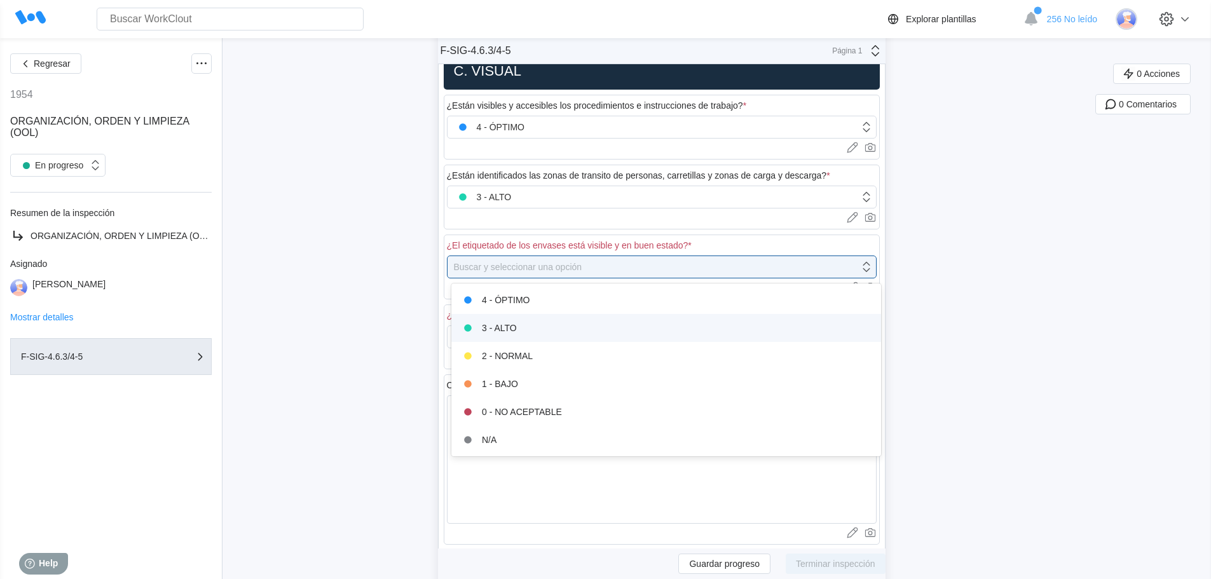
click at [526, 328] on div "3 - ALTO" at bounding box center [666, 328] width 415 height 18
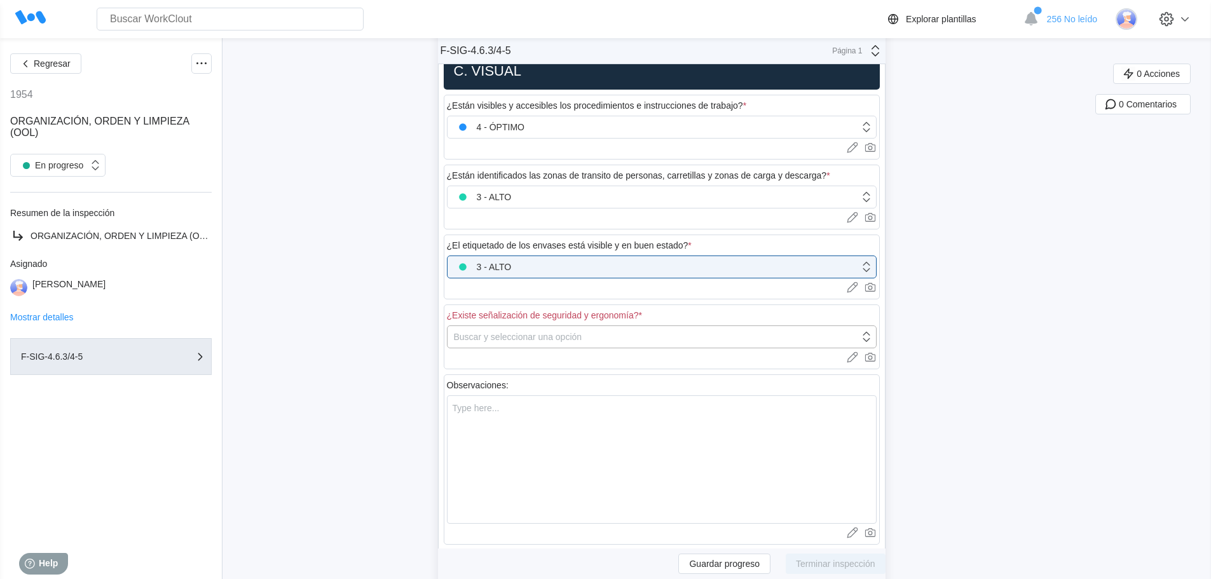
scroll to position [1717, 0]
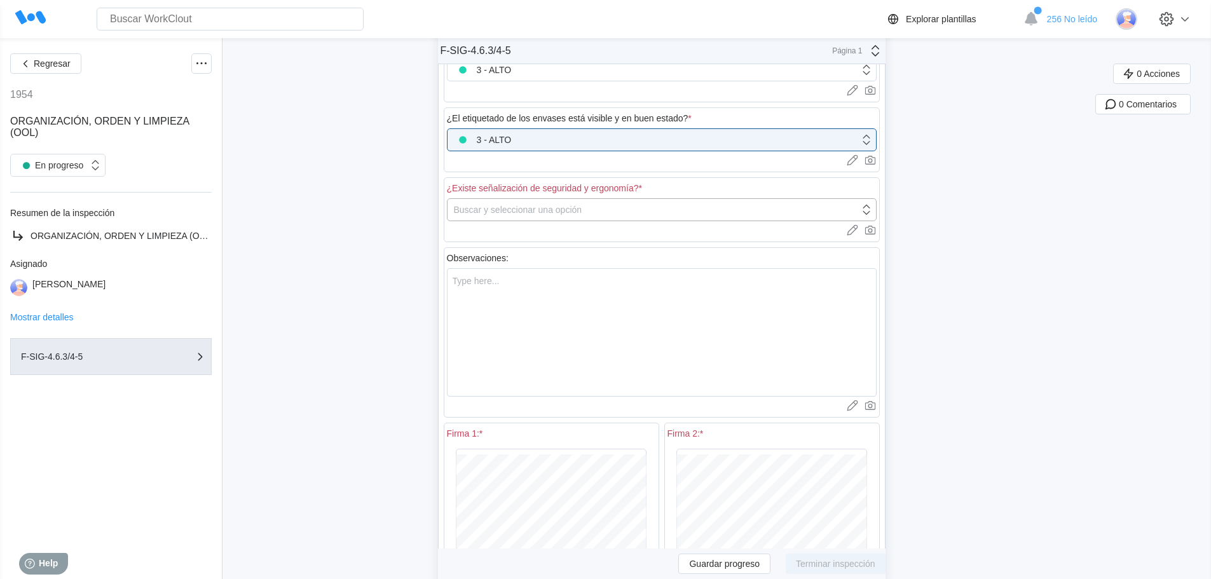
click at [531, 208] on div "Buscar y seleccionar una opción" at bounding box center [518, 210] width 128 height 10
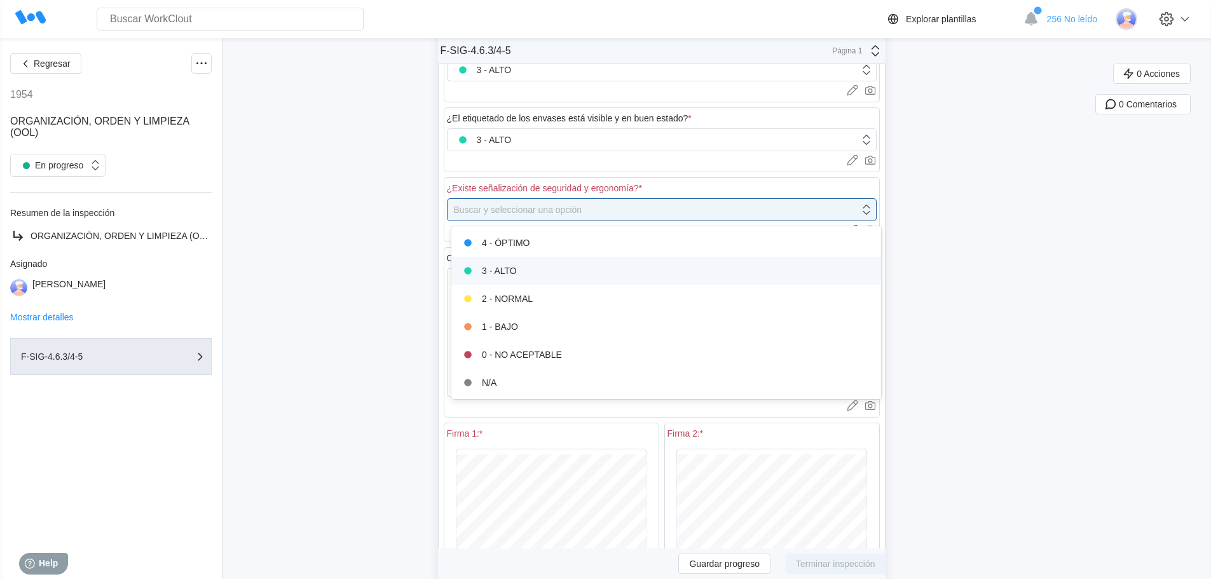
click at [525, 270] on div "3 - ALTO" at bounding box center [666, 271] width 415 height 18
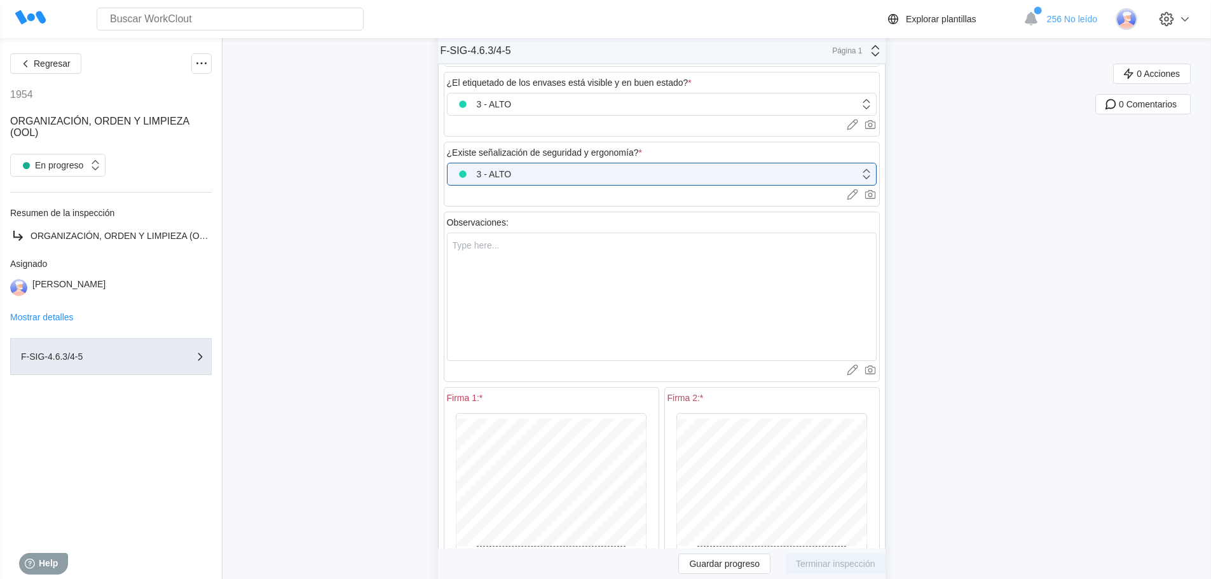
scroll to position [1756, 0]
click at [490, 256] on textarea at bounding box center [662, 293] width 430 height 128
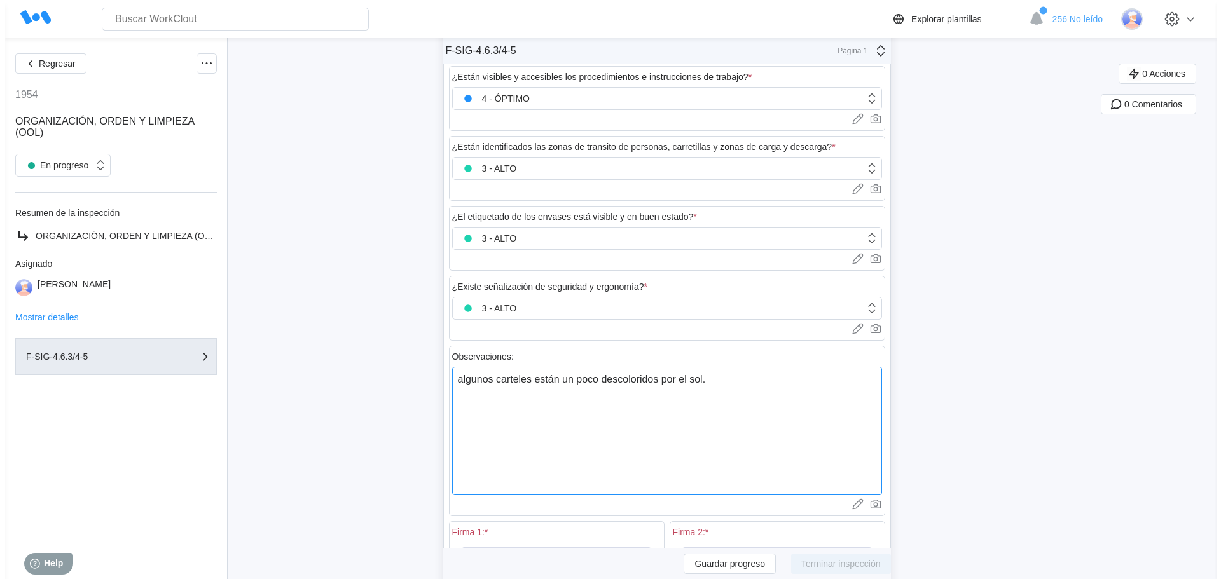
scroll to position [1502, 0]
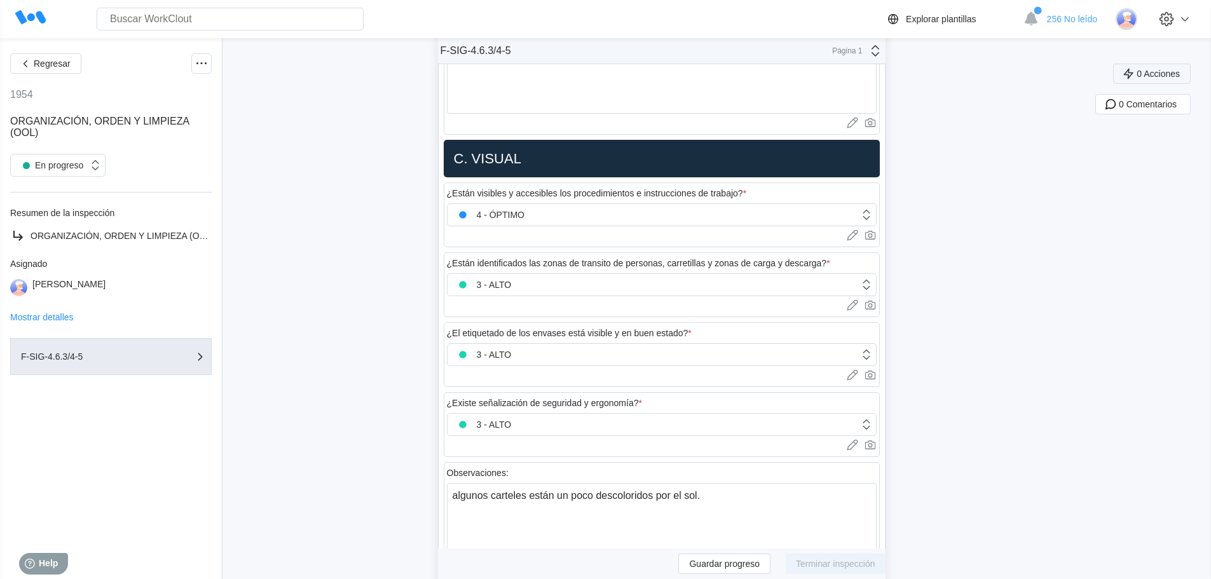
click at [1175, 78] on span "0 Acciones" at bounding box center [1158, 73] width 43 height 9
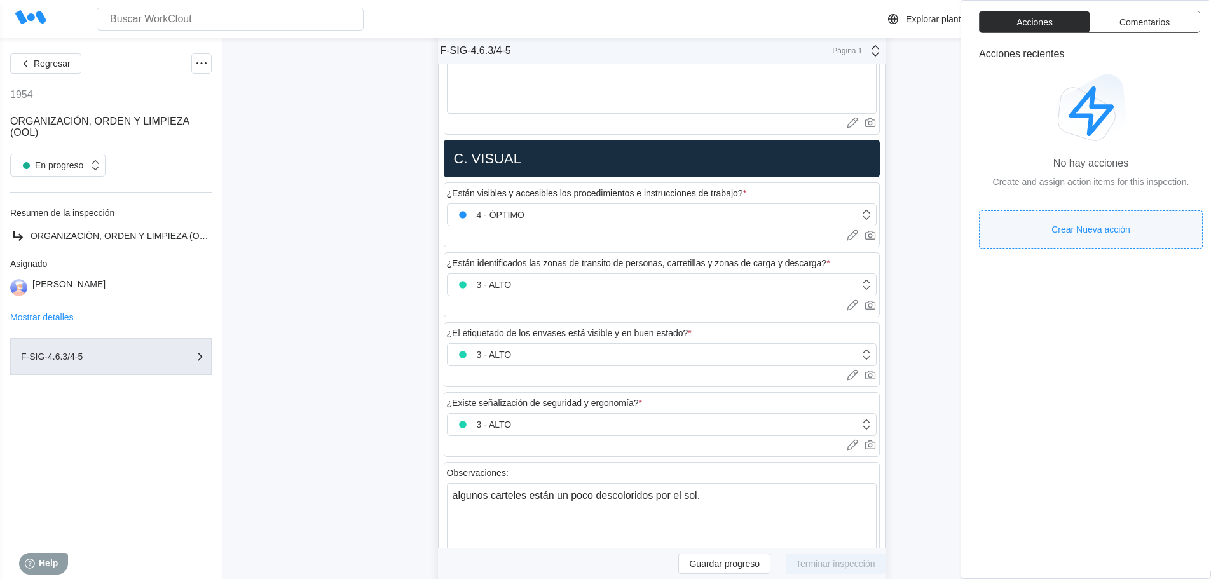
click at [1117, 226] on span "Crear Nueva acción" at bounding box center [1091, 229] width 79 height 9
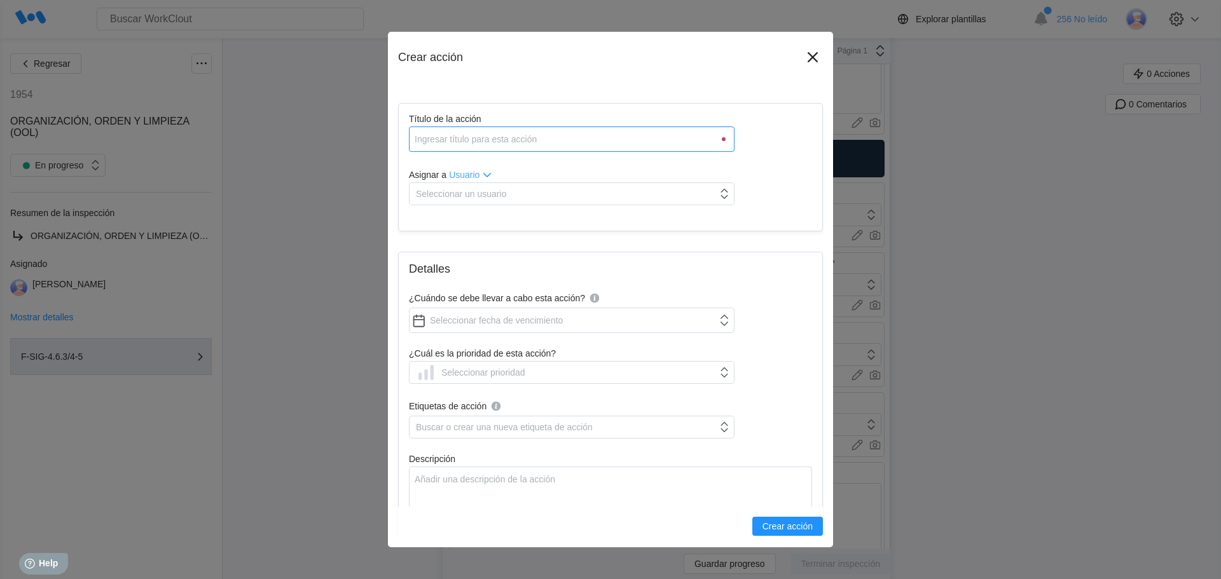
click at [497, 146] on input "Título de la acción" at bounding box center [572, 139] width 326 height 25
click at [423, 187] on div "Seleccionar un usuario" at bounding box center [564, 194] width 308 height 18
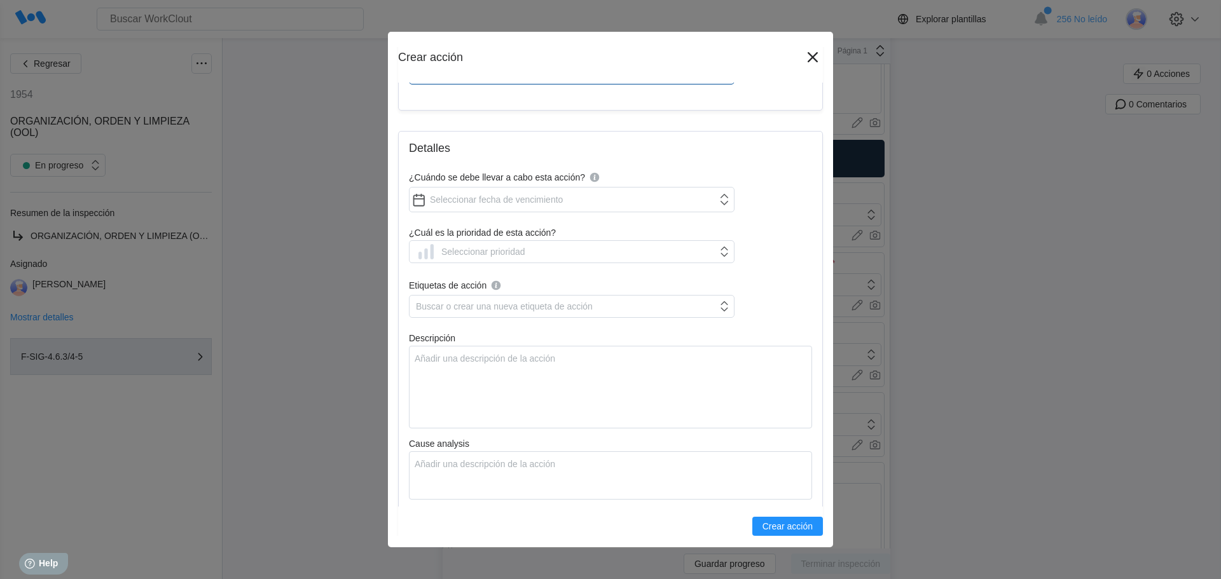
scroll to position [127, 0]
click at [485, 193] on input "¿Cuándo se debe llevar a cabo esta acción?" at bounding box center [572, 198] width 326 height 25
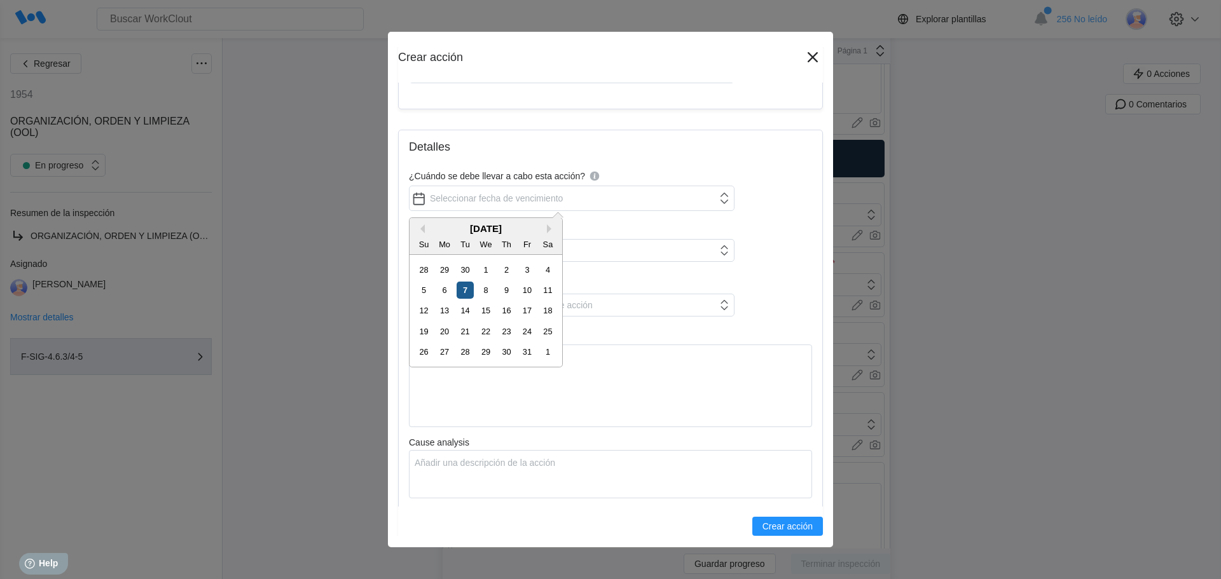
click at [471, 283] on div "7" at bounding box center [465, 290] width 17 height 17
click at [465, 249] on div "Seleccionar prioridad" at bounding box center [483, 250] width 84 height 10
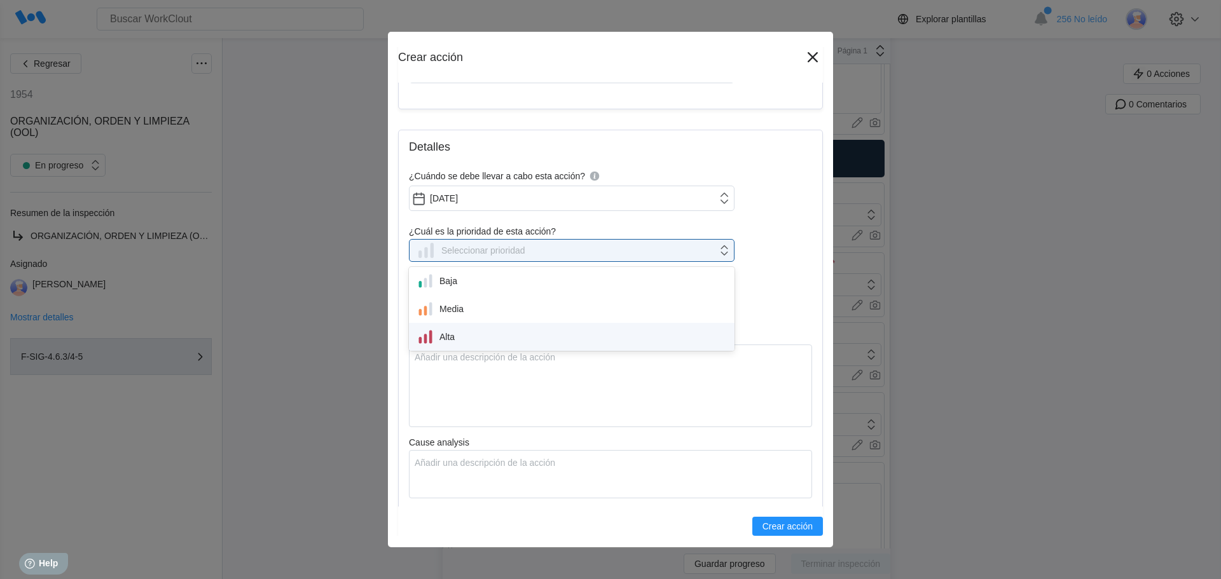
click at [455, 331] on div "Alta" at bounding box center [572, 337] width 310 height 18
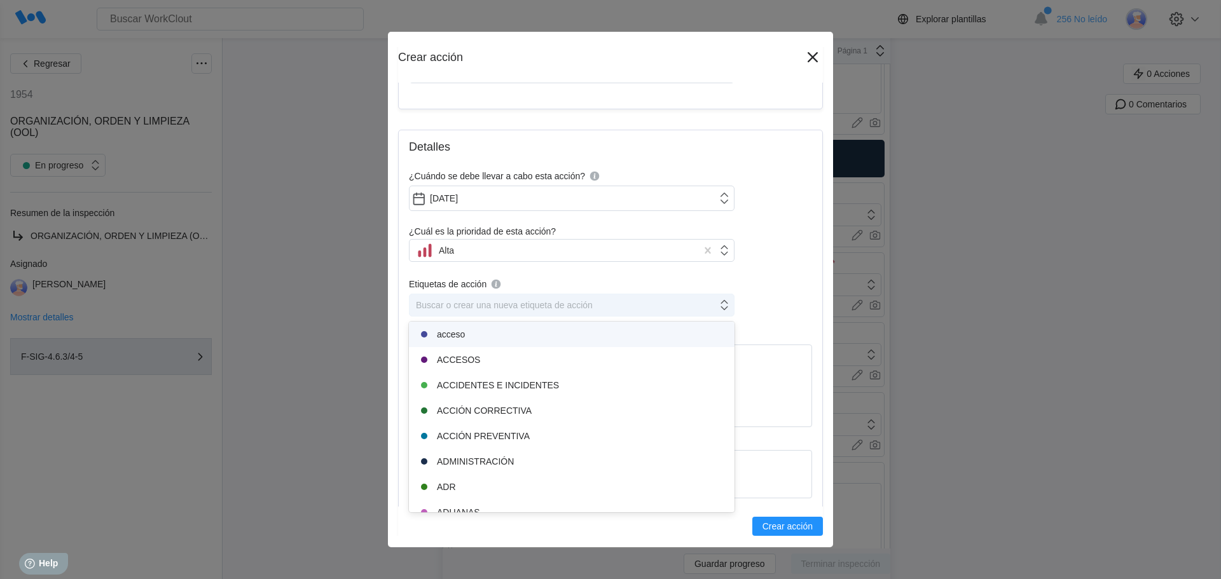
click at [455, 303] on div "Buscar o crear una nueva etiqueta de acción" at bounding box center [504, 305] width 177 height 10
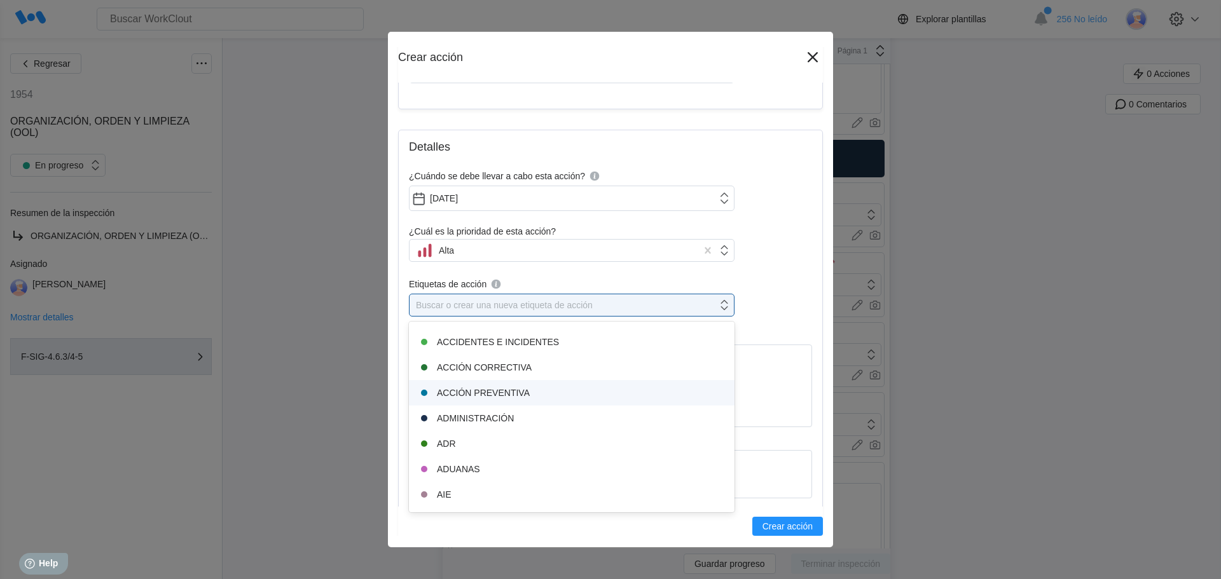
scroll to position [64, 0]
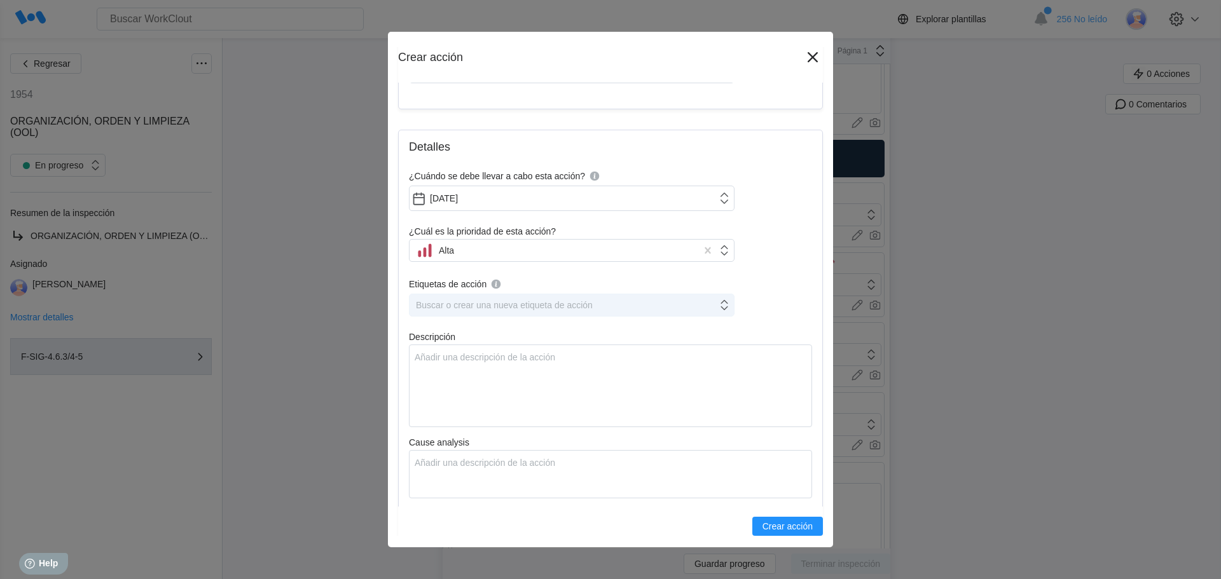
click at [457, 304] on div "Buscar o crear una nueva etiqueta de acción" at bounding box center [504, 305] width 177 height 10
click at [427, 373] on textarea "Descripción" at bounding box center [610, 388] width 403 height 83
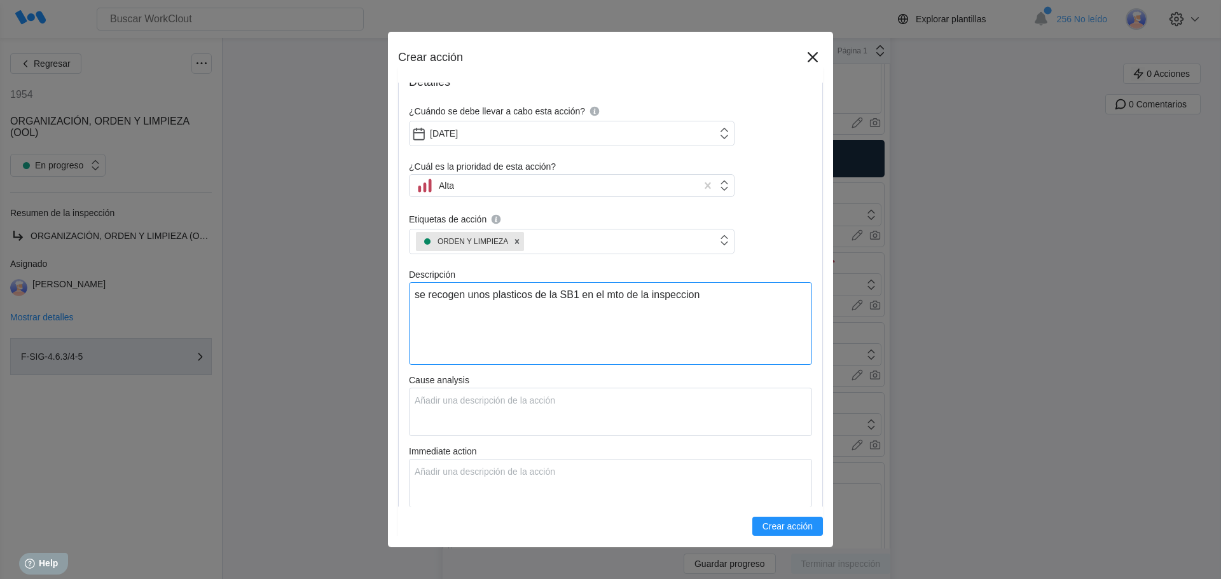
scroll to position [382, 0]
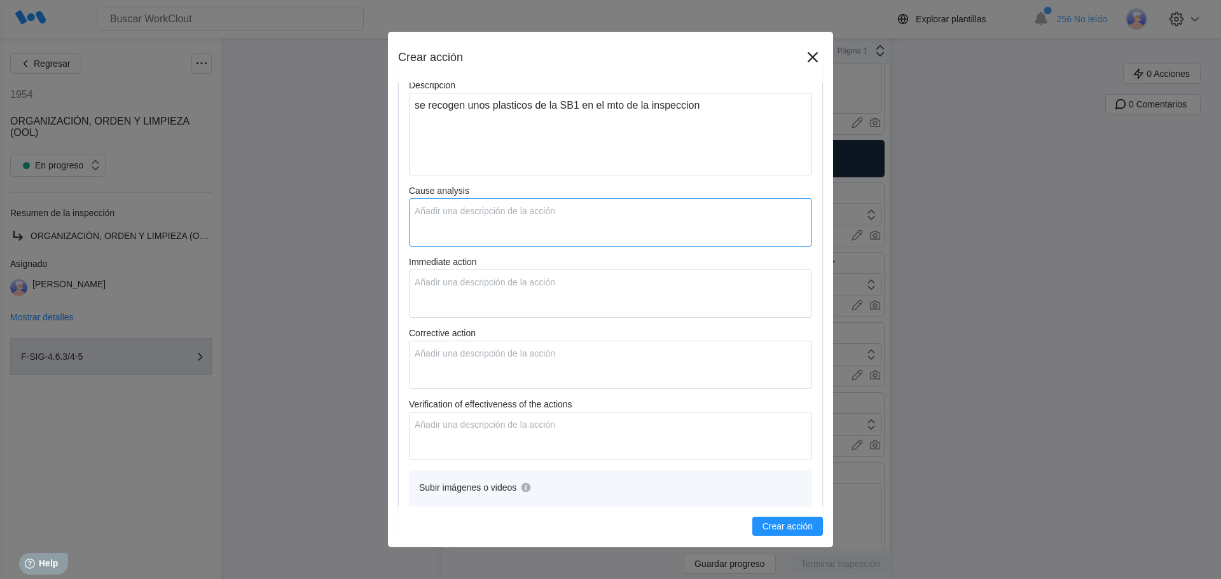
click at [481, 212] on textarea "Cause analysis" at bounding box center [610, 222] width 403 height 48
click at [442, 279] on textarea "Immediate action" at bounding box center [610, 294] width 403 height 48
click at [447, 356] on textarea "Corrective action" at bounding box center [610, 365] width 403 height 48
click at [434, 424] on textarea "Verification of effectiveness of the actions" at bounding box center [610, 436] width 403 height 48
click at [774, 520] on button "Crear acción" at bounding box center [787, 526] width 71 height 19
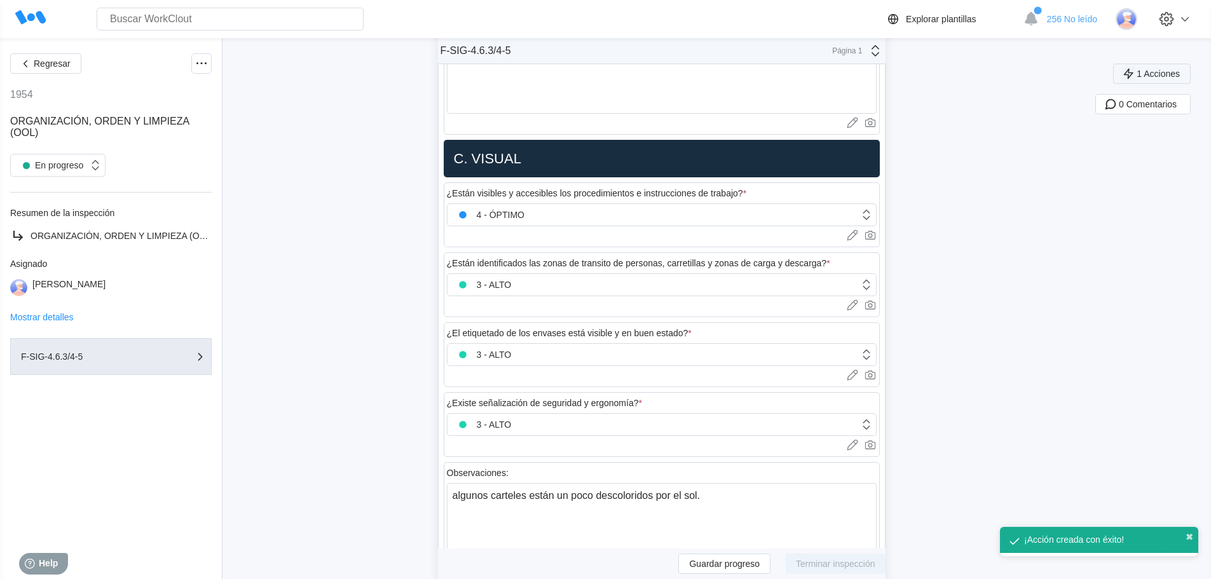
click at [1168, 79] on button "1 Acciones" at bounding box center [1153, 74] width 78 height 20
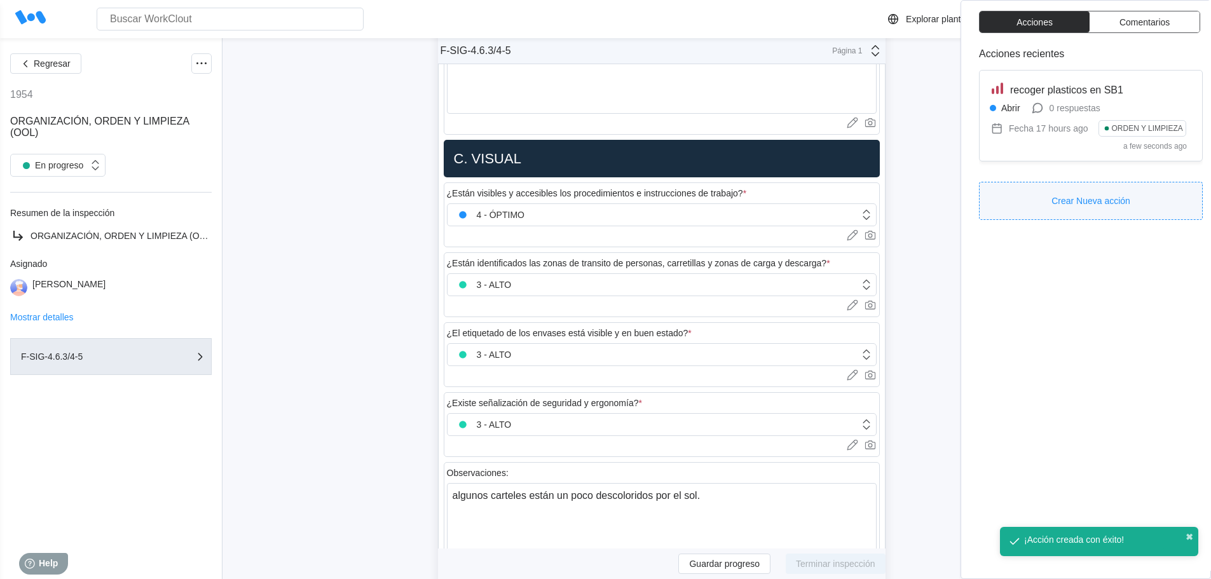
click at [1064, 200] on span "Crear Nueva acción" at bounding box center [1091, 201] width 79 height 9
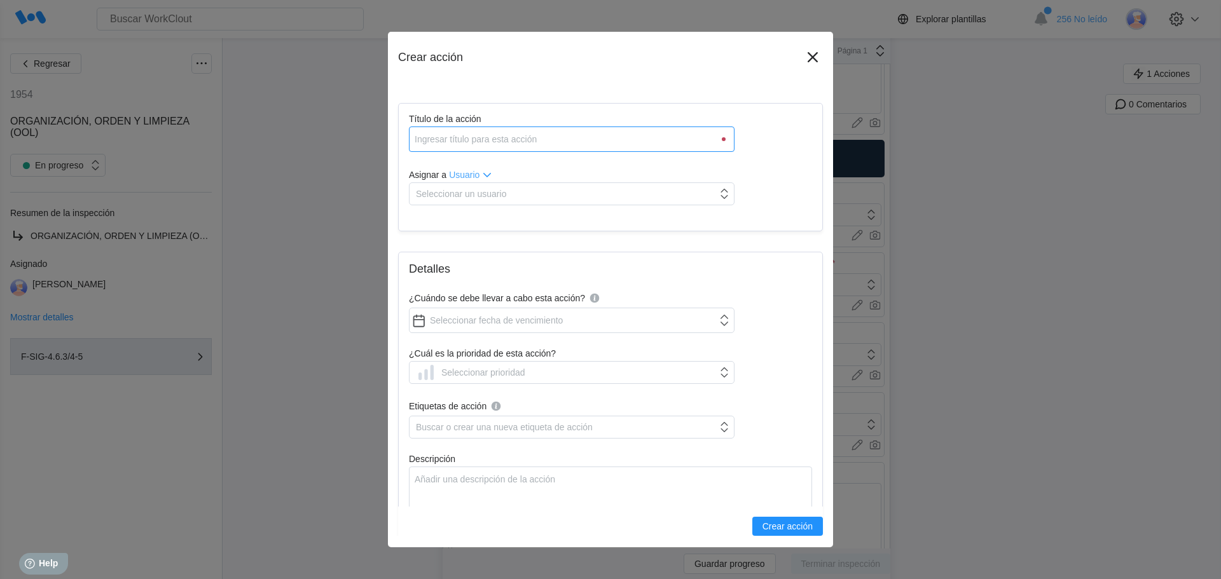
click at [499, 137] on input "Título de la acción" at bounding box center [572, 139] width 326 height 25
click at [576, 139] on input "sepiolita con restos de producto en I 5" at bounding box center [572, 139] width 326 height 25
click at [492, 190] on div "Seleccionar un usuario" at bounding box center [461, 194] width 90 height 10
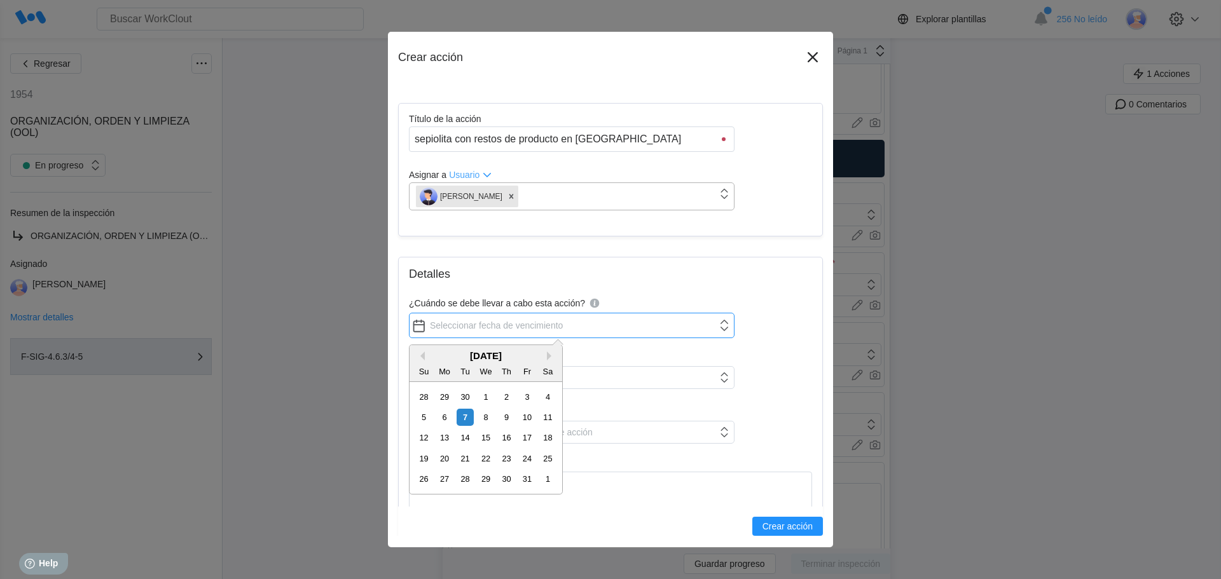
click at [453, 321] on input "¿Cuándo se debe llevar a cabo esta acción?" at bounding box center [572, 325] width 326 height 25
click at [469, 415] on div "7" at bounding box center [465, 417] width 17 height 17
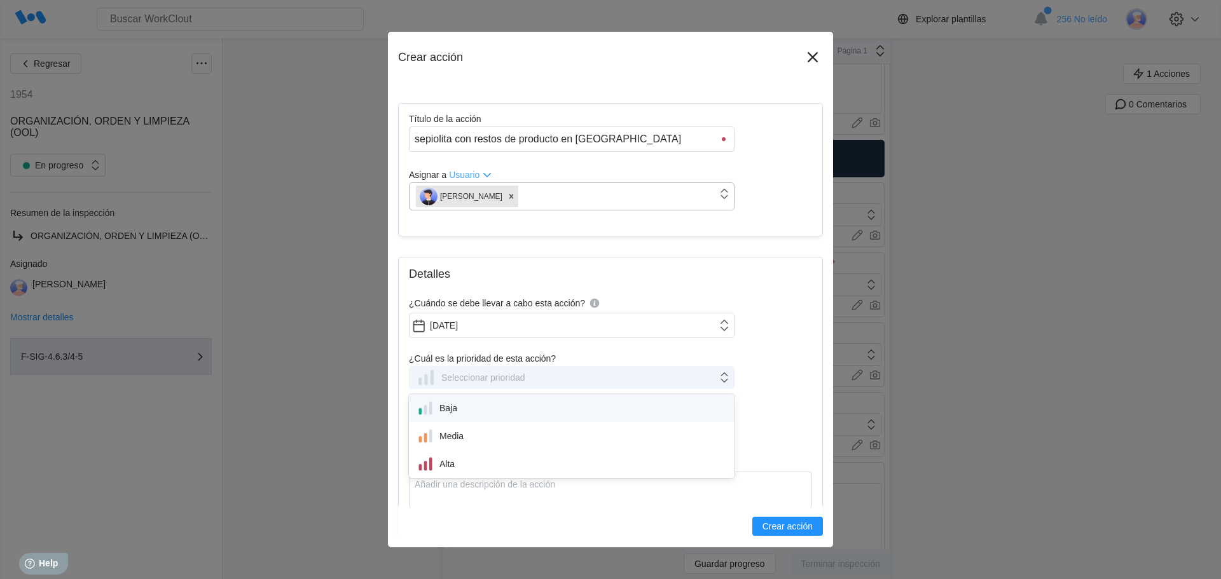
click at [465, 383] on div "Seleccionar prioridad" at bounding box center [470, 378] width 109 height 20
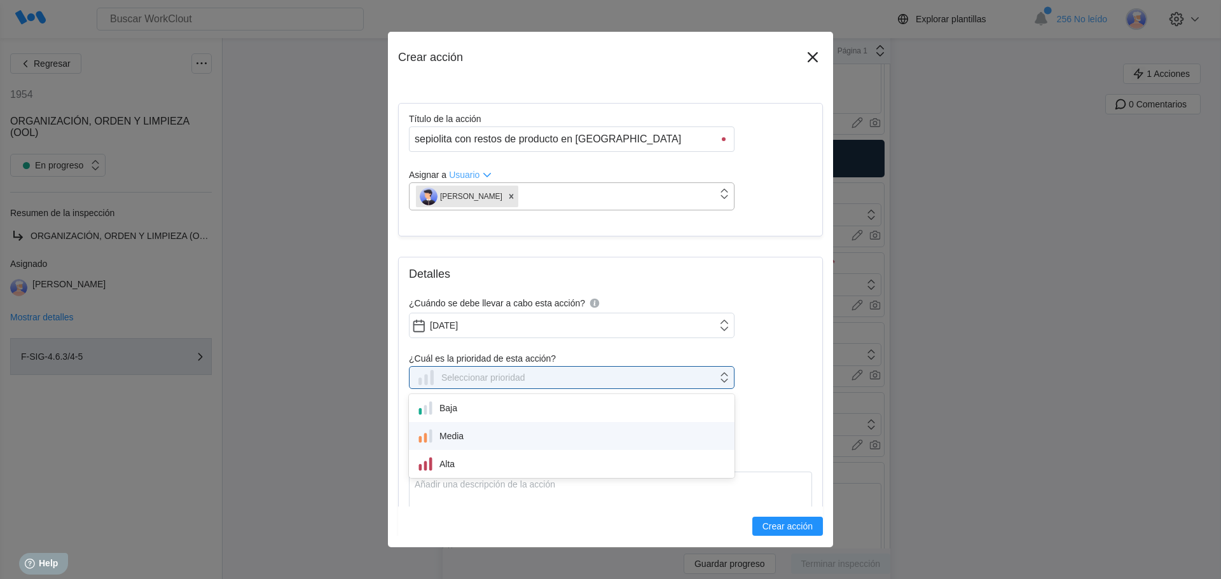
click at [449, 435] on div "Media" at bounding box center [572, 436] width 310 height 18
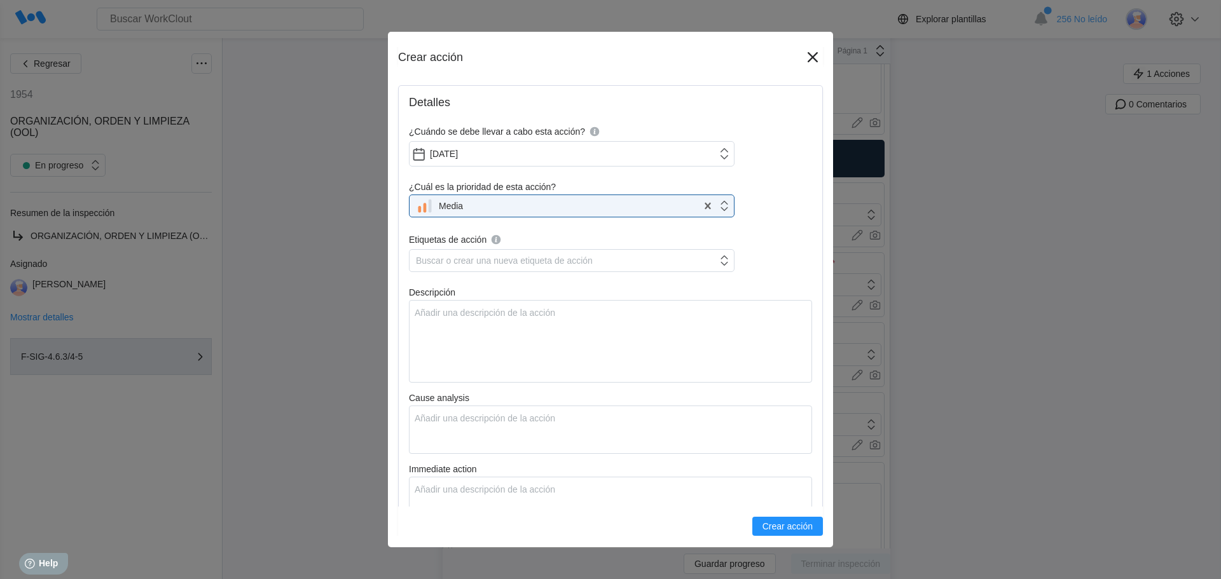
scroll to position [191, 0]
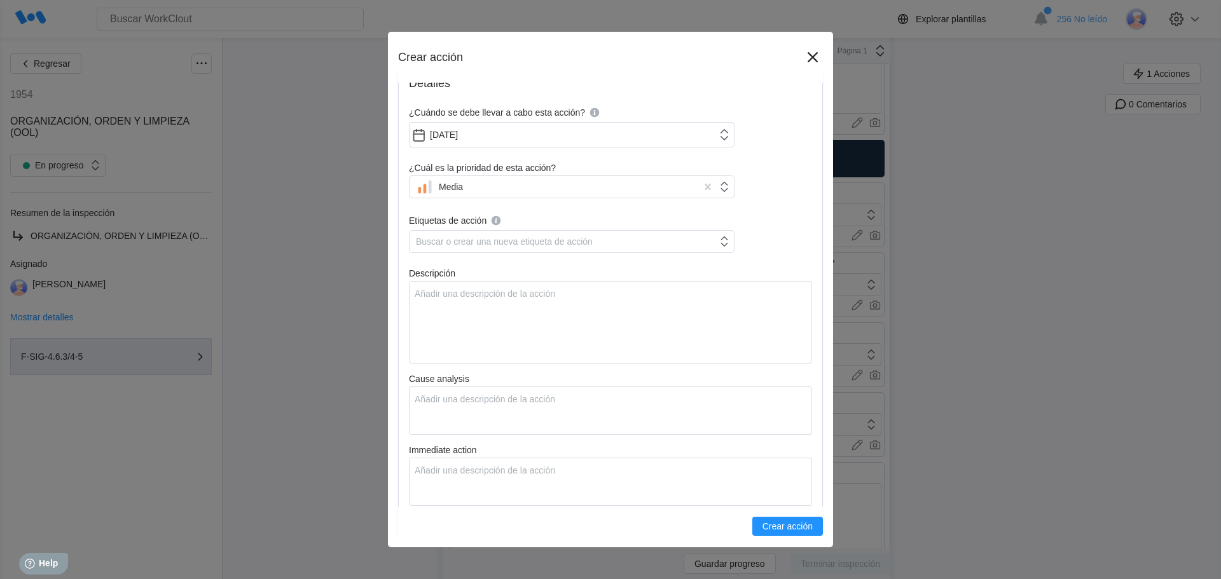
click at [456, 258] on div "Detalles ¿Cuándo se debe llevar a cabo esta acción? 10/07/2025 ¿Cuál es la prio…" at bounding box center [610, 416] width 425 height 701
click at [457, 231] on div "Buscar o crear una nueva etiqueta de acción" at bounding box center [572, 241] width 326 height 23
click at [448, 304] on textarea "Descripción" at bounding box center [610, 325] width 403 height 83
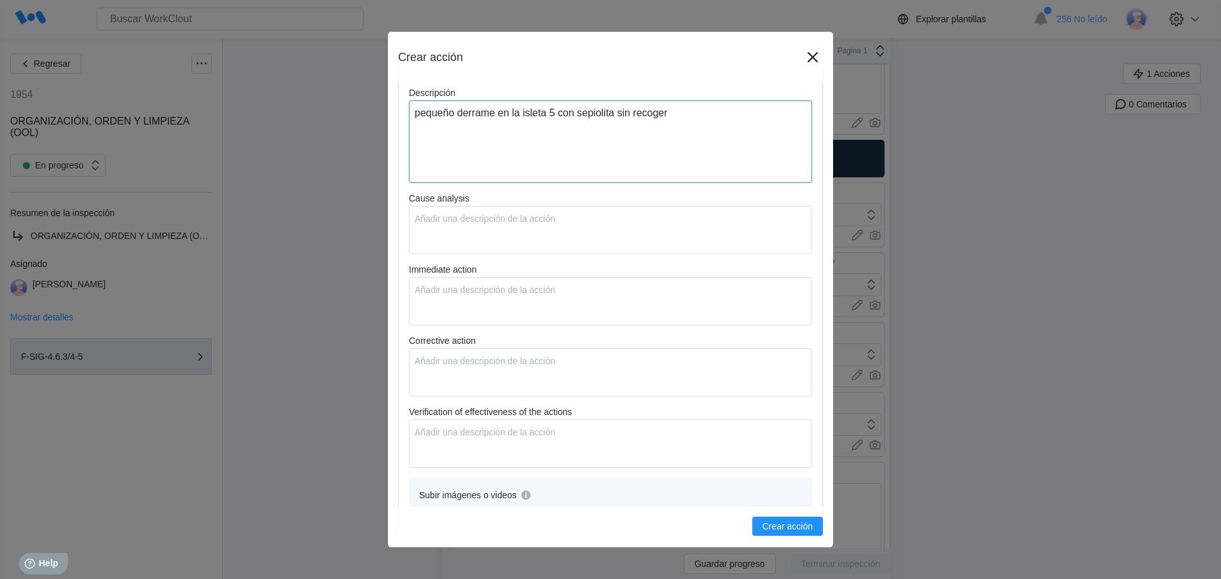
scroll to position [382, 0]
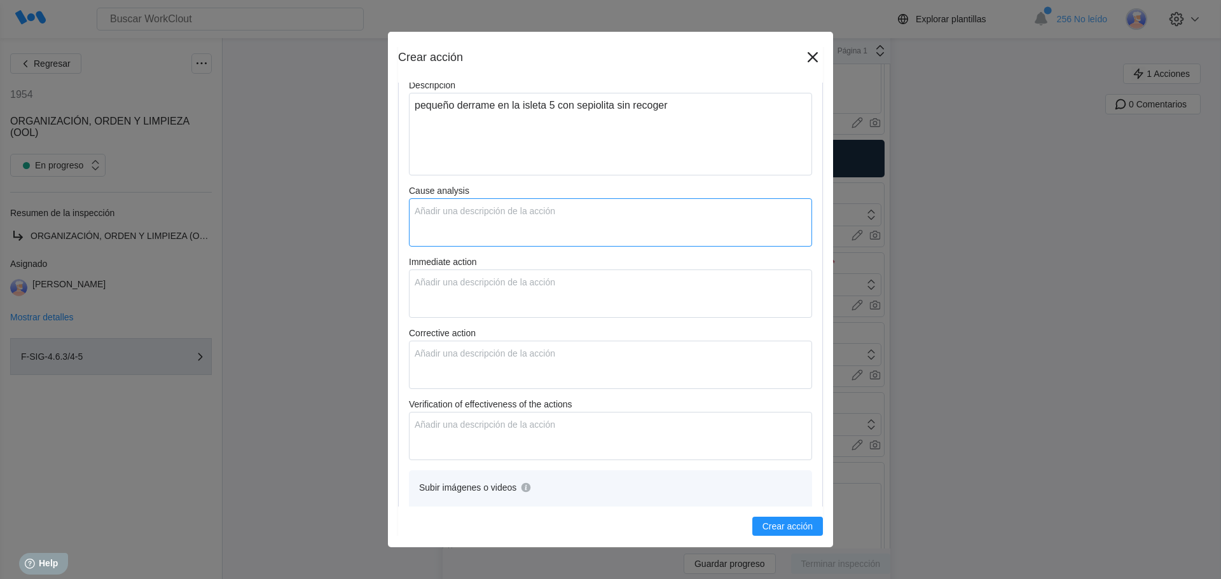
click at [427, 217] on textarea "Cause analysis" at bounding box center [610, 222] width 403 height 48
click at [565, 277] on textarea "Immediate action" at bounding box center [610, 294] width 403 height 48
click at [528, 350] on textarea "Corrective action" at bounding box center [610, 365] width 403 height 48
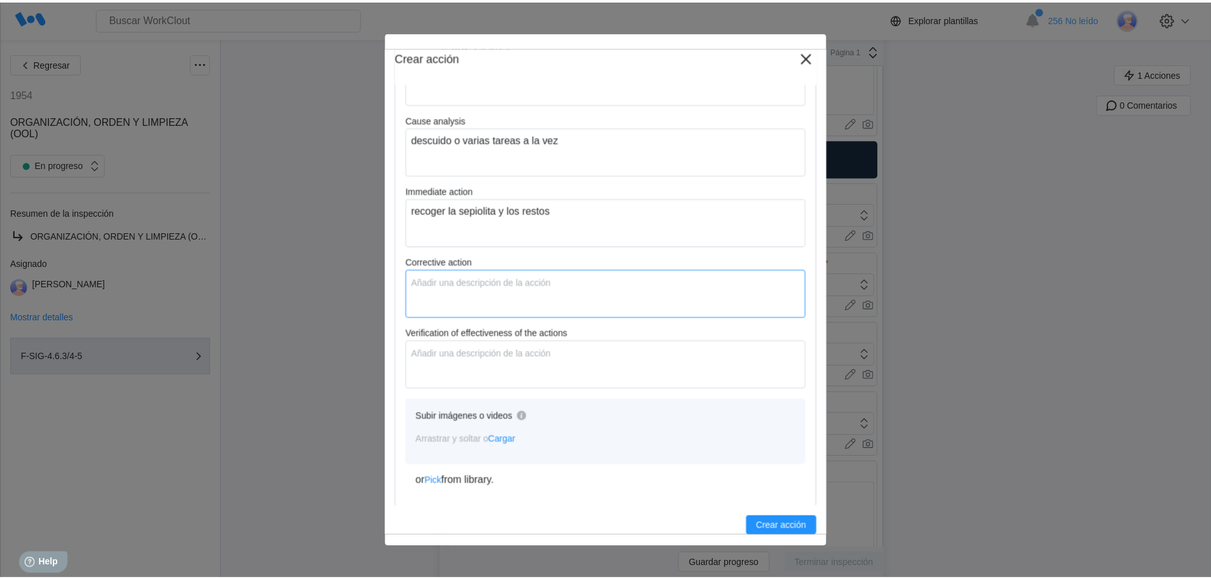
scroll to position [454, 0]
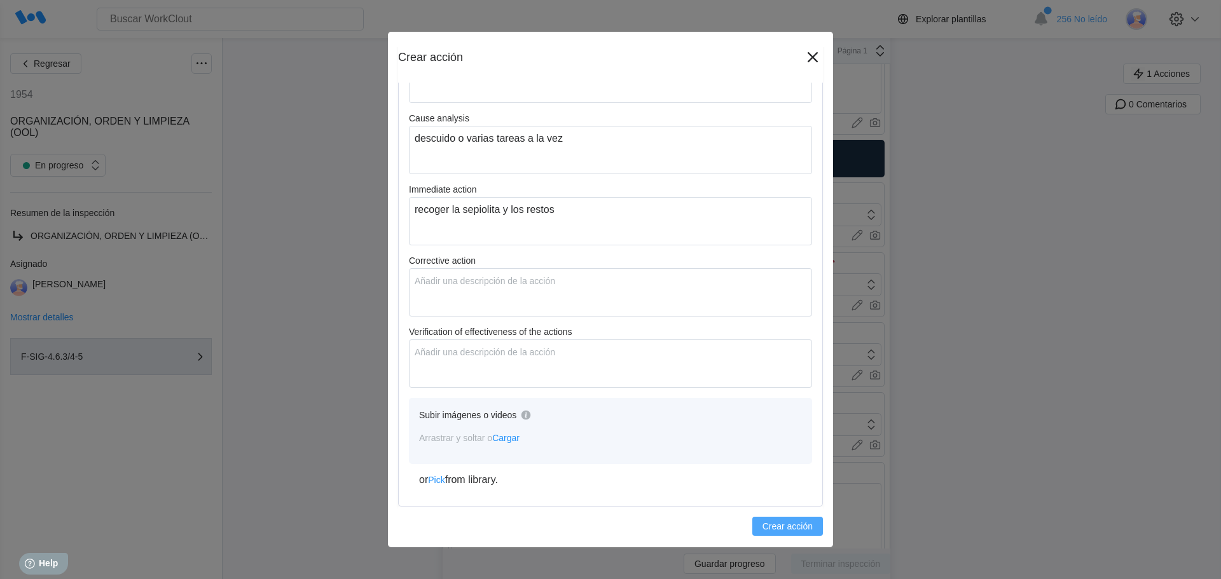
click at [787, 527] on span "Crear acción" at bounding box center [788, 526] width 50 height 9
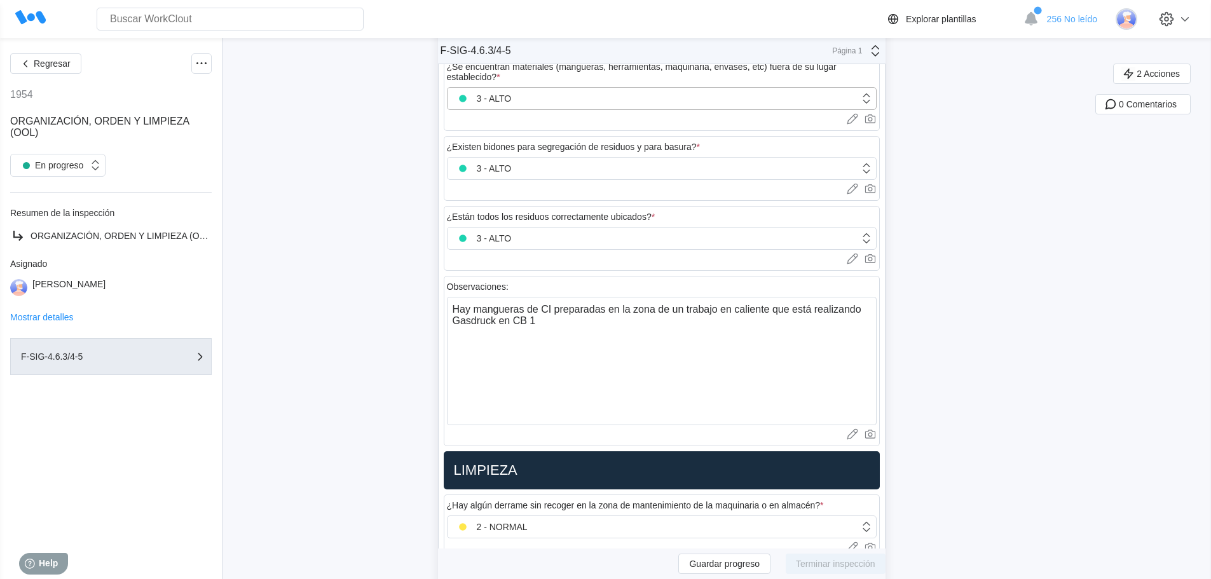
scroll to position [636, 0]
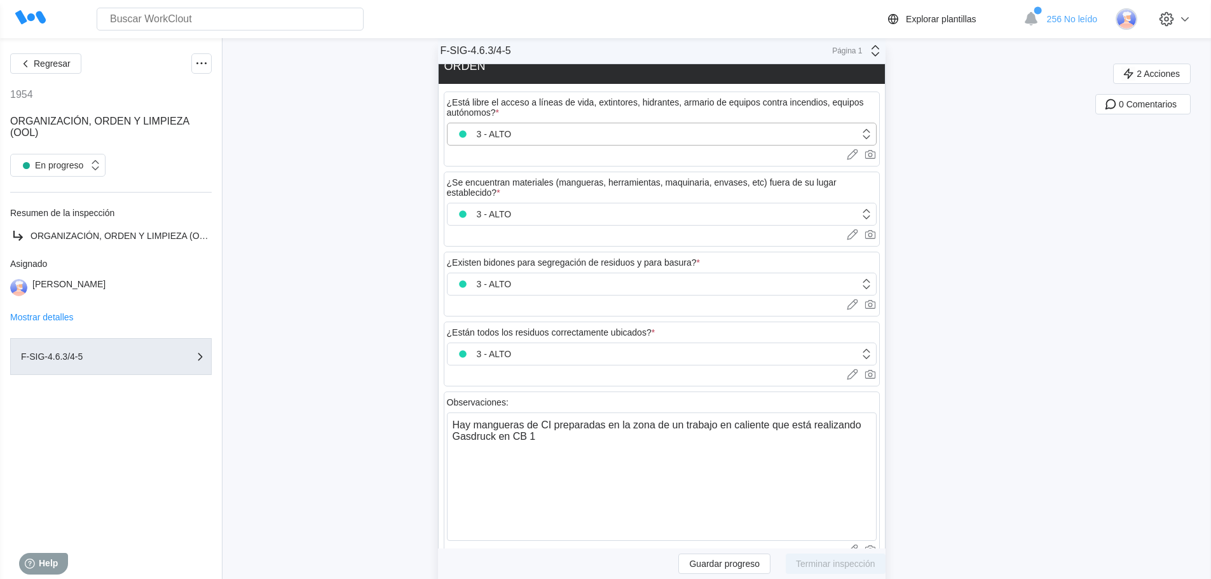
click at [596, 142] on div "3 - ALTO" at bounding box center [654, 134] width 412 height 18
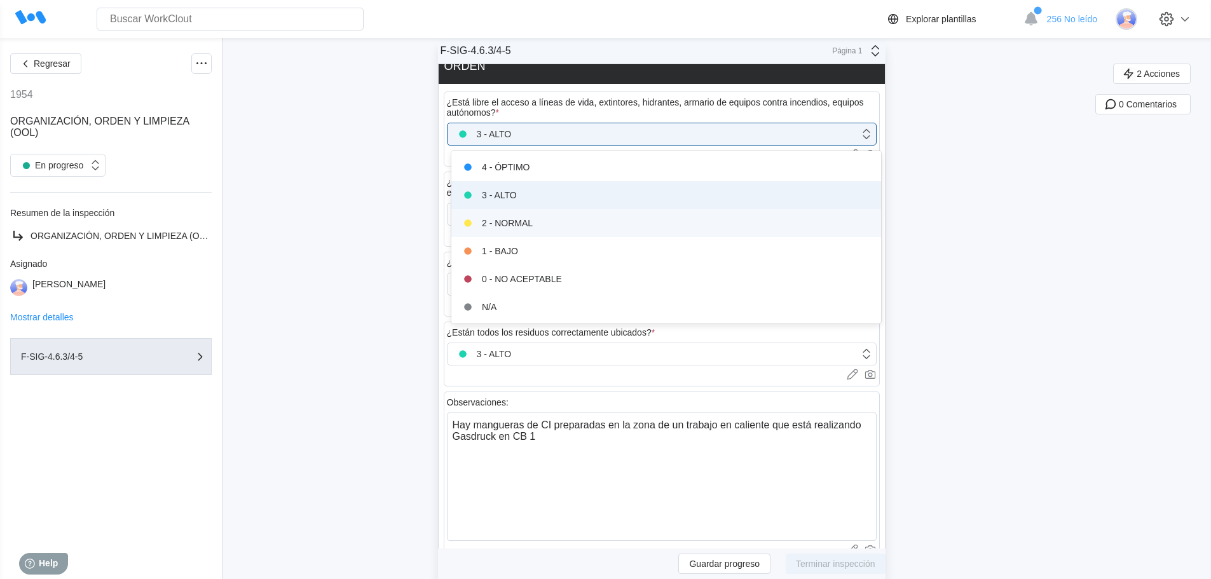
click at [570, 214] on div "2 - NORMAL" at bounding box center [666, 223] width 415 height 18
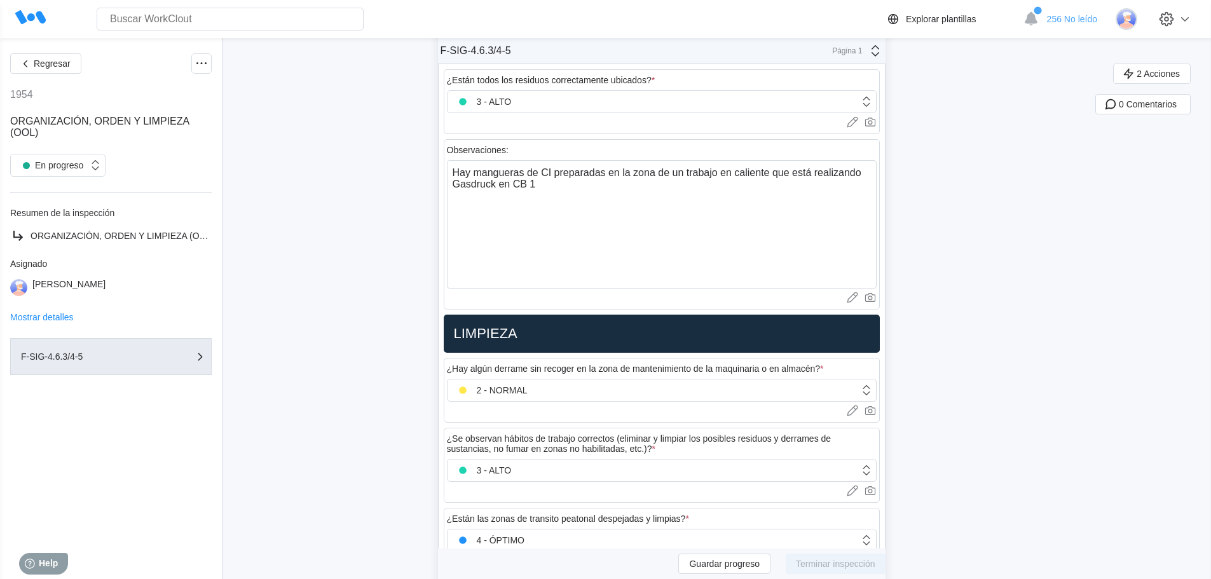
scroll to position [890, 0]
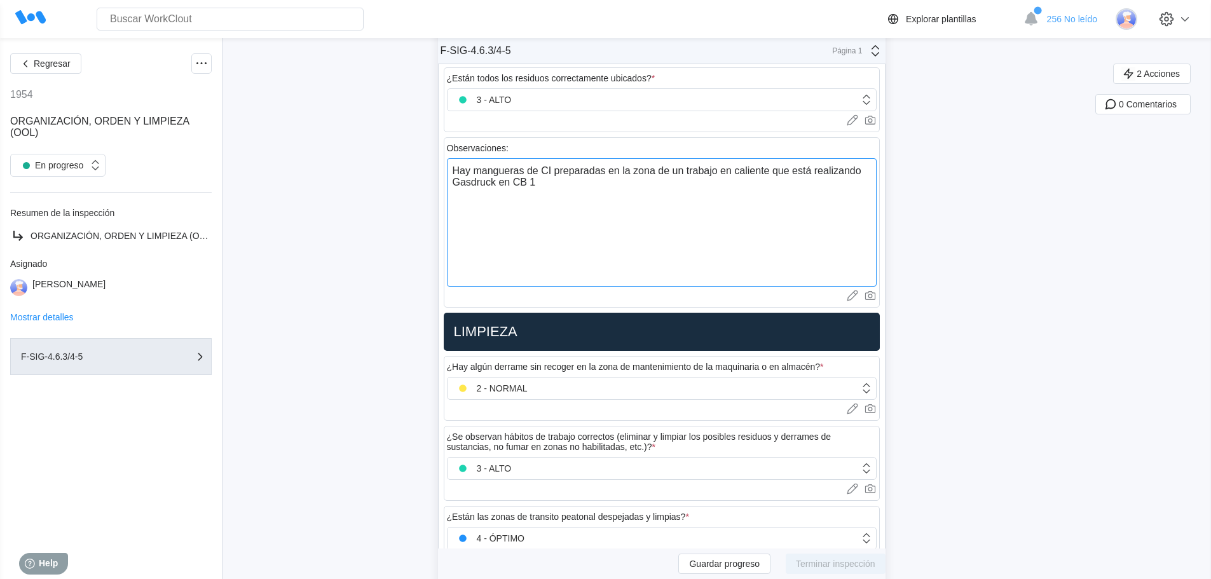
click at [551, 186] on textarea "Hay mangueras de CI preparadas en la zona de un trabajo en caliente que está re…" at bounding box center [662, 222] width 430 height 128
click at [532, 205] on textarea "Hay mangueras de CI preparadas en la zona de un trabajo en caliente que está re…" at bounding box center [662, 222] width 430 height 128
click at [708, 206] on textarea "Hay mangueras de CI preparadas en la zona de un trabajo en caliente que está re…" at bounding box center [662, 222] width 430 height 128
click at [767, 272] on textarea "Hay mangueras de CI preparadas en la zona de un trabajo en caliente que está re…" at bounding box center [662, 222] width 430 height 128
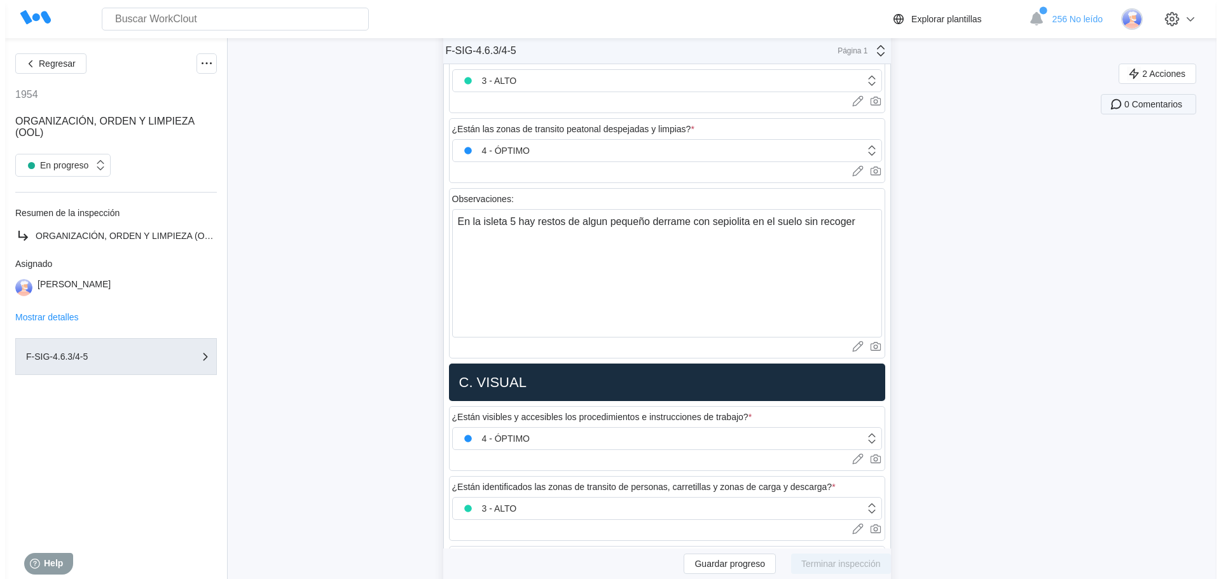
scroll to position [1248, 0]
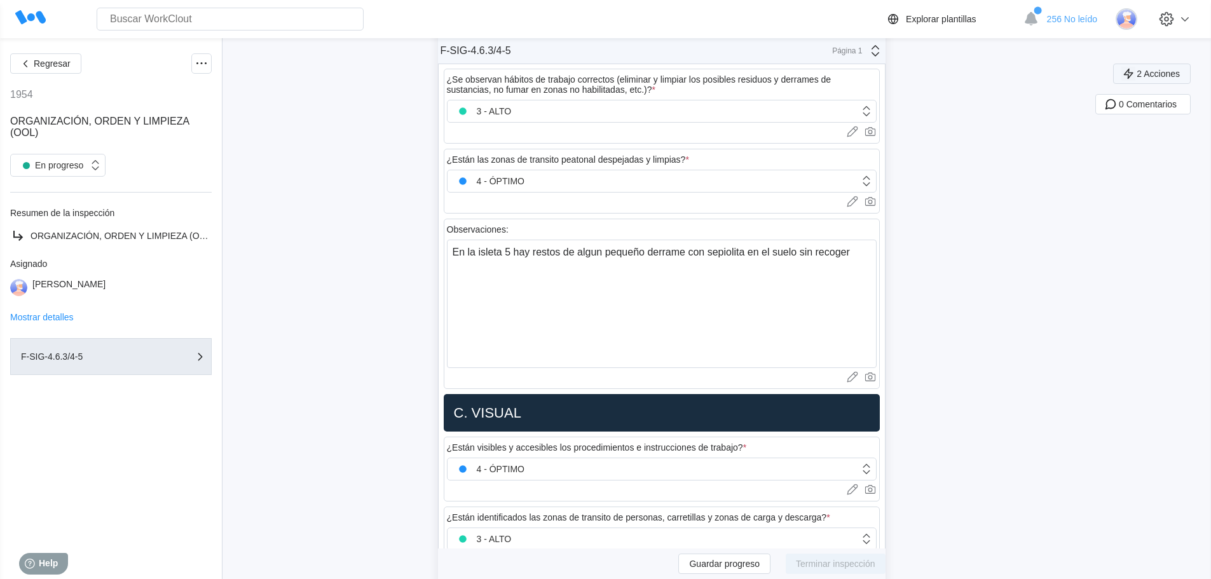
click at [1136, 76] on icon "button" at bounding box center [1129, 74] width 14 height 14
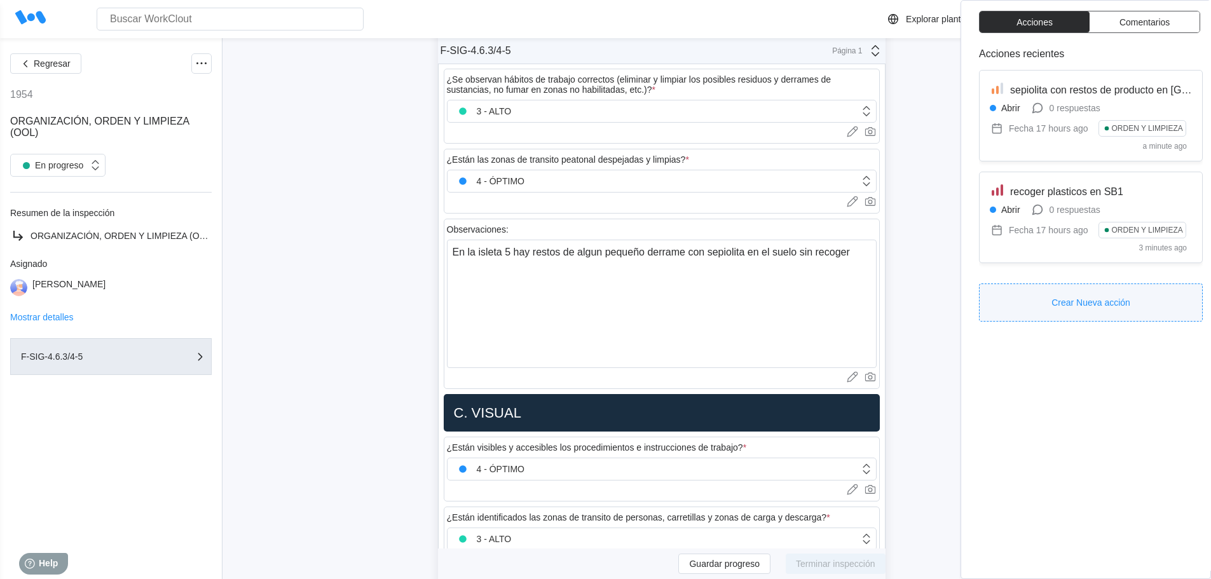
click at [1095, 304] on span "Crear Nueva acción" at bounding box center [1091, 302] width 79 height 9
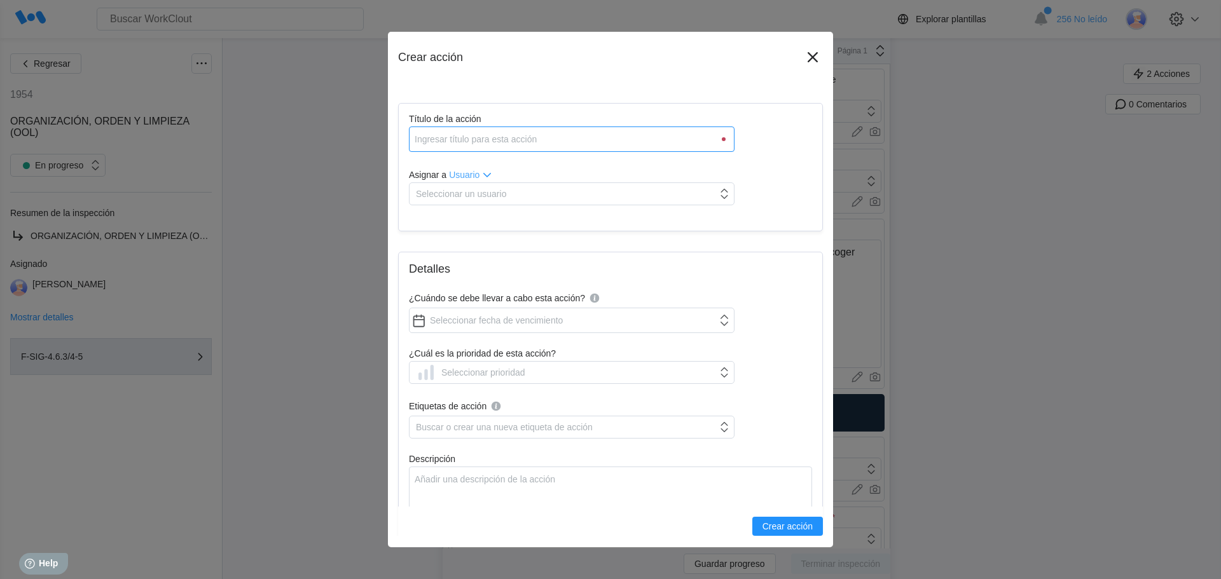
click at [453, 134] on input "Título de la acción" at bounding box center [572, 139] width 326 height 25
click at [464, 192] on div "Seleccionar un usuario" at bounding box center [461, 194] width 90 height 10
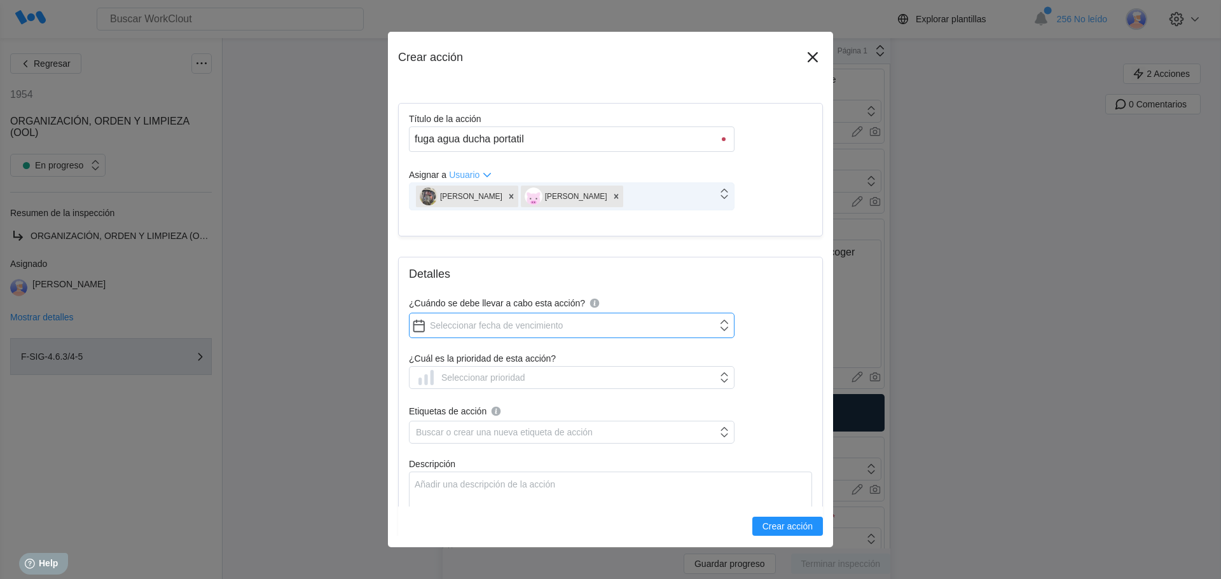
click at [481, 317] on input "¿Cuándo se debe llevar a cabo esta acción?" at bounding box center [572, 325] width 326 height 25
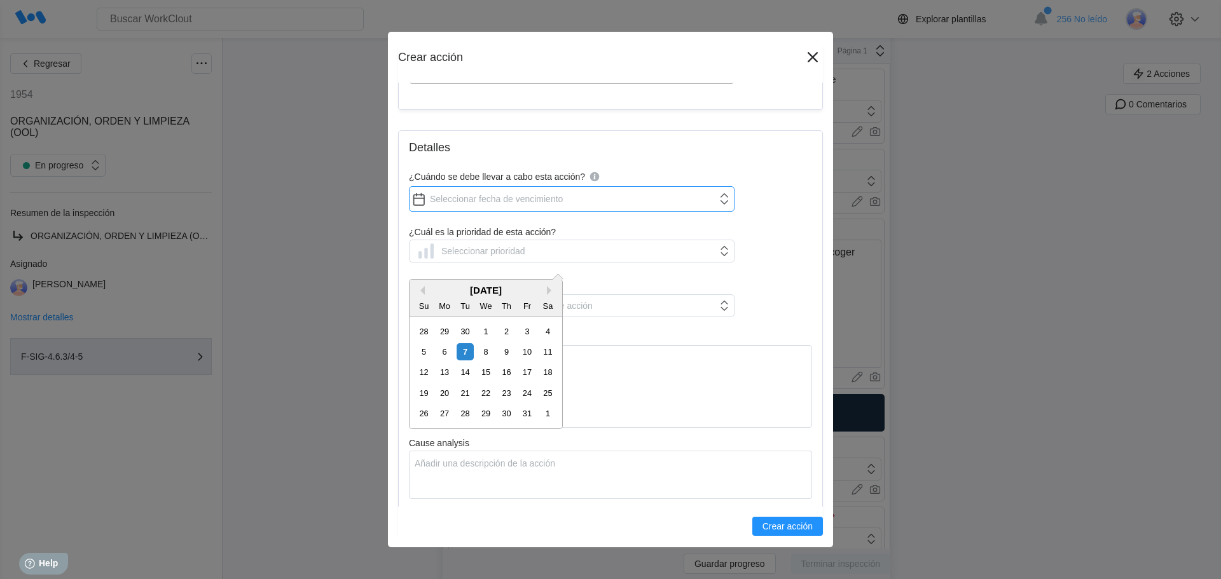
scroll to position [127, 0]
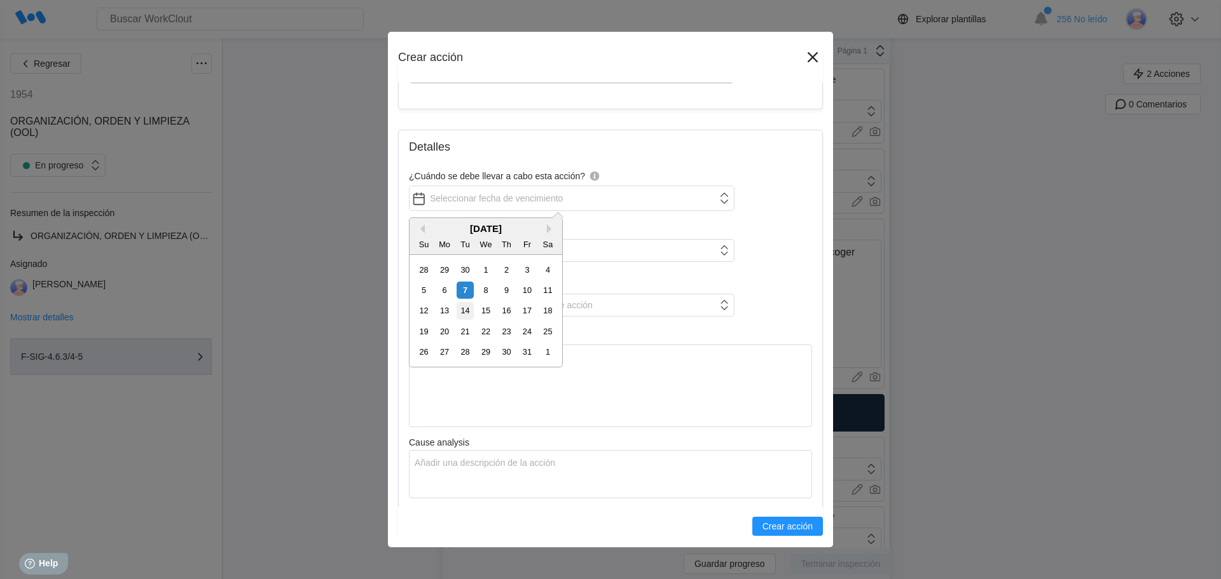
click at [468, 307] on div "14" at bounding box center [465, 310] width 17 height 17
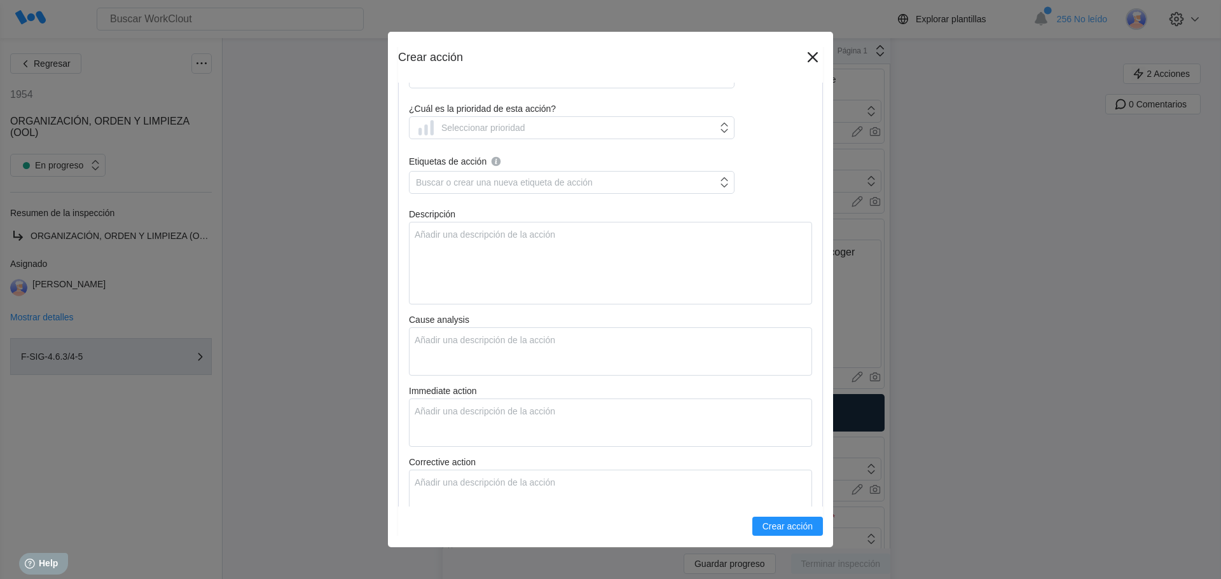
scroll to position [254, 0]
click at [452, 111] on label "¿Cuál es la prioridad de esta acción?" at bounding box center [572, 105] width 326 height 13
click at [450, 118] on div "Seleccionar prioridad" at bounding box center [483, 123] width 84 height 10
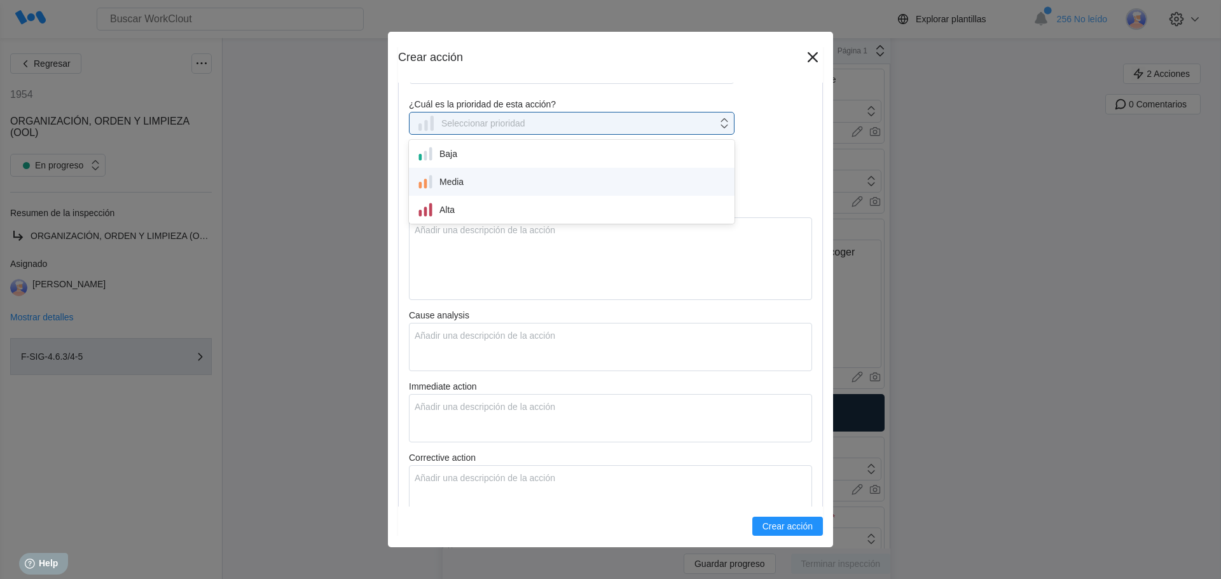
click at [445, 182] on div "Media" at bounding box center [572, 182] width 310 height 18
click at [462, 121] on div "Media" at bounding box center [439, 123] width 47 height 18
click at [445, 189] on div "Media" at bounding box center [572, 182] width 310 height 18
click at [444, 177] on div "Buscar o crear una nueva etiqueta de acción" at bounding box center [504, 178] width 177 height 10
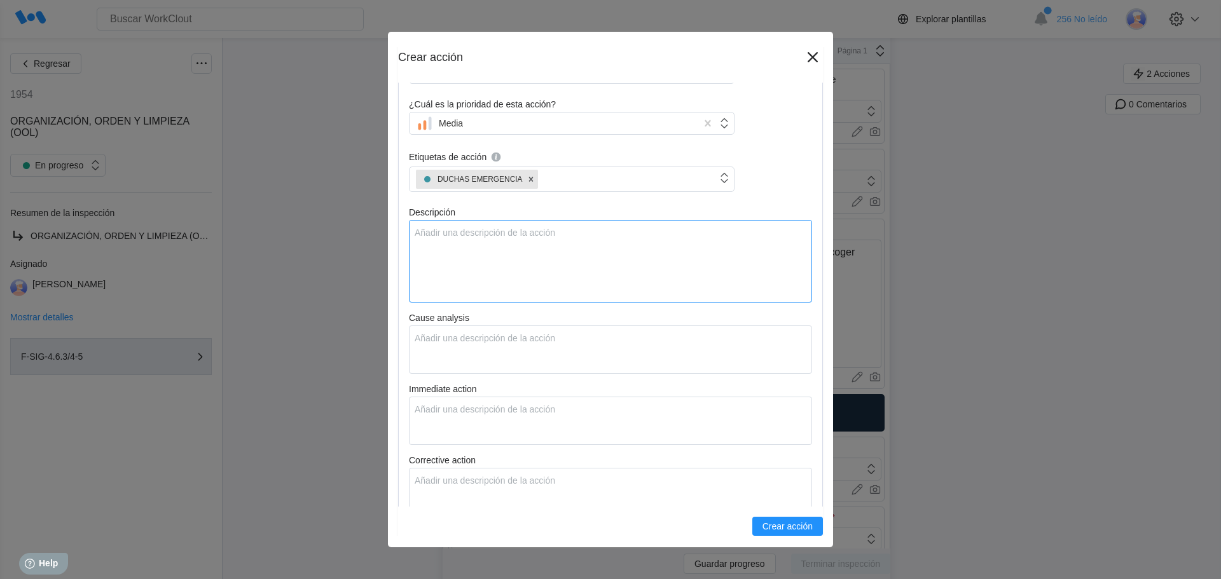
click at [429, 228] on textarea "Descripción" at bounding box center [610, 261] width 403 height 83
click at [460, 341] on textarea "Cause analysis" at bounding box center [610, 350] width 403 height 48
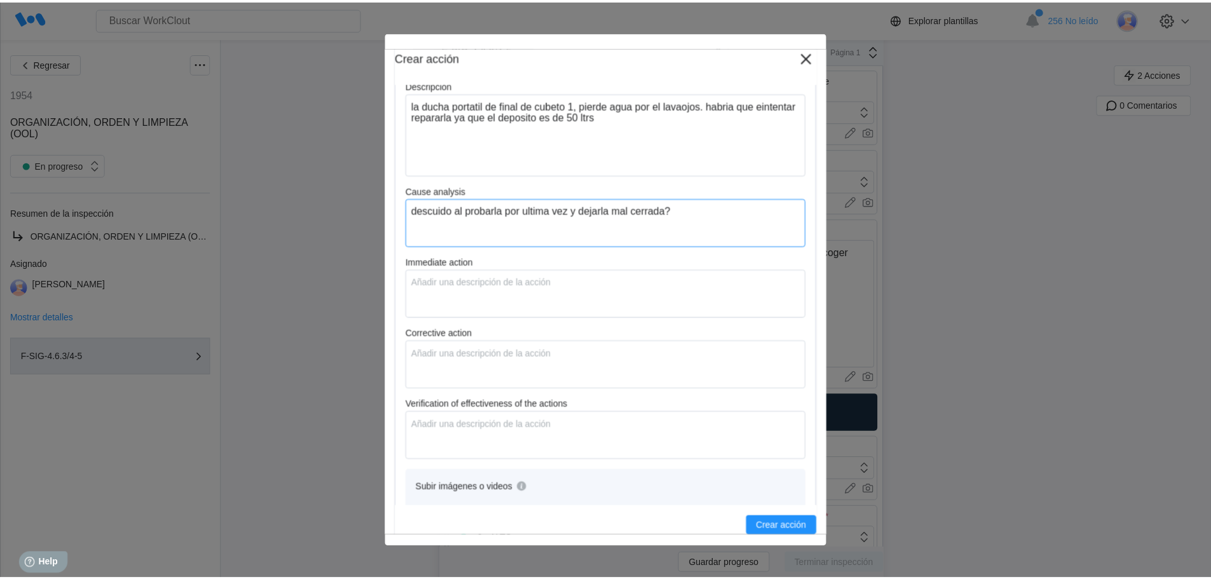
scroll to position [454, 0]
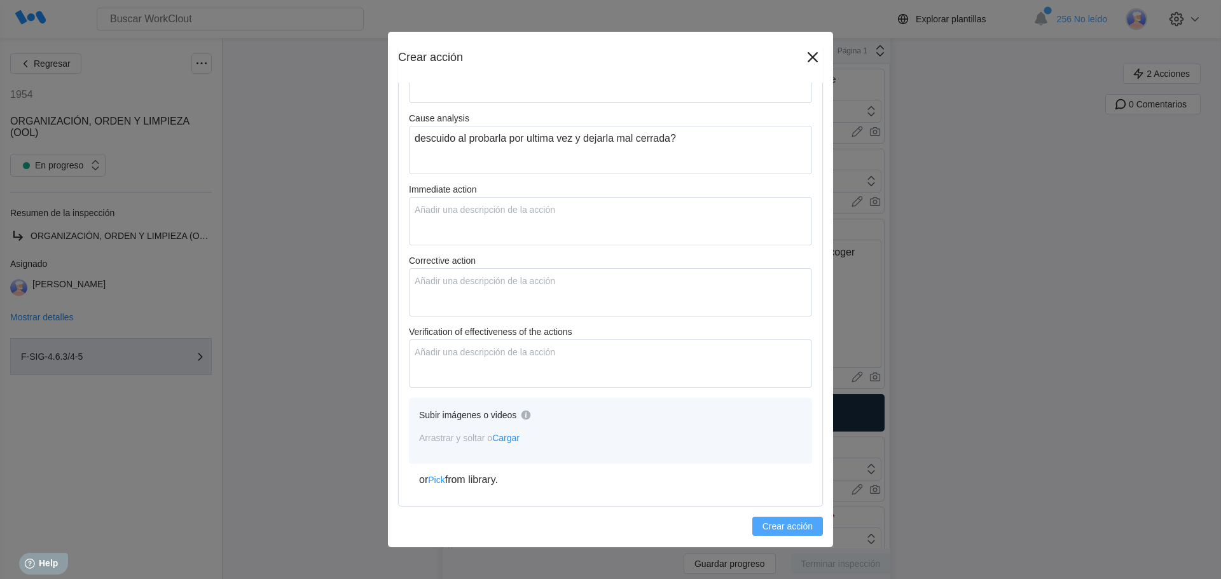
click at [768, 526] on span "Crear acción" at bounding box center [788, 526] width 50 height 9
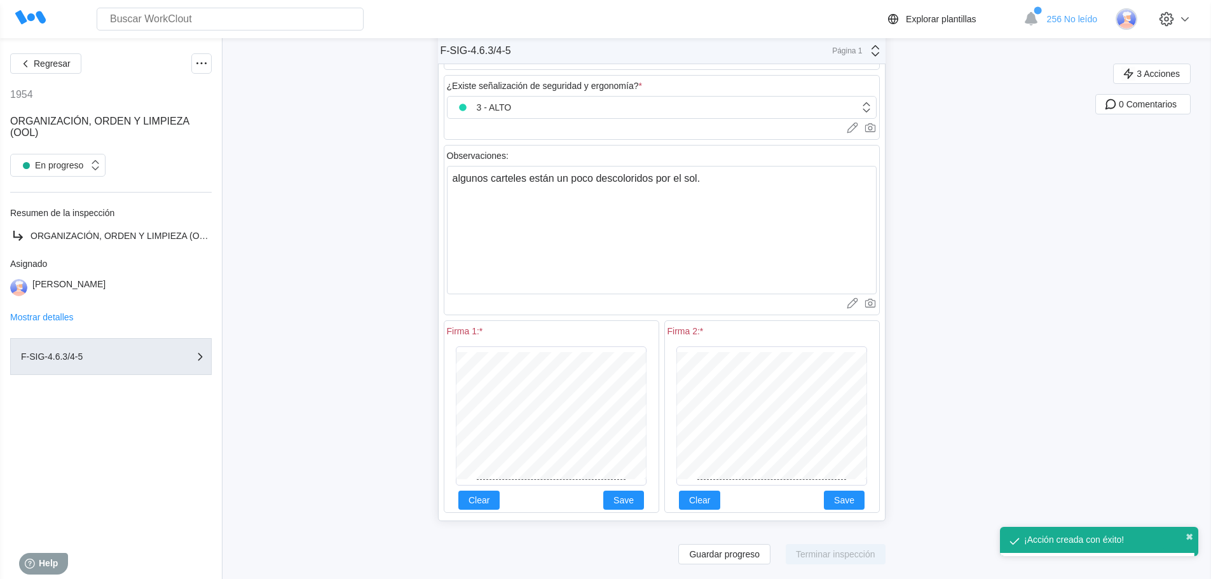
scroll to position [1820, 0]
click at [711, 380] on div "Firma 1: * Clear Save Firma 2: * Clear Save" at bounding box center [662, 416] width 436 height 198
click at [605, 493] on div "Clear Save" at bounding box center [551, 499] width 191 height 19
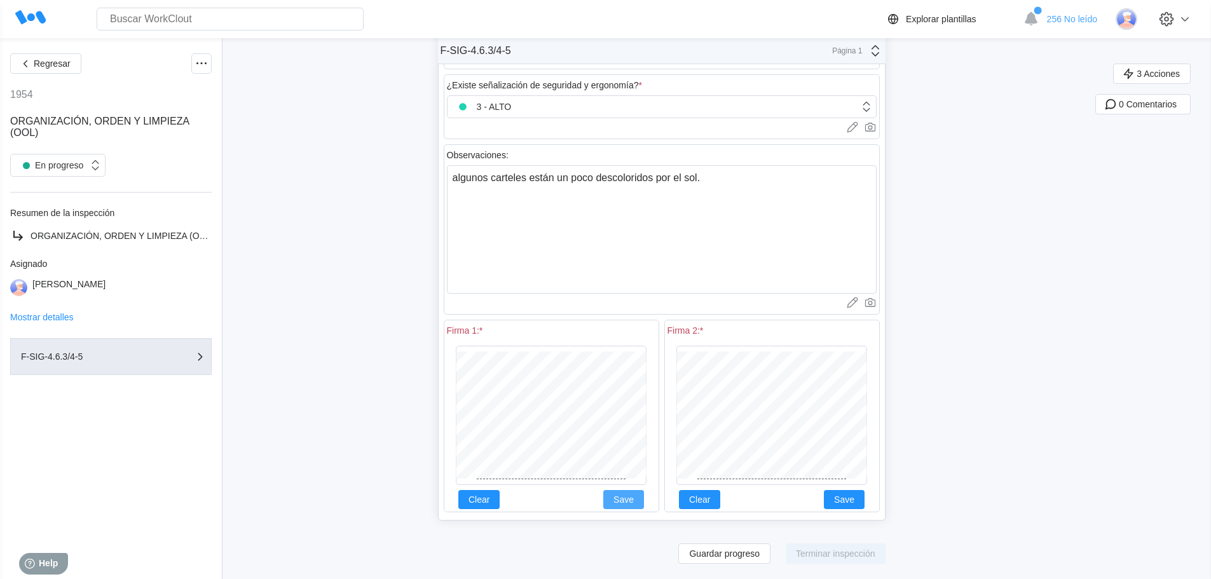
click at [634, 499] on span "Save" at bounding box center [624, 499] width 20 height 9
click at [744, 551] on span "Guardar progreso" at bounding box center [724, 553] width 71 height 9
click at [760, 549] on span "Guardar progreso" at bounding box center [724, 553] width 71 height 9
